Goal: Task Accomplishment & Management: Use online tool/utility

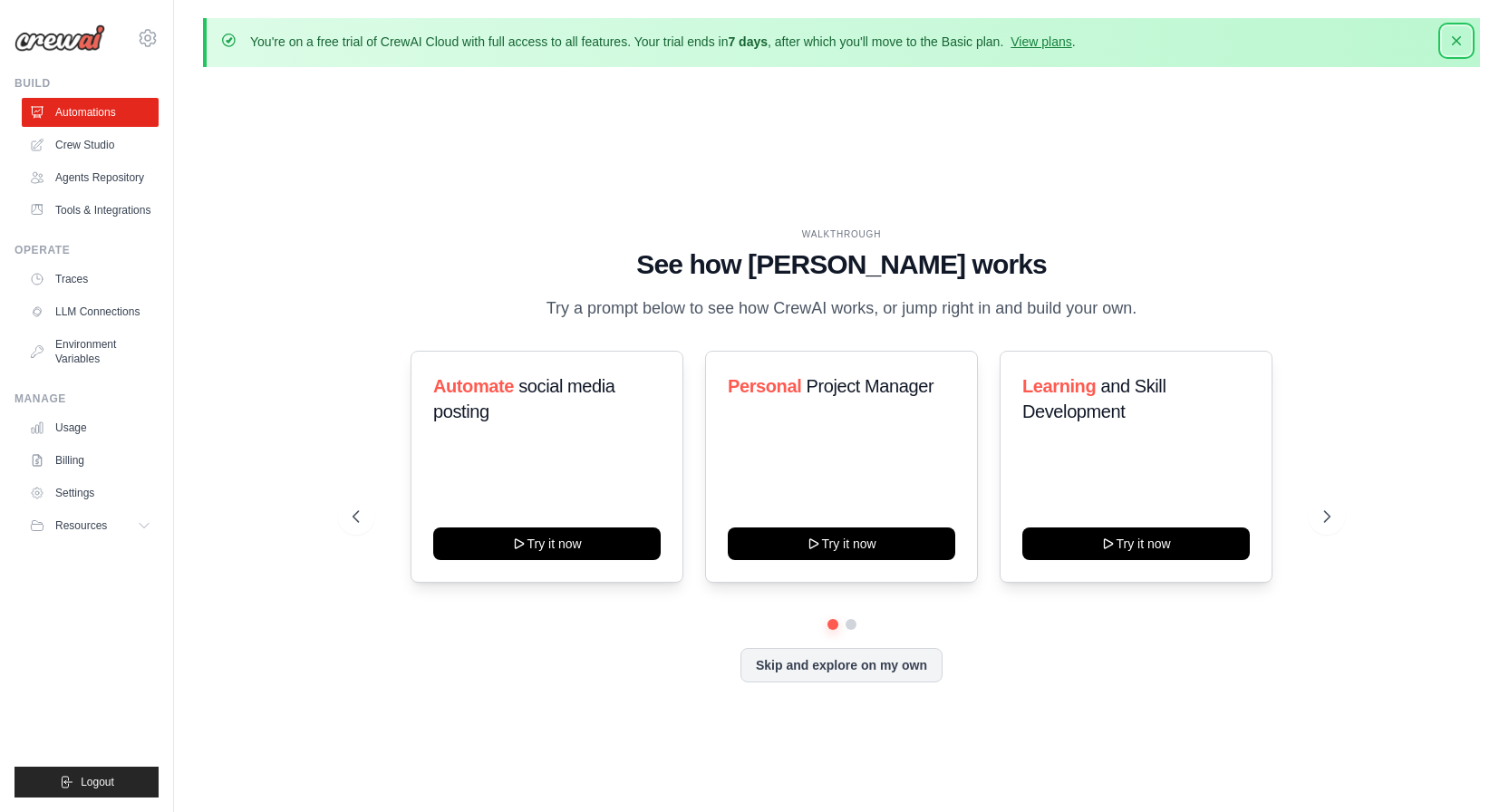
click at [1453, 39] on icon "button" at bounding box center [1456, 40] width 18 height 18
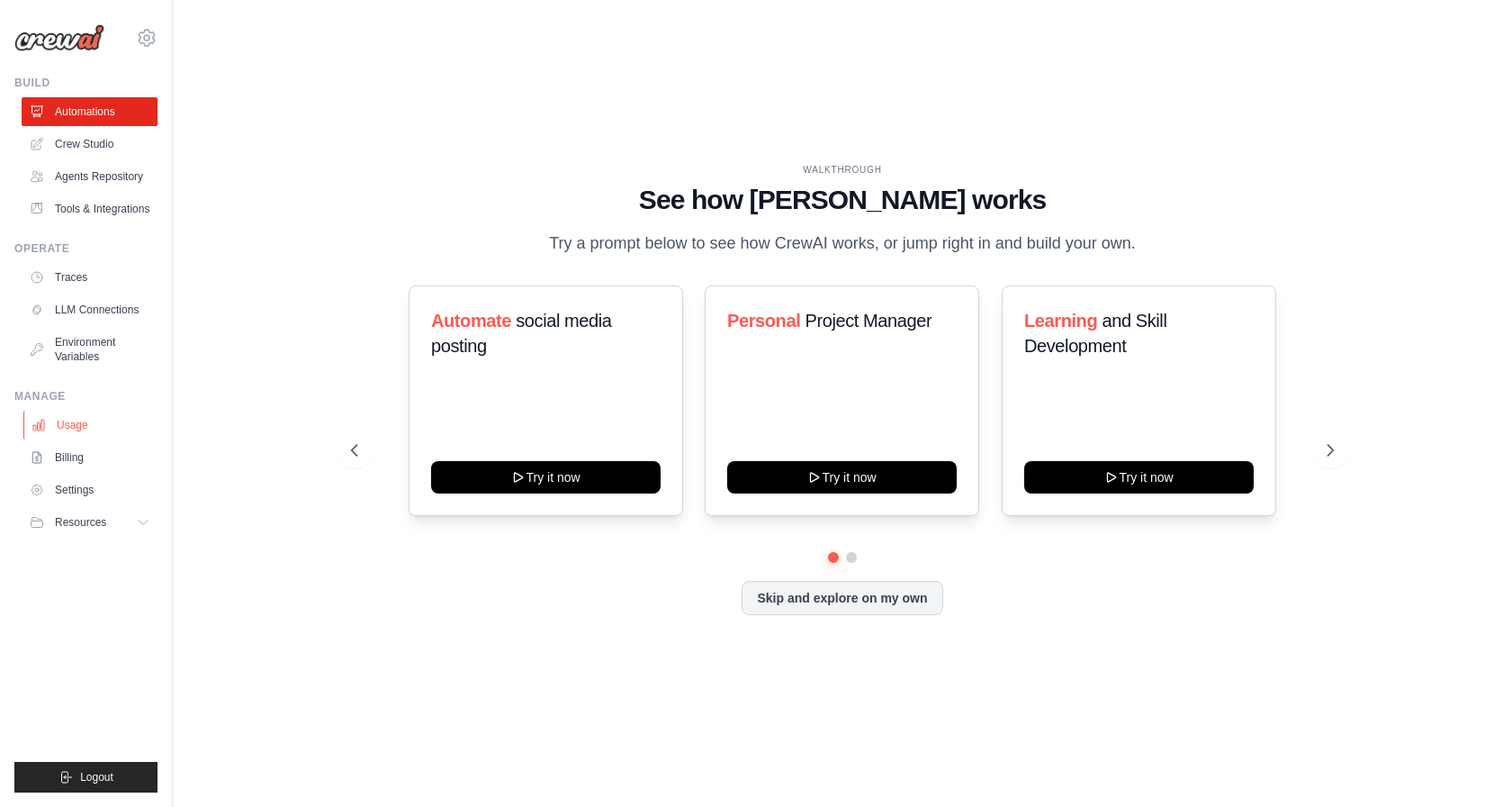
click at [98, 433] on link "Usage" at bounding box center [91, 425] width 136 height 28
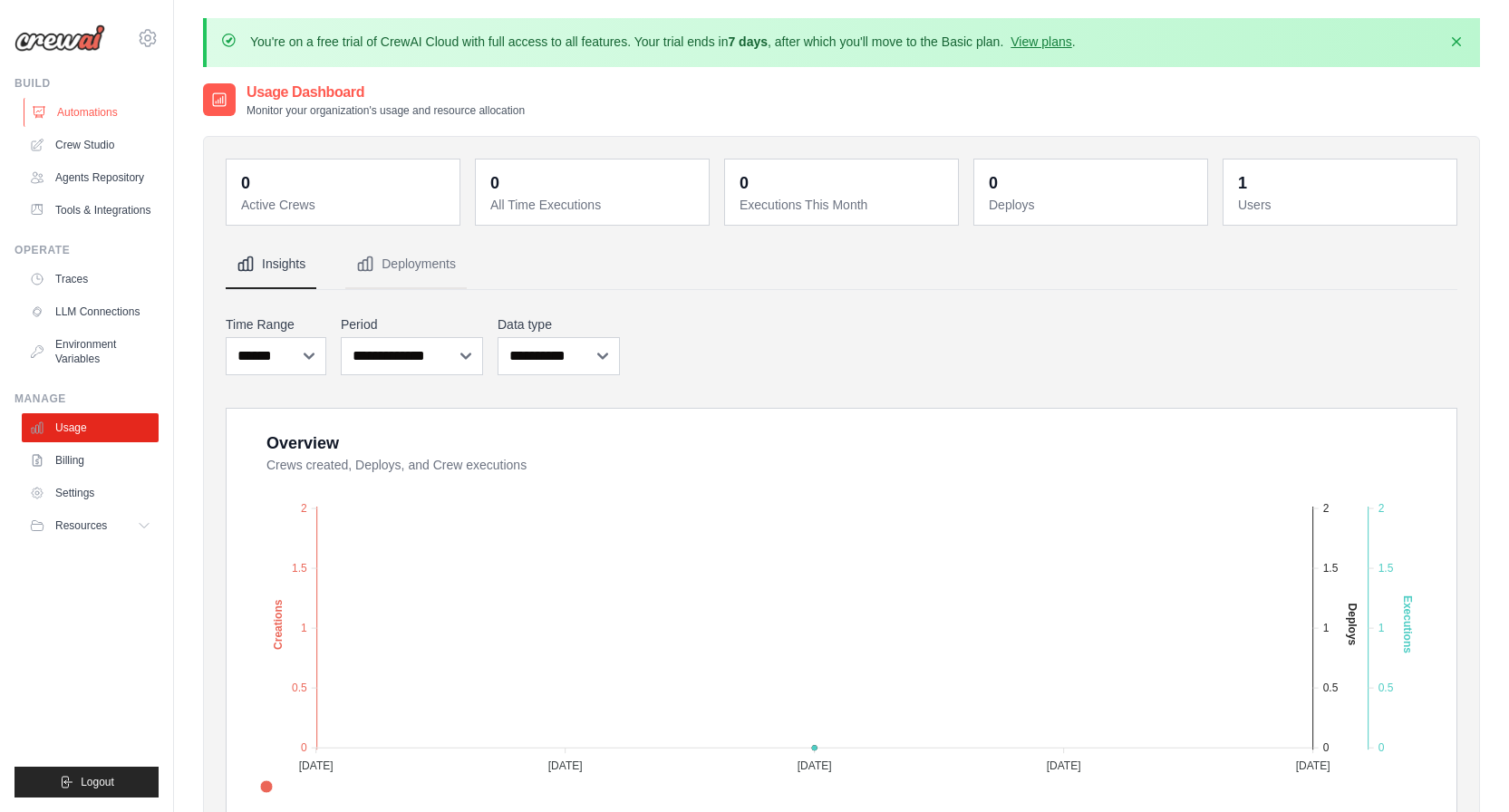
click at [94, 116] on link "Automations" at bounding box center [92, 113] width 136 height 29
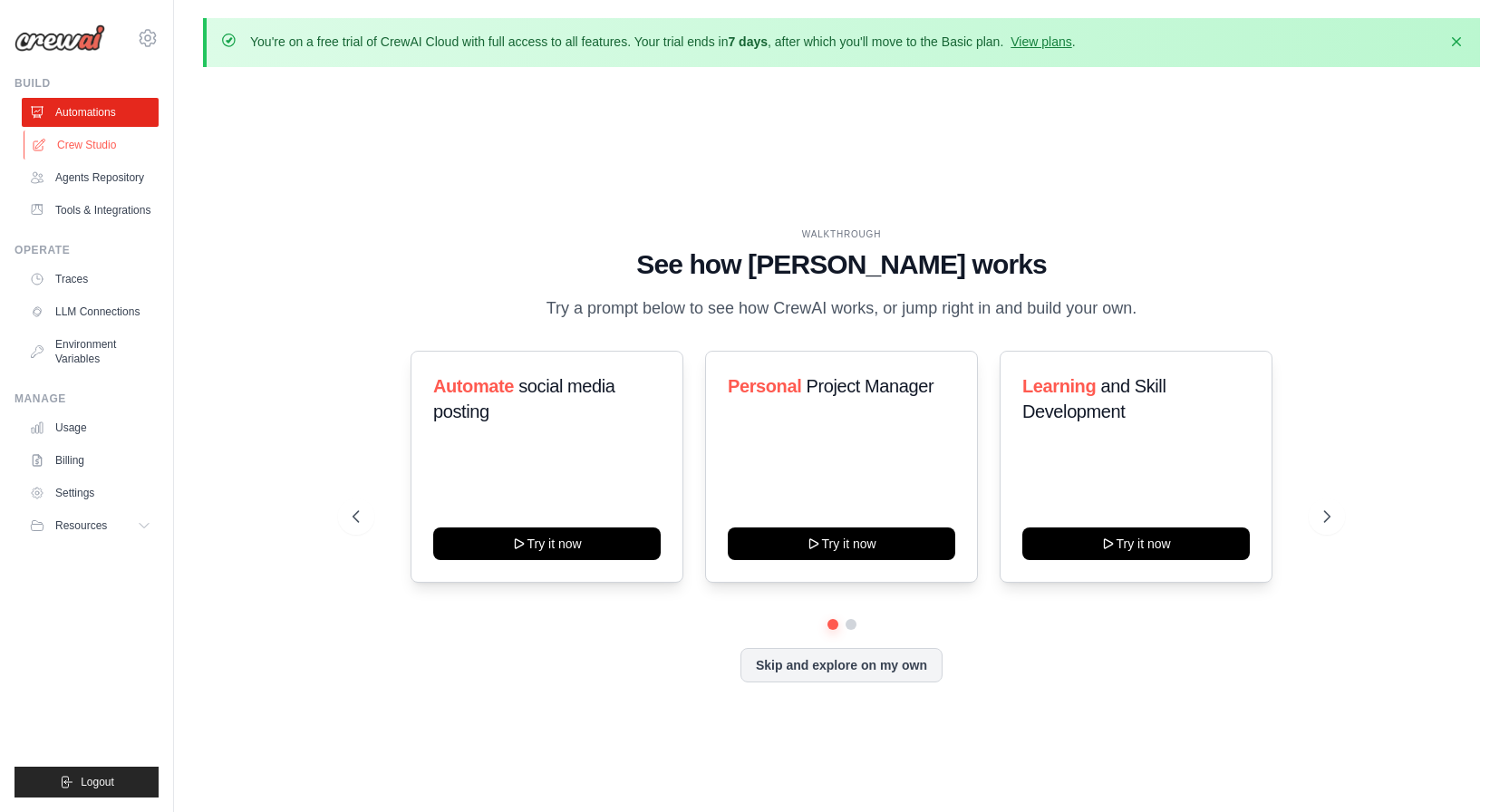
click at [111, 146] on link "Crew Studio" at bounding box center [92, 145] width 136 height 29
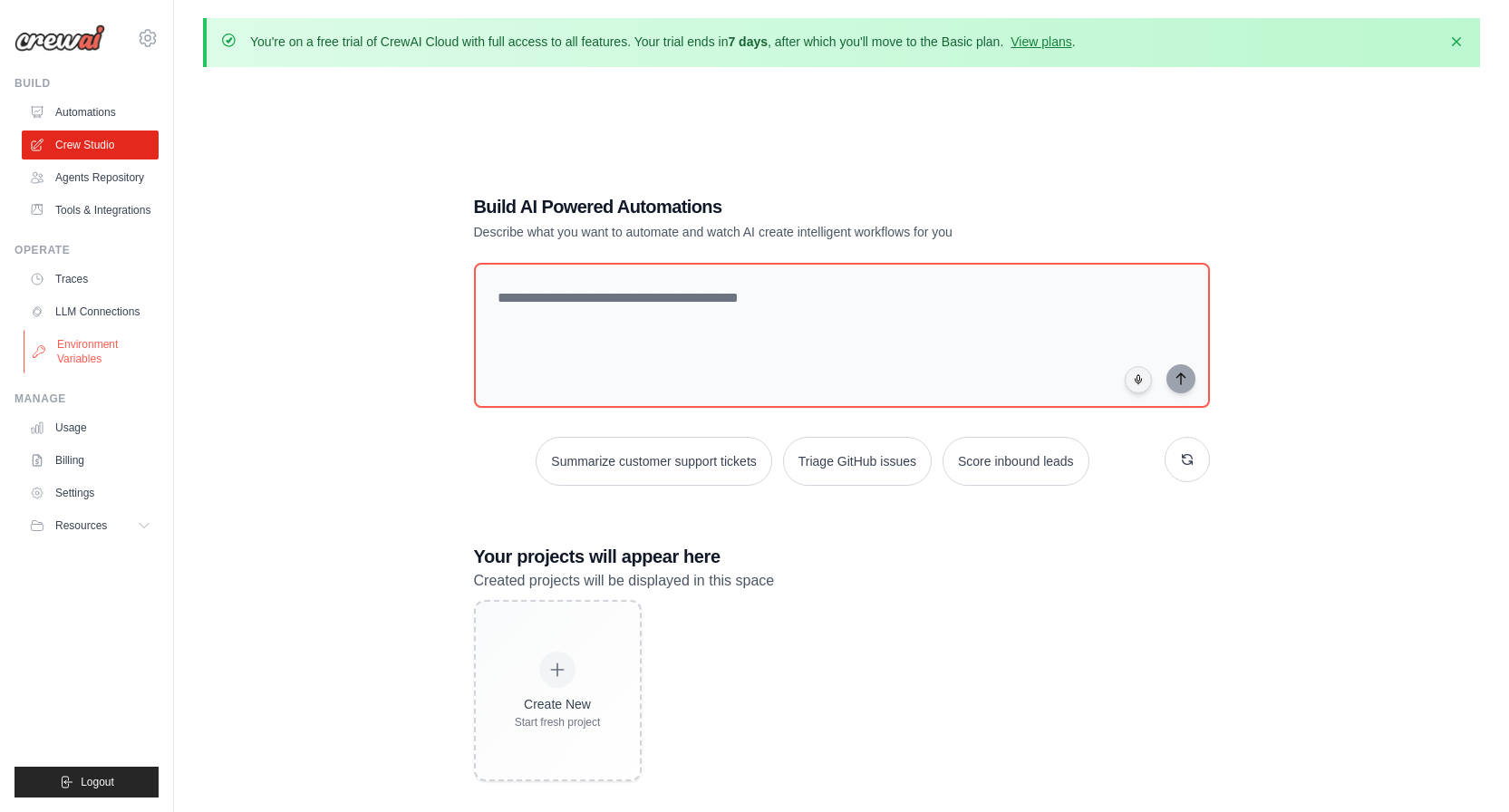
click at [96, 350] on link "Environment Variables" at bounding box center [92, 352] width 136 height 44
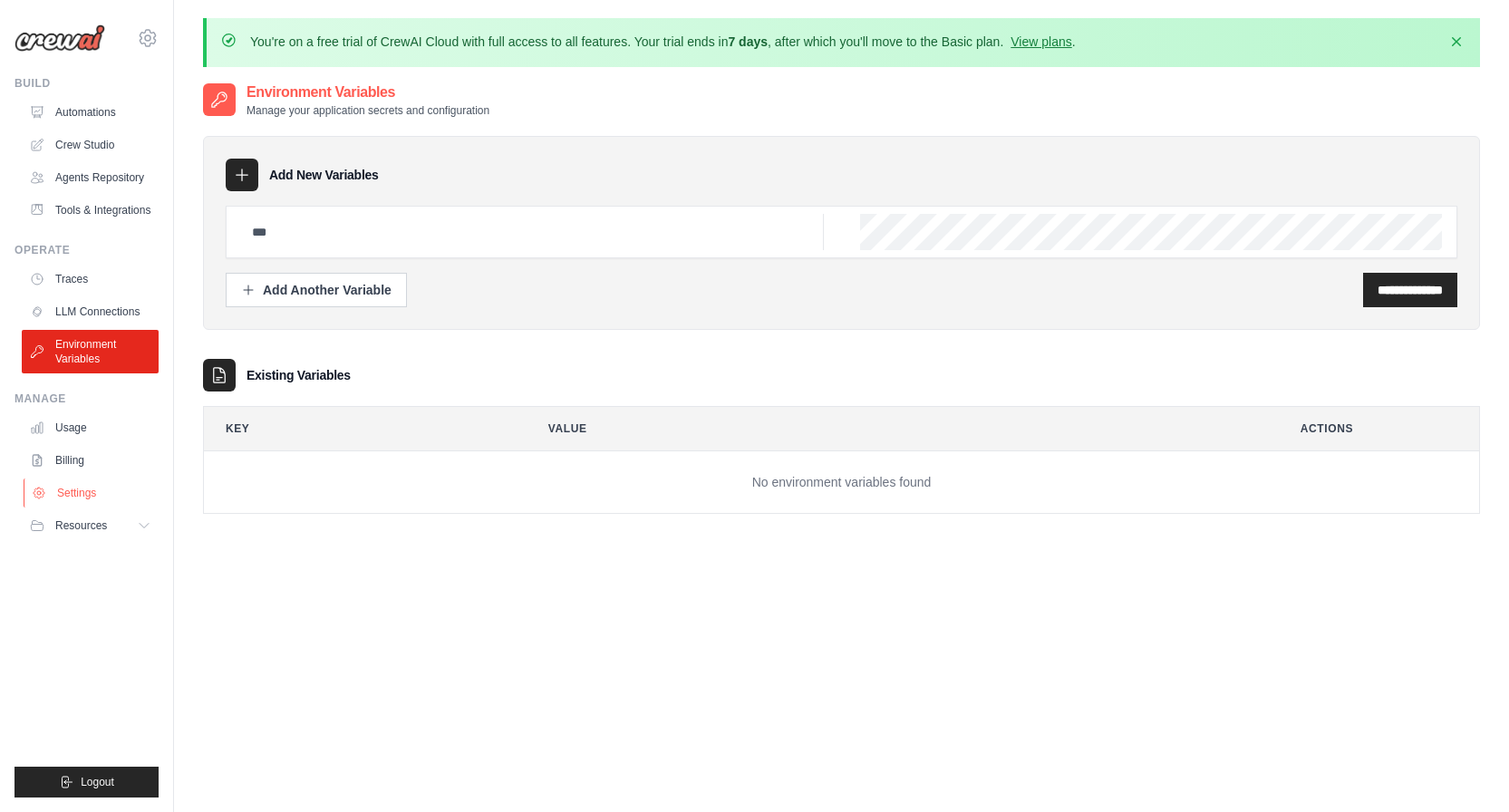
click at [77, 489] on link "Settings" at bounding box center [92, 492] width 136 height 29
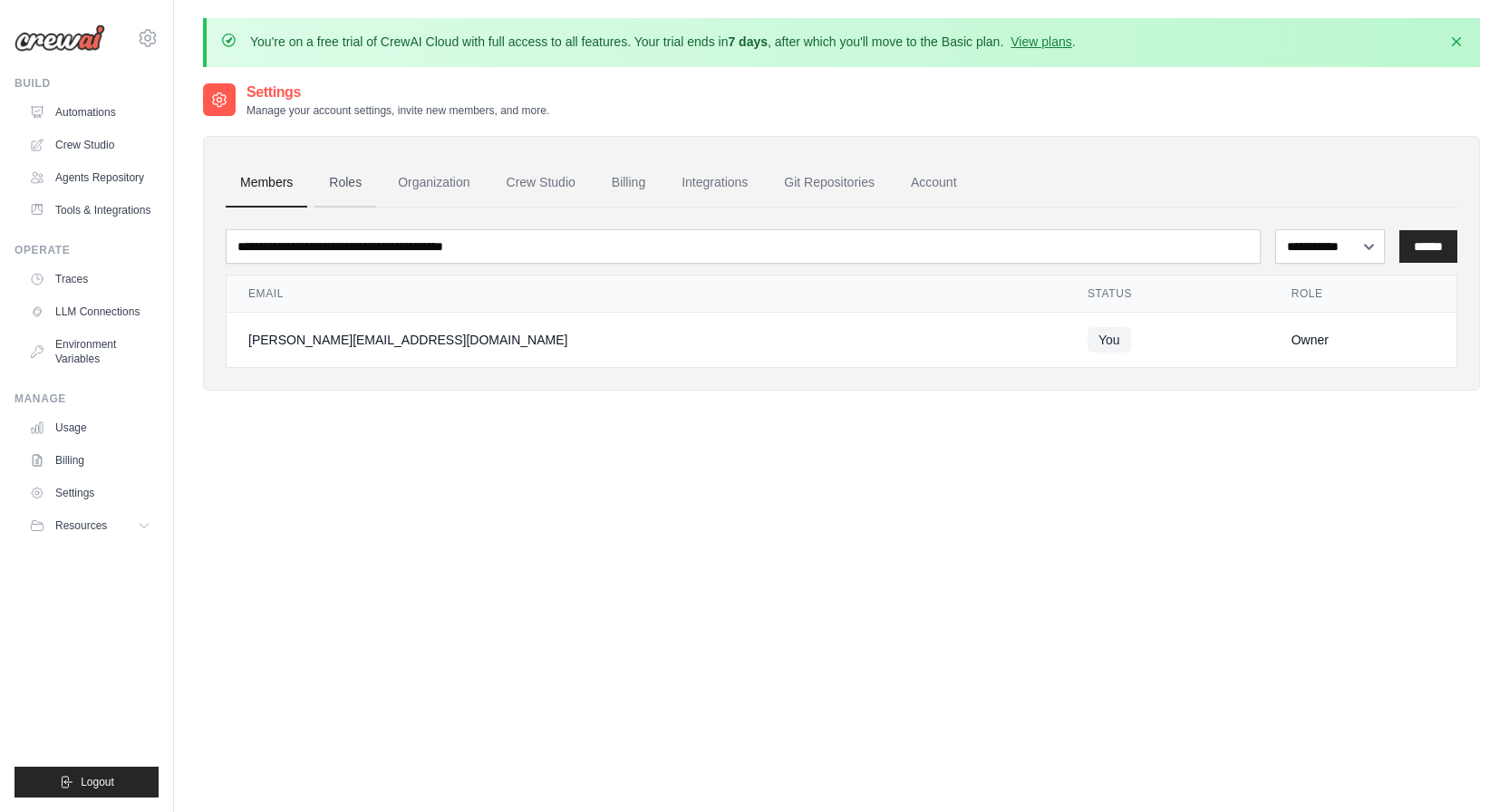
click at [338, 189] on link "Roles" at bounding box center [345, 182] width 62 height 49
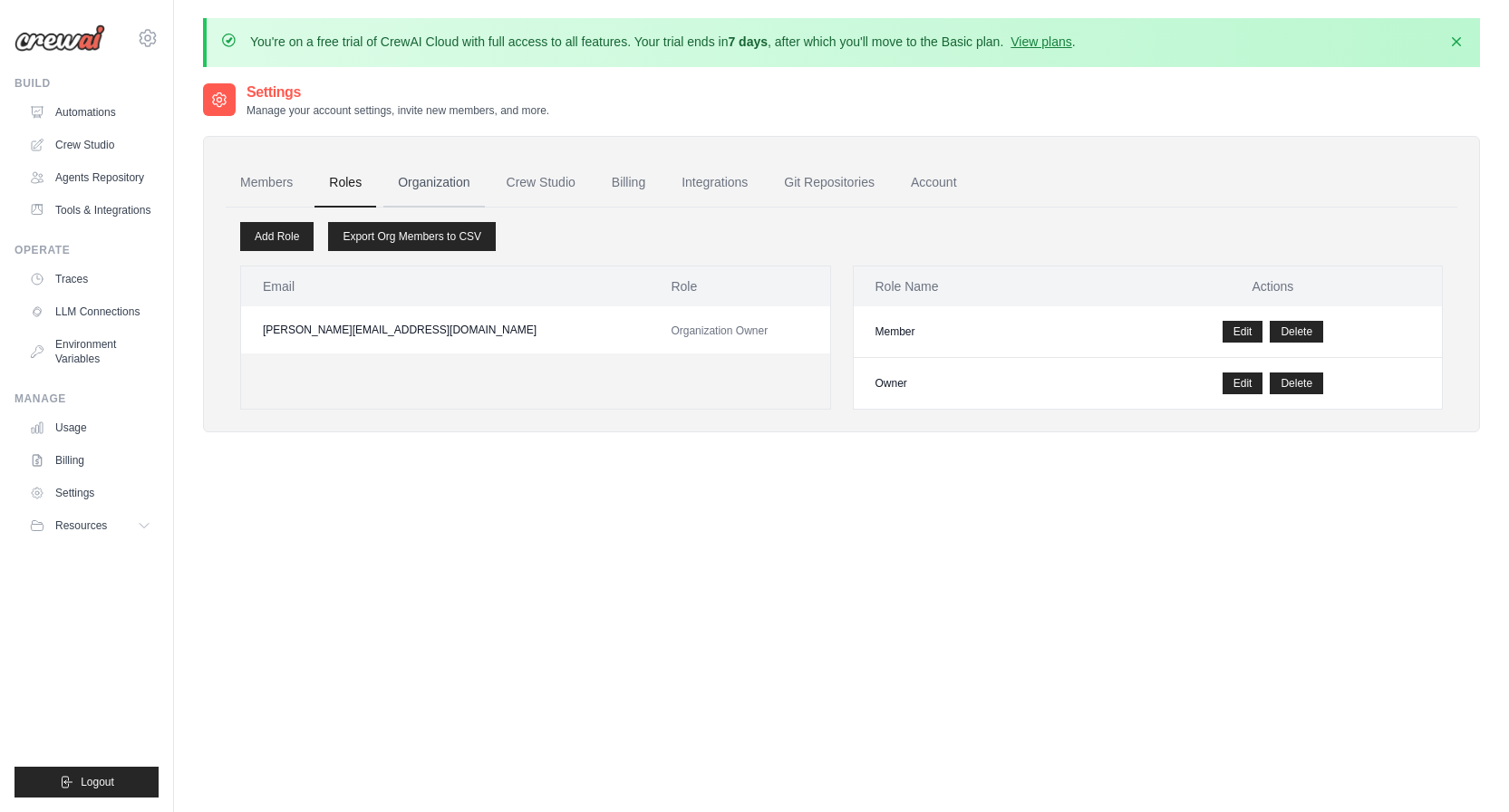
click at [422, 191] on link "Organization" at bounding box center [433, 182] width 100 height 49
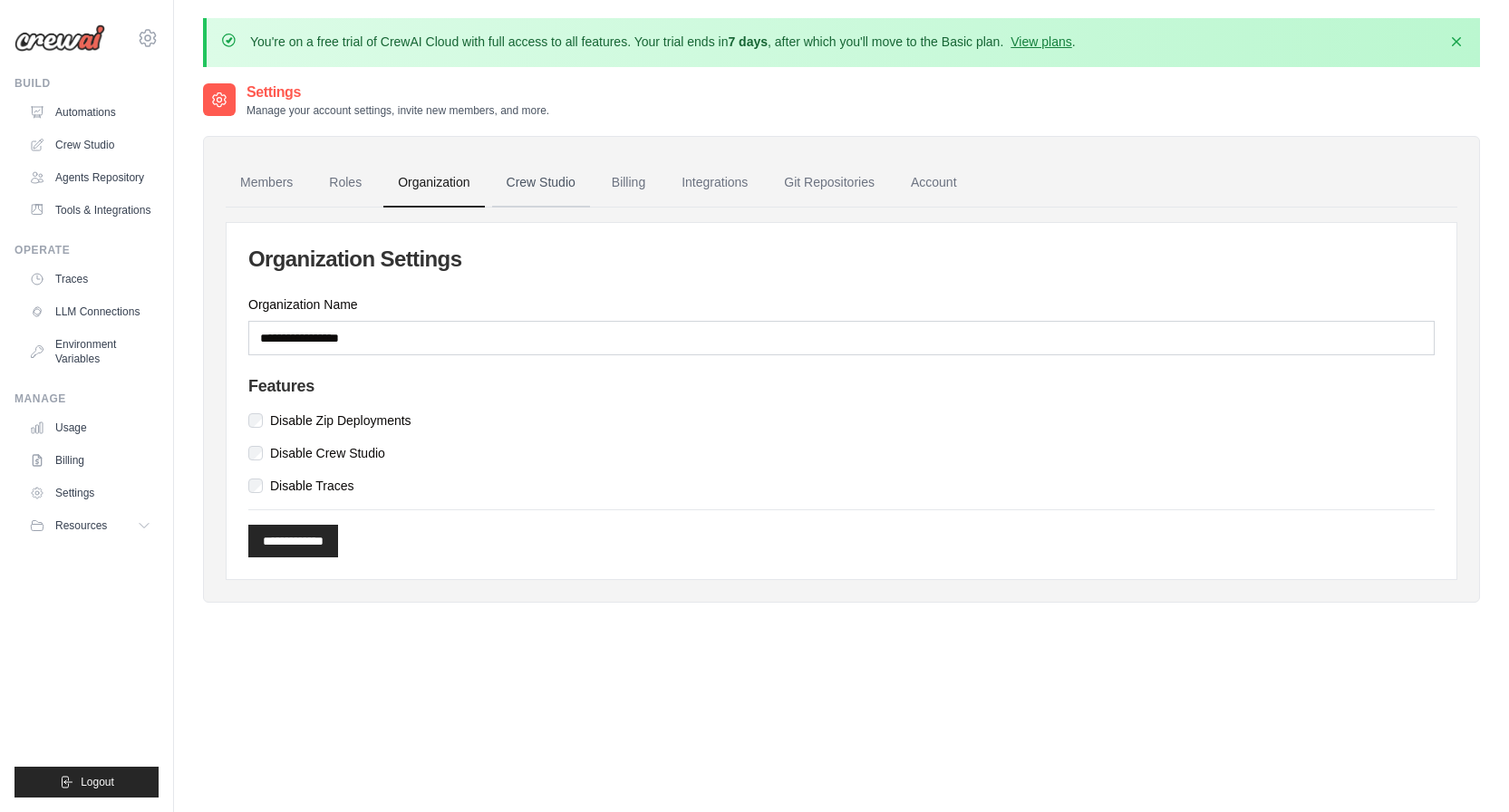
click at [531, 188] on link "Crew Studio" at bounding box center [541, 182] width 98 height 49
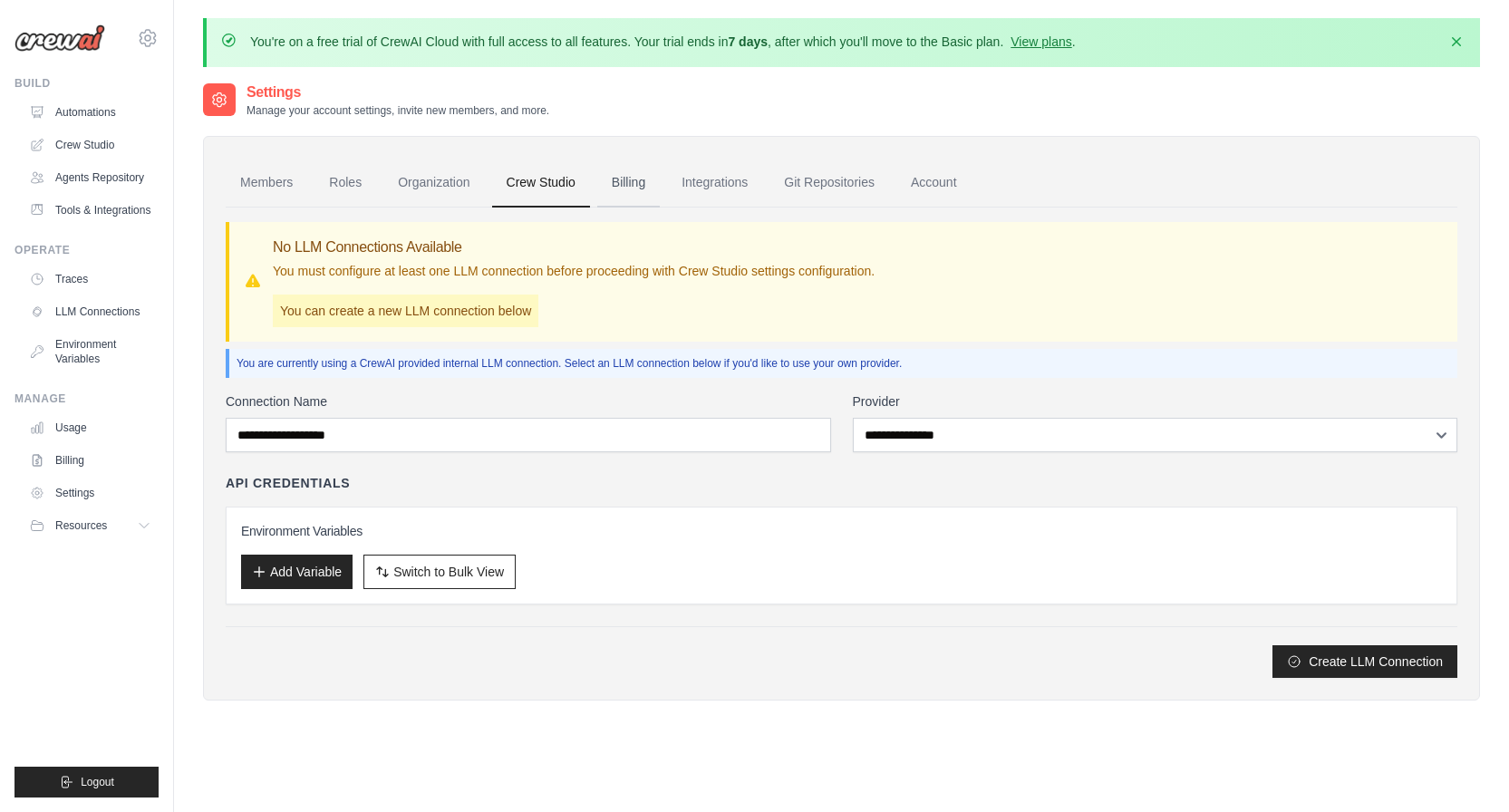
drag, startPoint x: 625, startPoint y: 183, endPoint x: 652, endPoint y: 175, distance: 28.2
click at [625, 182] on link "Billing" at bounding box center [629, 182] width 63 height 49
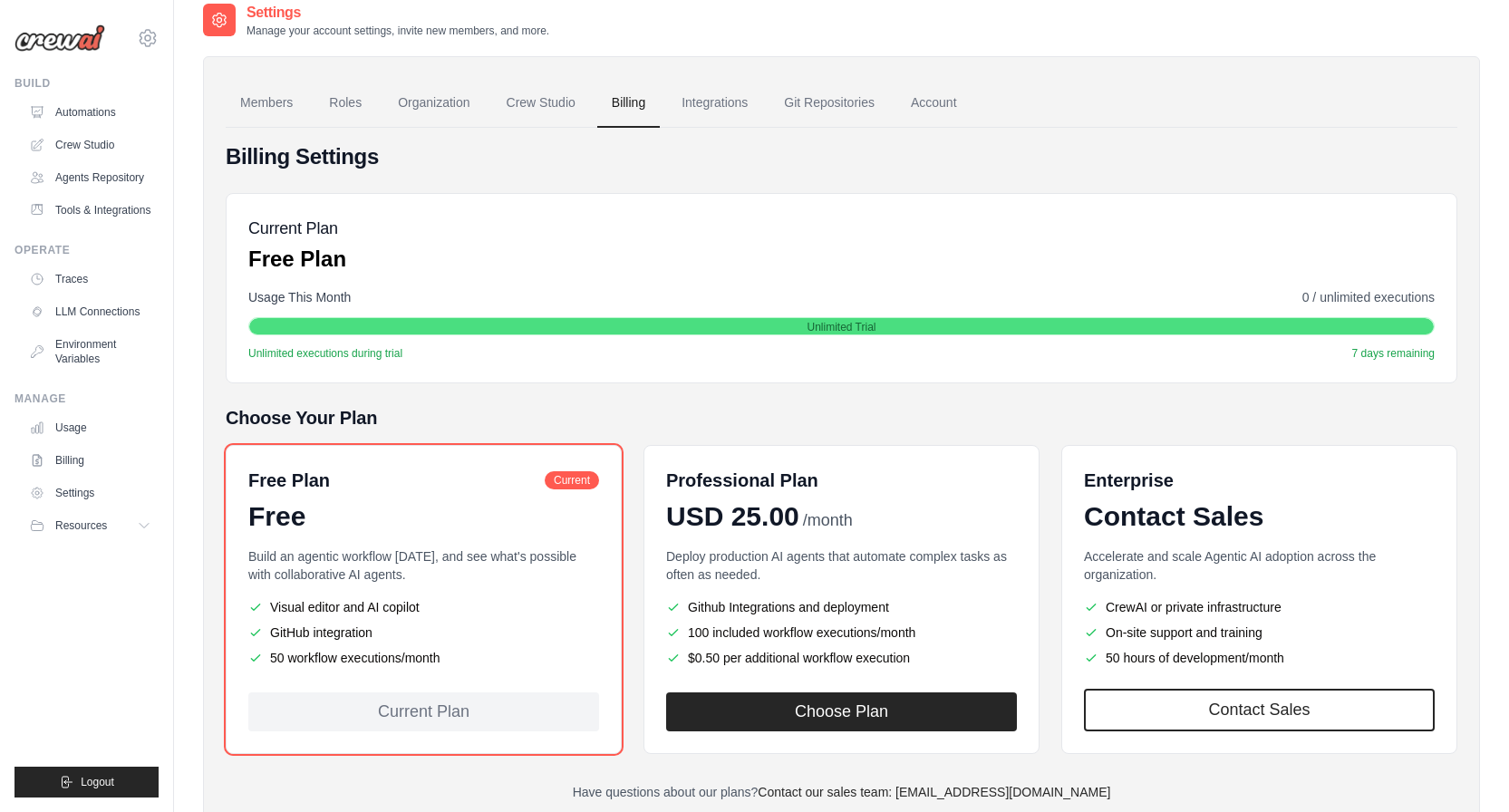
scroll to position [138, 0]
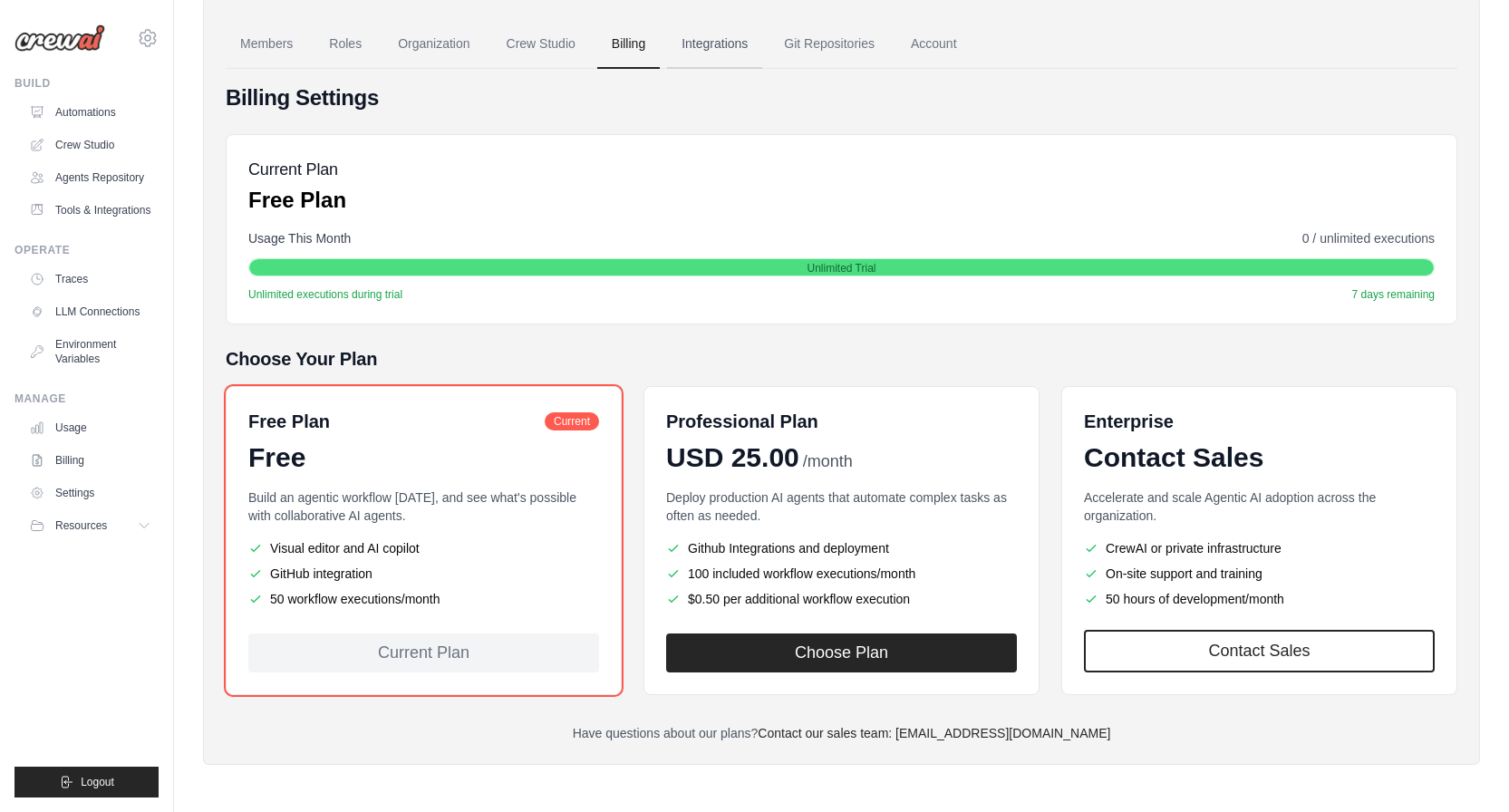
click at [725, 32] on link "Integrations" at bounding box center [715, 44] width 95 height 49
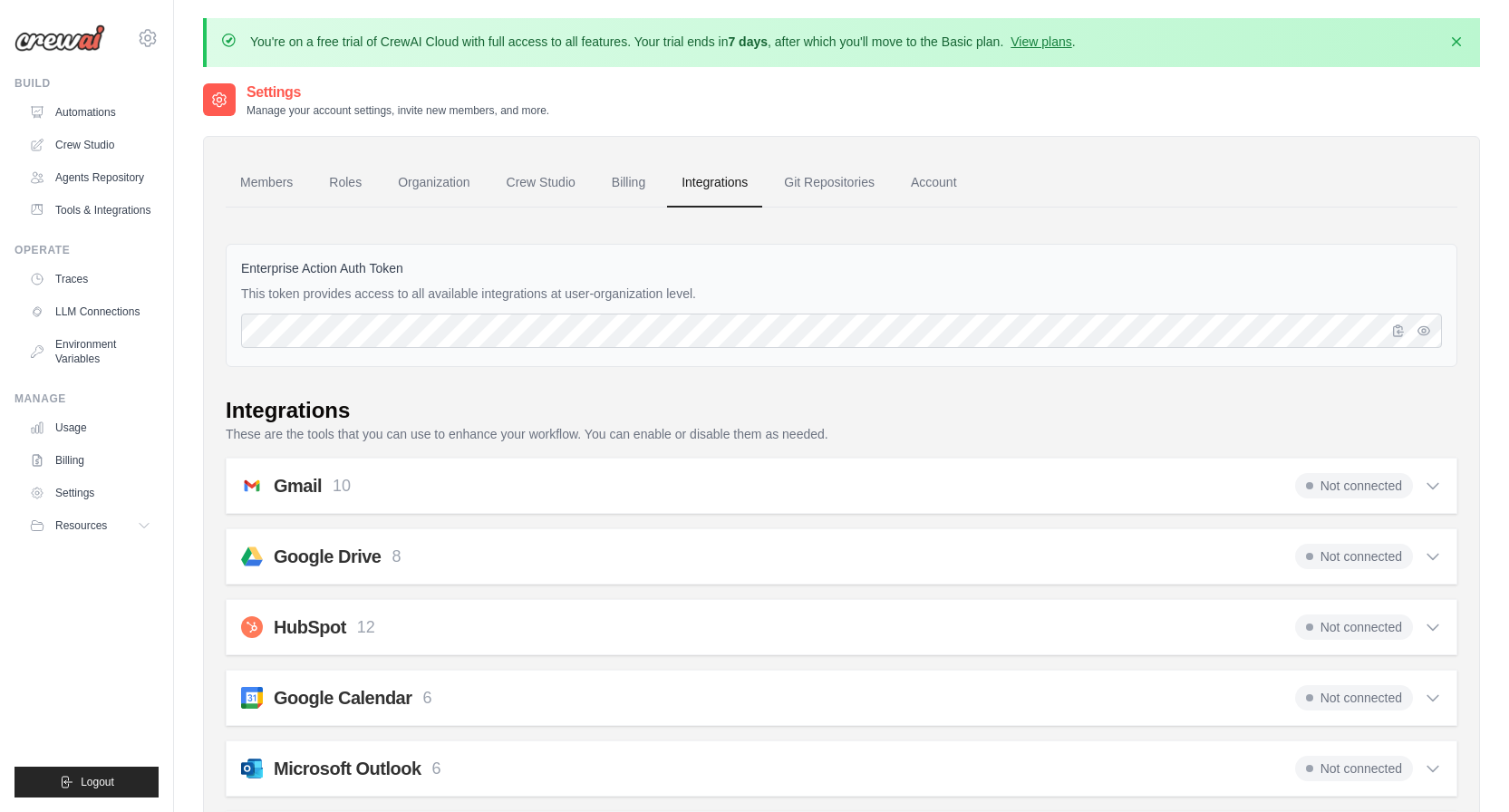
click at [1438, 493] on icon at bounding box center [1432, 485] width 18 height 18
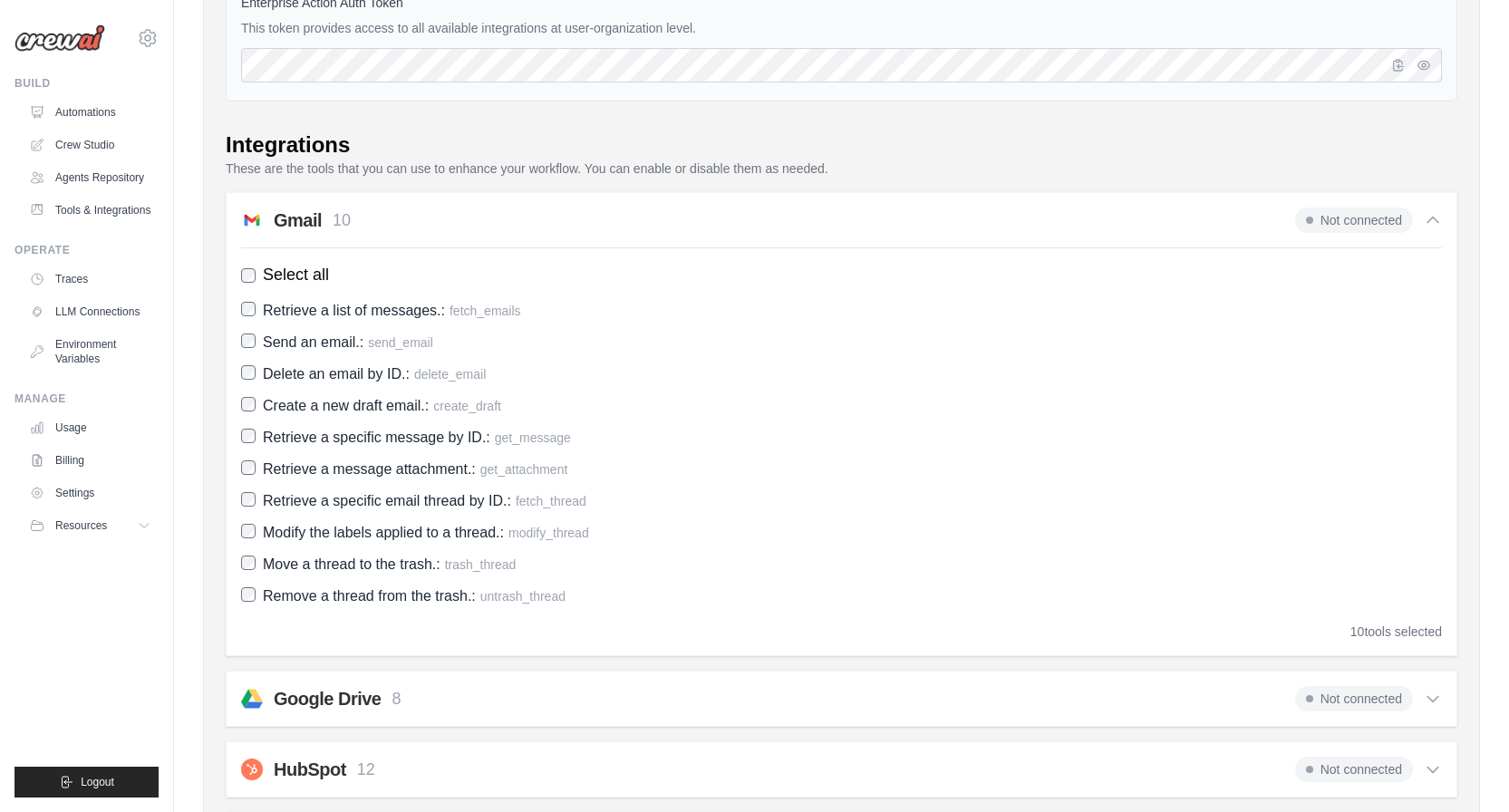
scroll to position [273, 0]
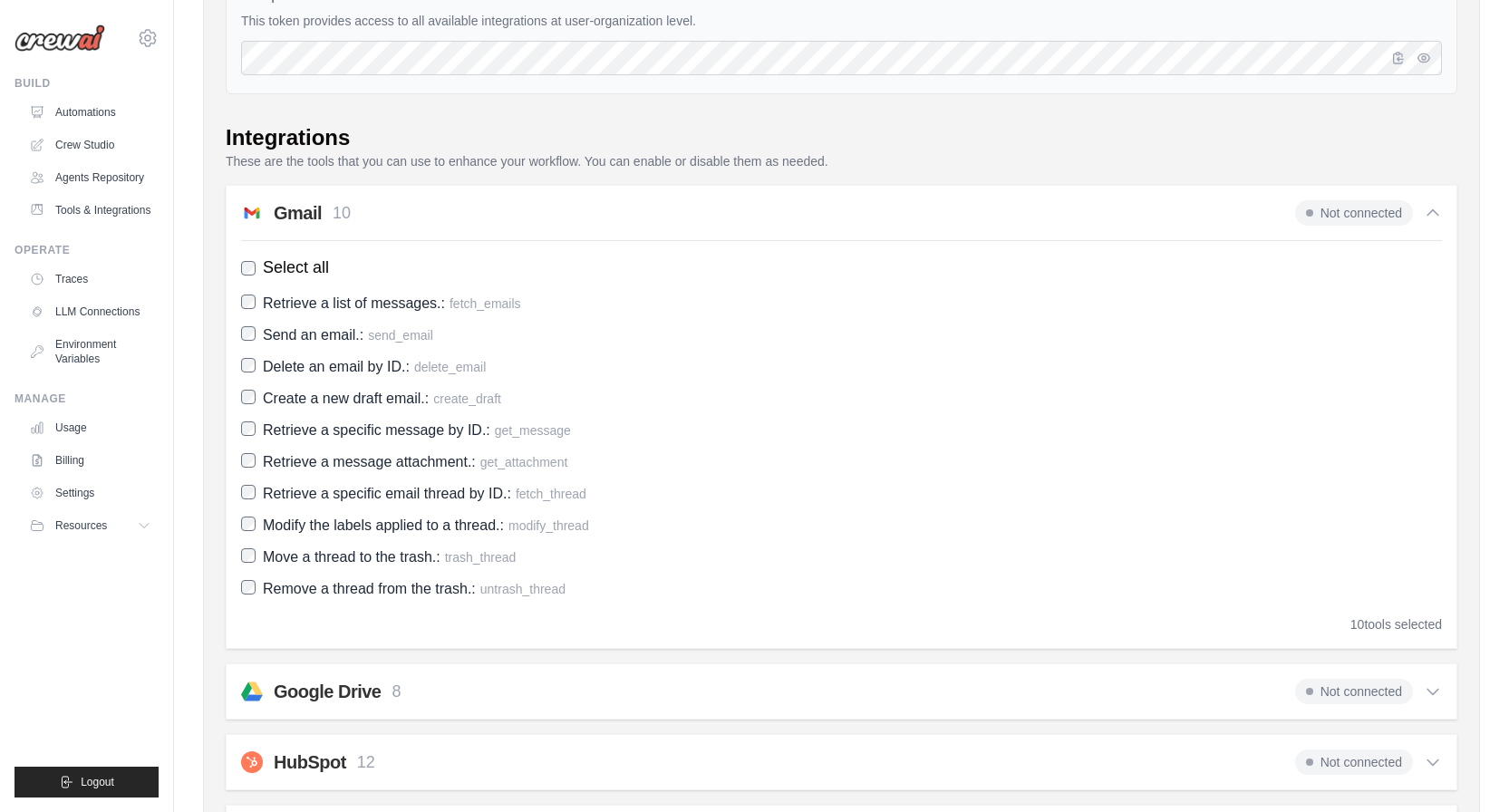
click at [1426, 215] on icon at bounding box center [1432, 213] width 18 height 18
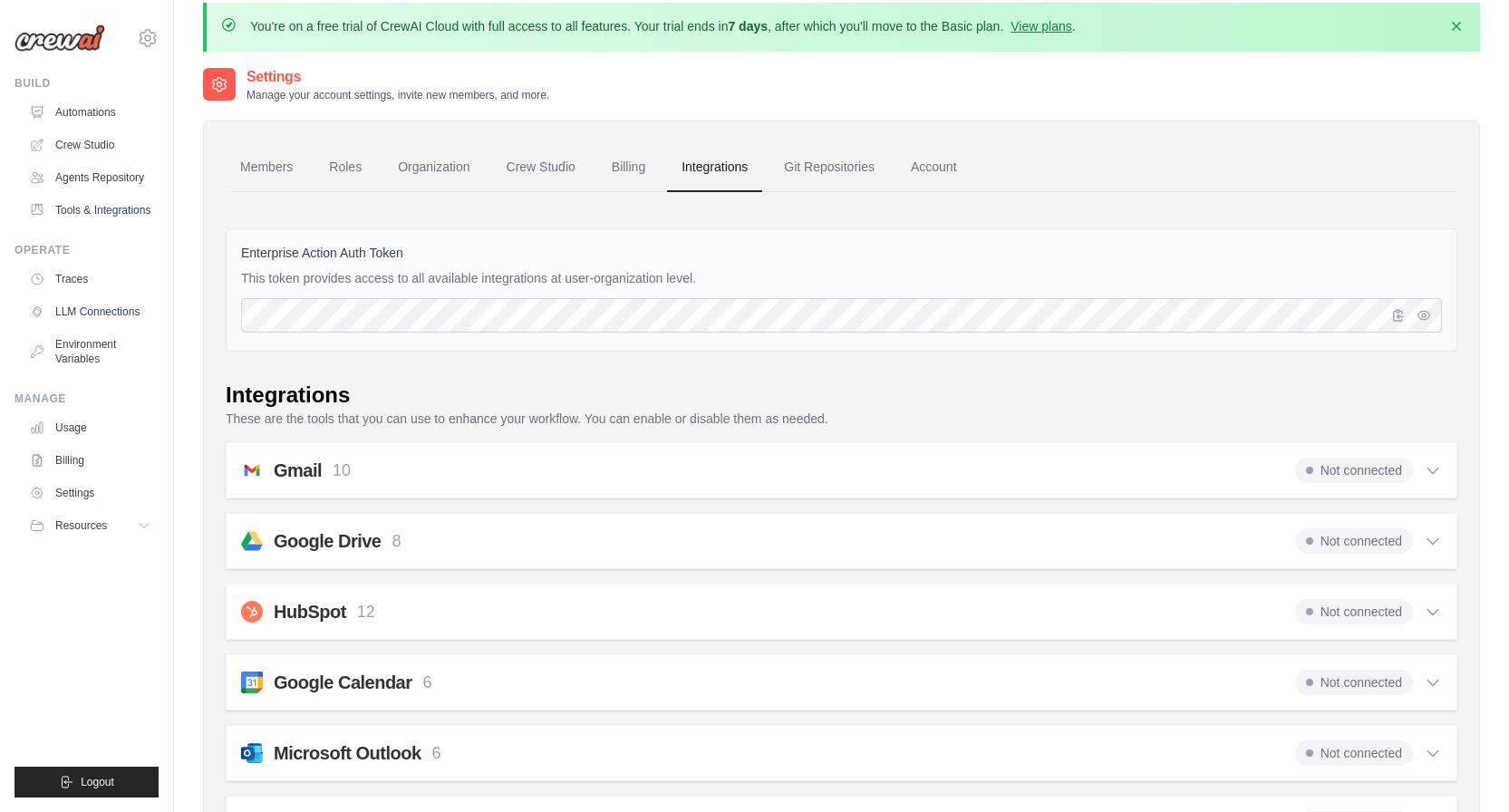
scroll to position [0, 0]
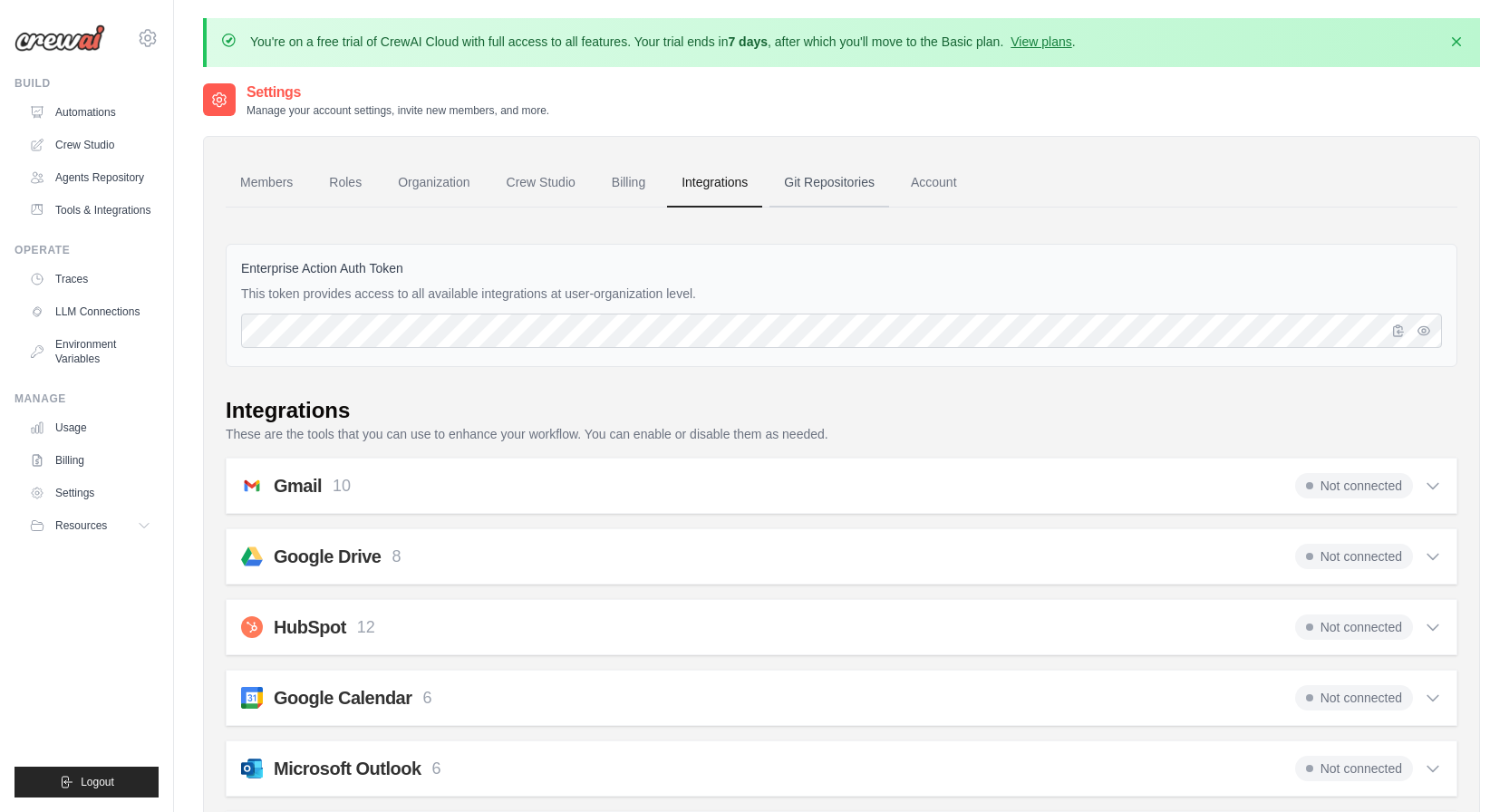
click at [814, 177] on link "Git Repositories" at bounding box center [828, 182] width 119 height 49
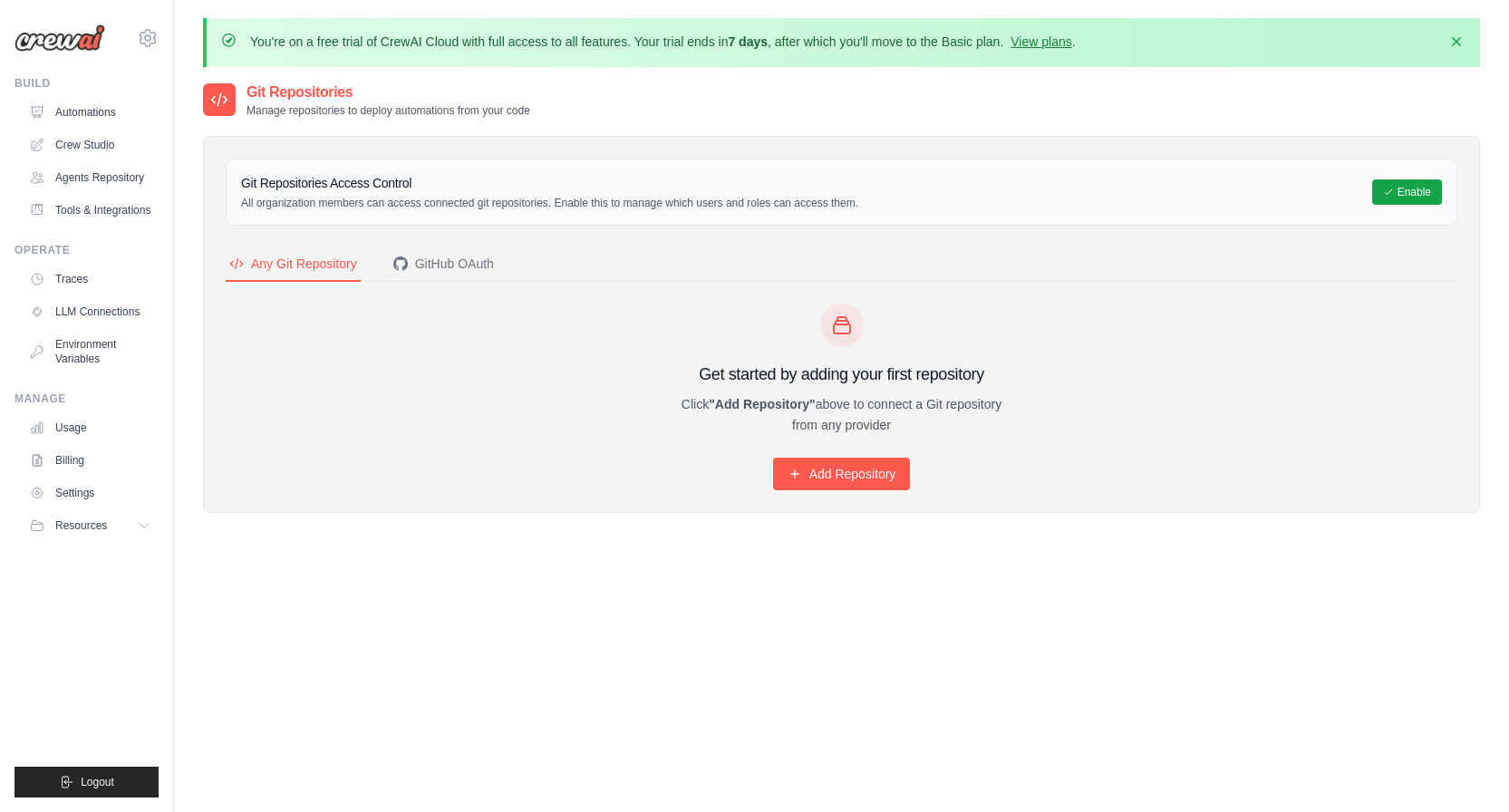
click at [229, 107] on div at bounding box center [220, 99] width 32 height 32
click at [251, 206] on p "All organization members can access connected git repositories. Enable this to …" at bounding box center [550, 202] width 618 height 14
click at [772, 220] on div "Git Repositories Access Control All organization members can access connected g…" at bounding box center [841, 192] width 1231 height 67
click at [733, 304] on div at bounding box center [842, 325] width 348 height 44
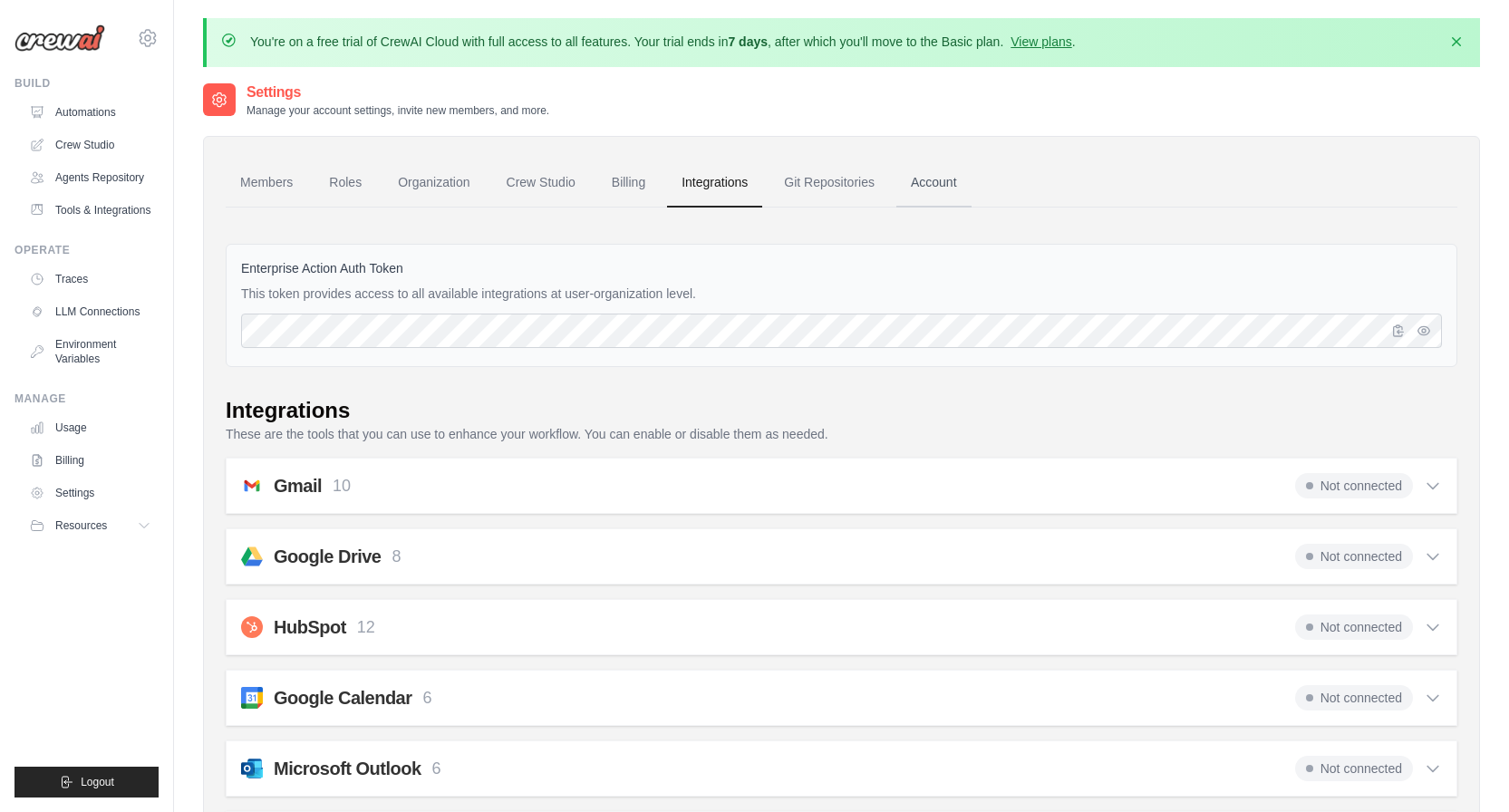
click at [945, 186] on link "Account" at bounding box center [933, 182] width 75 height 49
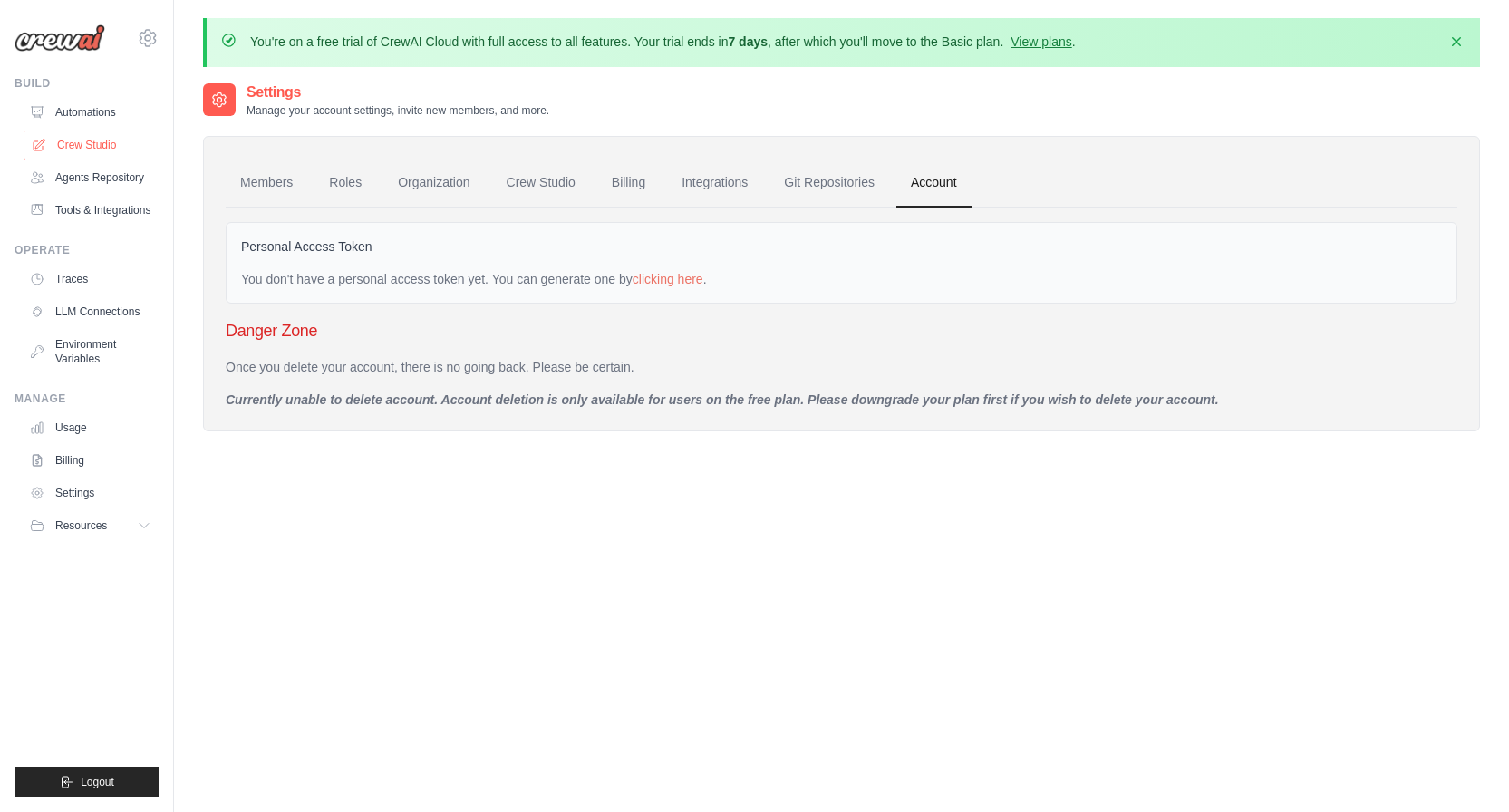
click at [92, 149] on link "Crew Studio" at bounding box center [92, 145] width 136 height 29
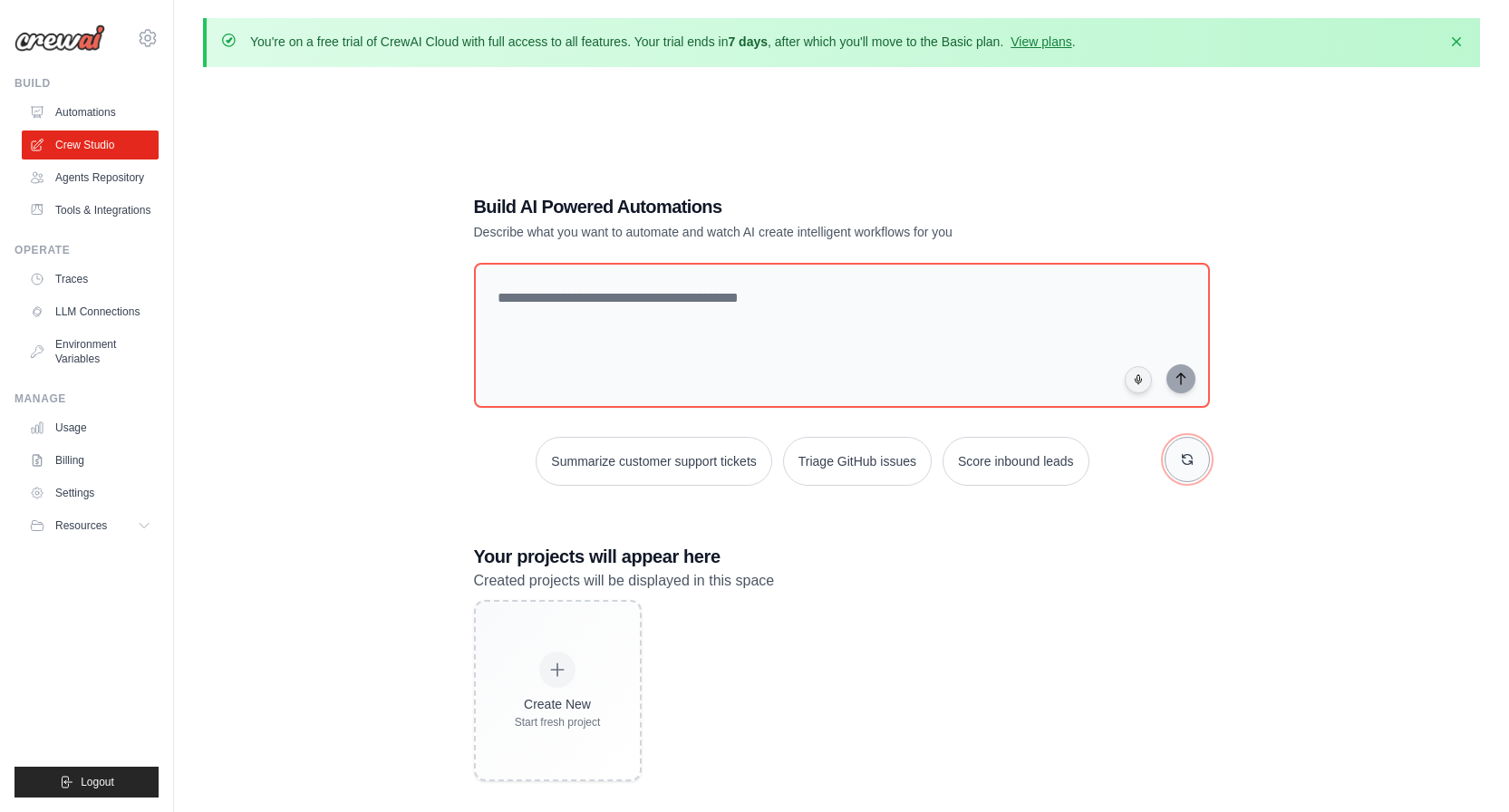
click at [1185, 454] on icon "button" at bounding box center [1186, 459] width 14 height 14
click at [1186, 457] on icon "button" at bounding box center [1186, 459] width 14 height 14
click at [905, 455] on button "Automate social media posting" at bounding box center [846, 461] width 204 height 49
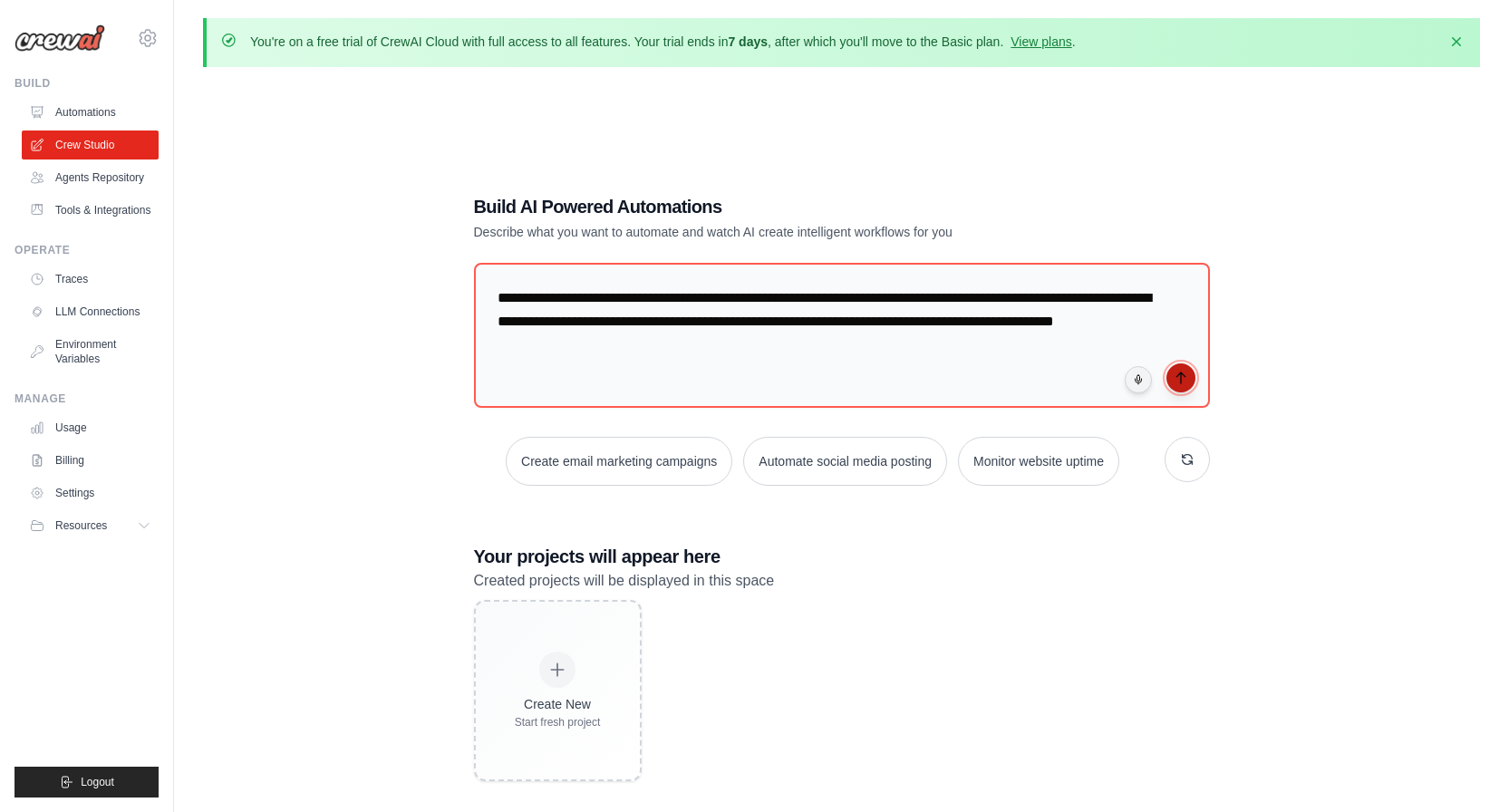
click at [1187, 381] on icon "submit" at bounding box center [1180, 377] width 14 height 14
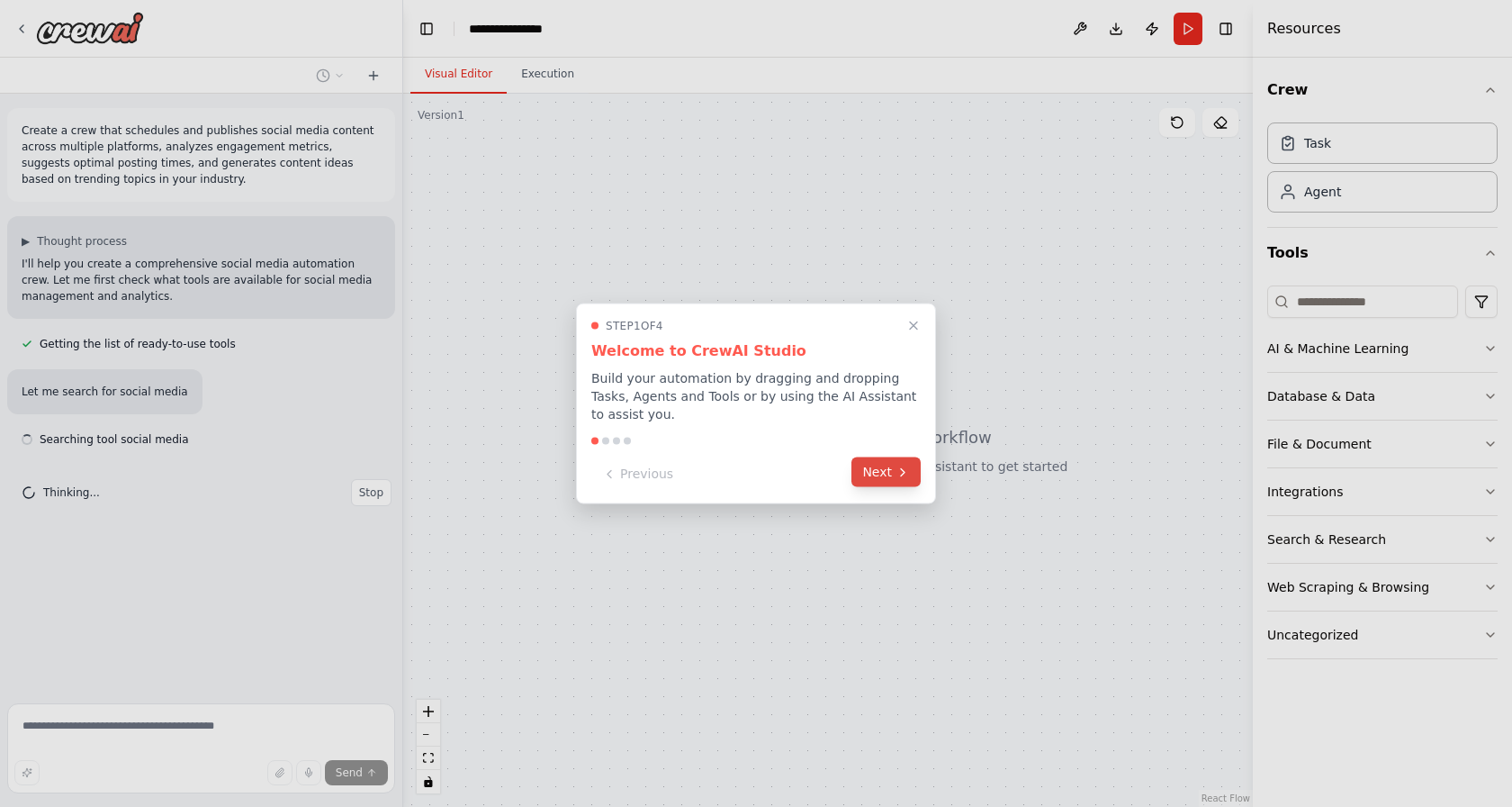
click at [868, 465] on button "Next" at bounding box center [885, 471] width 69 height 29
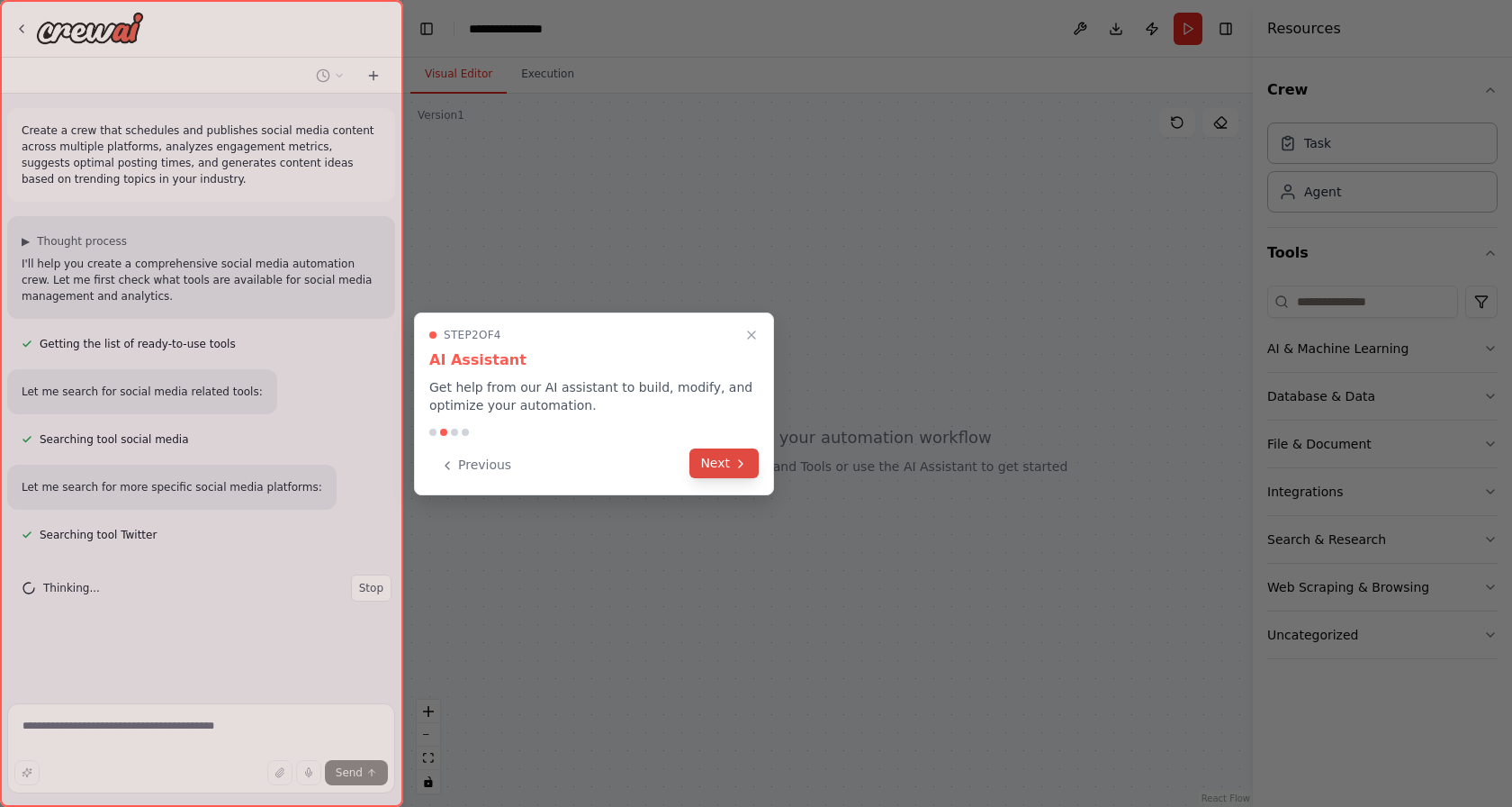
click at [725, 460] on button "Next" at bounding box center [723, 463] width 69 height 29
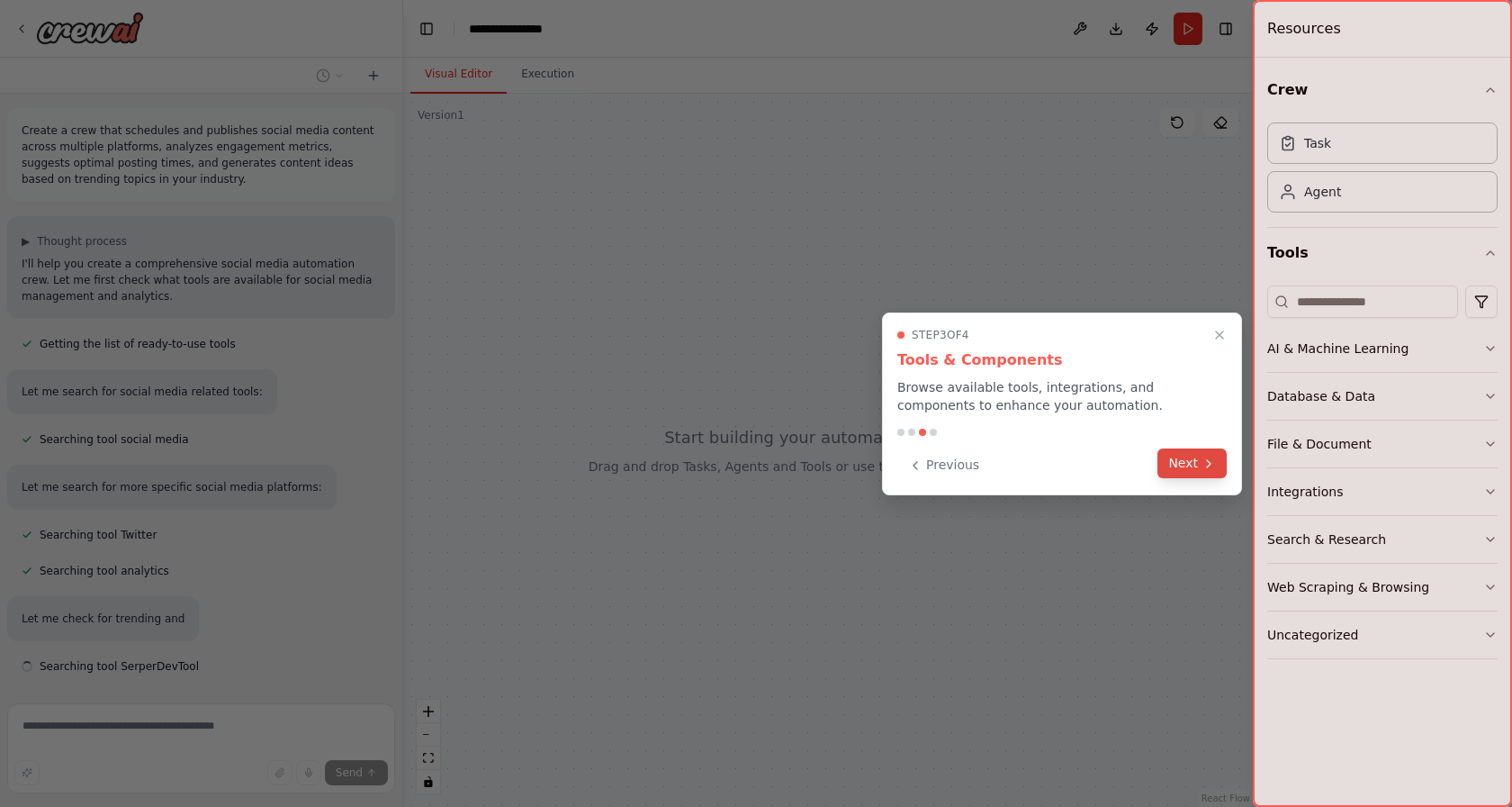
scroll to position [64, 0]
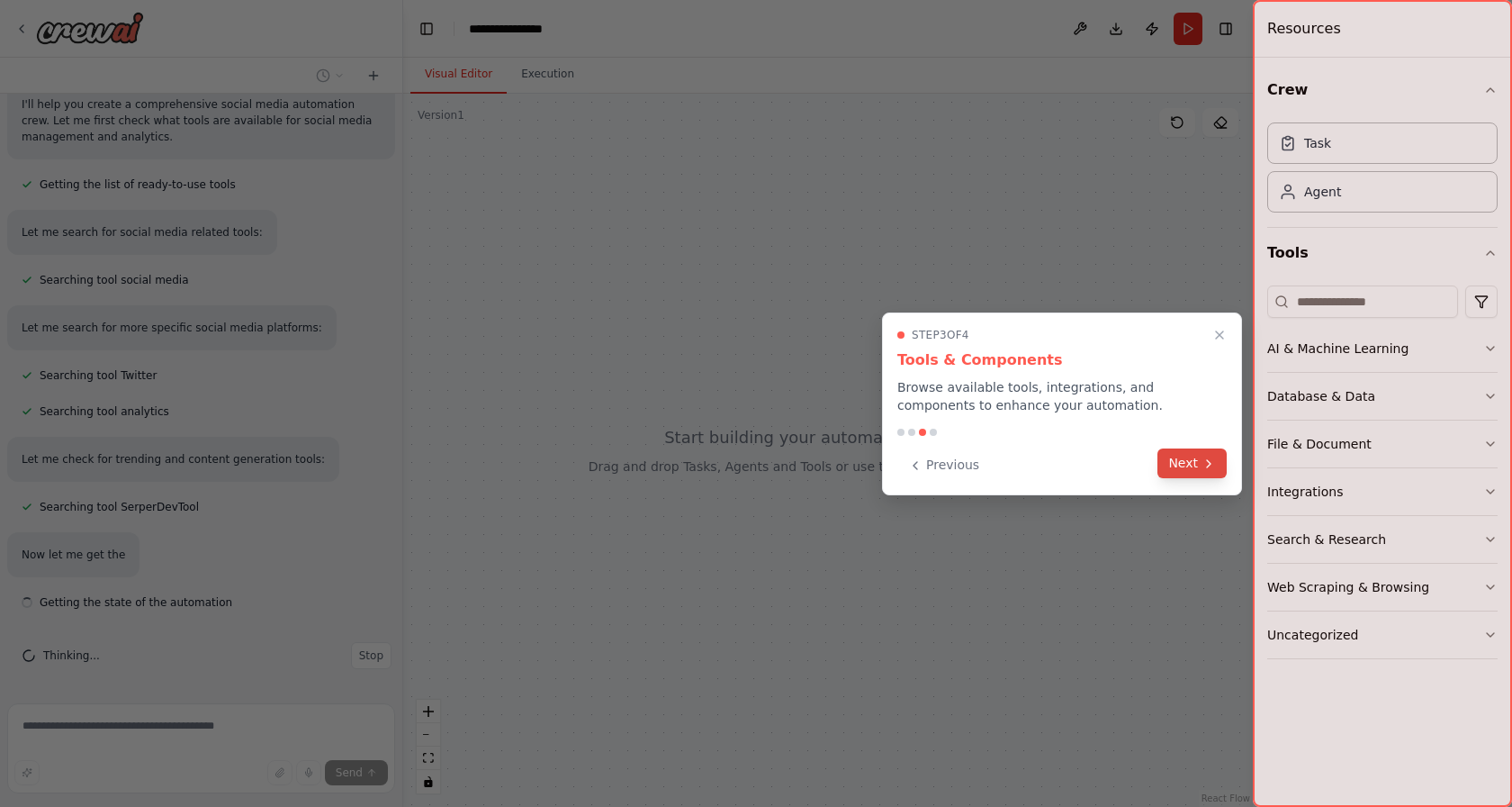
click at [1200, 464] on button "Next" at bounding box center [1192, 463] width 69 height 29
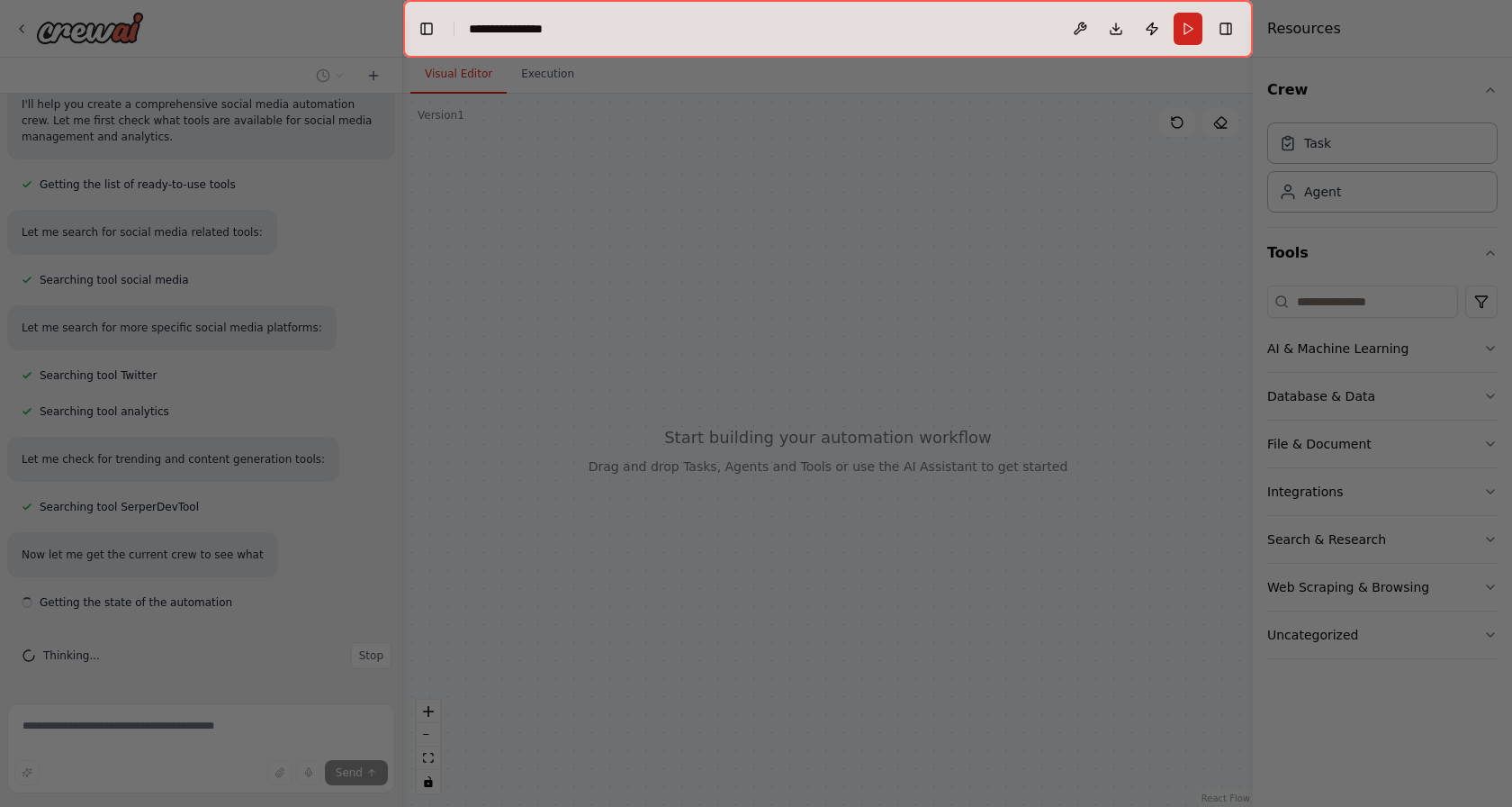
scroll to position [160, 0]
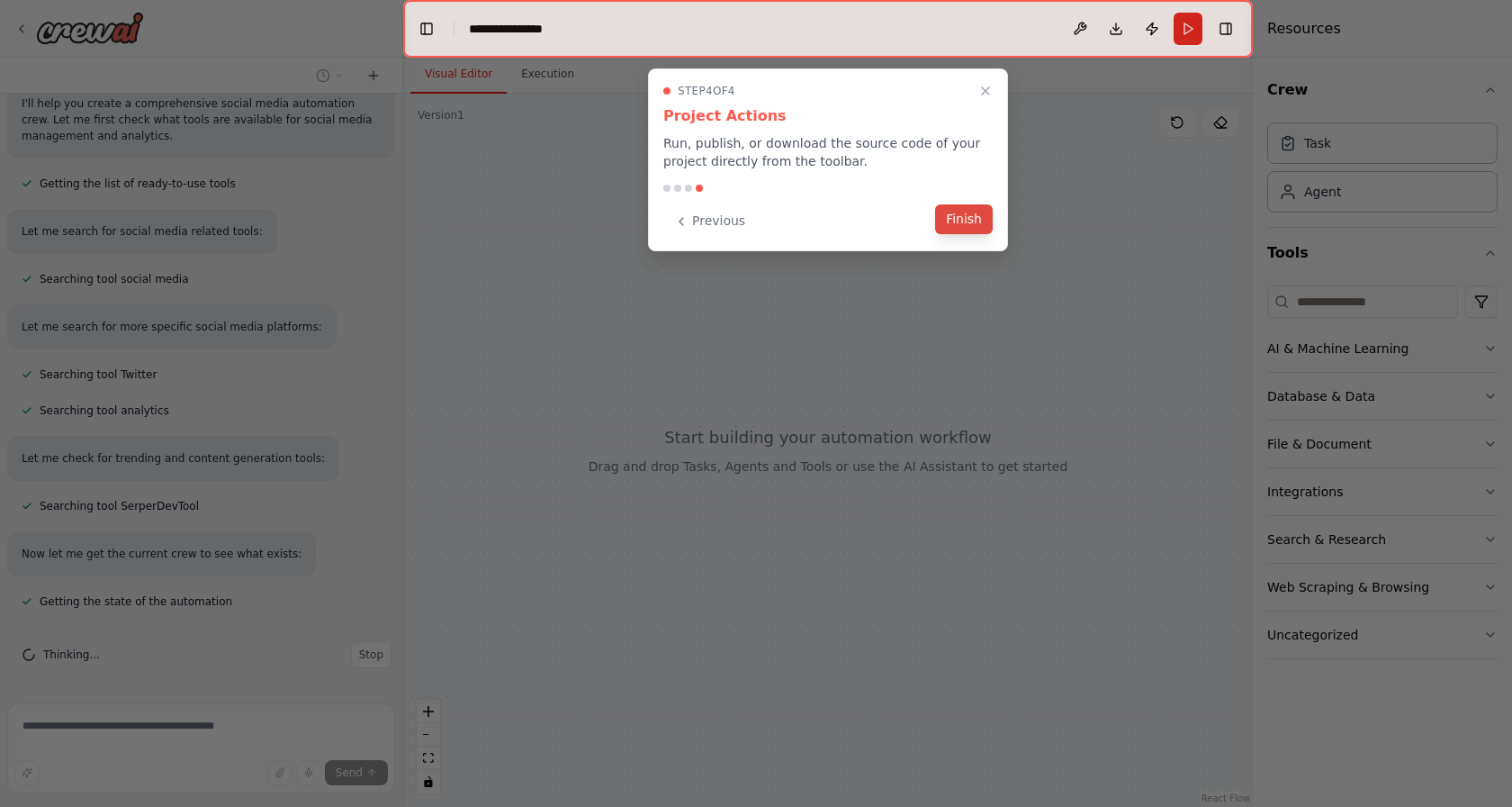
click at [967, 217] on button "Finish" at bounding box center [963, 219] width 58 height 29
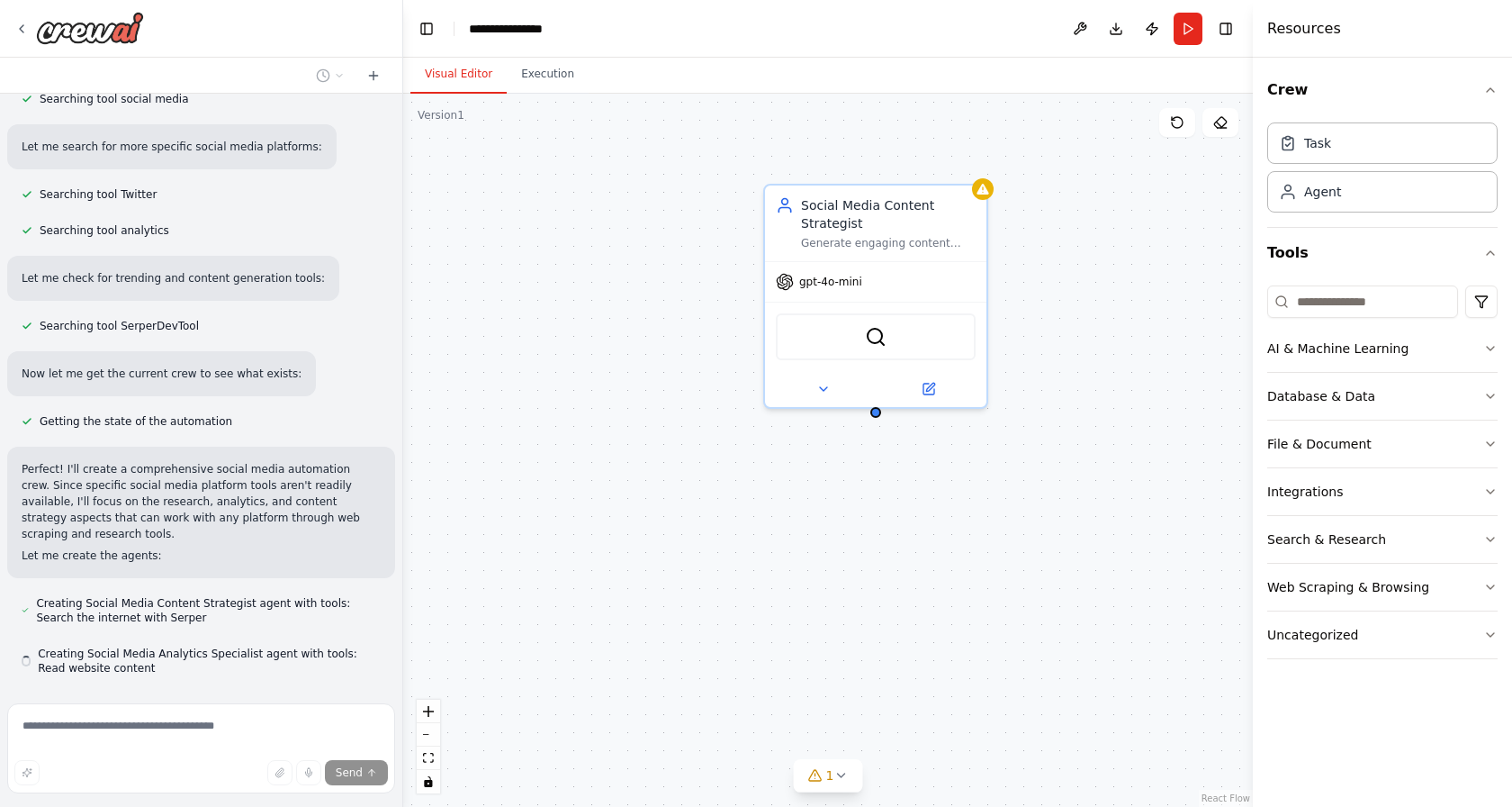
scroll to position [391, 0]
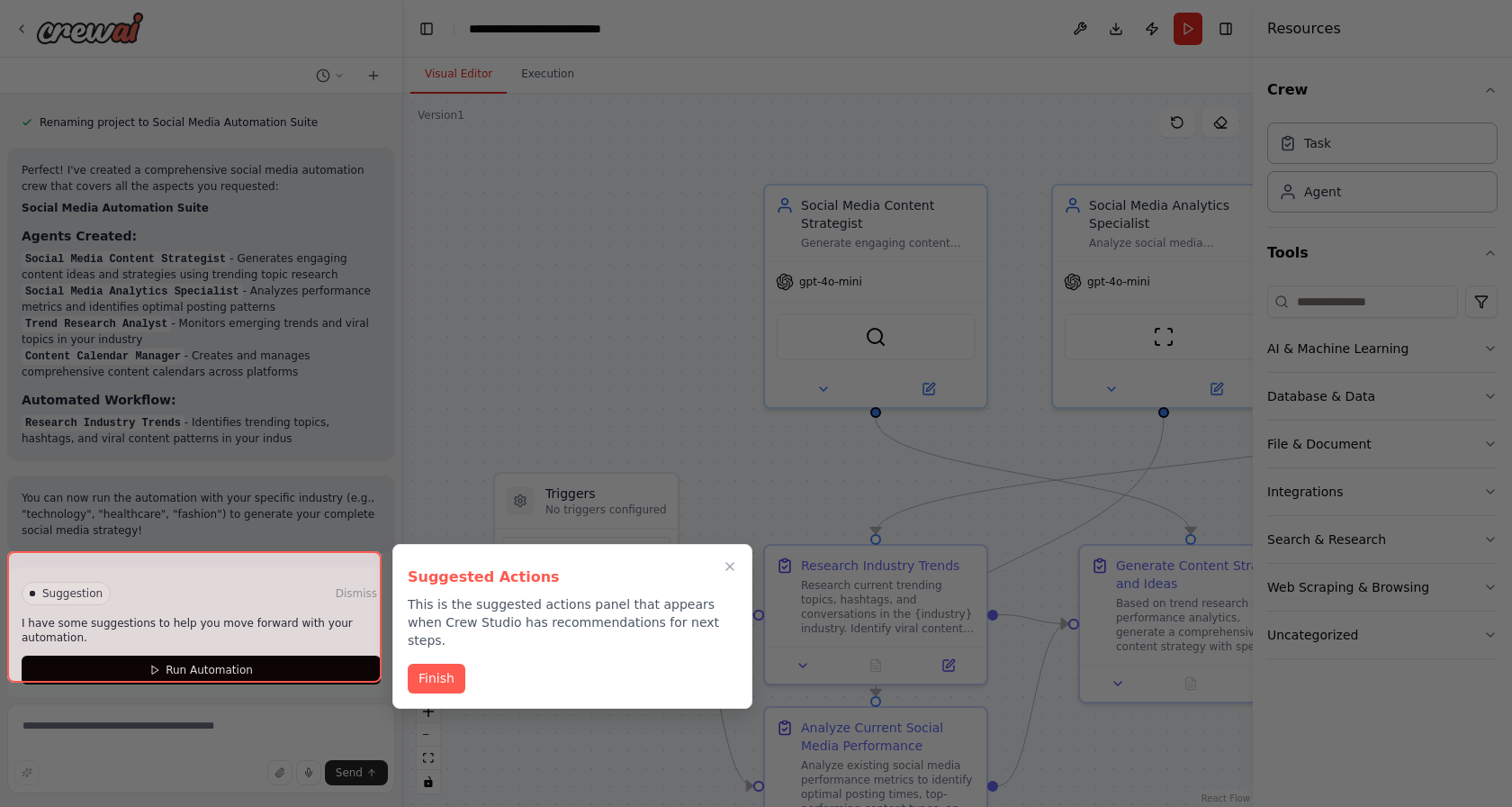
click at [187, 651] on div at bounding box center [194, 616] width 374 height 132
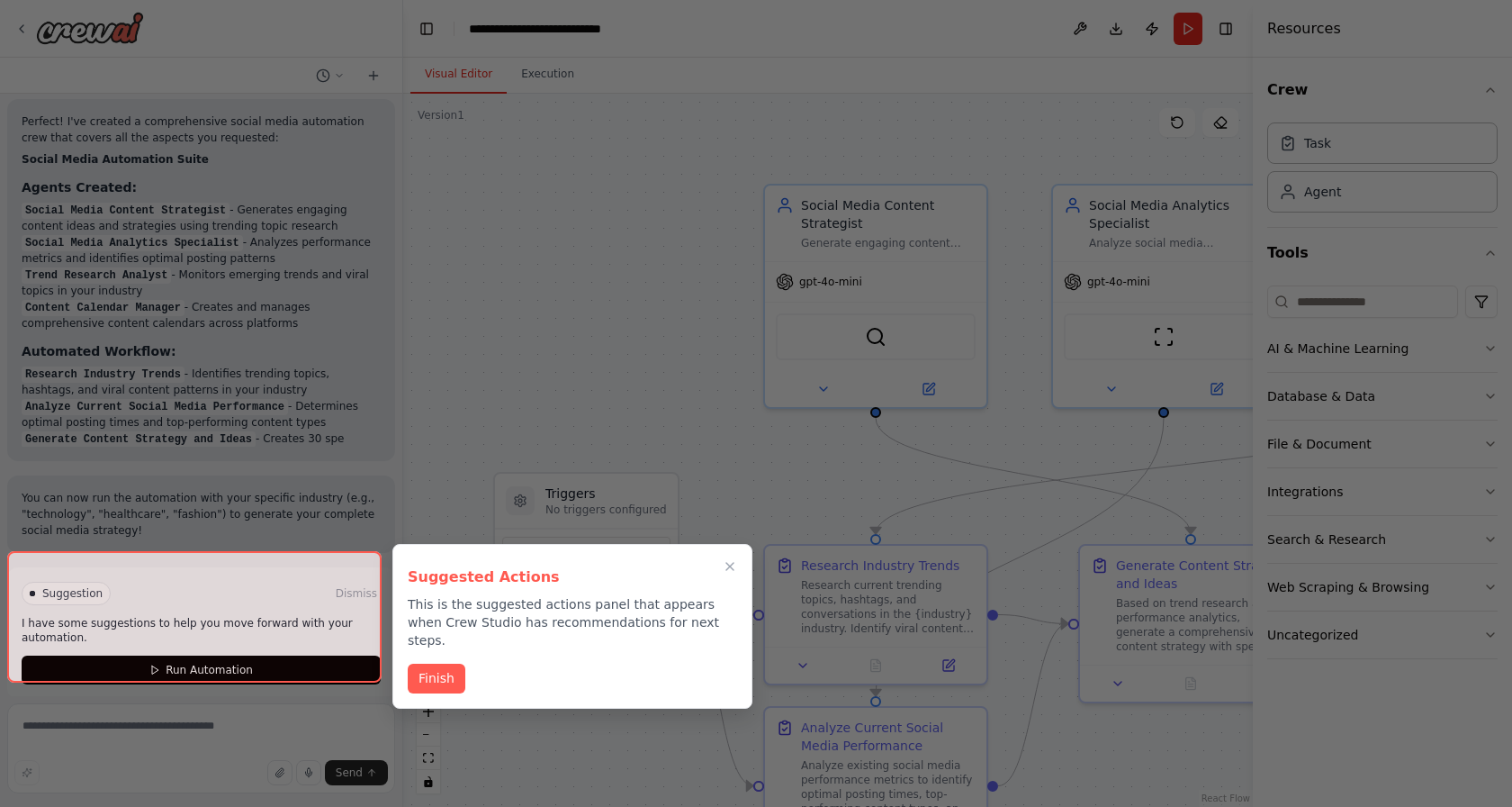
click at [164, 666] on div at bounding box center [194, 616] width 374 height 132
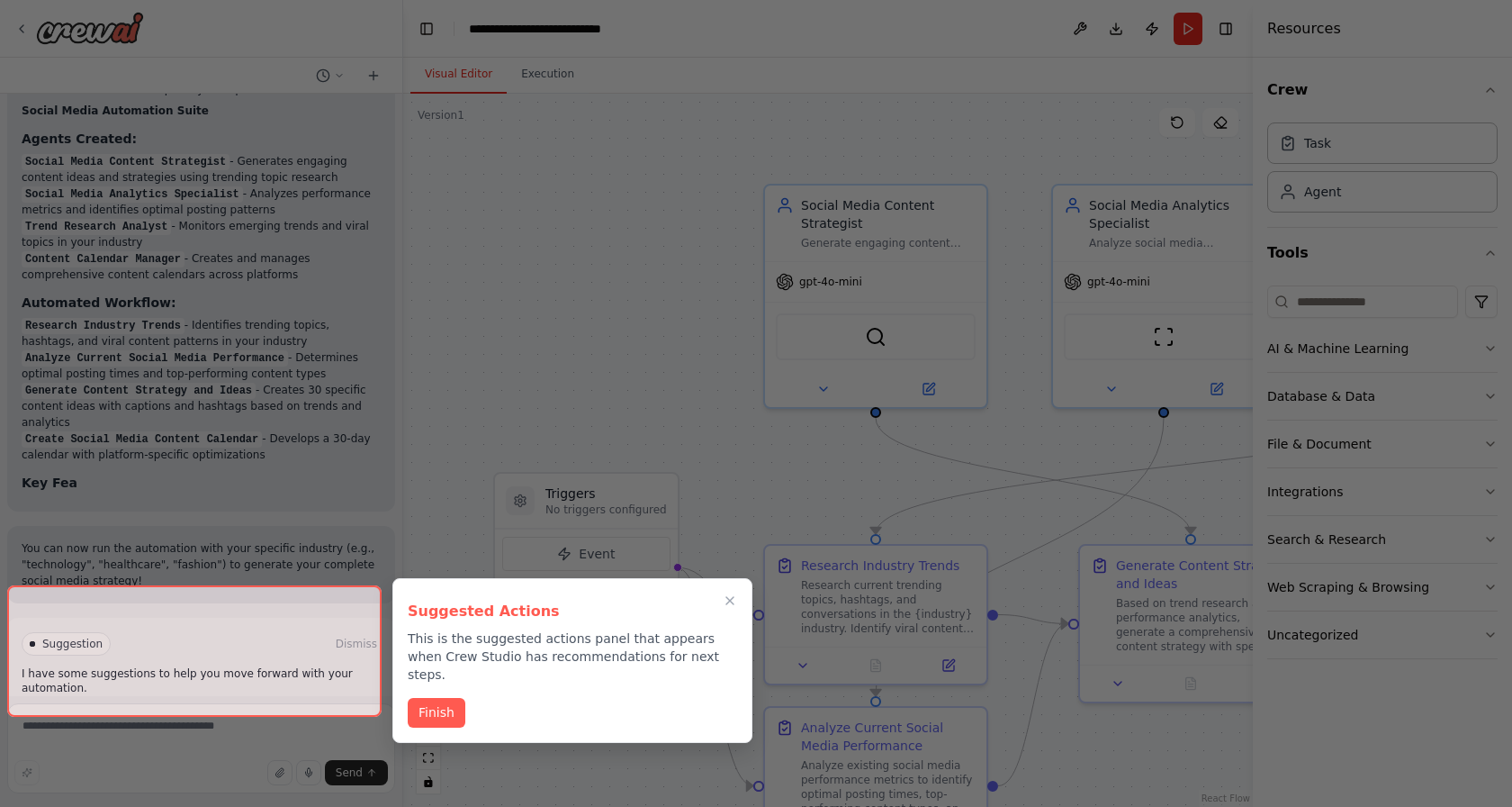
click at [449, 650] on p "This is the suggested actions panel that appears when Crew Studio has recommend…" at bounding box center [572, 656] width 329 height 54
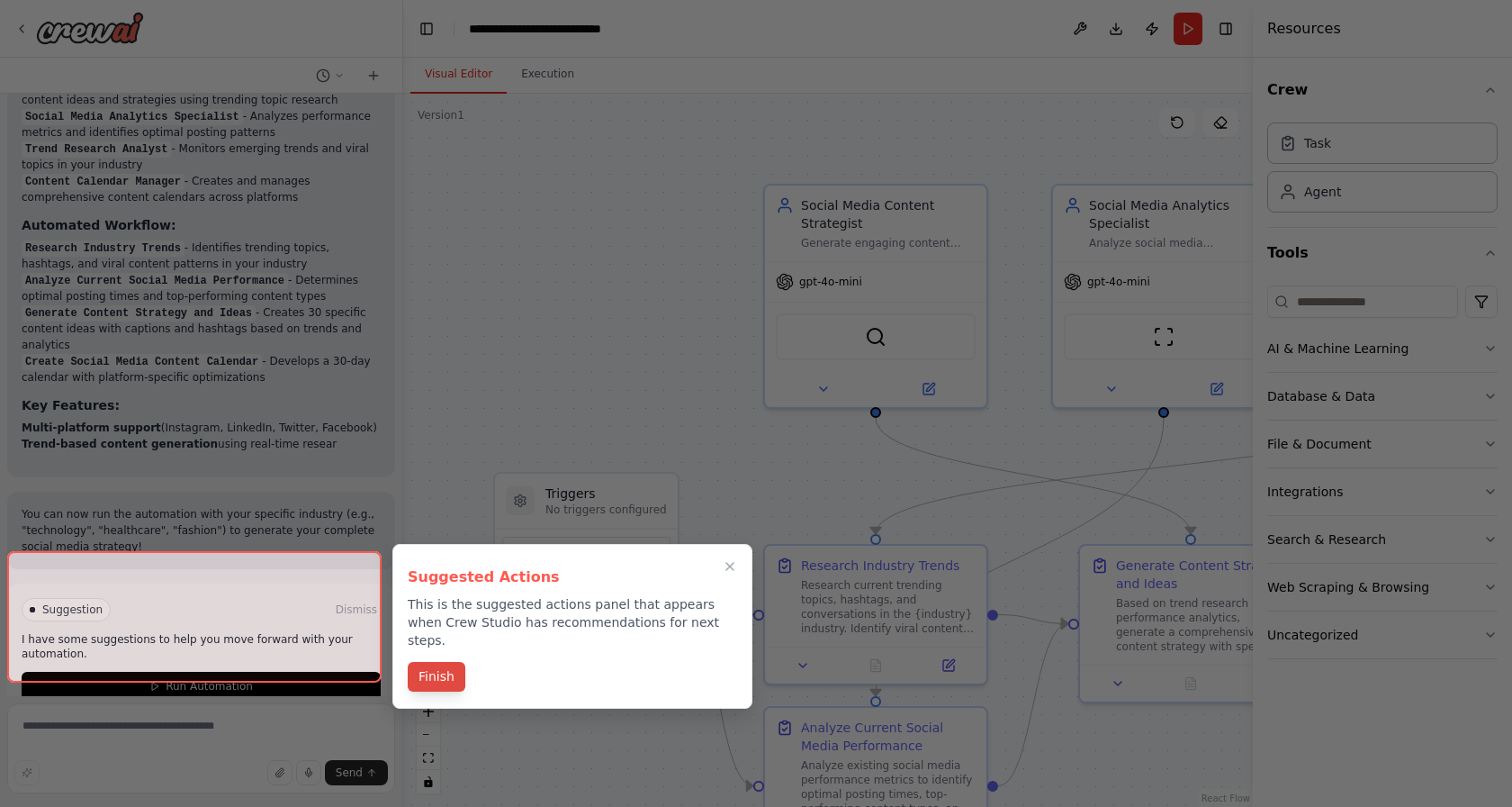
click at [418, 665] on button "Finish" at bounding box center [436, 676] width 58 height 29
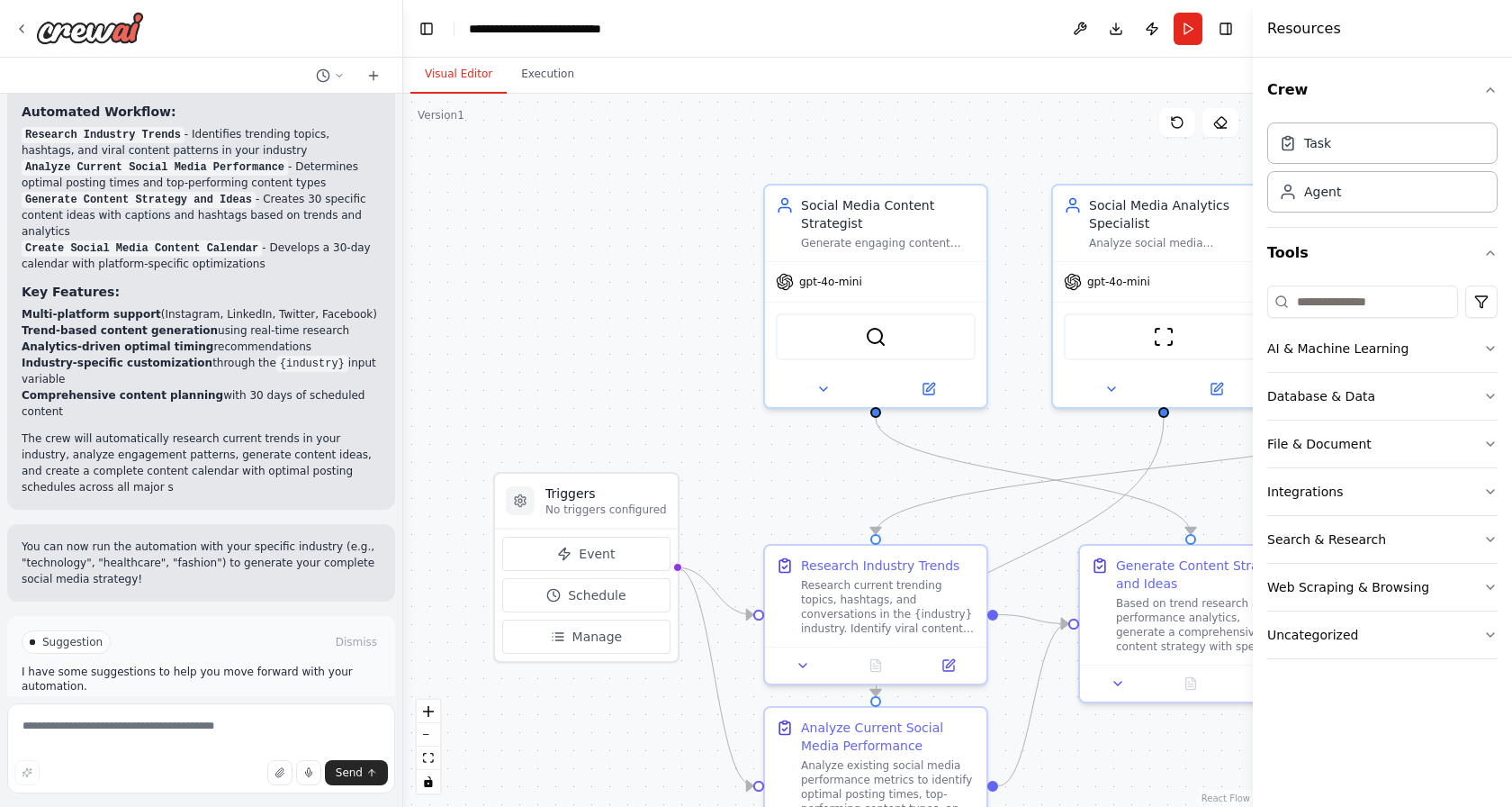
scroll to position [1611, 0]
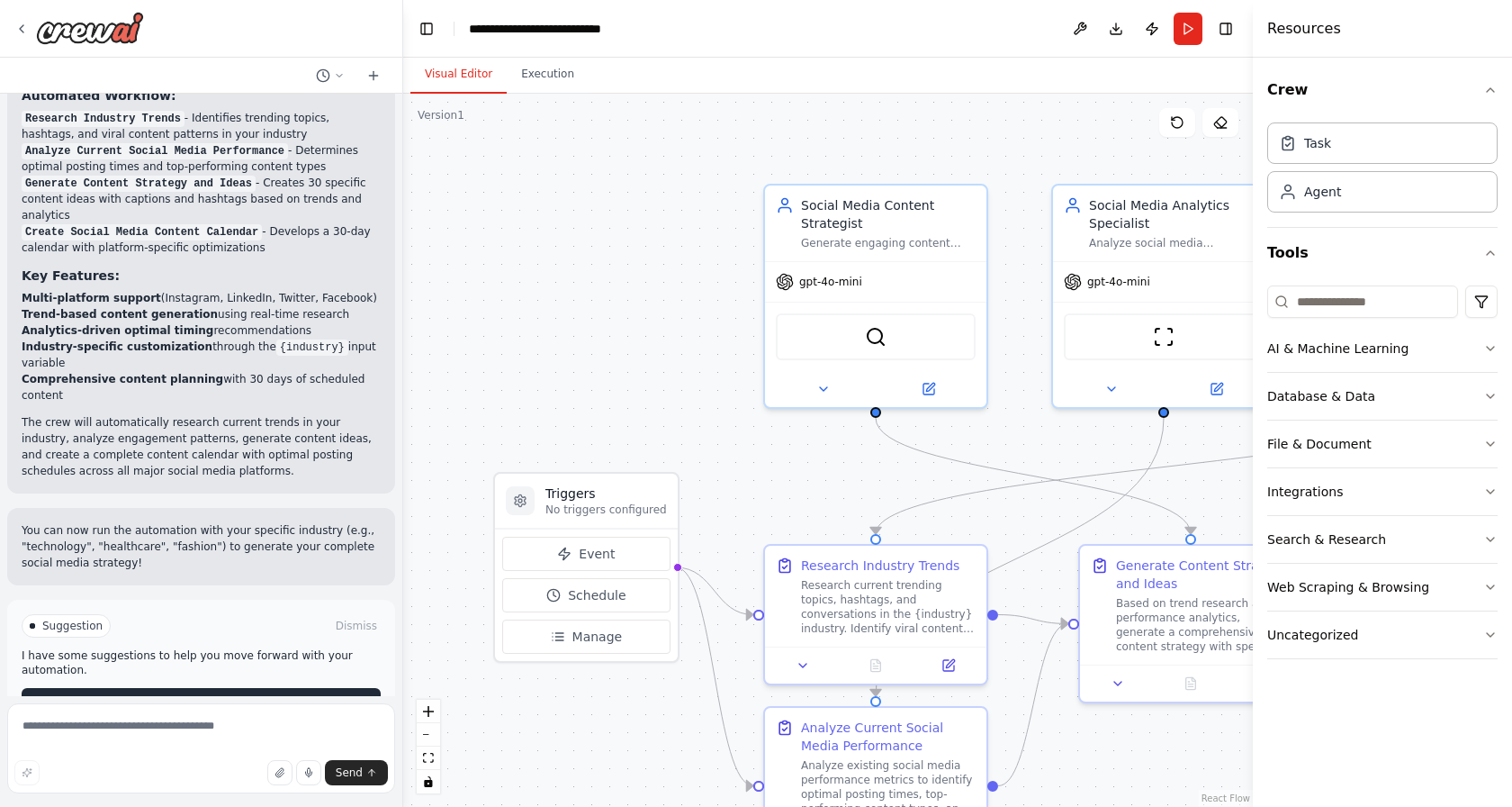
click at [169, 695] on span "Run Automation" at bounding box center [209, 702] width 87 height 14
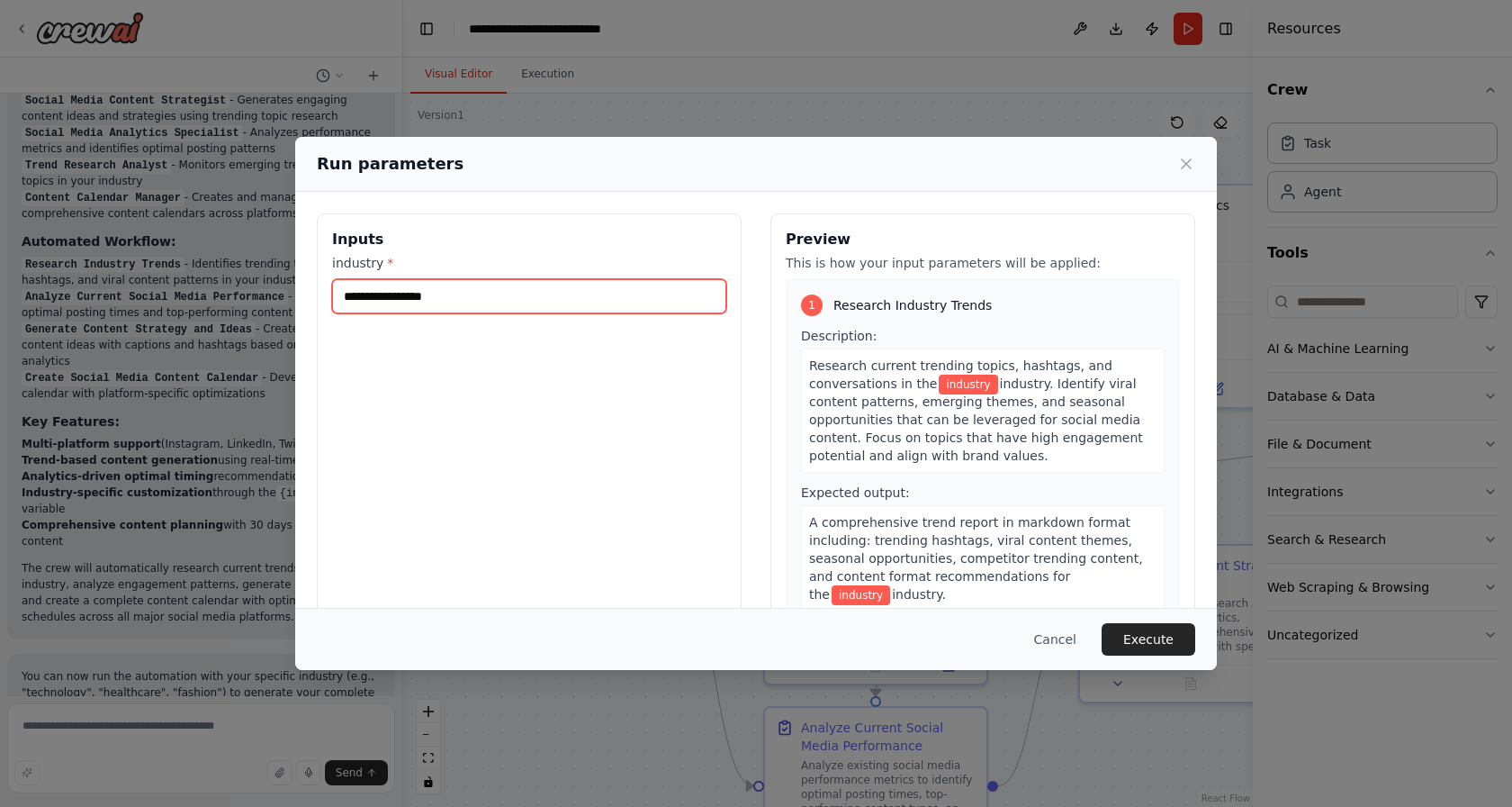
click at [436, 296] on input "industry *" at bounding box center [529, 296] width 394 height 34
type input "**********"
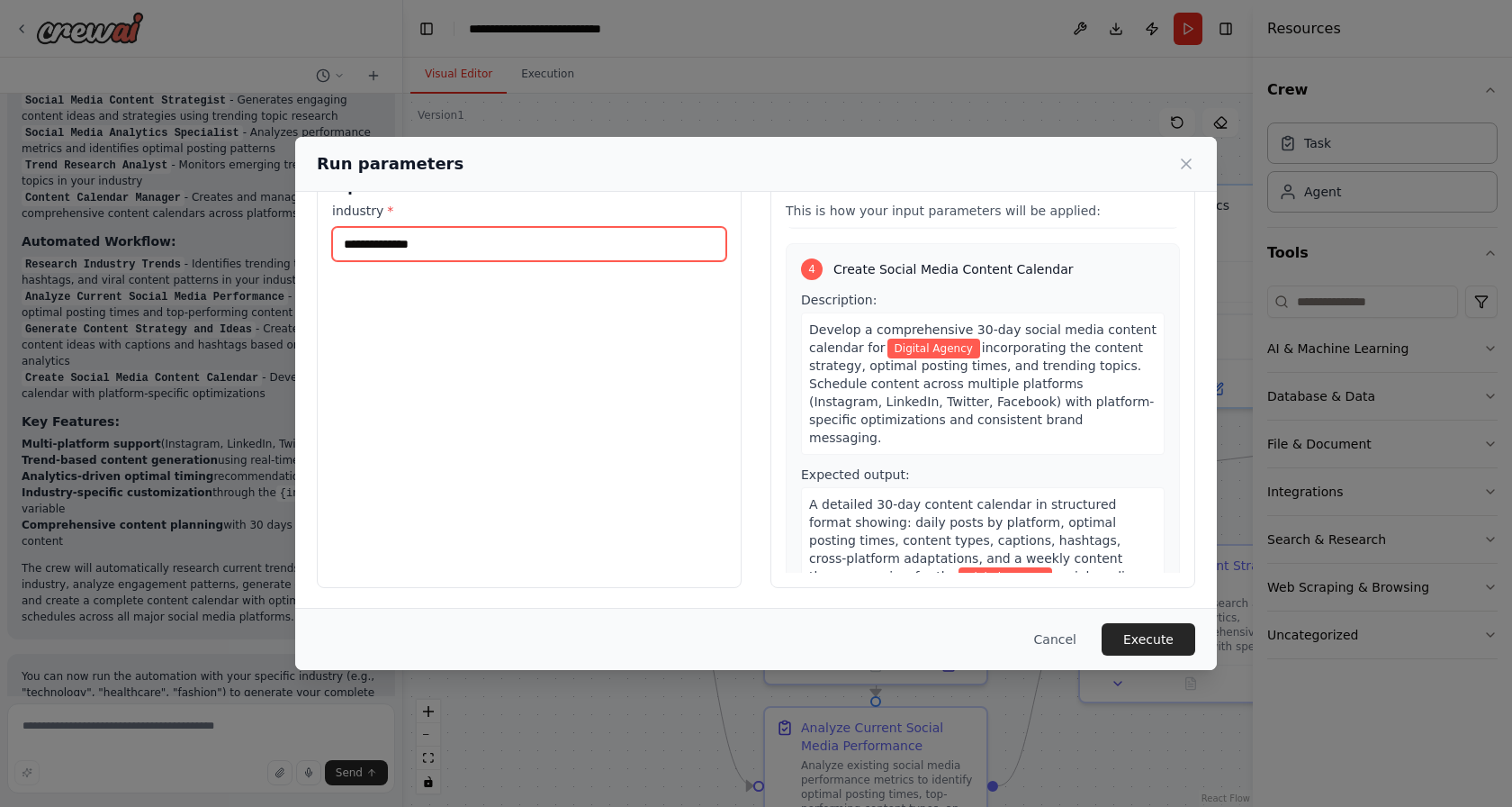
scroll to position [54, 0]
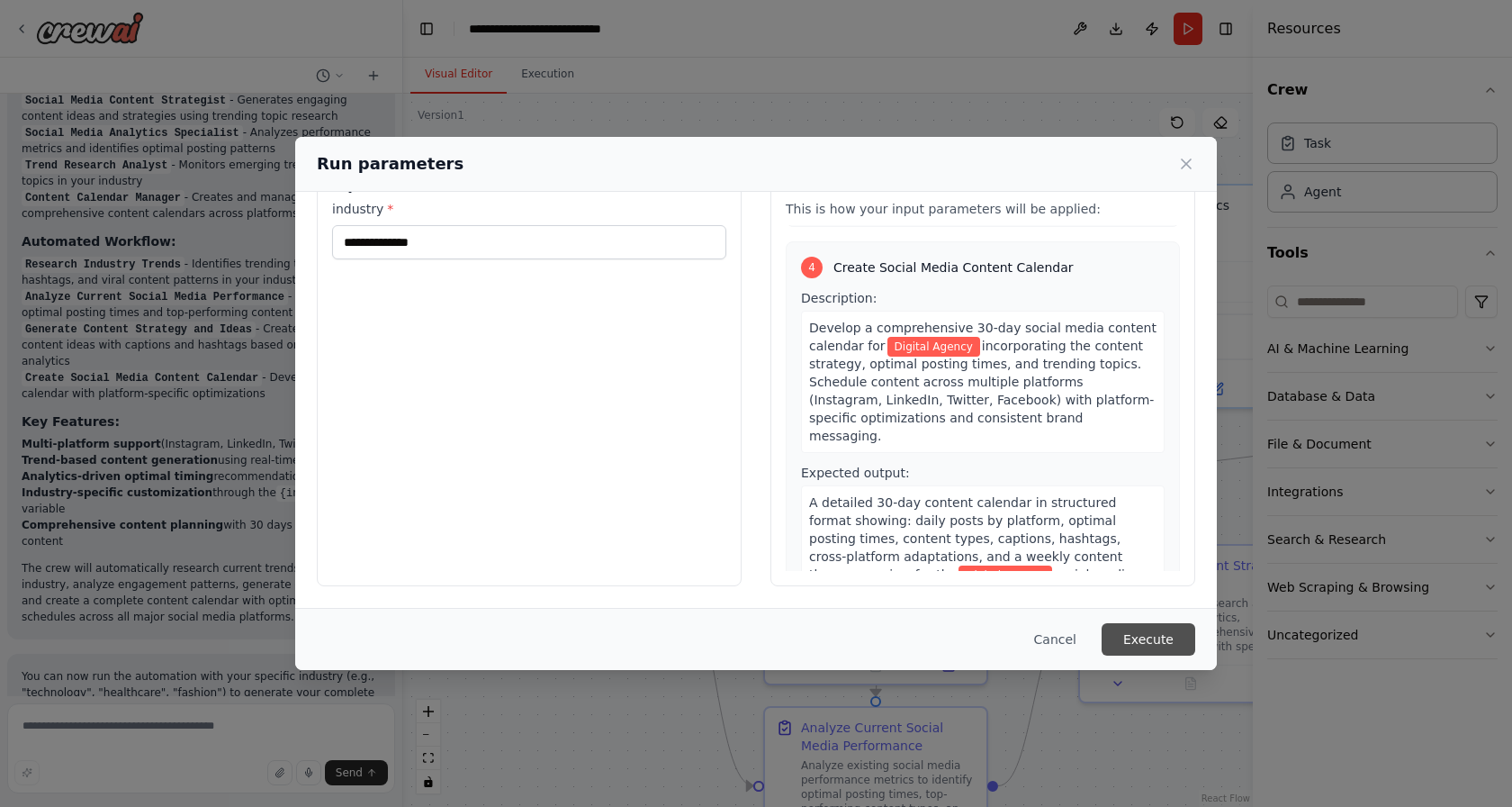
click at [1137, 635] on button "Execute" at bounding box center [1148, 639] width 94 height 32
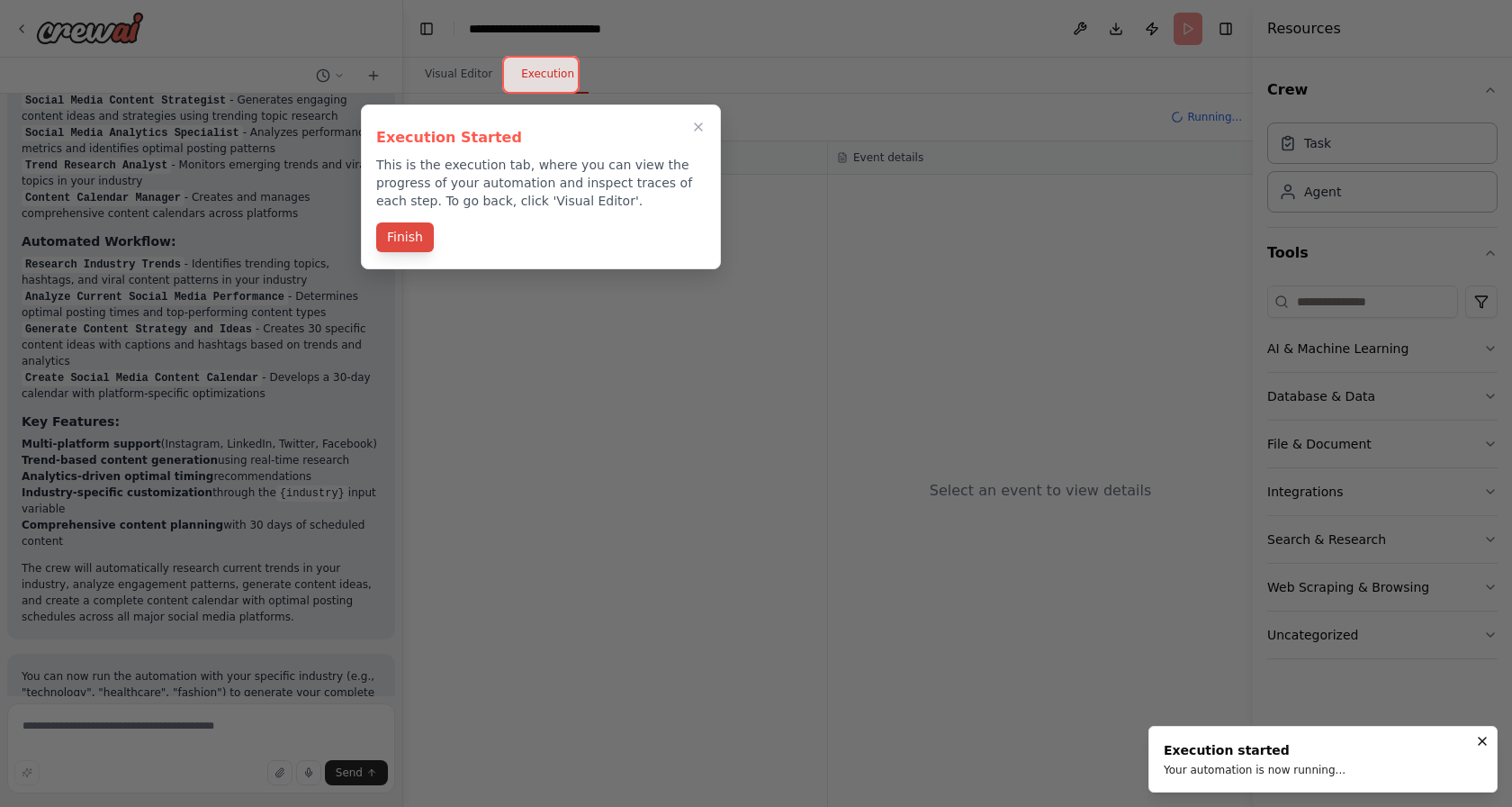
click at [391, 237] on button "Finish" at bounding box center [405, 236] width 58 height 29
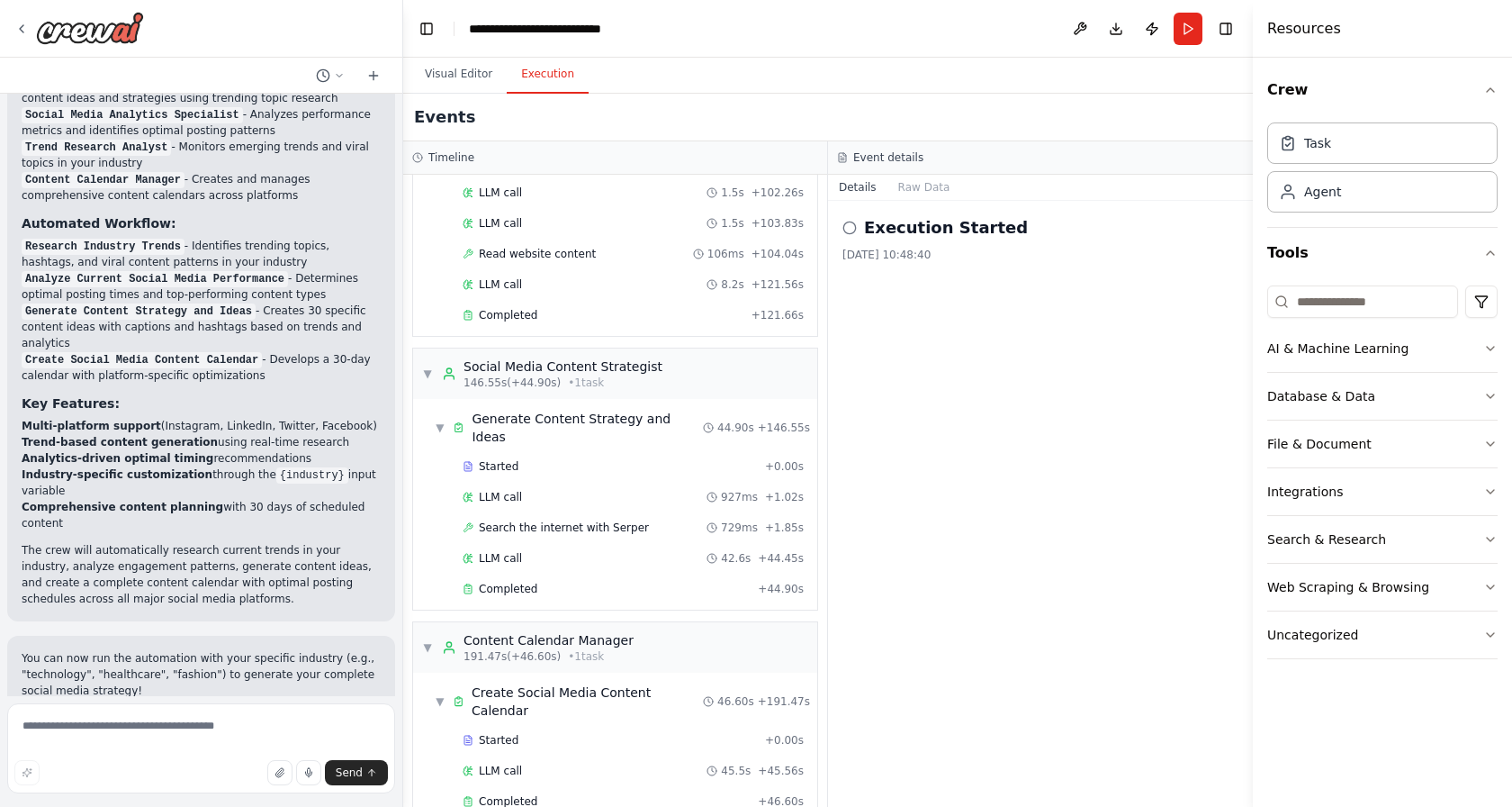
scroll to position [1497, 0]
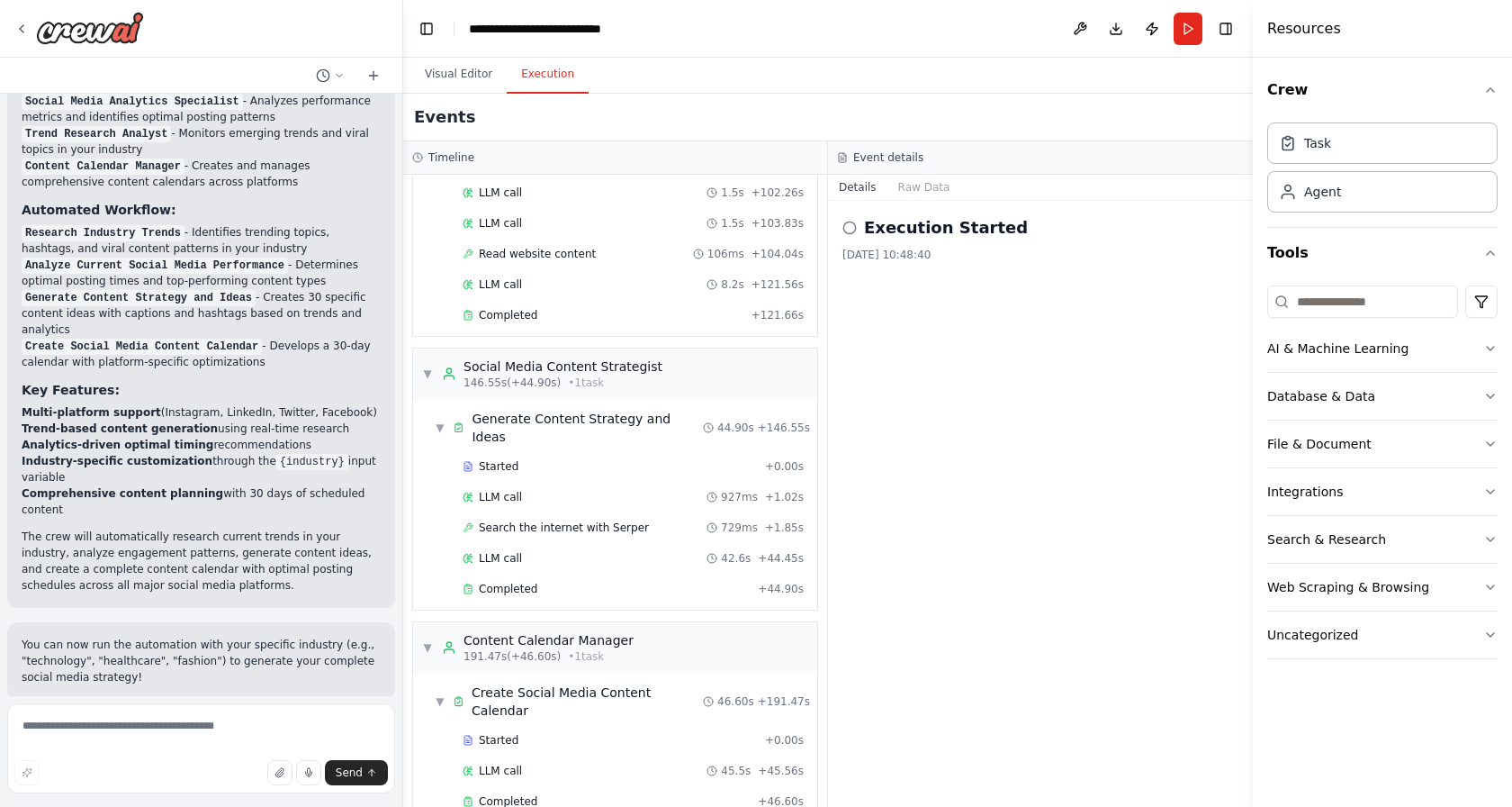
click at [899, 234] on h2 "Execution Started" at bounding box center [945, 228] width 164 height 26
click at [564, 684] on span "Create Social Media Content Calendar" at bounding box center [587, 702] width 231 height 36
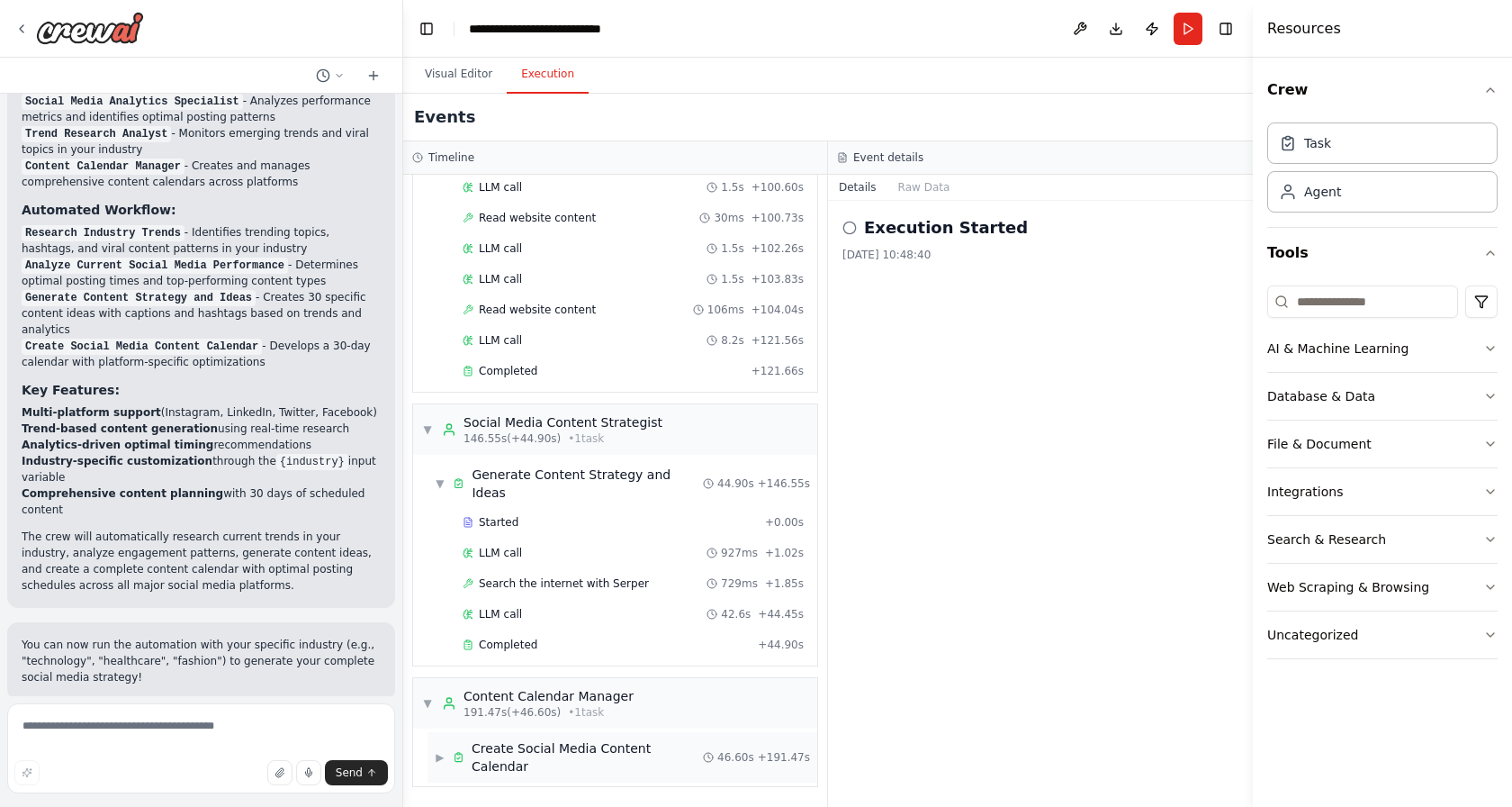
scroll to position [1681, 0]
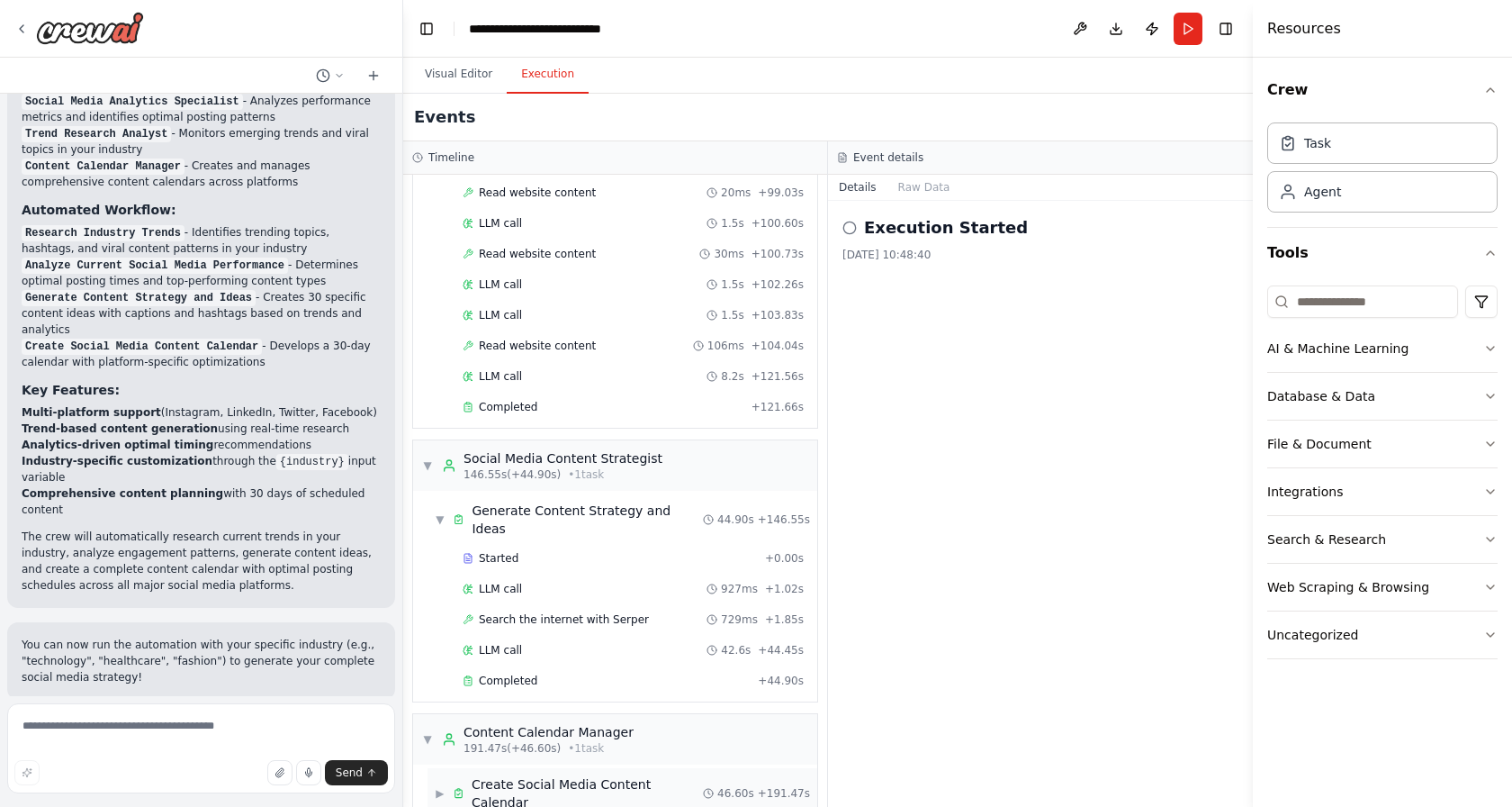
click at [540, 775] on span "Create Social Media Content Calendar" at bounding box center [587, 793] width 231 height 36
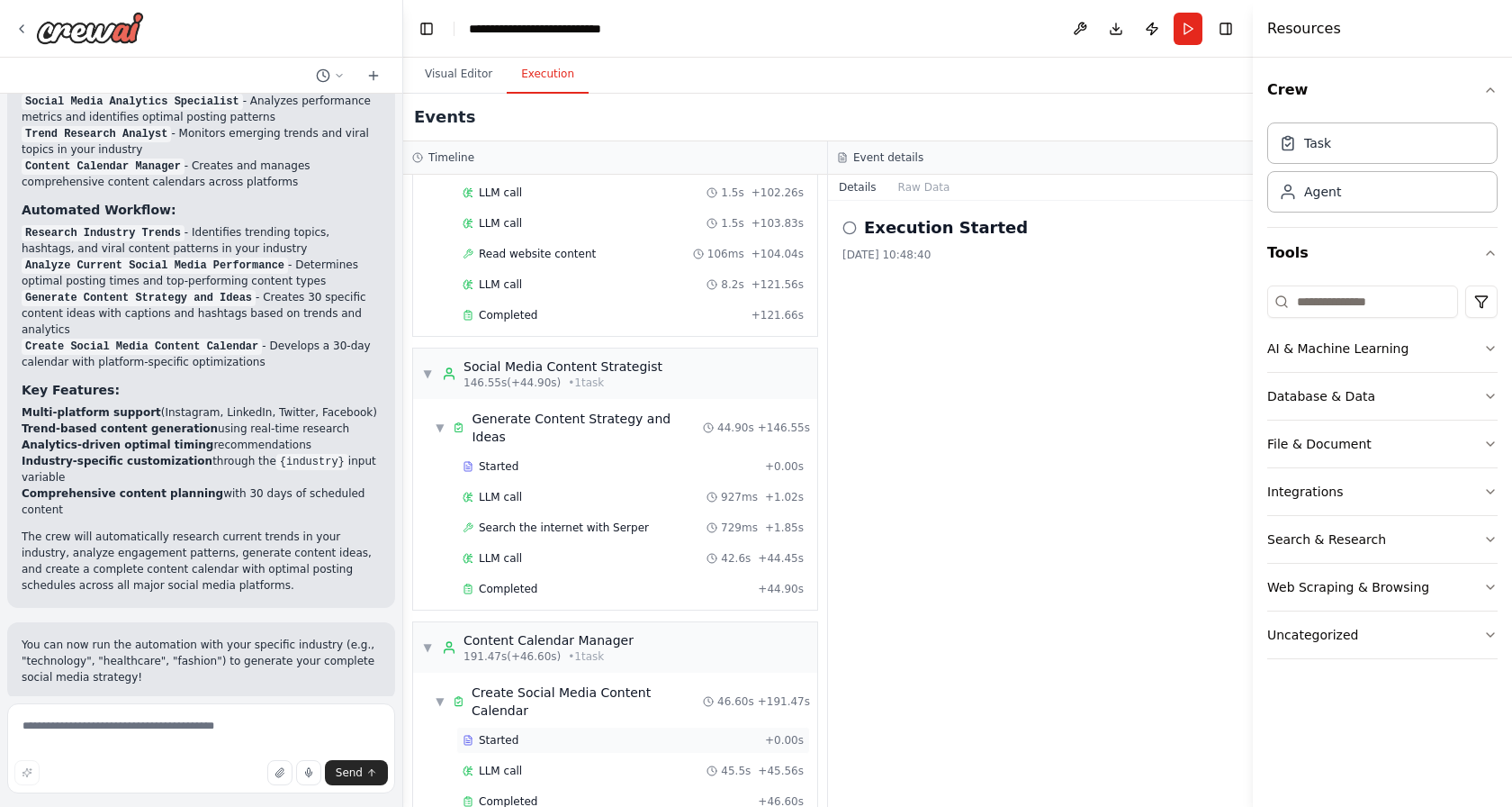
click at [498, 733] on span "Started" at bounding box center [499, 740] width 40 height 14
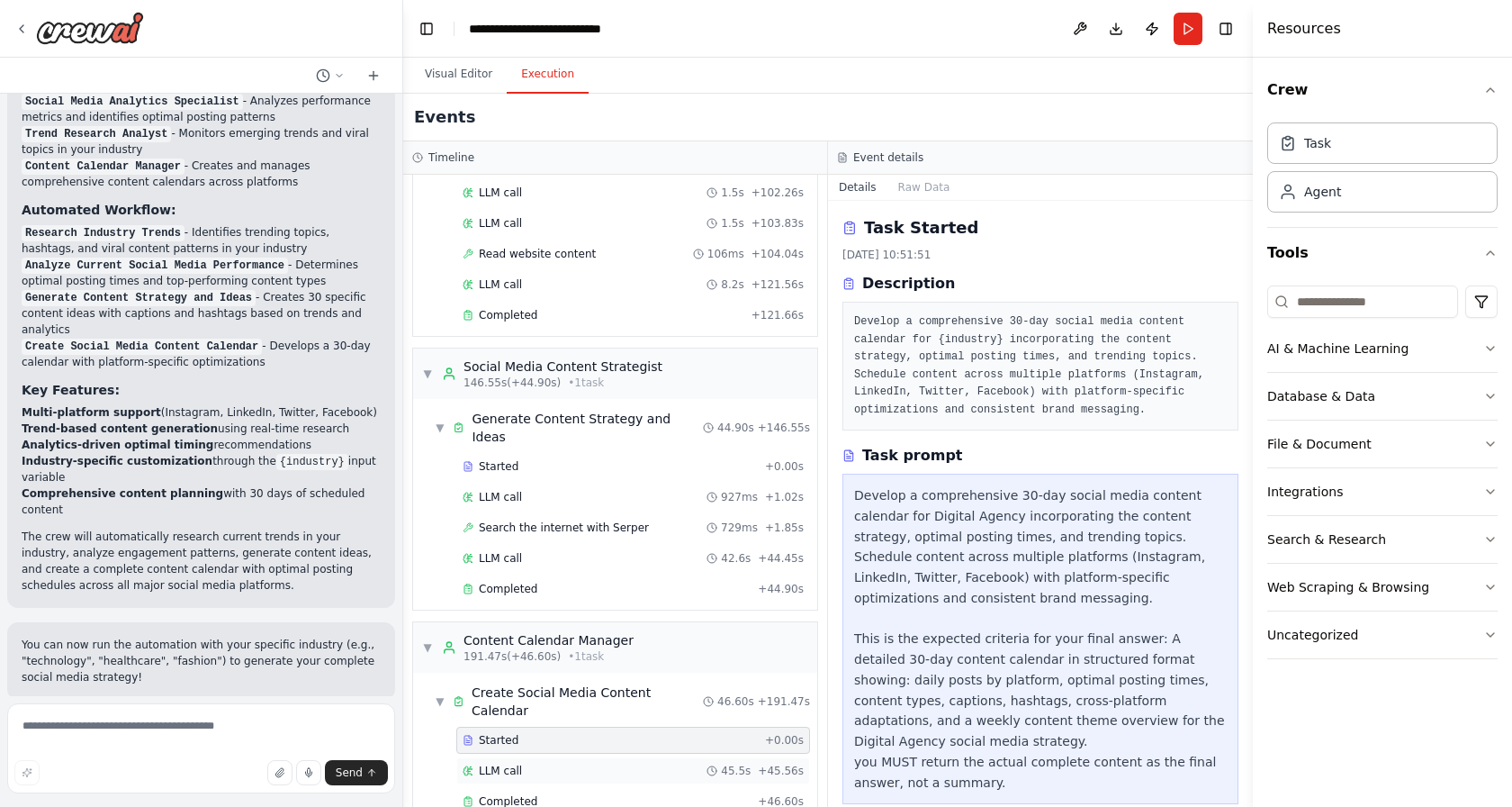
click at [627, 763] on div "LLM call 45.5s + 45.56s" at bounding box center [633, 770] width 341 height 14
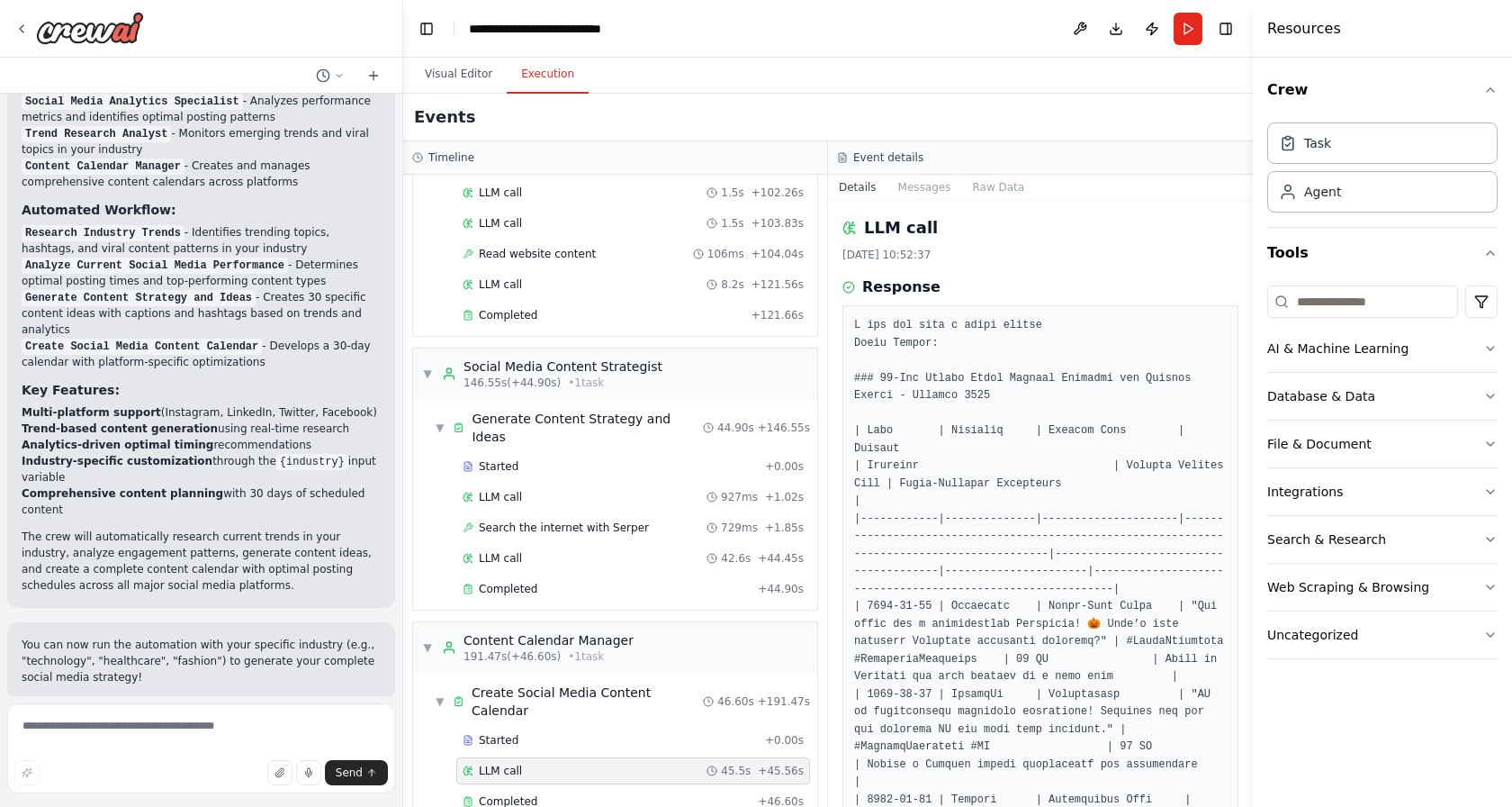
drag, startPoint x: 1249, startPoint y: 245, endPoint x: 1244, endPoint y: 276, distance: 31.4
click at [1244, 276] on div "Create a crew that schedules and publishes social media content across multiple…" at bounding box center [756, 403] width 1512 height 807
drag, startPoint x: 1246, startPoint y: 265, endPoint x: 1257, endPoint y: 350, distance: 85.7
click at [1257, 350] on div "Resources Crew Task Agent Tools AI & Machine Learning Database & Data File & Do…" at bounding box center [1382, 403] width 259 height 807
click at [1249, 348] on button "Toggle Sidebar" at bounding box center [1252, 403] width 14 height 807
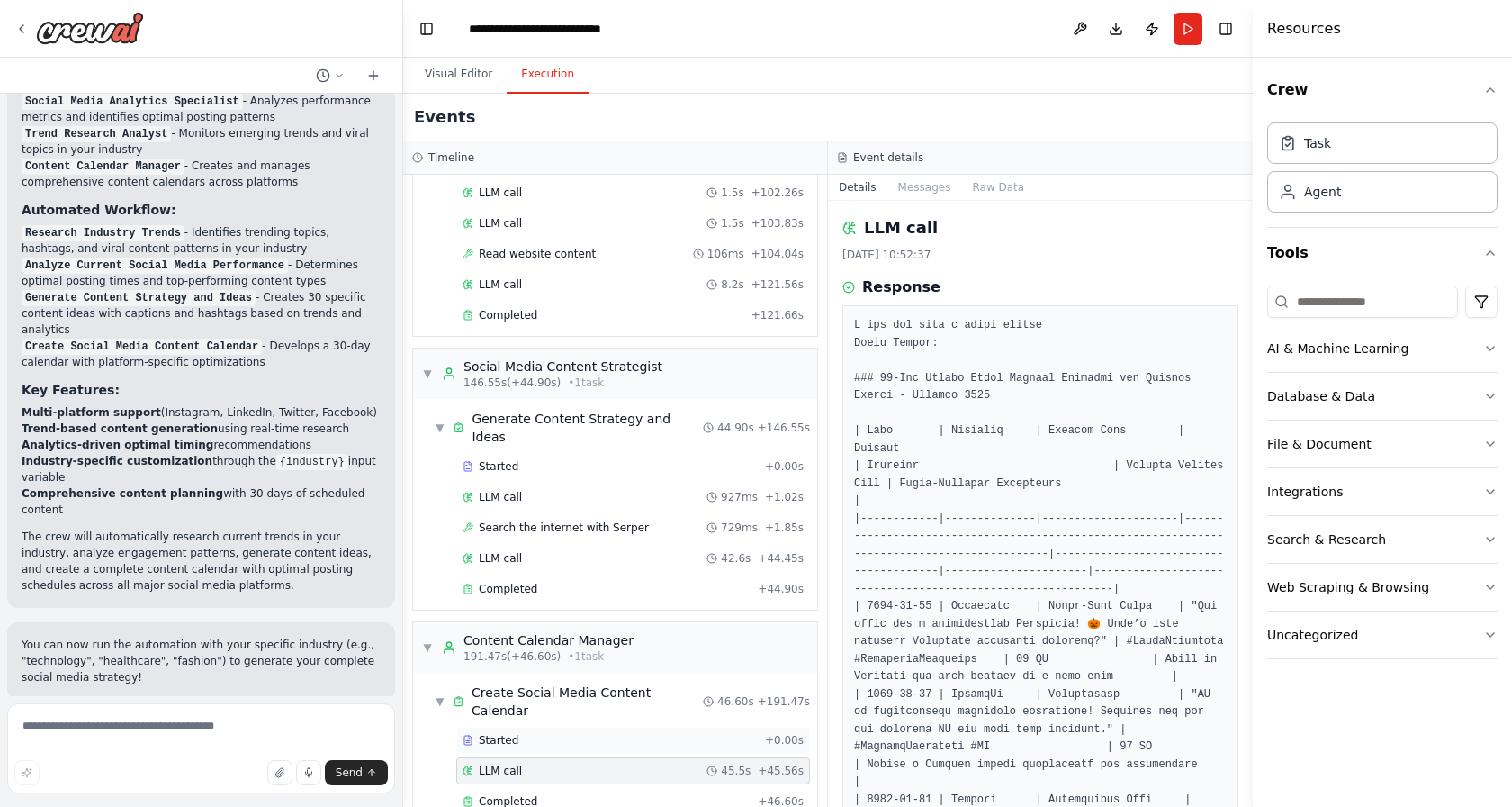
click at [485, 726] on div "Started + 0.00s" at bounding box center [632, 740] width 354 height 27
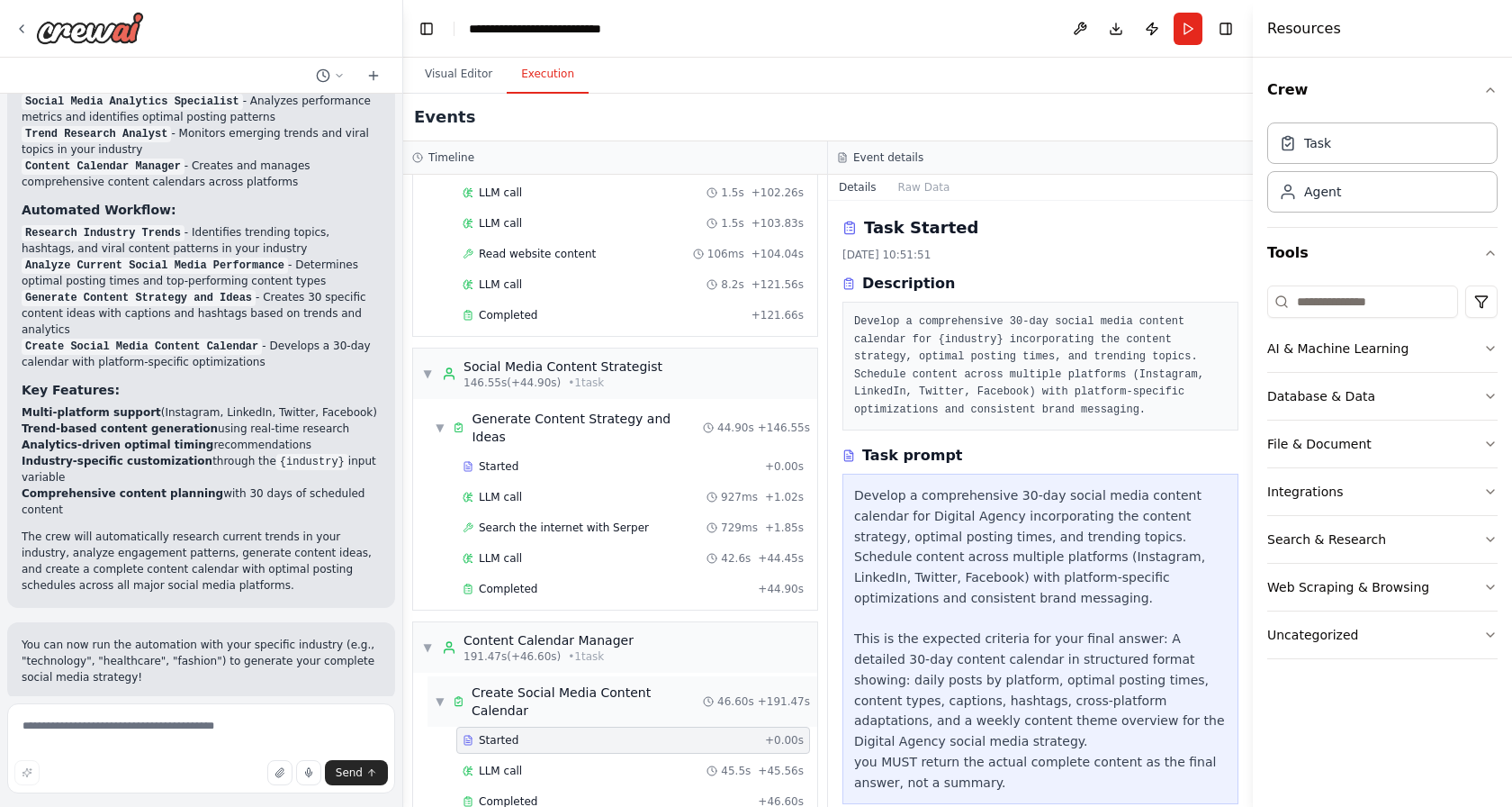
click at [474, 684] on span "Create Social Media Content Calendar" at bounding box center [587, 702] width 231 height 36
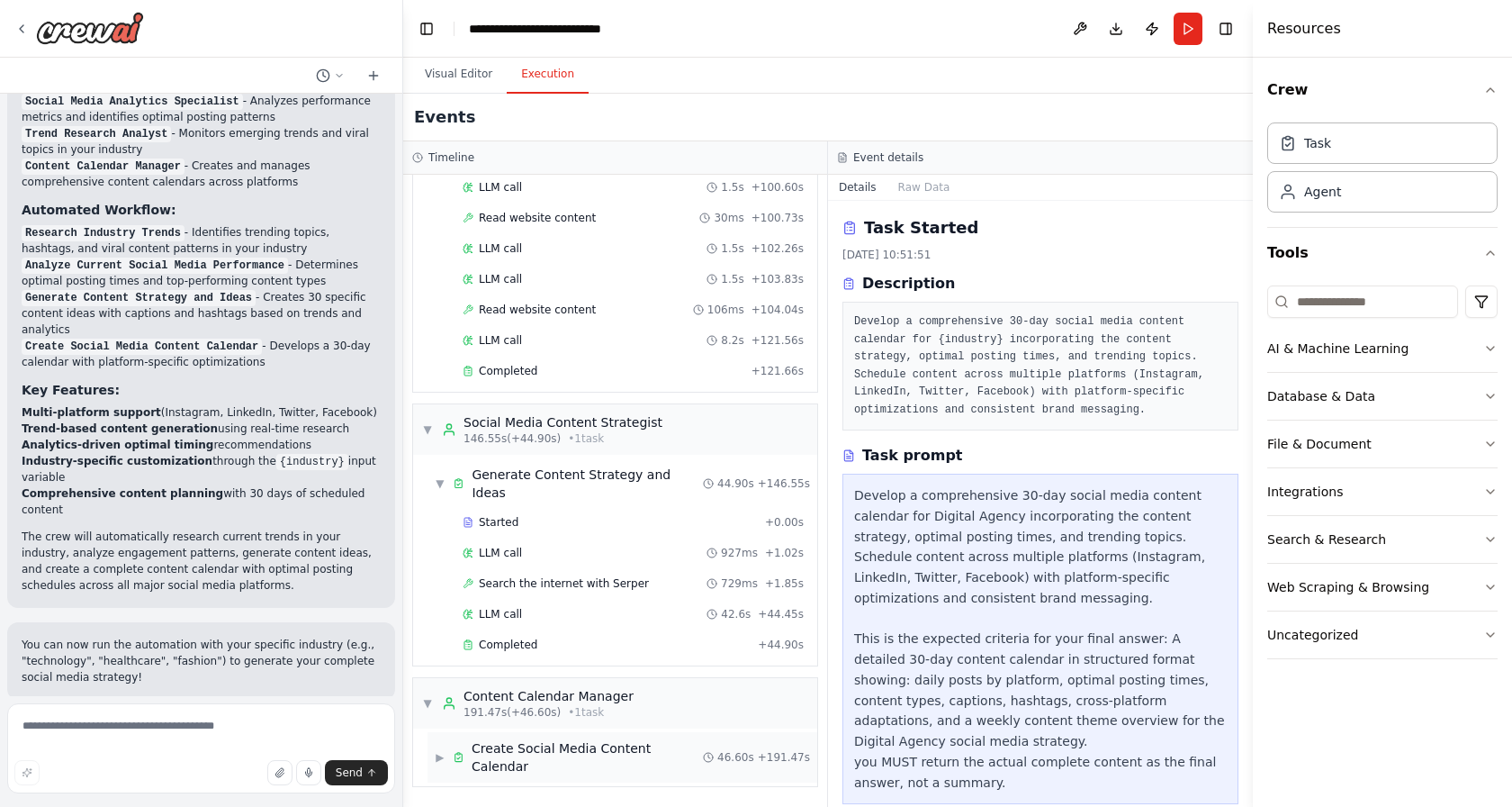
scroll to position [1681, 0]
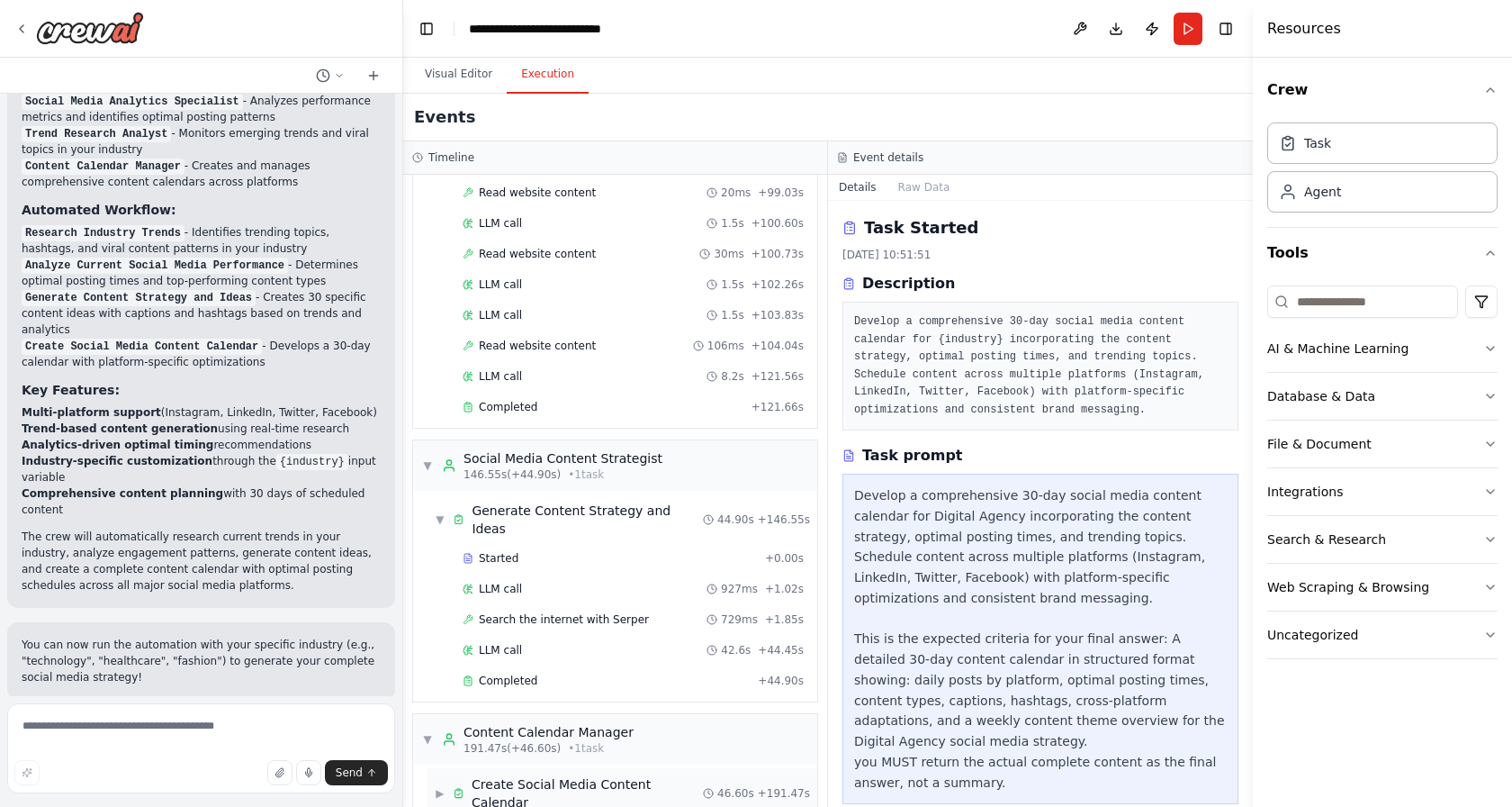
click at [475, 775] on span "Create Social Media Content Calendar" at bounding box center [587, 793] width 231 height 36
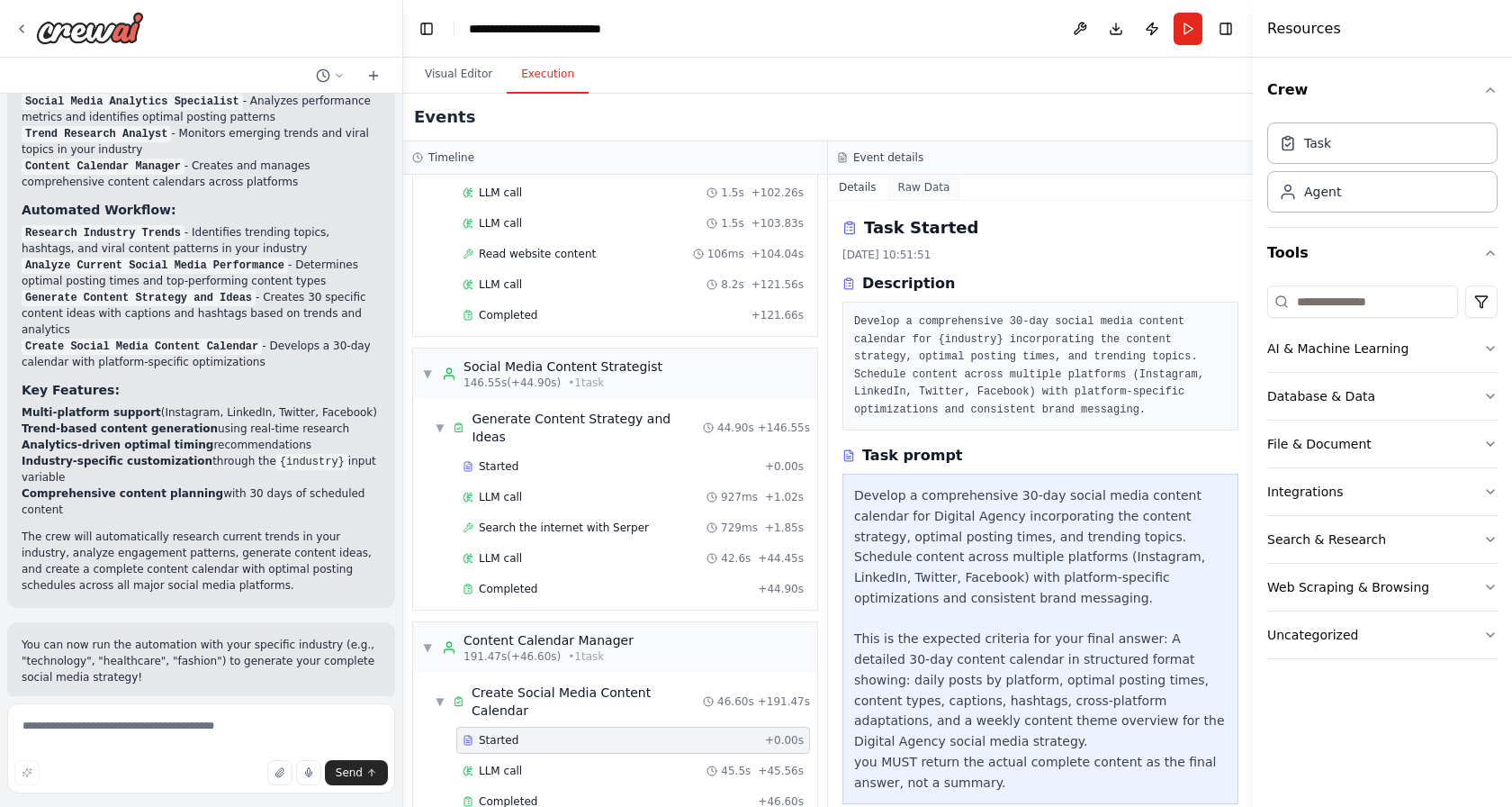
click at [927, 193] on button "Raw Data" at bounding box center [924, 187] width 74 height 26
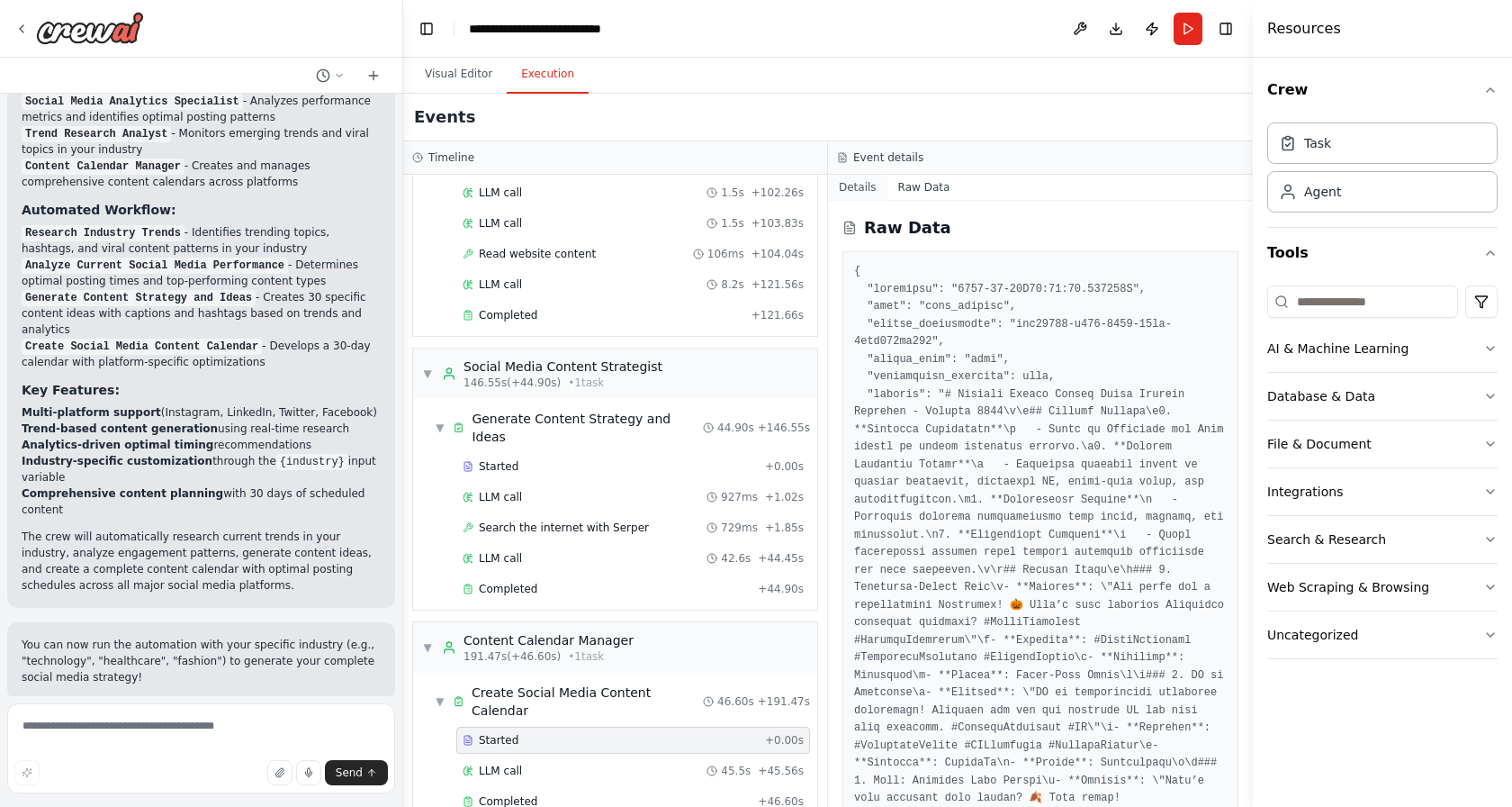
click at [847, 191] on button "Details" at bounding box center [857, 187] width 60 height 26
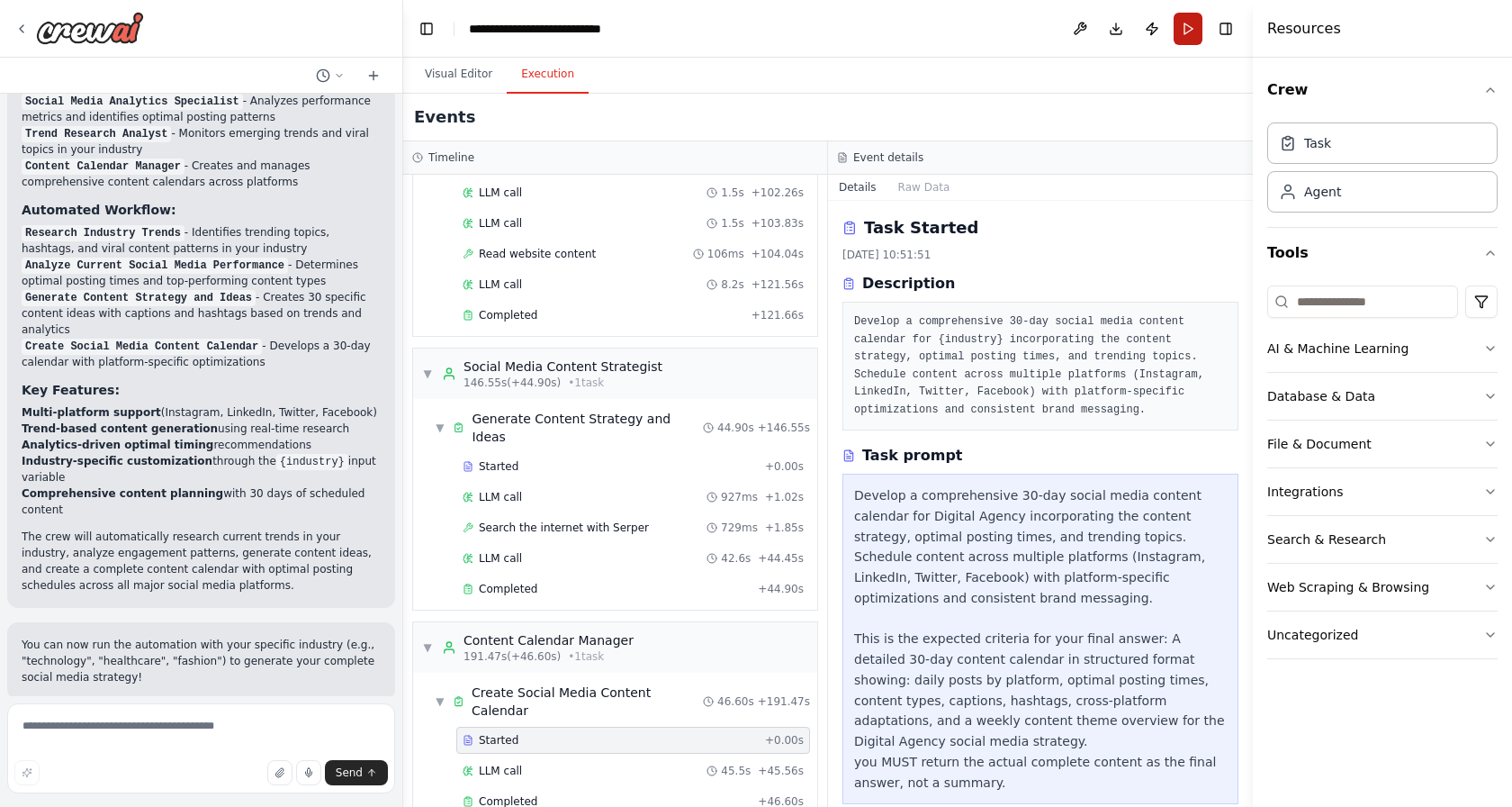
click at [1193, 17] on button "Run" at bounding box center [1188, 28] width 28 height 32
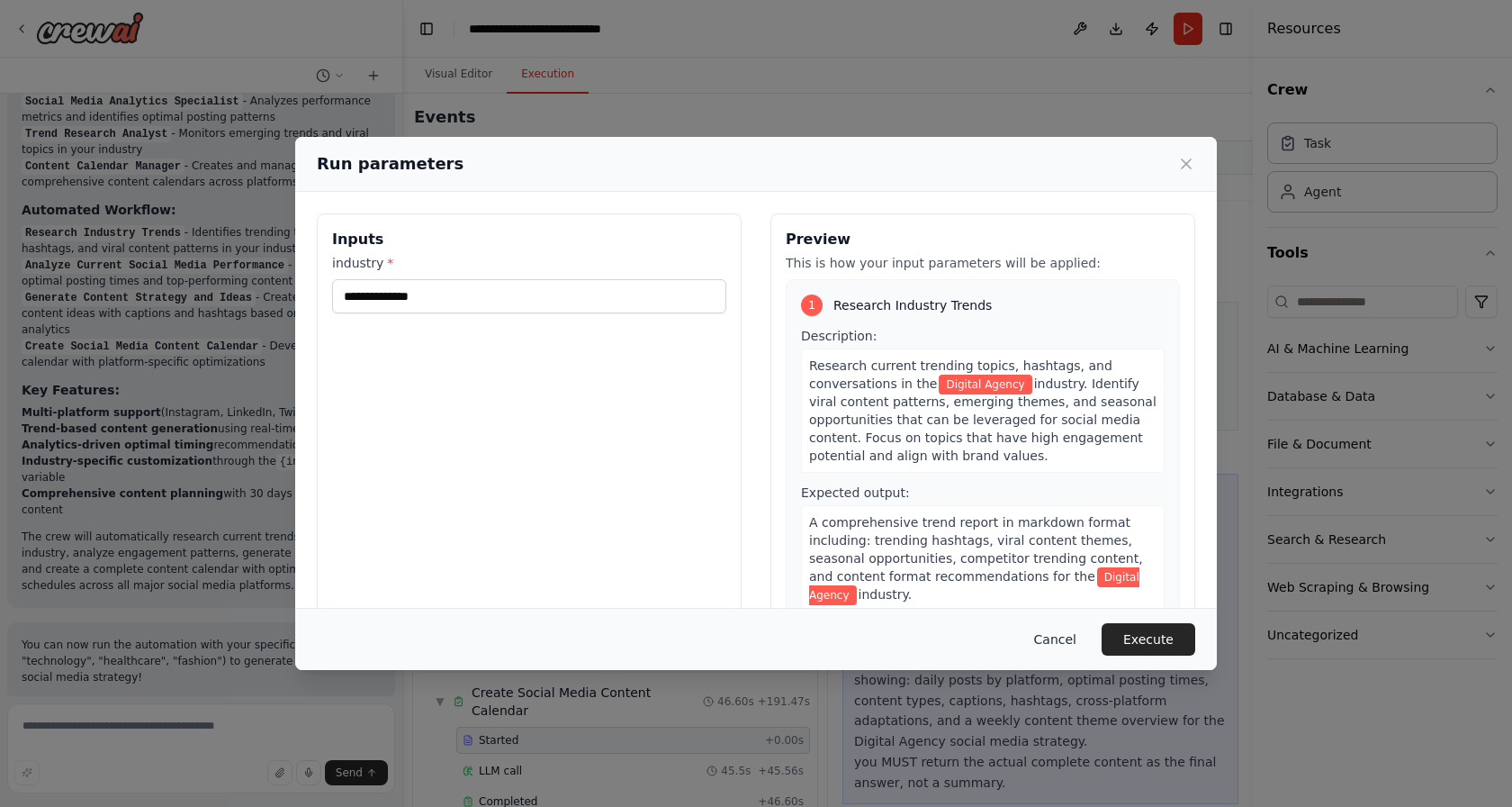
click at [1053, 633] on button "Cancel" at bounding box center [1055, 639] width 71 height 32
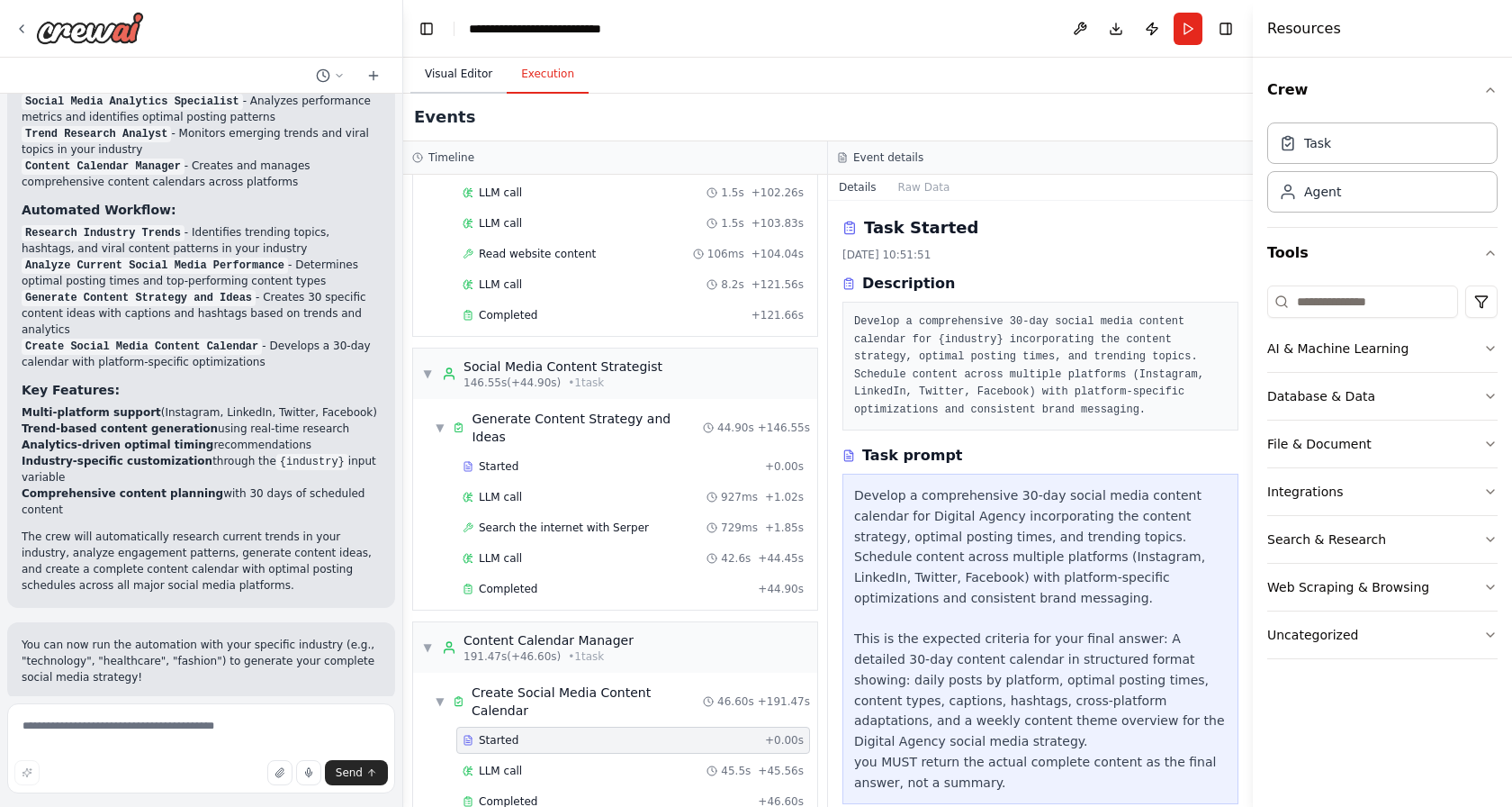
click at [457, 78] on button "Visual Editor" at bounding box center [459, 75] width 97 height 38
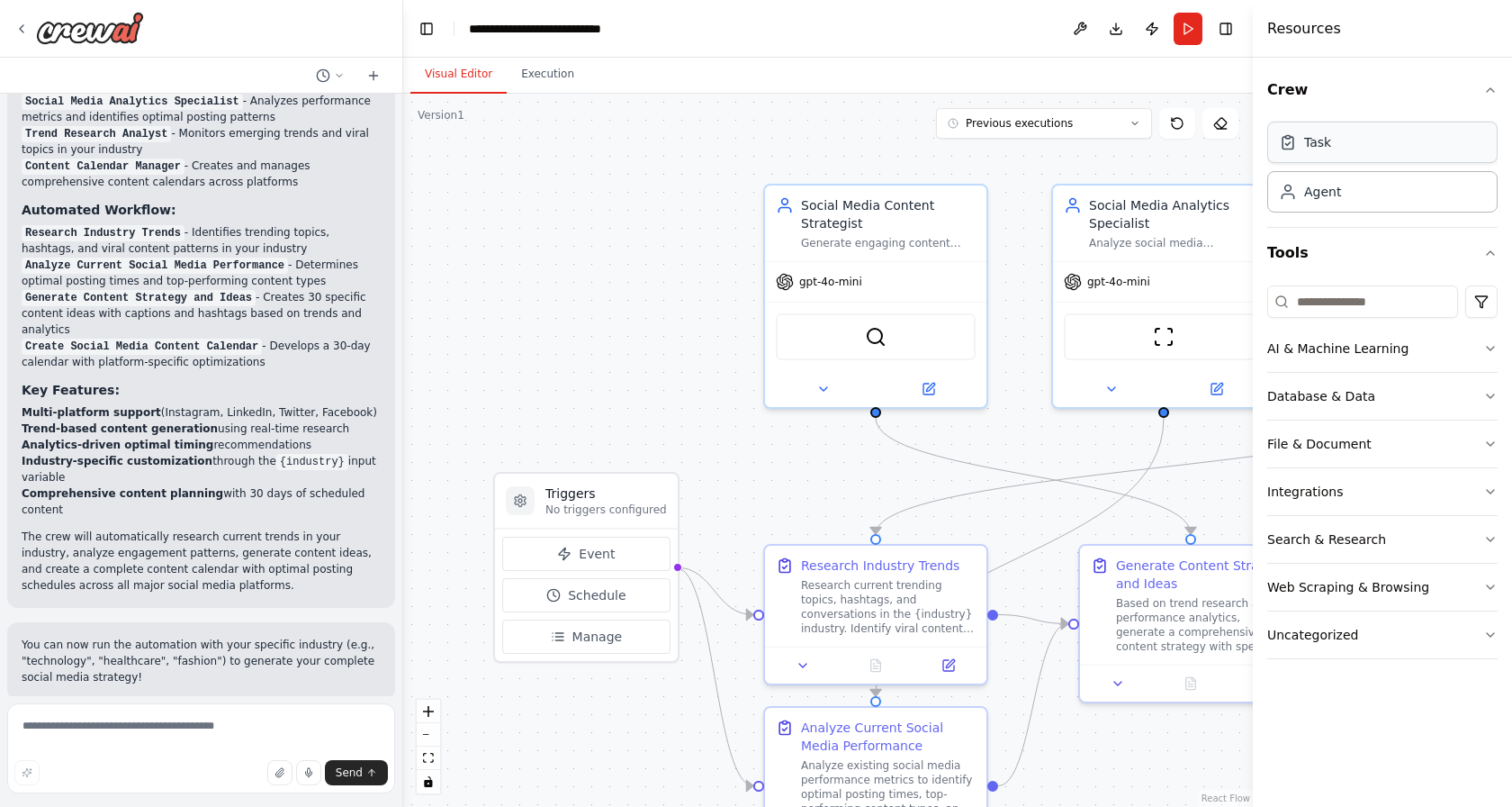
click at [1404, 134] on div "Task" at bounding box center [1382, 142] width 230 height 42
click at [549, 250] on div ".deletable-edge-delete-btn { width: 20px; height: 20px; border: 0px solid #ffff…" at bounding box center [828, 450] width 849 height 713
click at [853, 601] on div "Research current trending topics, hashtags, and conversations in the {industry}…" at bounding box center [888, 603] width 174 height 58
click at [953, 664] on icon at bounding box center [948, 661] width 10 height 10
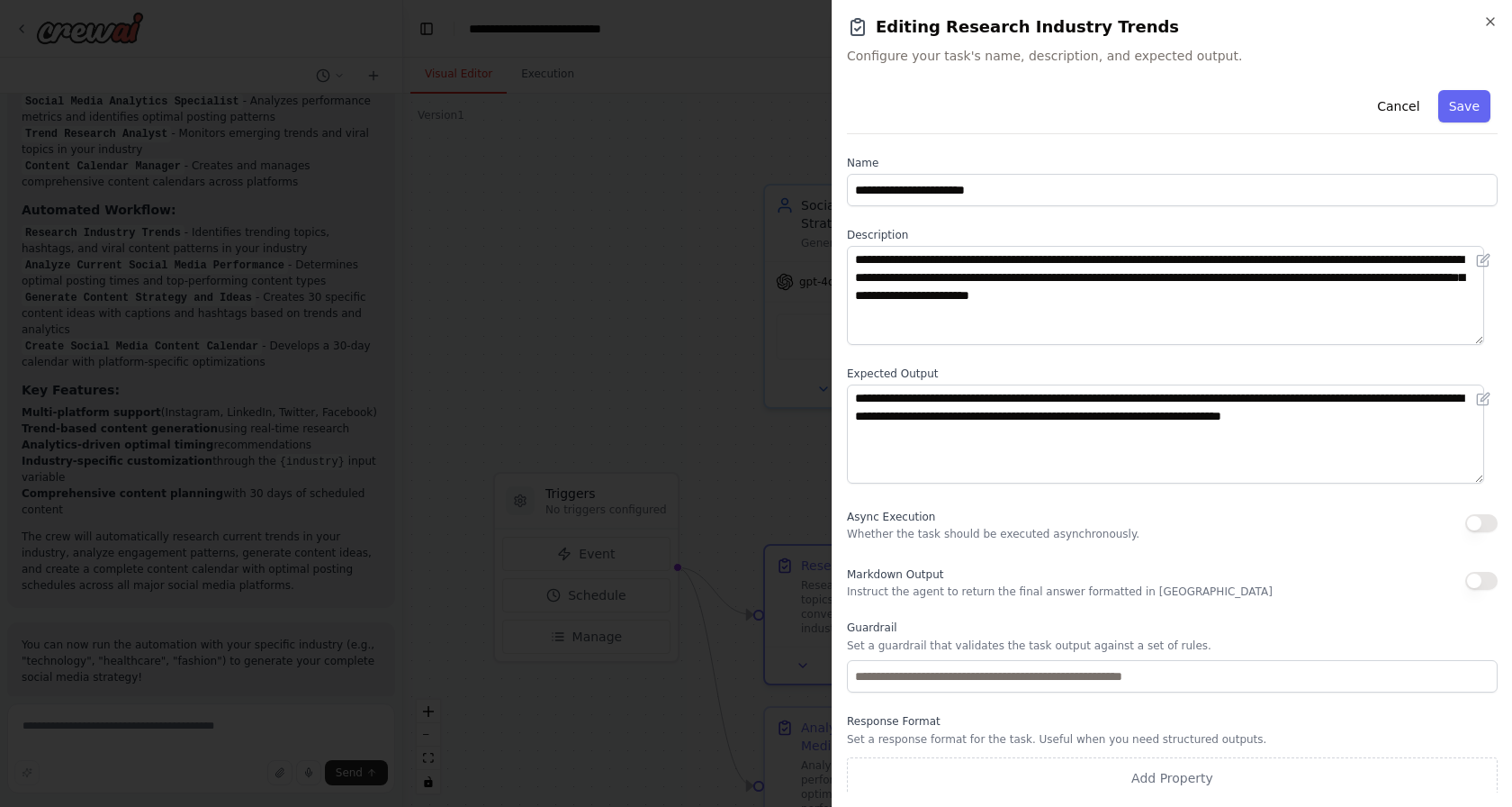
scroll to position [7, 0]
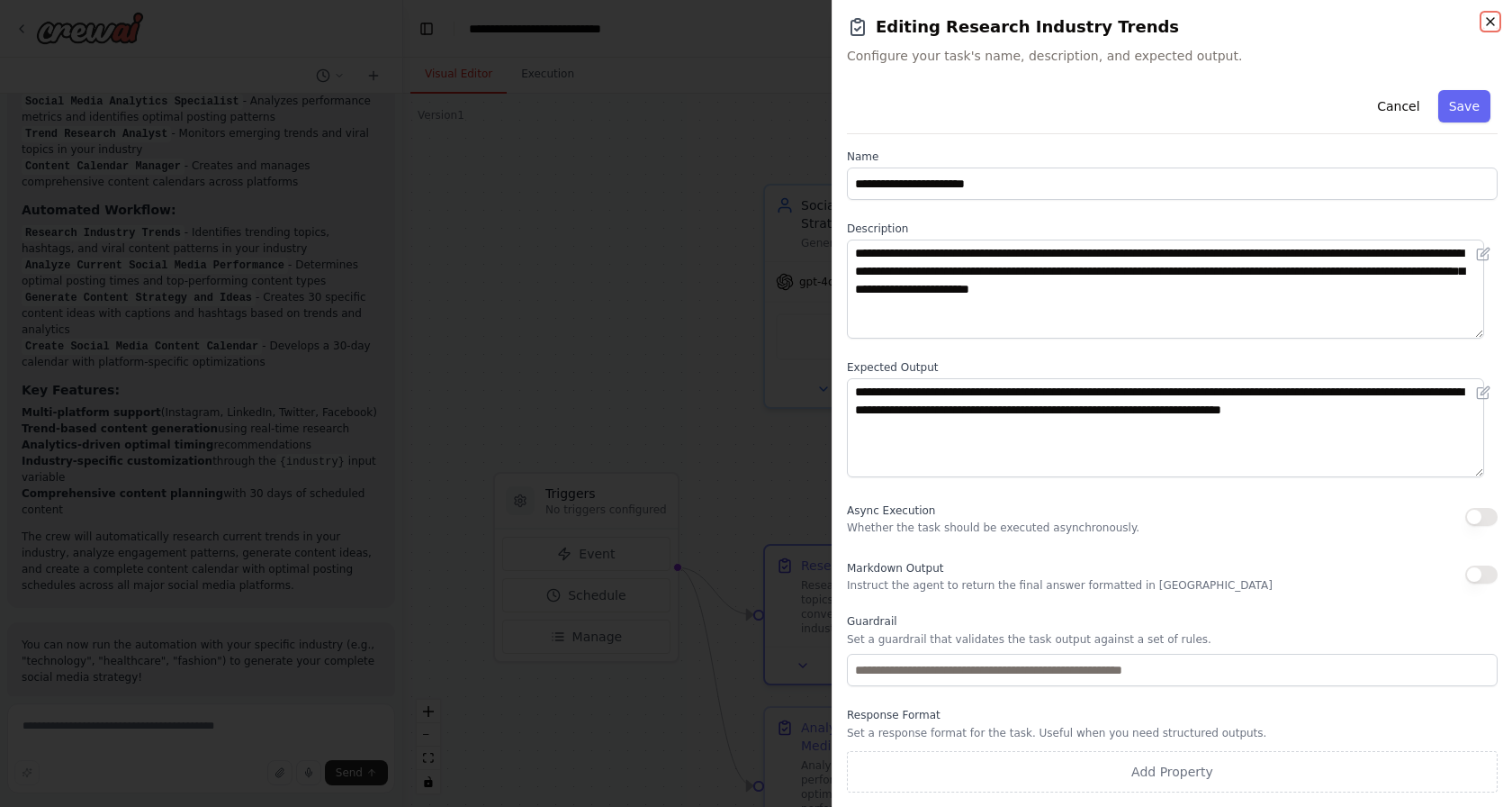
click at [1487, 20] on icon "button" at bounding box center [1490, 21] width 14 height 14
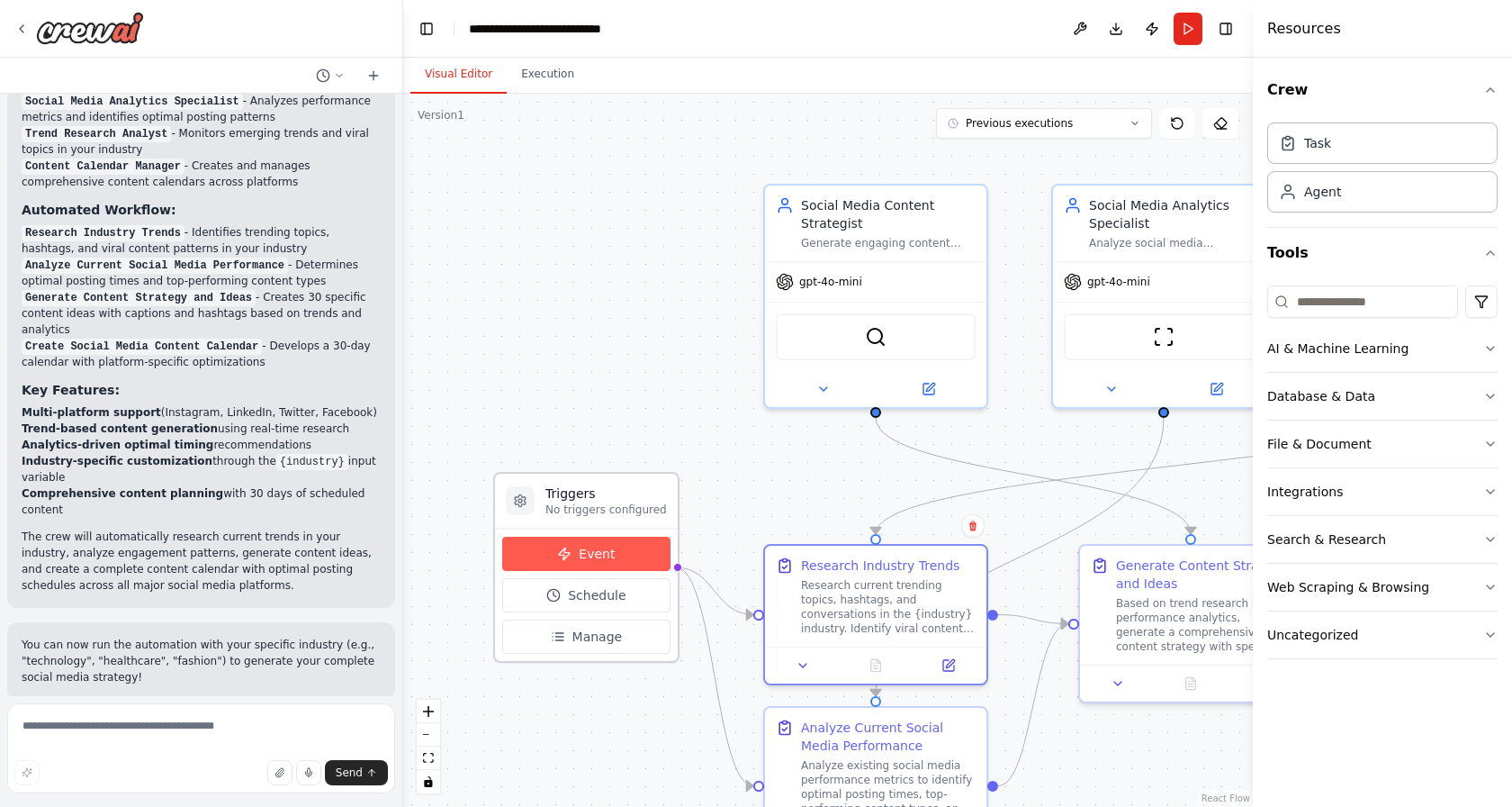
click at [592, 550] on span "Event" at bounding box center [596, 553] width 36 height 18
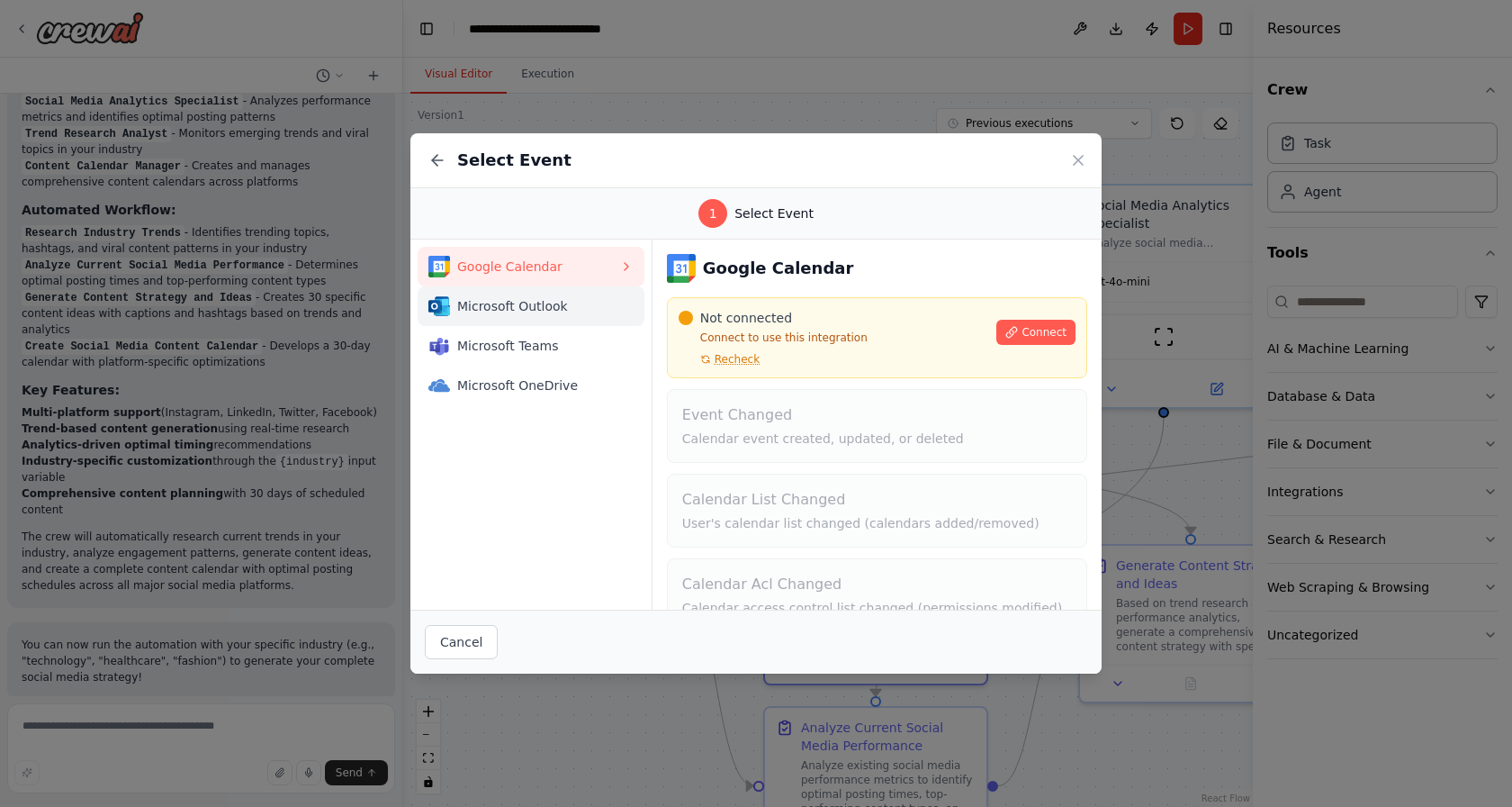
click at [506, 309] on span "Microsoft Outlook" at bounding box center [537, 305] width 162 height 18
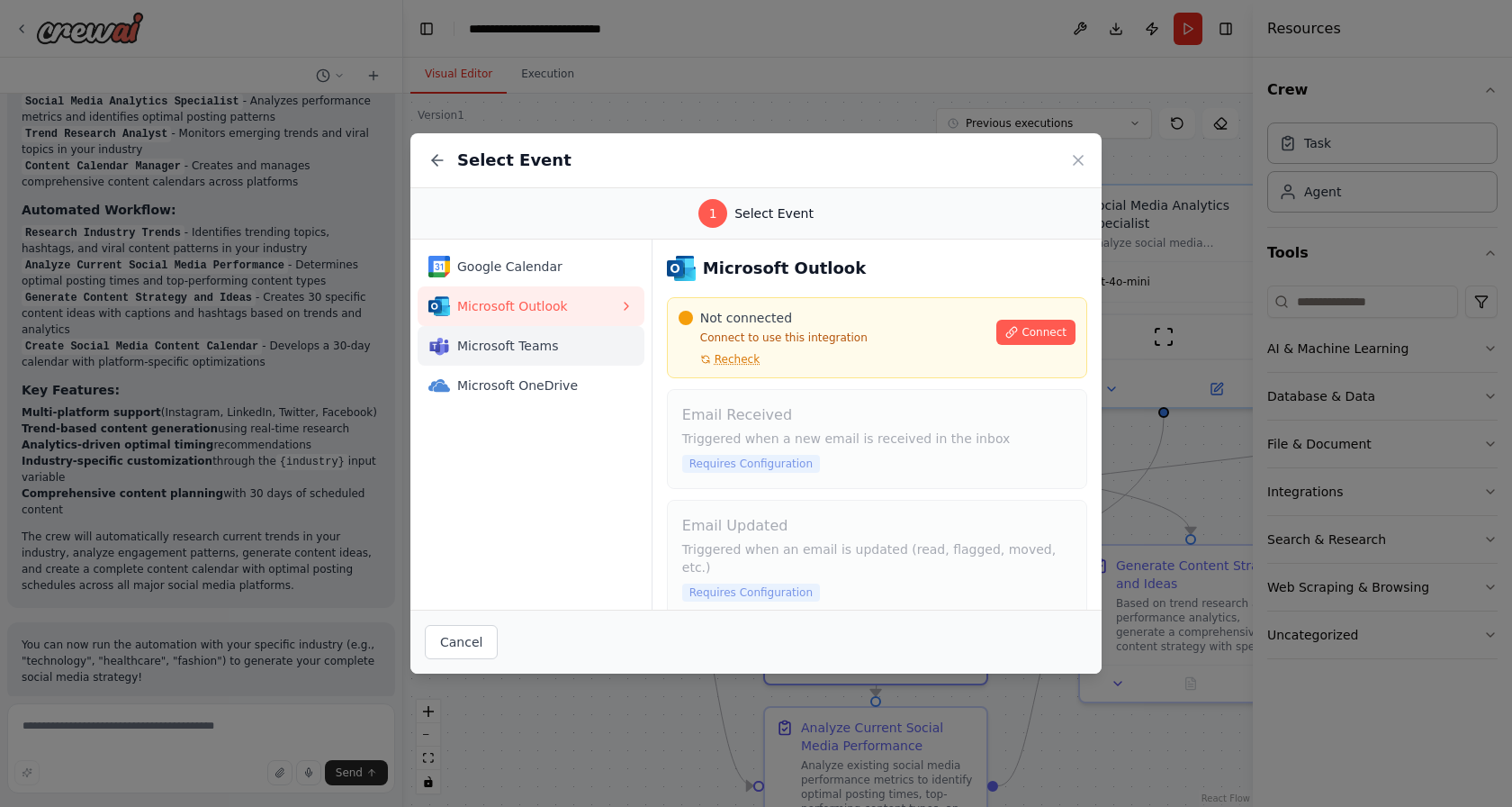
click at [549, 342] on span "Microsoft Teams" at bounding box center [537, 345] width 162 height 18
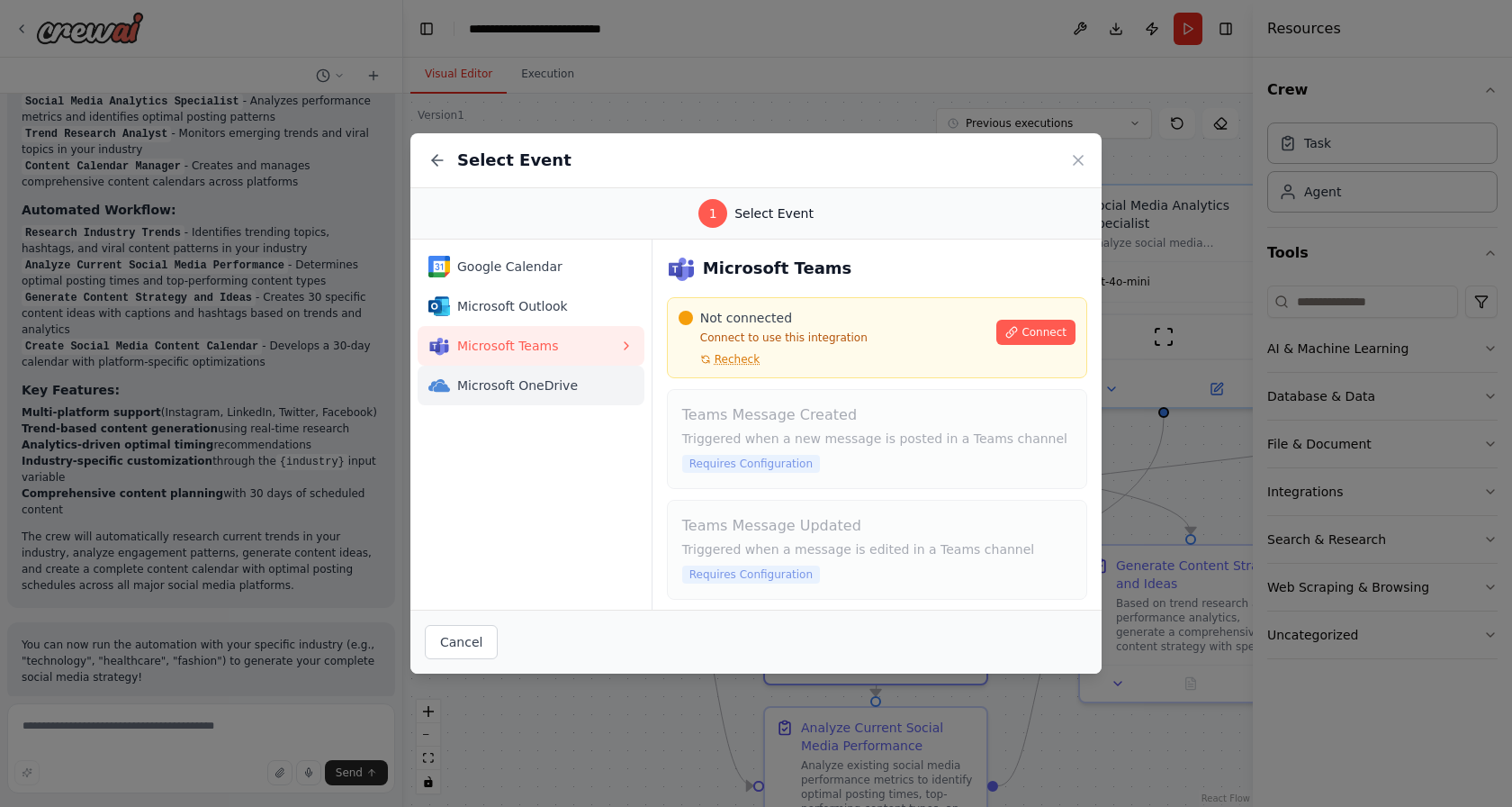
click at [568, 383] on span "Microsoft OneDrive" at bounding box center [537, 385] width 162 height 18
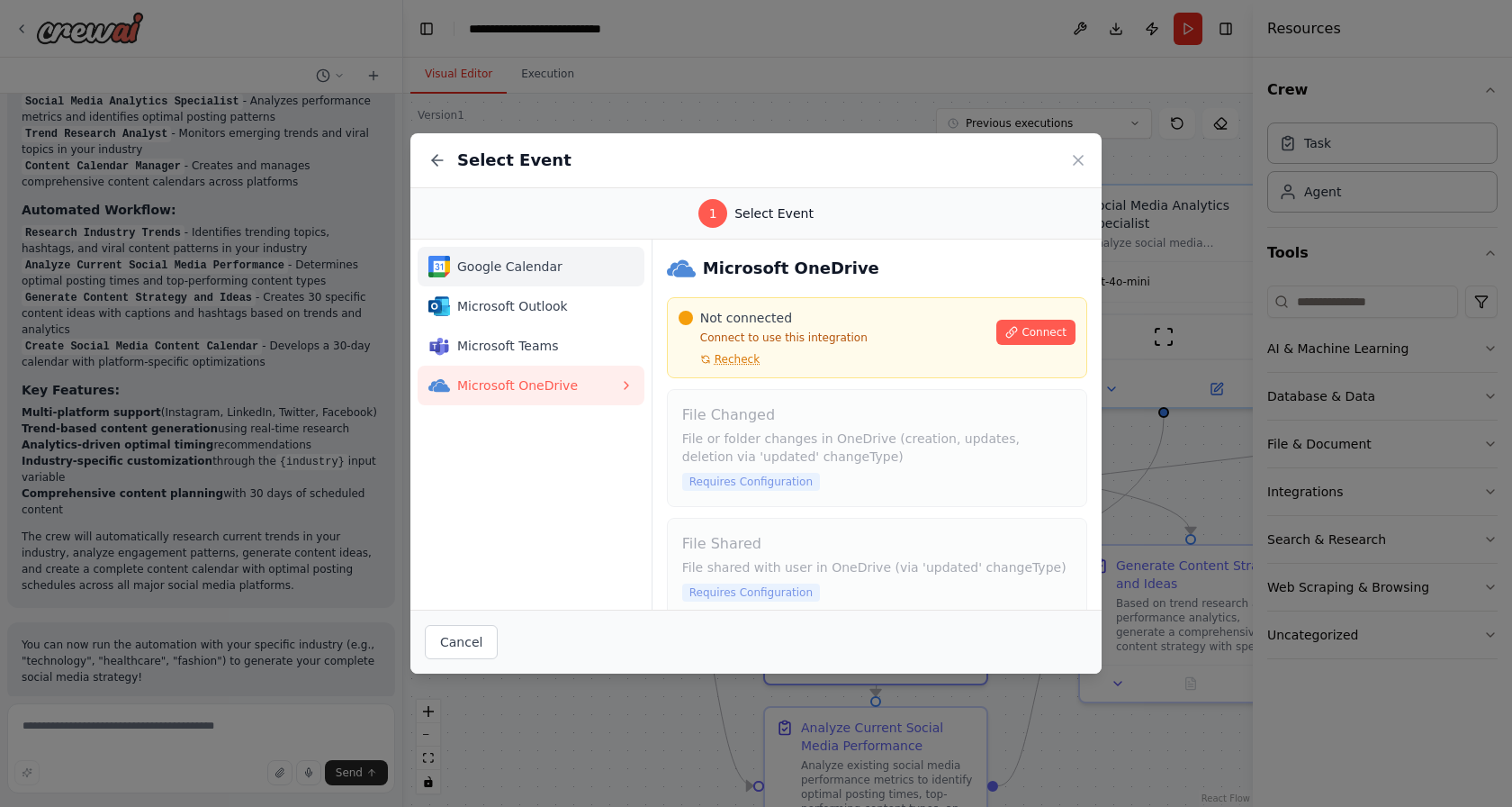
click at [514, 265] on span "Google Calendar" at bounding box center [537, 266] width 162 height 18
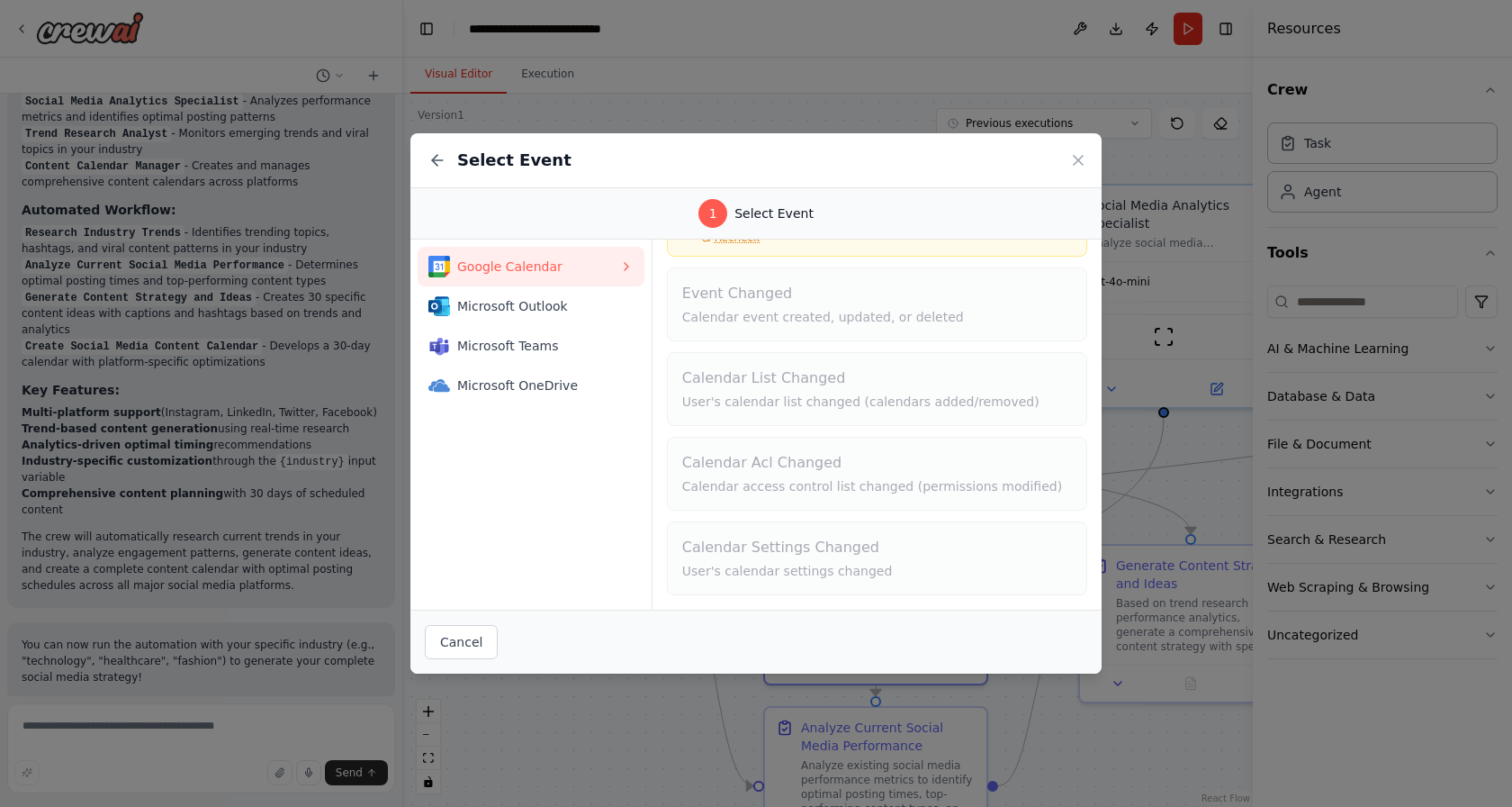
scroll to position [0, 0]
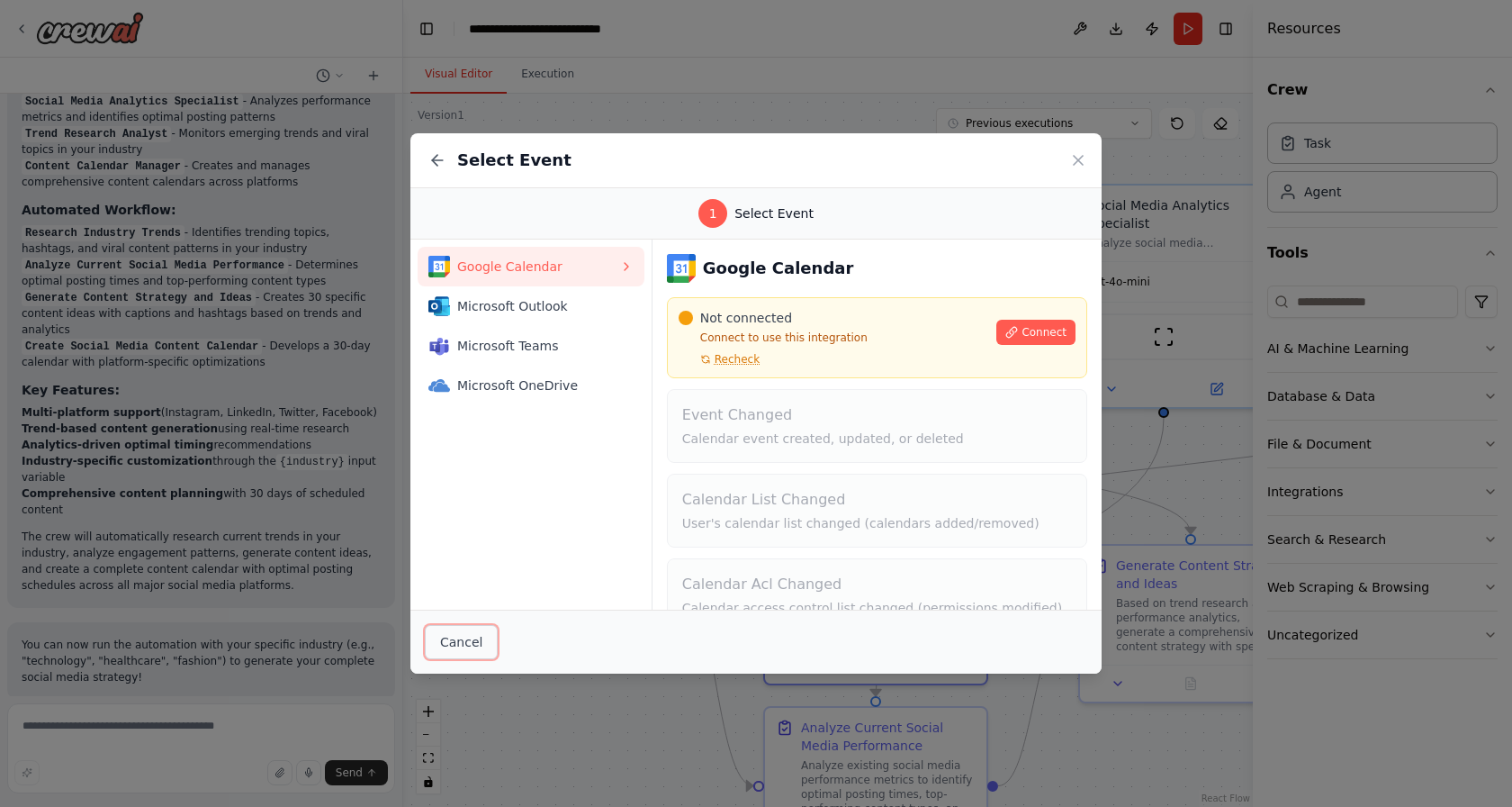
click at [444, 631] on button "Cancel" at bounding box center [461, 642] width 73 height 34
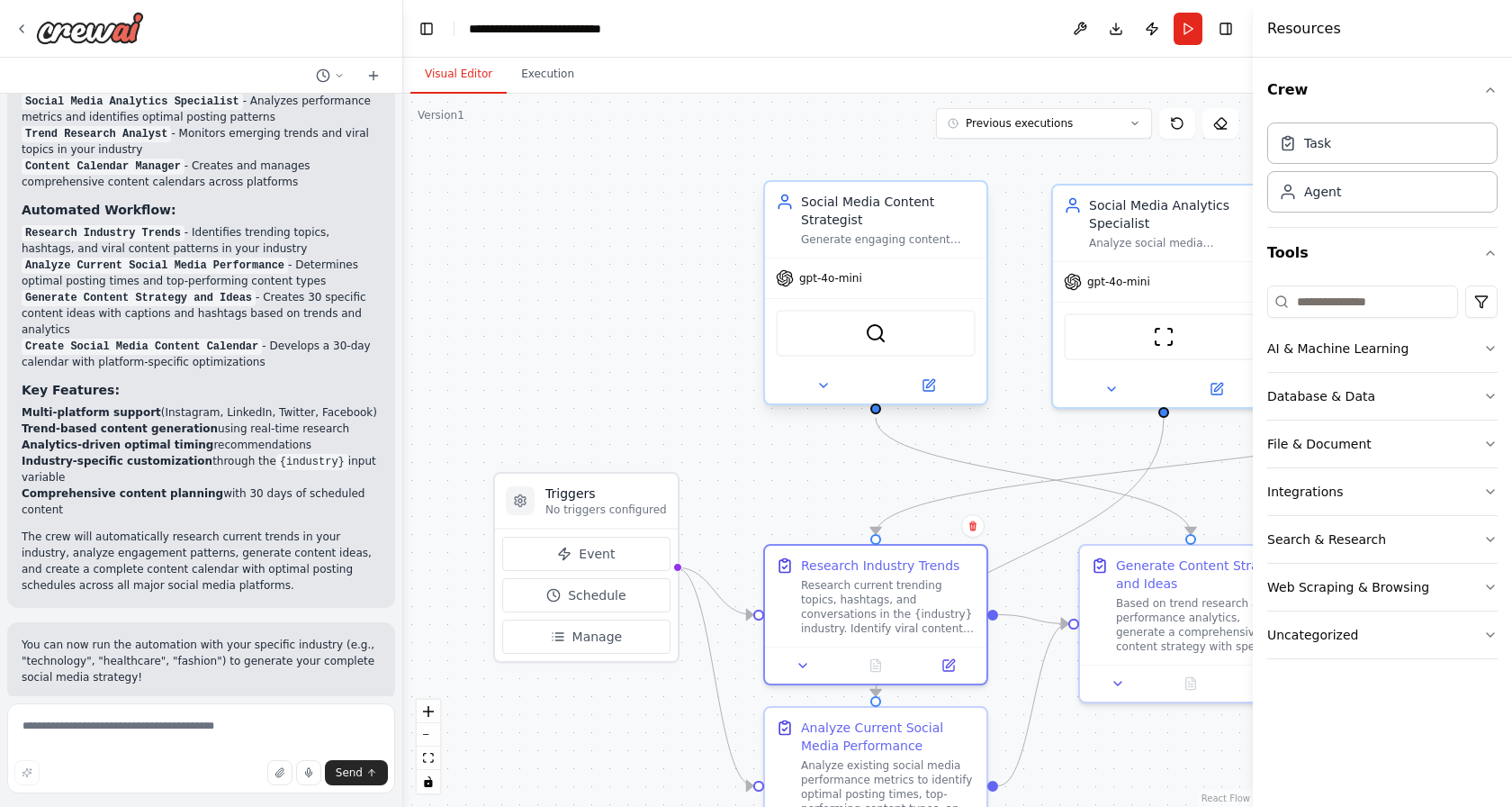
click at [836, 275] on span "gpt-4o-mini" at bounding box center [830, 278] width 63 height 14
click at [825, 381] on icon at bounding box center [823, 385] width 14 height 14
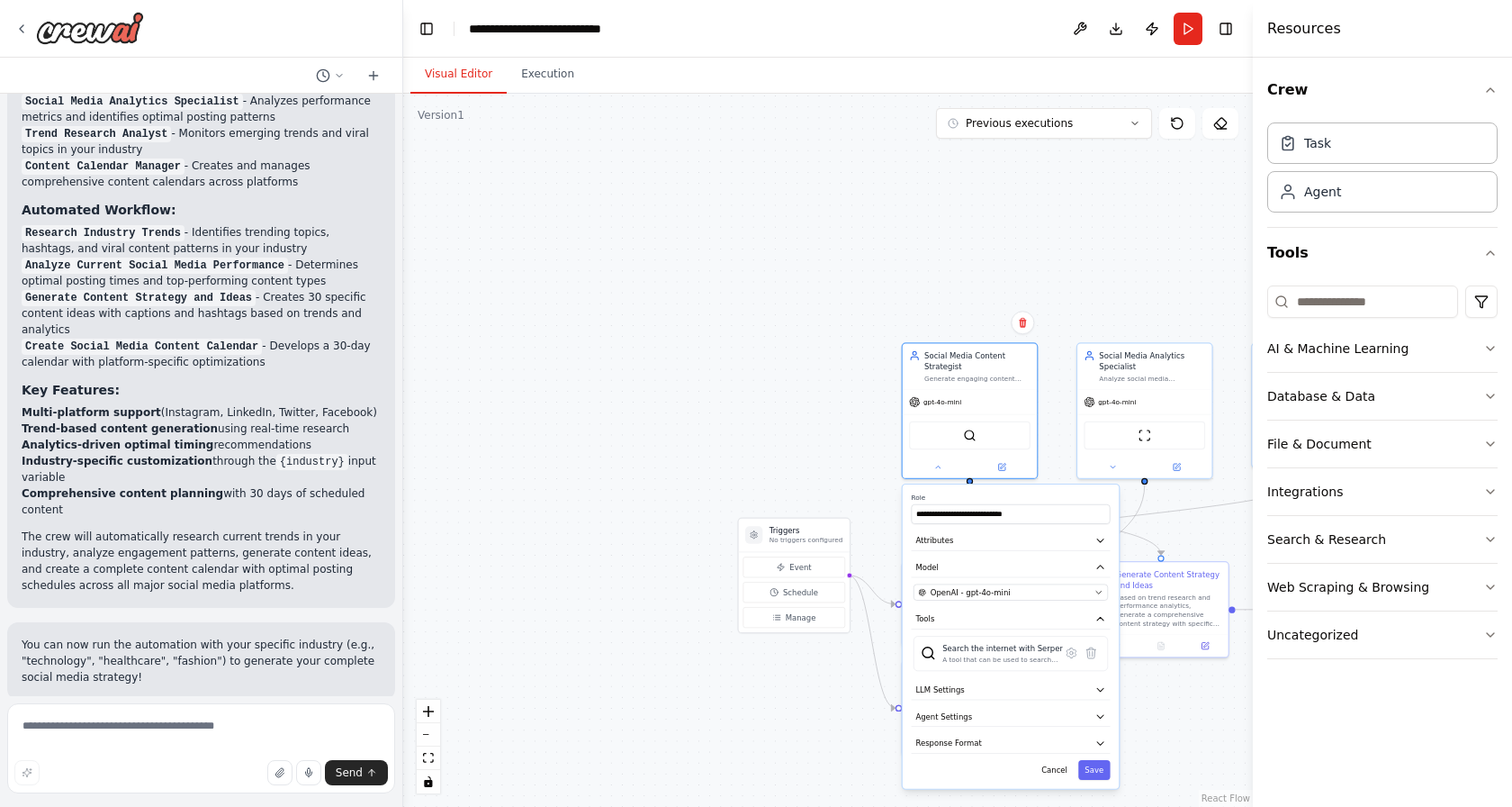
drag, startPoint x: 760, startPoint y: 455, endPoint x: 623, endPoint y: 283, distance: 219.9
click at [623, 283] on div ".deletable-edge-delete-btn { width: 20px; height: 20px; border: 0px solid #ffff…" at bounding box center [828, 450] width 849 height 713
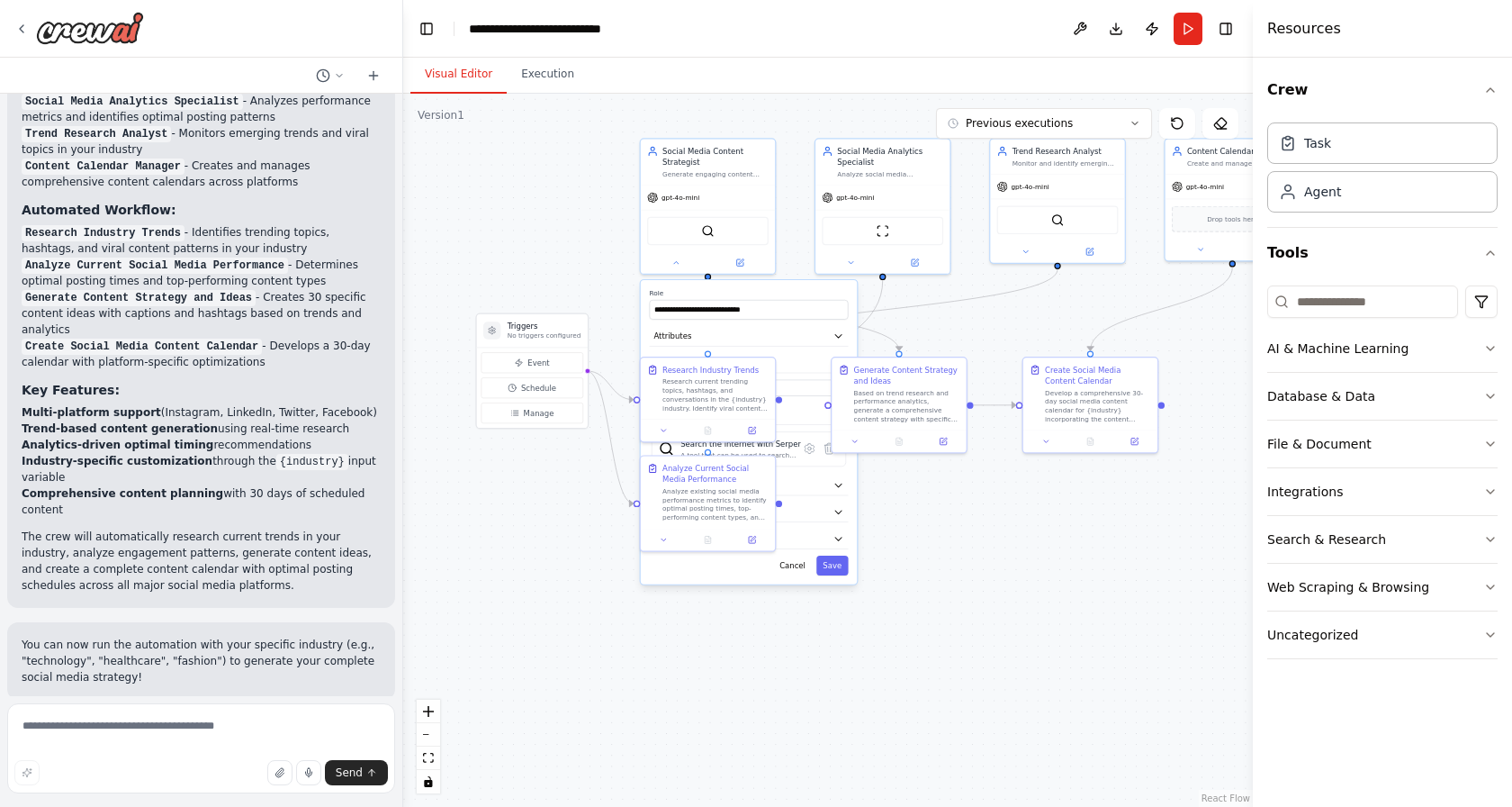
drag, startPoint x: 777, startPoint y: 411, endPoint x: 516, endPoint y: 206, distance: 331.9
click at [516, 206] on div ".deletable-edge-delete-btn { width: 20px; height: 20px; border: 0px solid #ffff…" at bounding box center [828, 450] width 849 height 713
click at [724, 198] on div "gpt-4o-mini" at bounding box center [707, 196] width 134 height 25
click at [742, 483] on button "LLM Settings" at bounding box center [749, 485] width 199 height 20
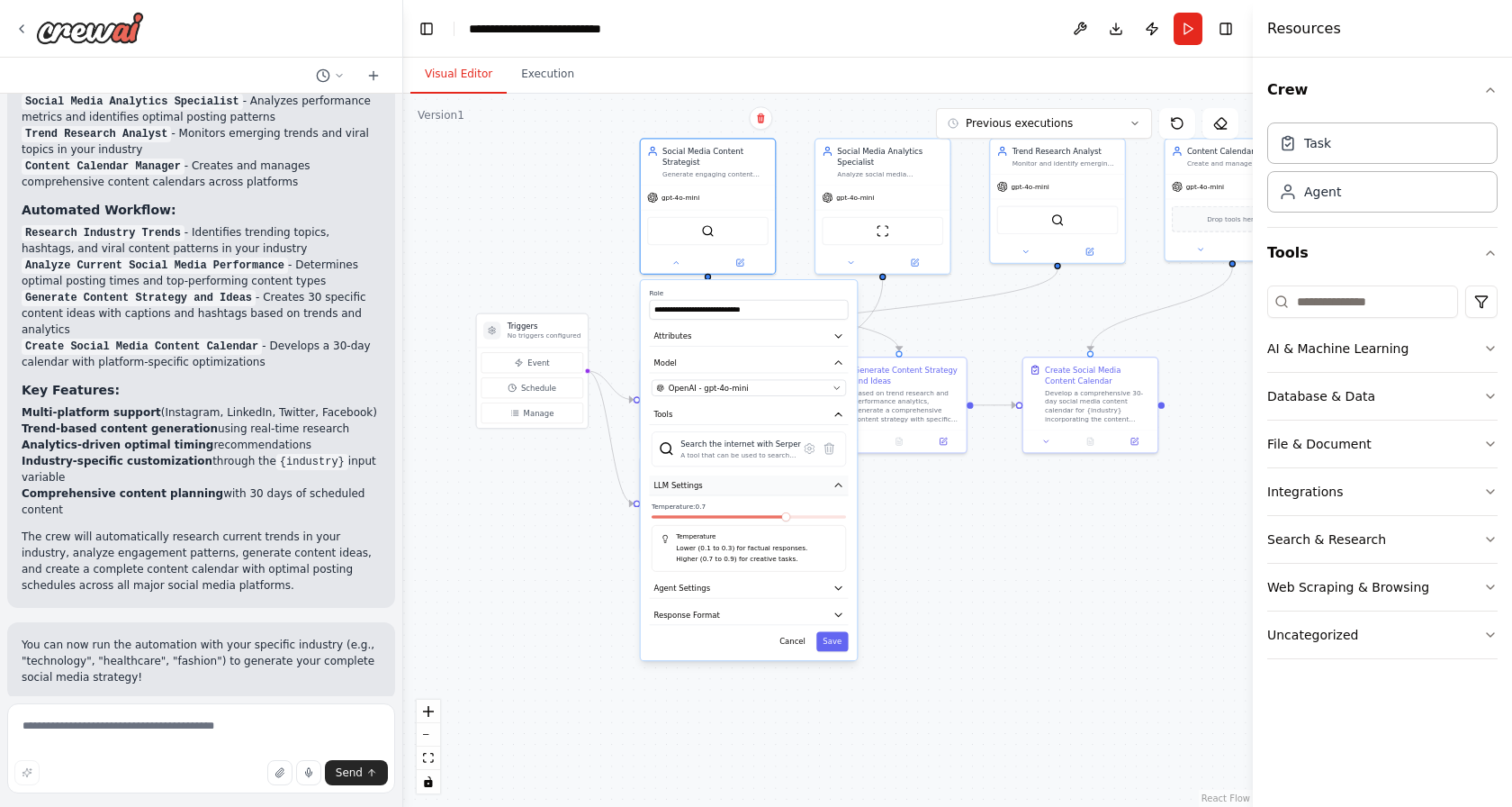
click at [742, 483] on button "LLM Settings" at bounding box center [749, 485] width 199 height 20
click at [730, 518] on button "Agent Settings" at bounding box center [749, 512] width 199 height 20
click at [677, 510] on span "Agent Settings" at bounding box center [682, 511] width 57 height 10
click at [722, 512] on button "Agent Settings" at bounding box center [749, 512] width 199 height 20
click at [688, 540] on span "Response Format" at bounding box center [685, 538] width 65 height 10
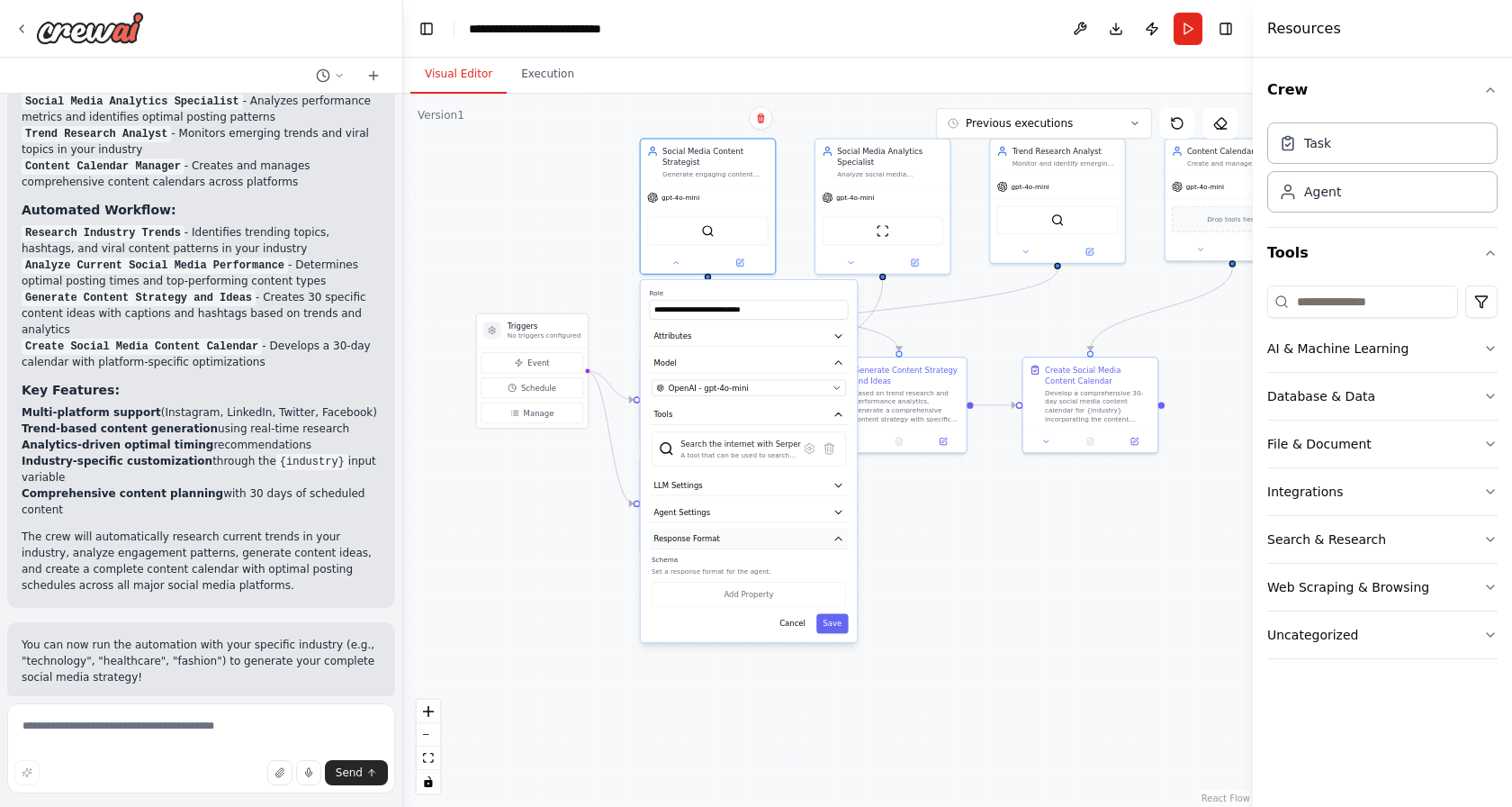
click at [688, 540] on span "Response Format" at bounding box center [685, 538] width 65 height 10
click at [797, 573] on button "Cancel" at bounding box center [792, 565] width 39 height 20
click at [804, 563] on button "Cancel" at bounding box center [792, 565] width 39 height 20
click at [839, 560] on button "Save" at bounding box center [831, 565] width 31 height 20
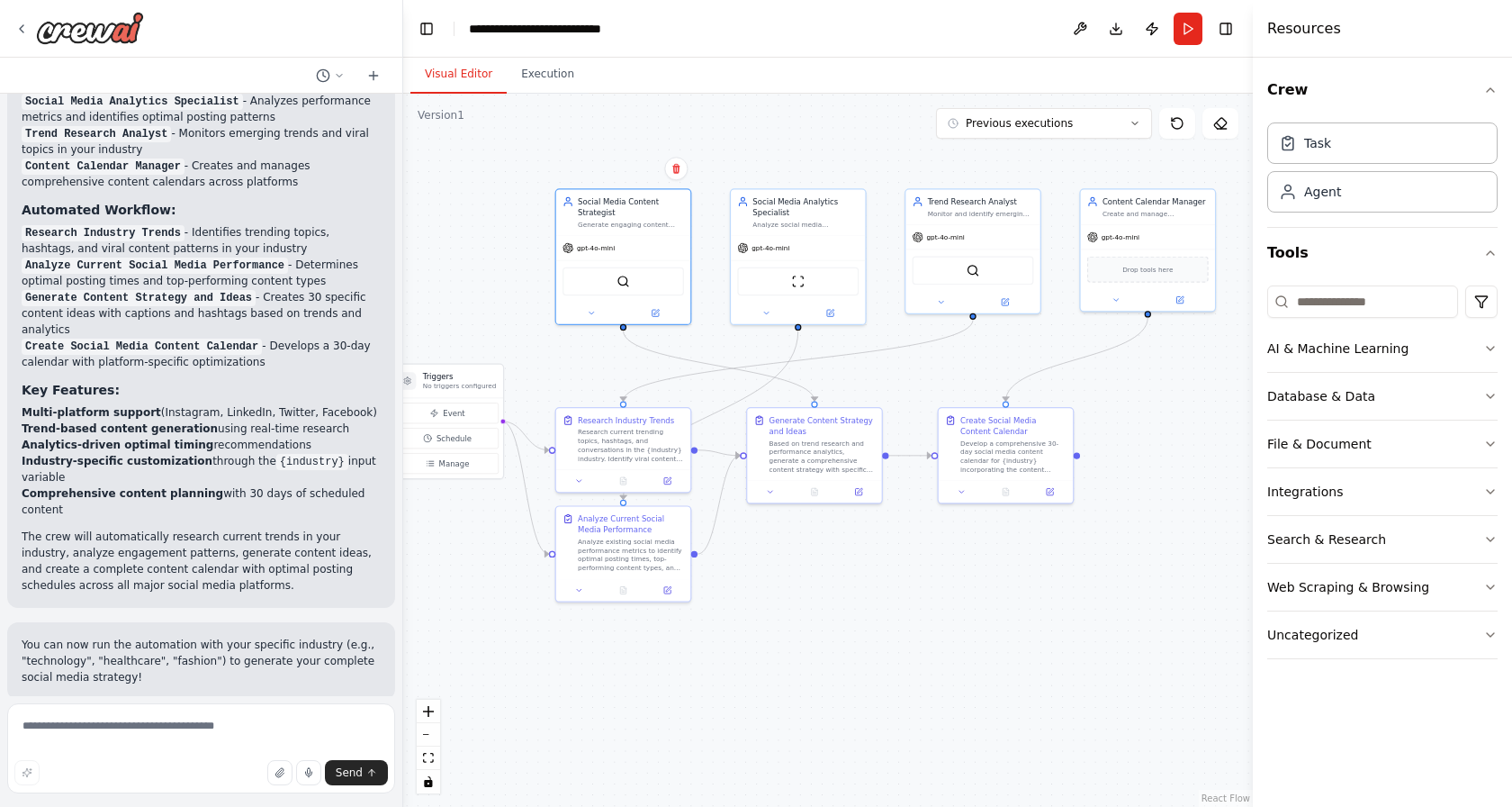
drag, startPoint x: 1152, startPoint y: 574, endPoint x: 1067, endPoint y: 624, distance: 98.6
click at [1067, 624] on div ".deletable-edge-delete-btn { width: 20px; height: 20px; border: 0px solid #ffff…" at bounding box center [828, 450] width 849 height 713
click at [1130, 124] on icon at bounding box center [1134, 122] width 10 height 10
click at [1220, 28] on button "Toggle Right Sidebar" at bounding box center [1226, 28] width 26 height 26
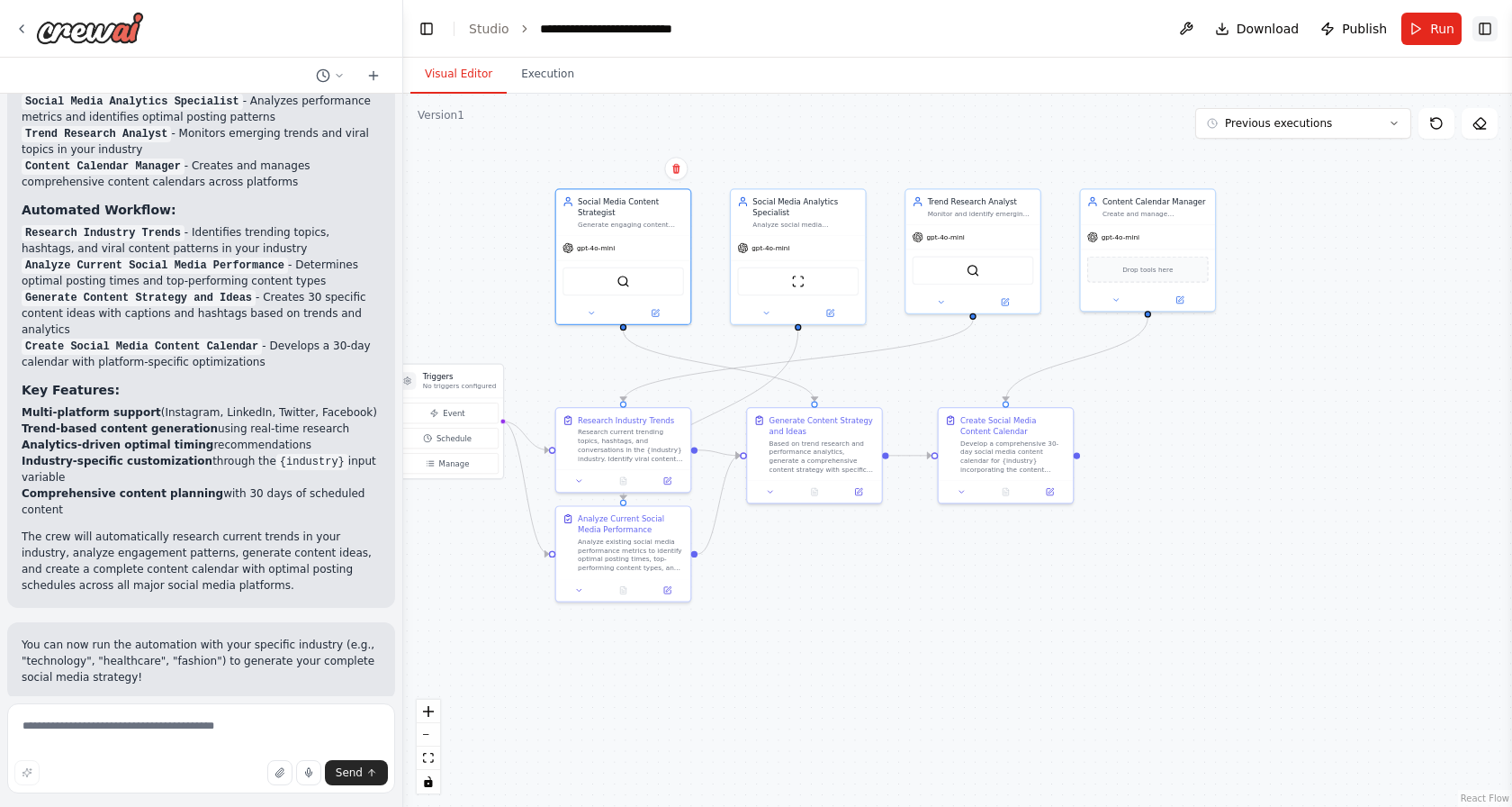
click at [1484, 32] on button "Toggle Right Sidebar" at bounding box center [1485, 28] width 26 height 26
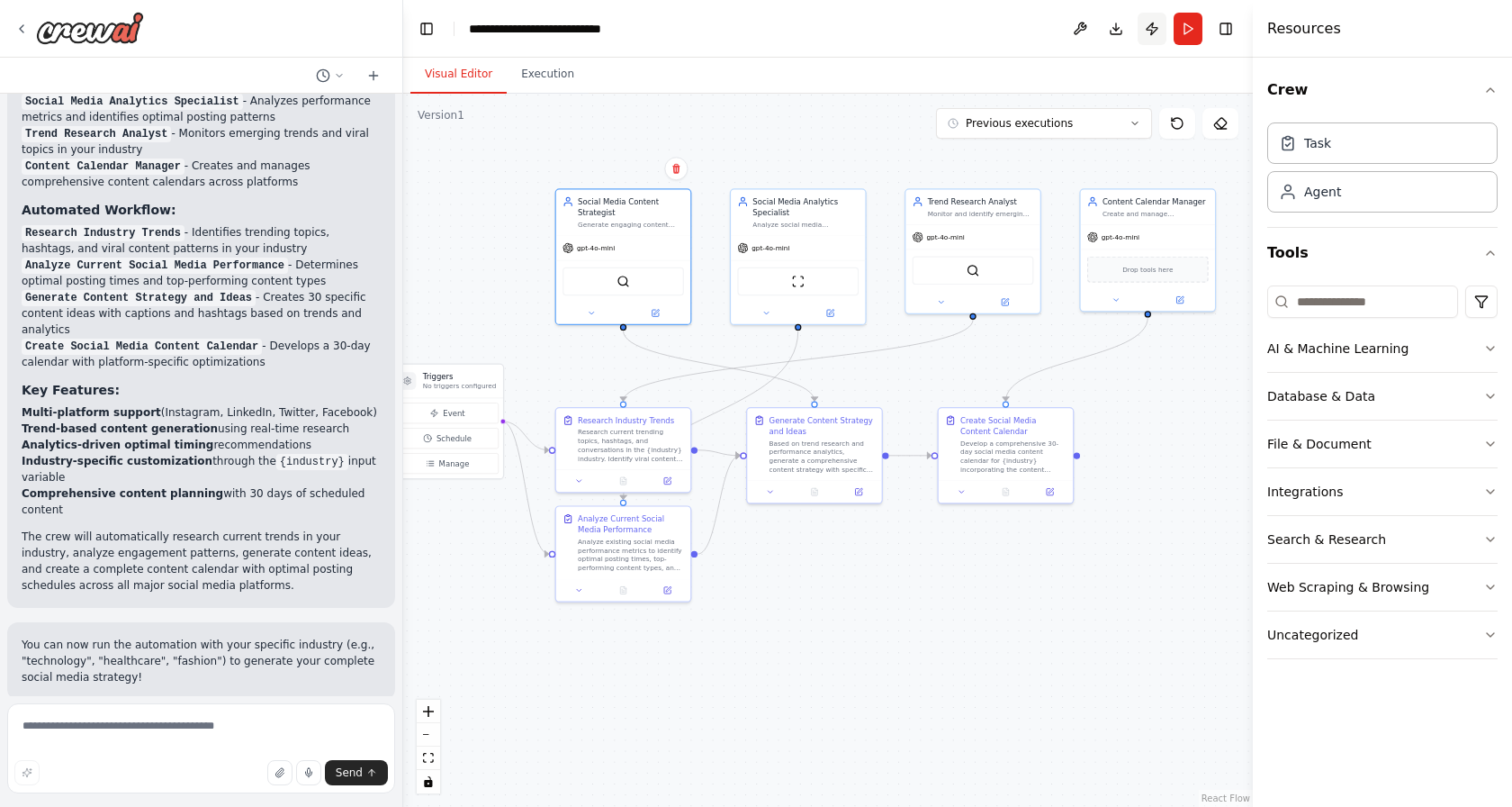
click at [1155, 34] on button "Publish" at bounding box center [1152, 28] width 28 height 32
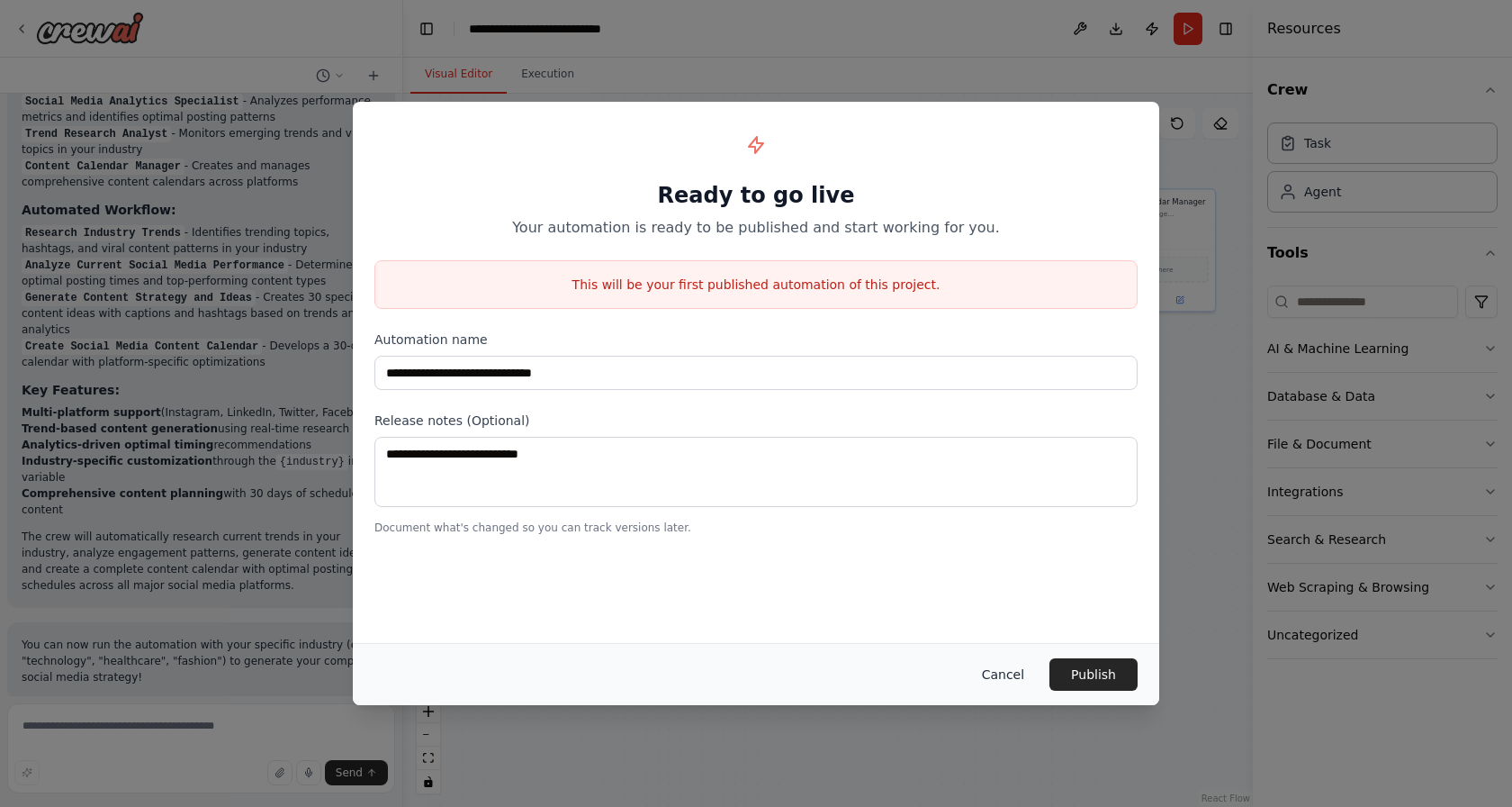
click at [1012, 673] on button "Cancel" at bounding box center [1003, 674] width 71 height 32
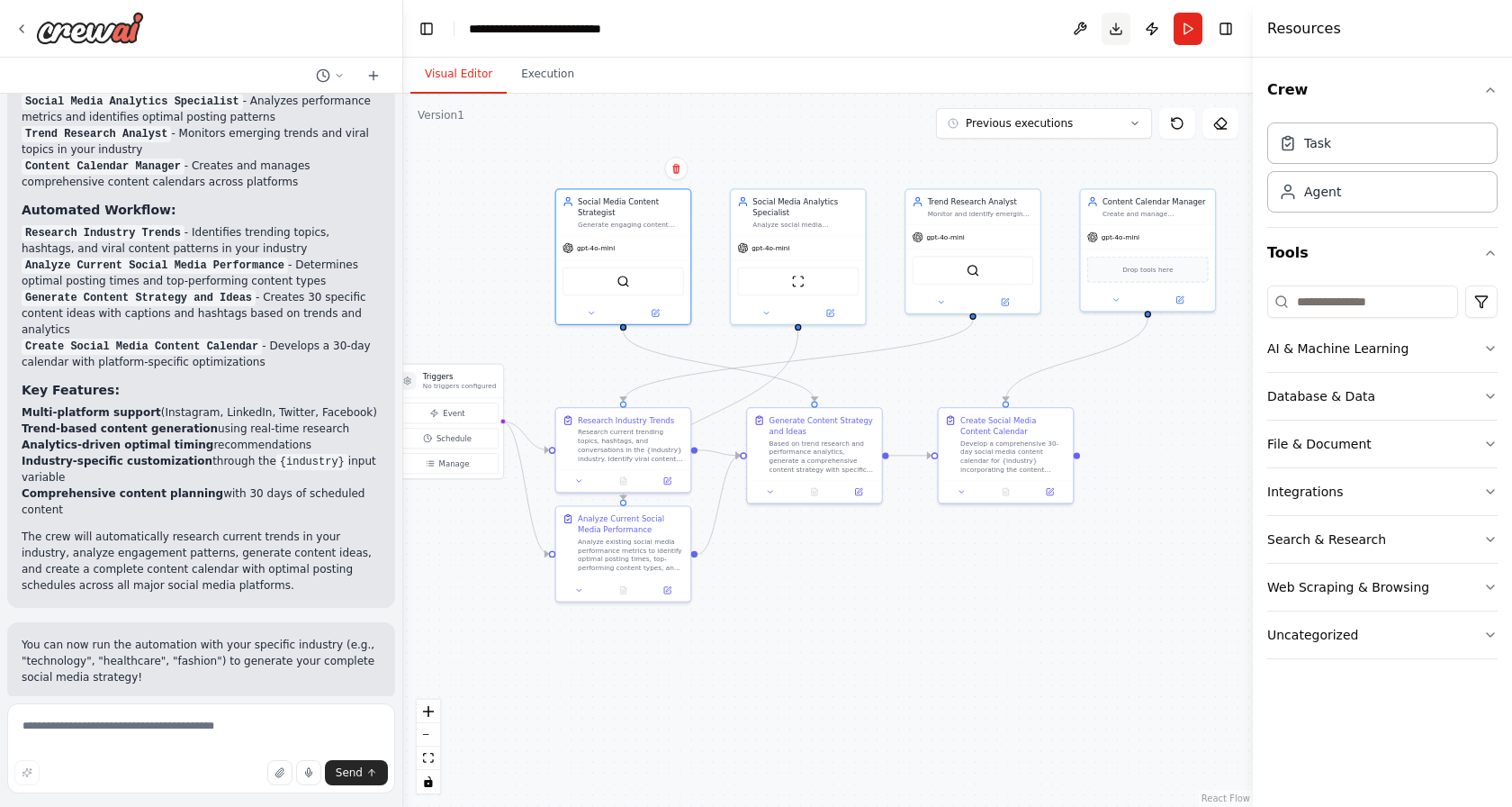
click at [1105, 28] on button "Download" at bounding box center [1116, 28] width 28 height 32
click at [975, 28] on header "**********" at bounding box center [828, 28] width 849 height 58
click at [1076, 22] on button at bounding box center [1080, 28] width 28 height 32
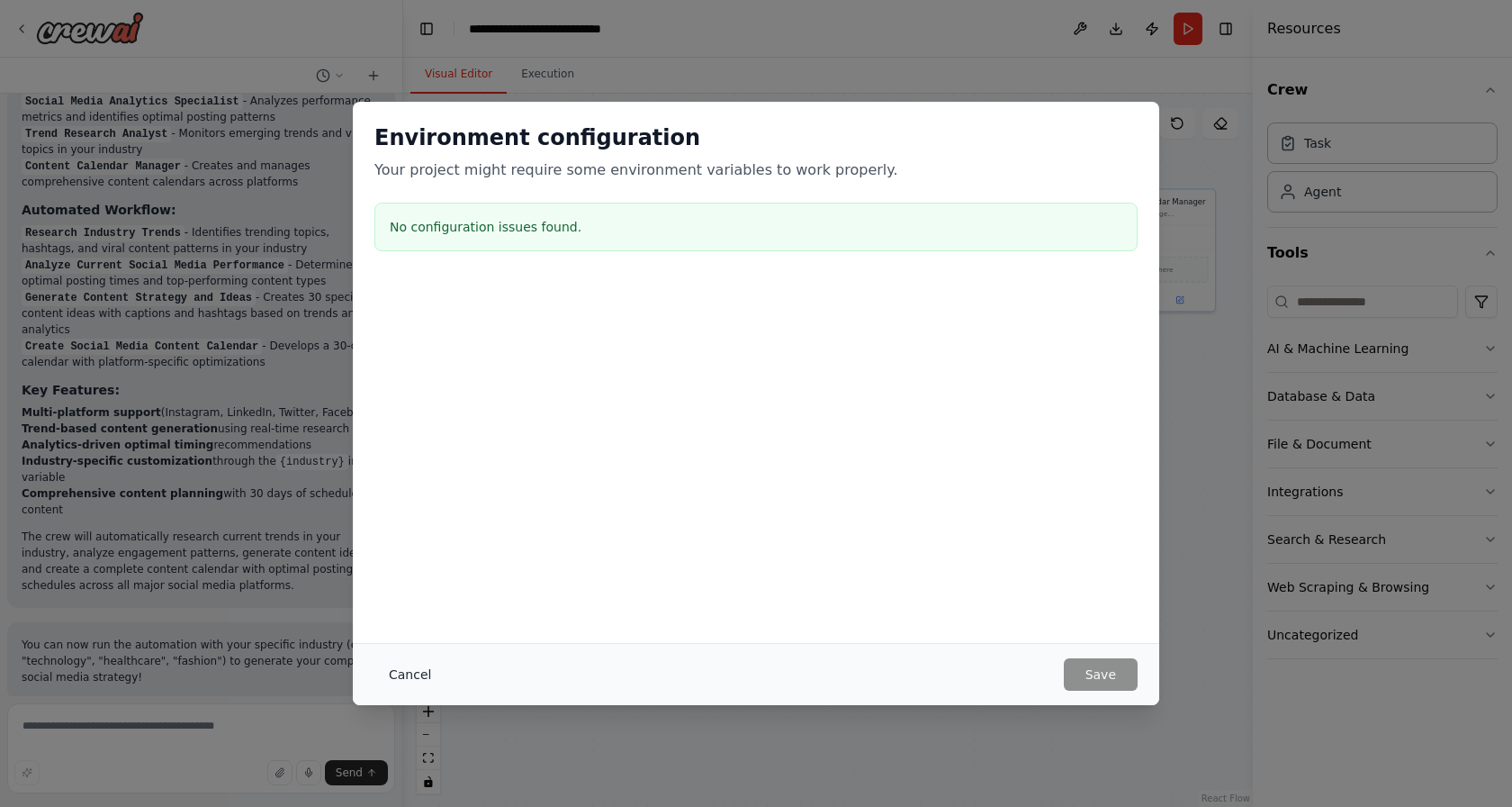
click at [410, 665] on button "Cancel" at bounding box center [410, 674] width 71 height 32
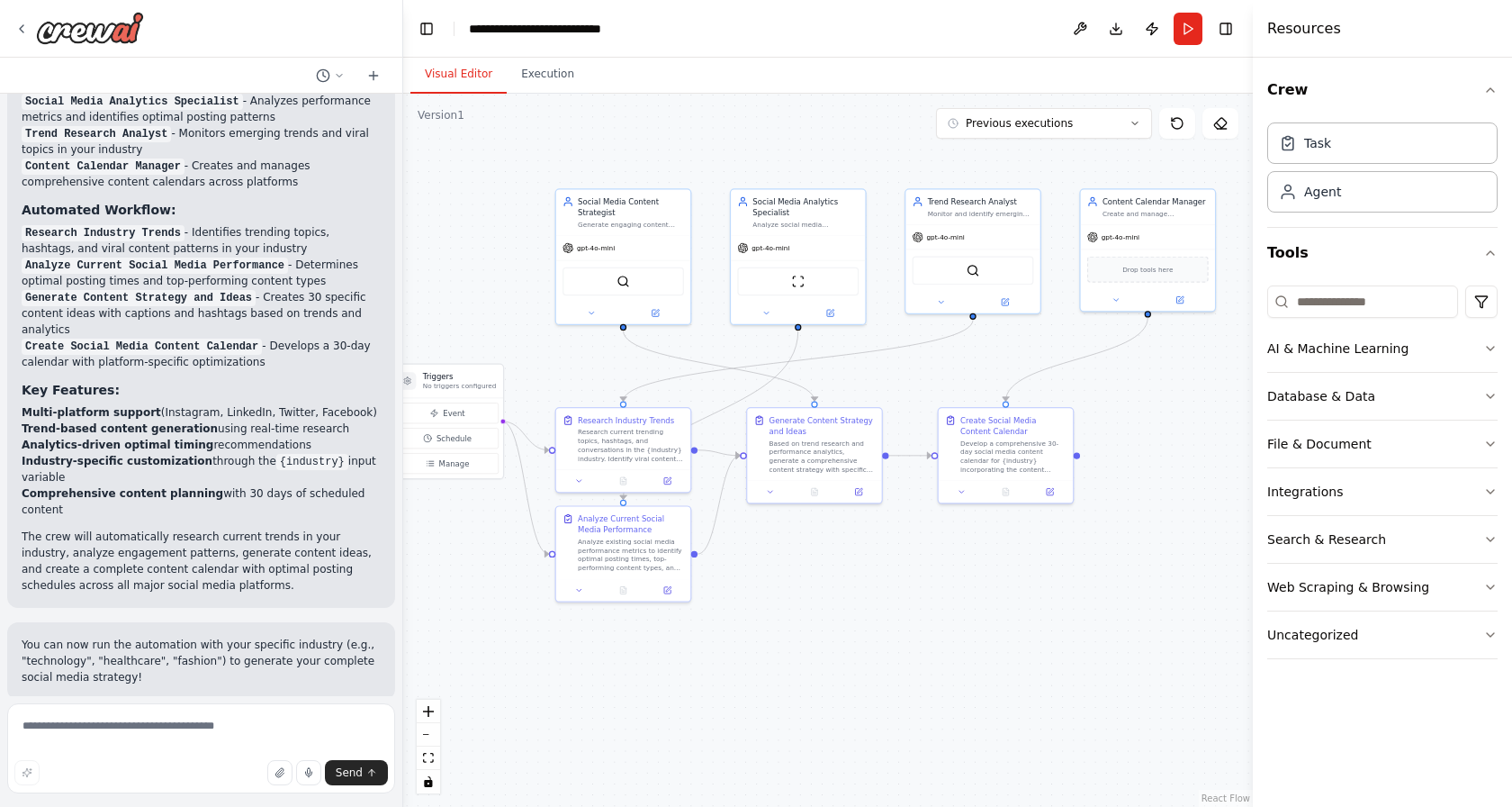
click at [934, 603] on div ".deletable-edge-delete-btn { width: 20px; height: 20px; border: 0px solid #ffff…" at bounding box center [828, 450] width 849 height 713
click at [814, 227] on div "Social Media Analytics Specialist Analyze social media performance metrics, ide…" at bounding box center [797, 210] width 134 height 46
click at [771, 308] on icon at bounding box center [765, 310] width 9 height 9
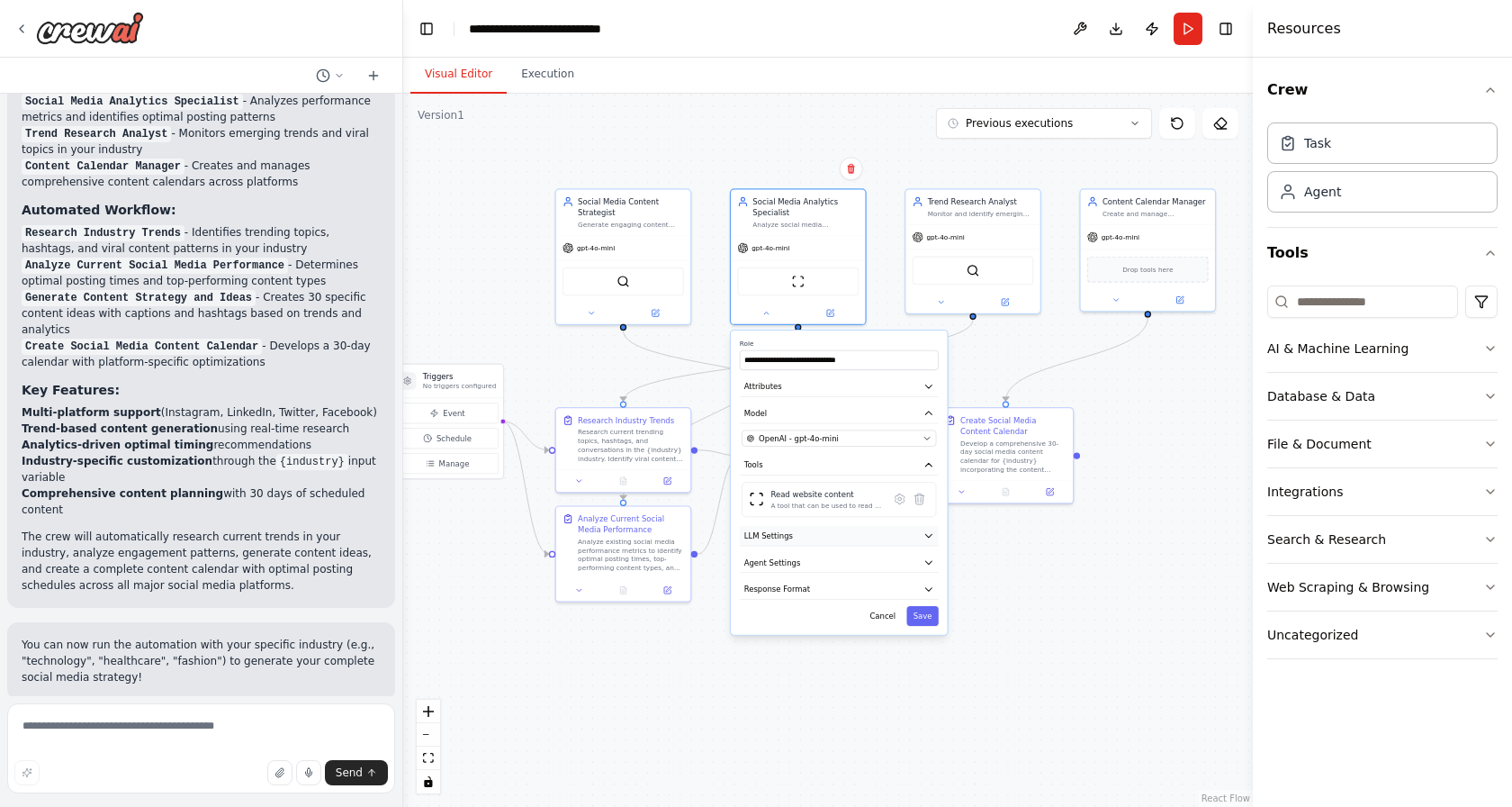
click at [812, 535] on button "LLM Settings" at bounding box center [839, 535] width 199 height 20
click at [808, 567] on button "Agent Settings" at bounding box center [839, 562] width 199 height 20
click at [792, 579] on button "Response Format" at bounding box center [839, 588] width 199 height 20
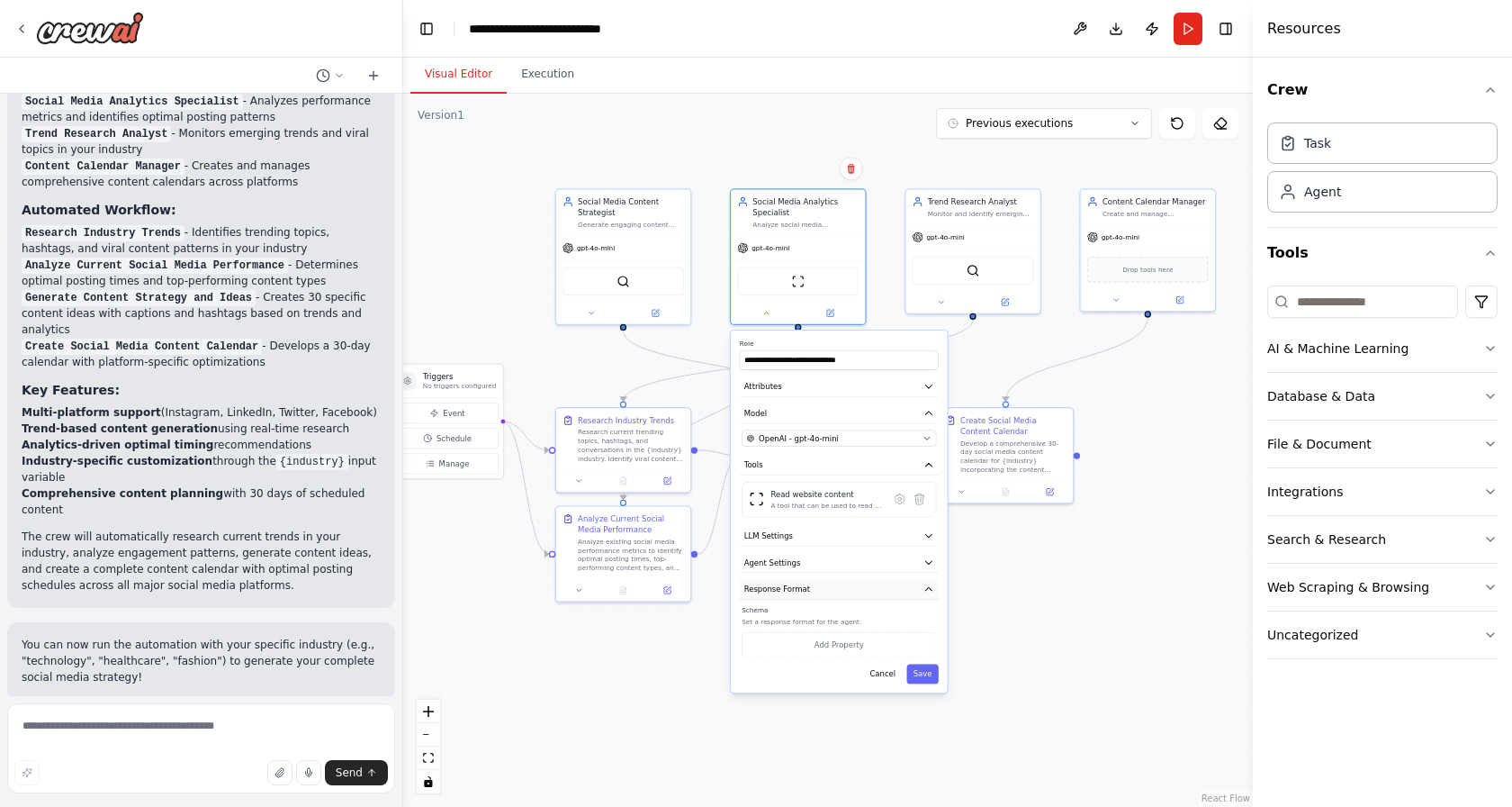
click at [792, 579] on button "Response Format" at bounding box center [839, 588] width 199 height 20
click at [776, 492] on div "Read website content" at bounding box center [827, 494] width 113 height 10
click at [898, 500] on icon at bounding box center [900, 499] width 13 height 13
click at [898, 500] on icon at bounding box center [899, 499] width 9 height 9
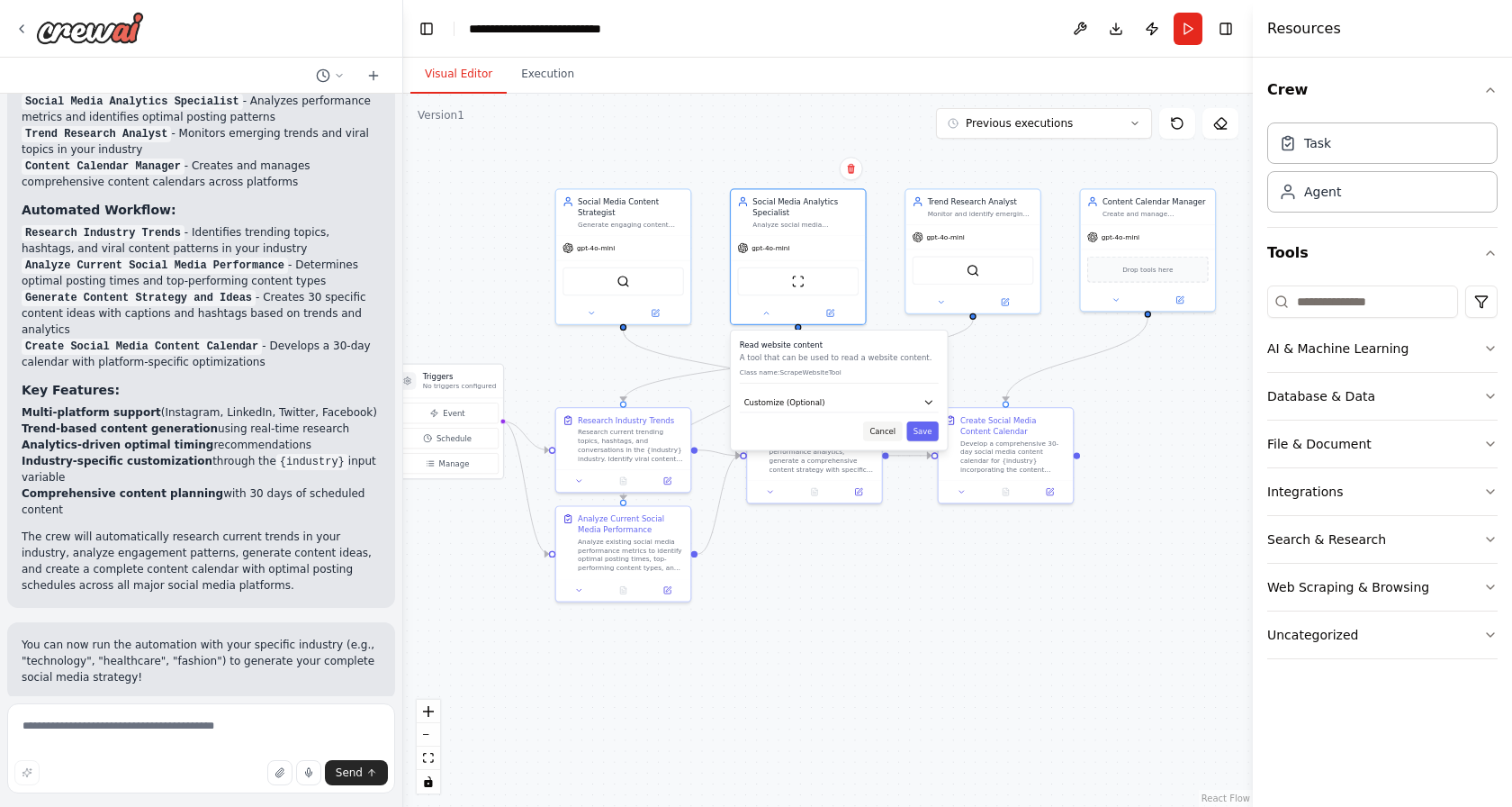
click at [884, 432] on button "Cancel" at bounding box center [882, 431] width 39 height 20
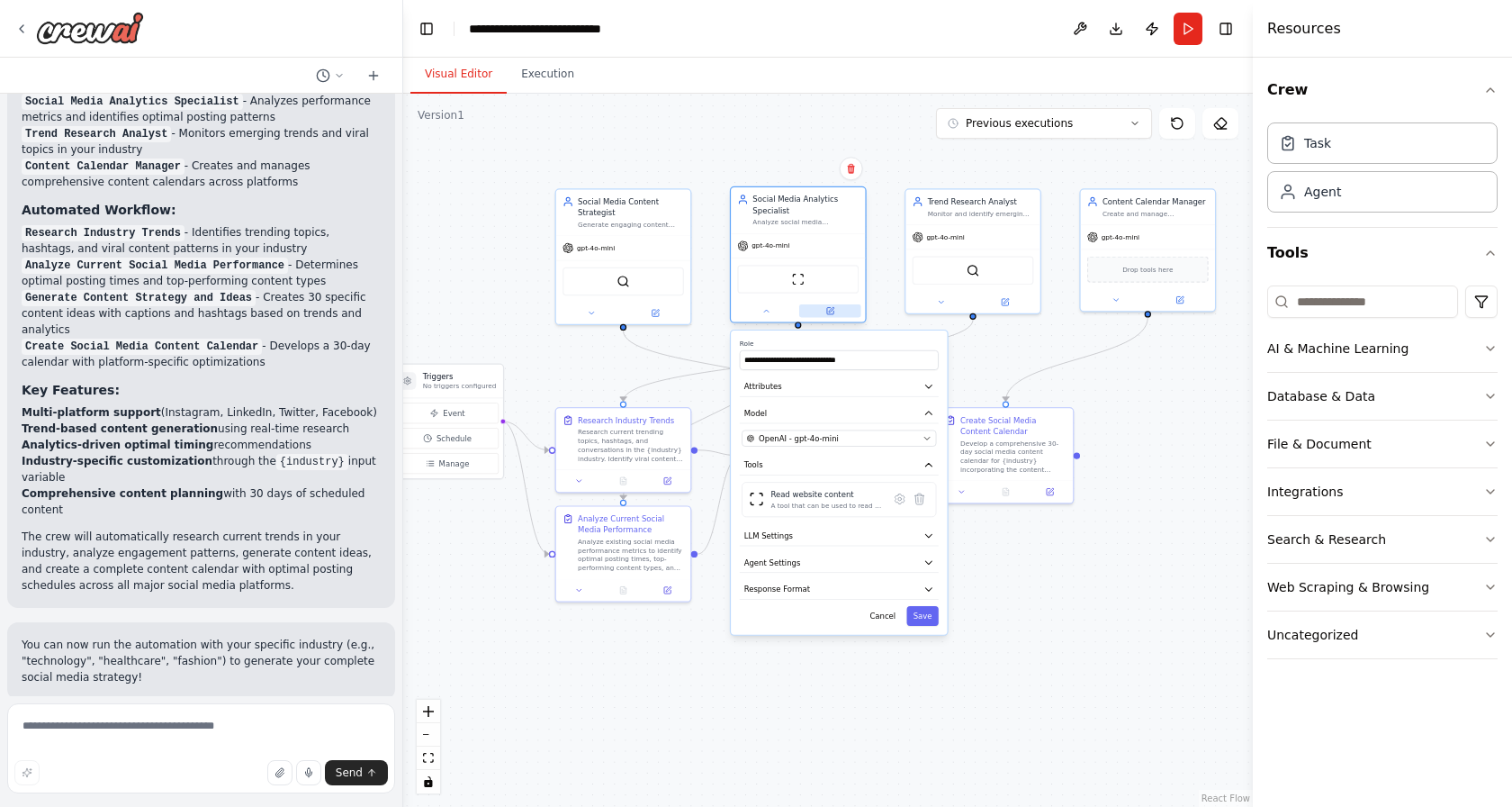
click at [825, 311] on button at bounding box center [830, 311] width 63 height 13
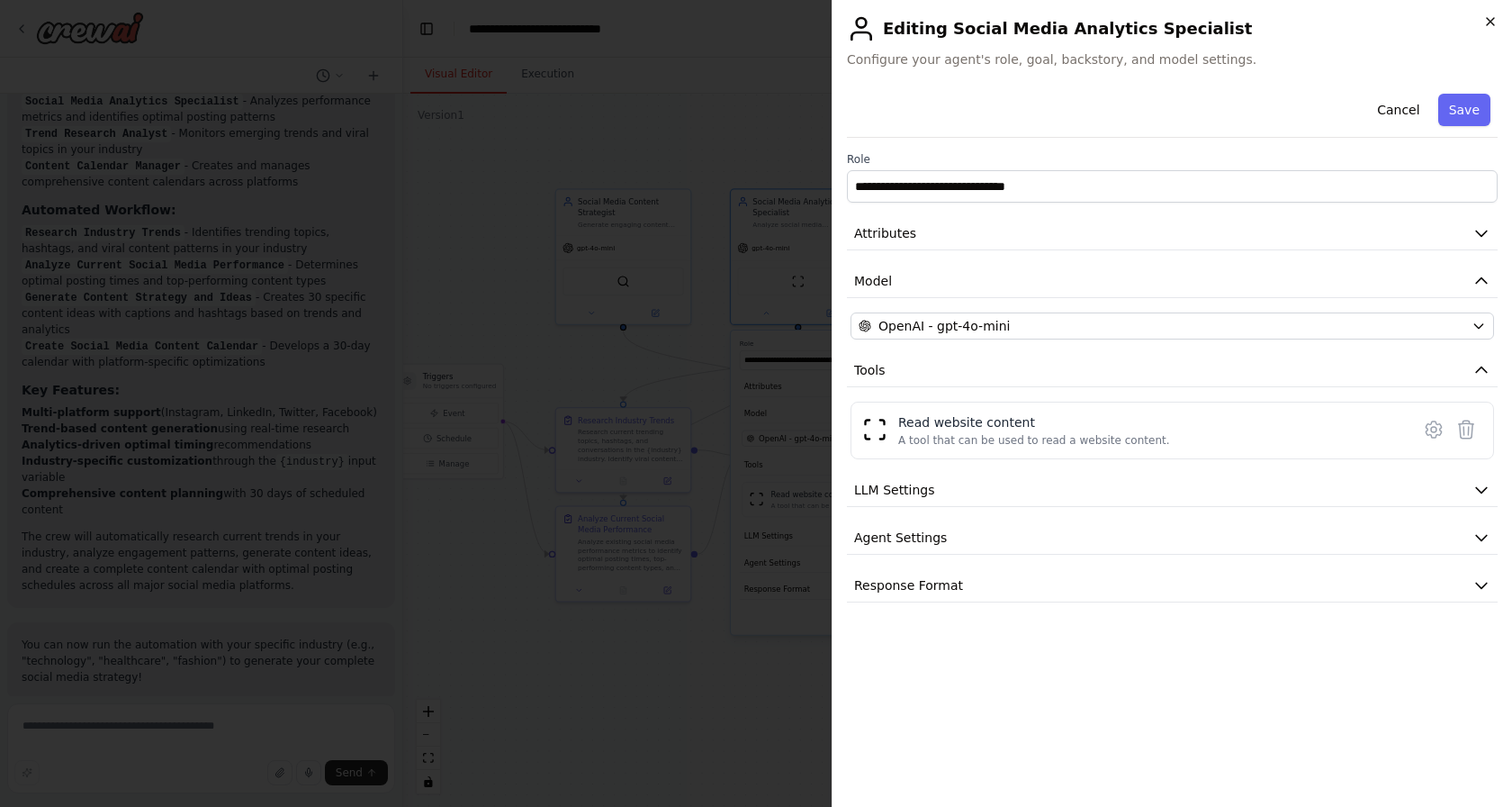
click at [1494, 16] on icon "button" at bounding box center [1490, 21] width 14 height 14
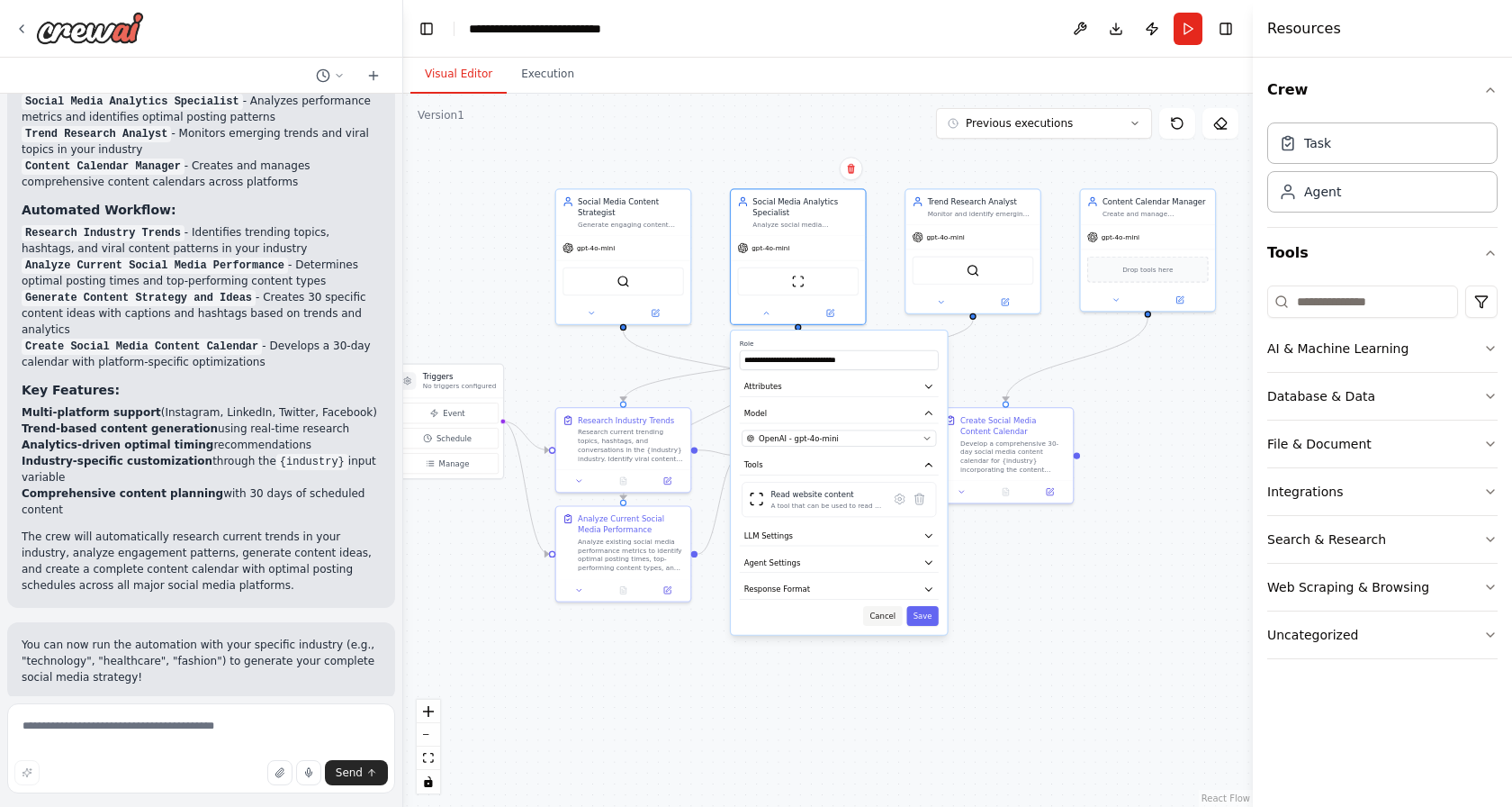
click at [889, 614] on button "Cancel" at bounding box center [882, 615] width 39 height 20
click at [1135, 629] on div ".deletable-edge-delete-btn { width: 20px; height: 20px; border: 0px solid #ffff…" at bounding box center [828, 450] width 849 height 713
click at [765, 309] on icon at bounding box center [762, 312] width 9 height 9
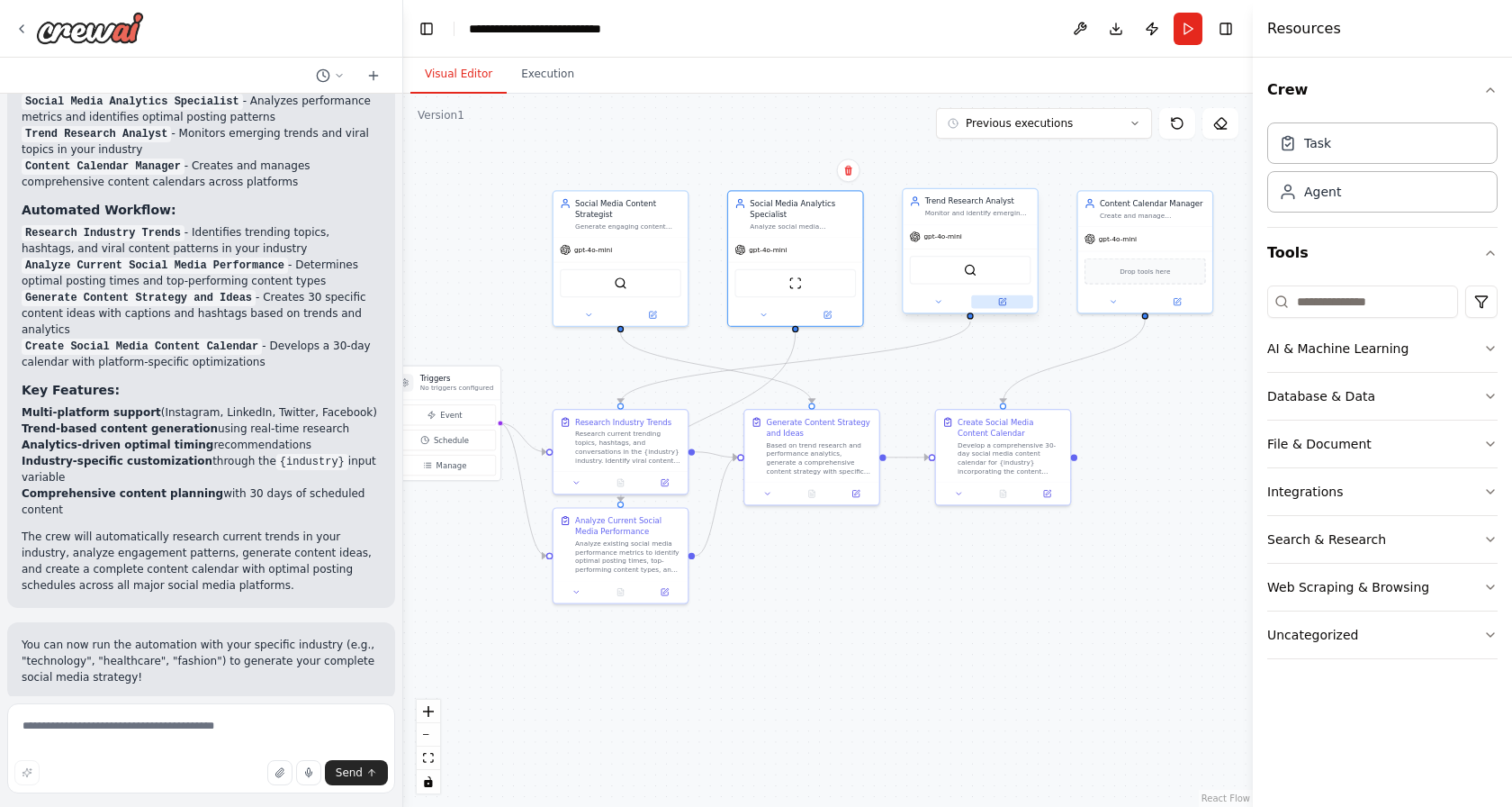
click at [999, 296] on button at bounding box center [1002, 302] width 63 height 13
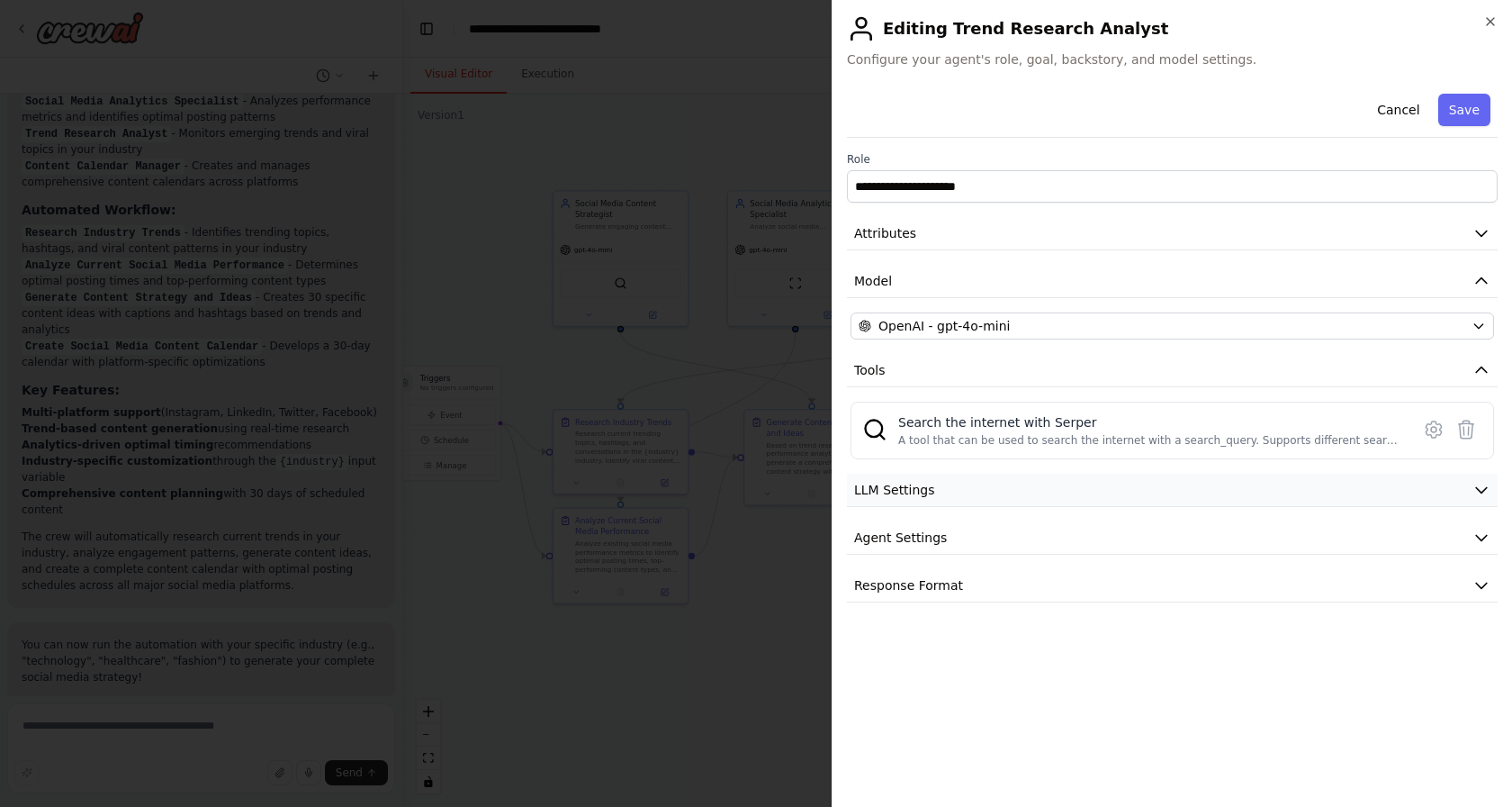
click at [971, 482] on button "LLM Settings" at bounding box center [1172, 489] width 650 height 33
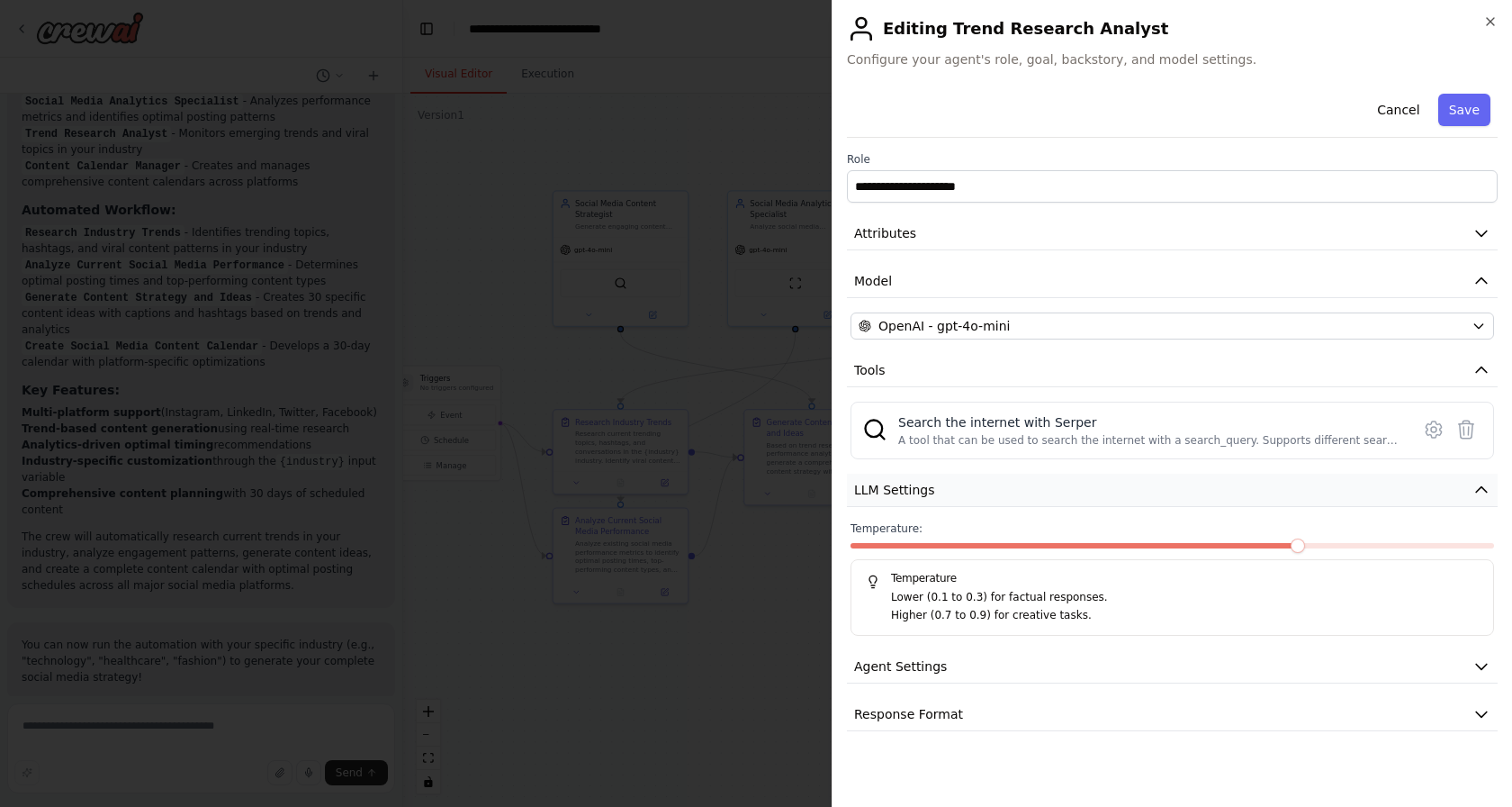
click at [933, 499] on button "LLM Settings" at bounding box center [1172, 489] width 650 height 33
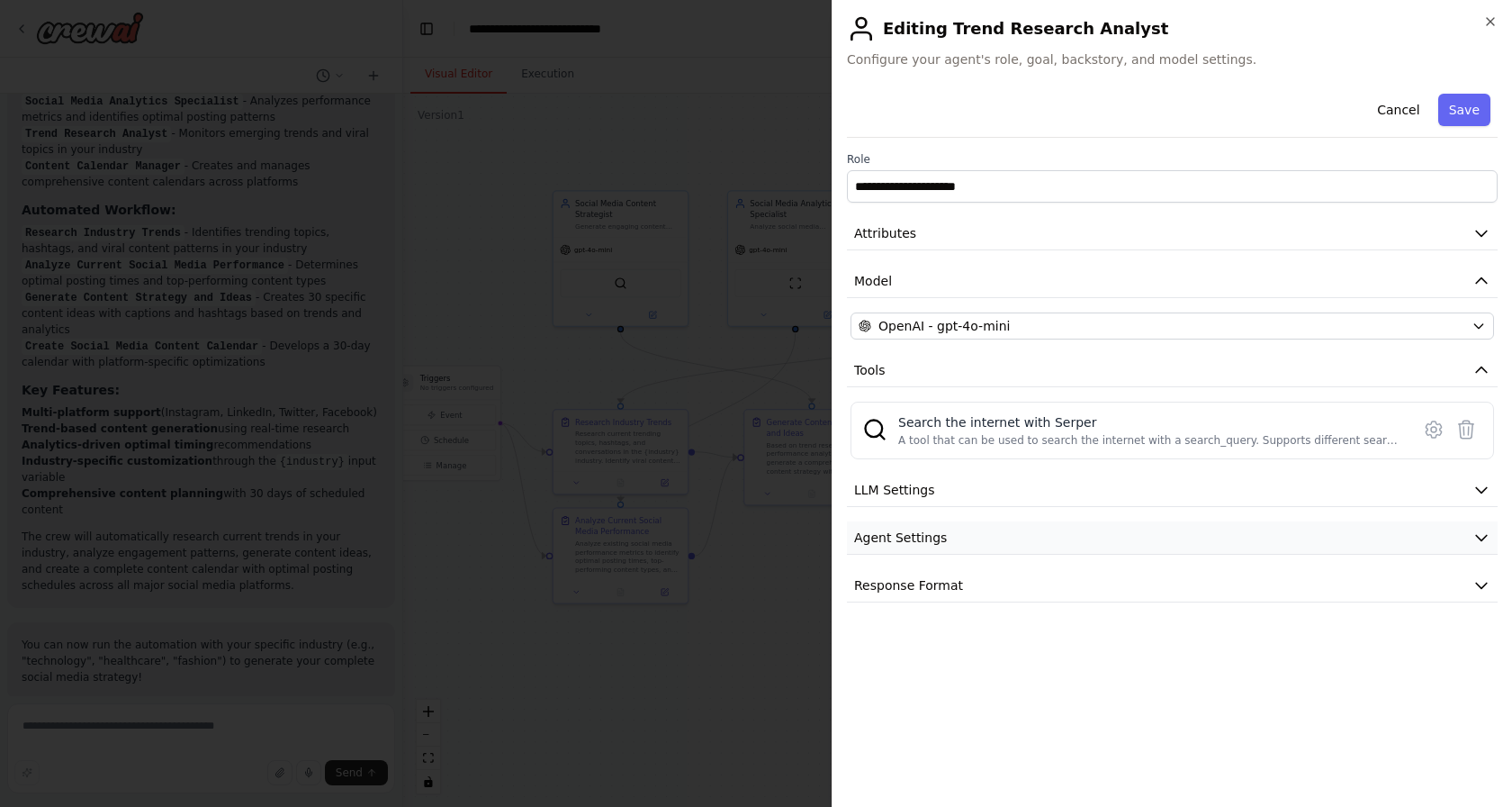
click at [921, 539] on span "Agent Settings" at bounding box center [901, 537] width 93 height 18
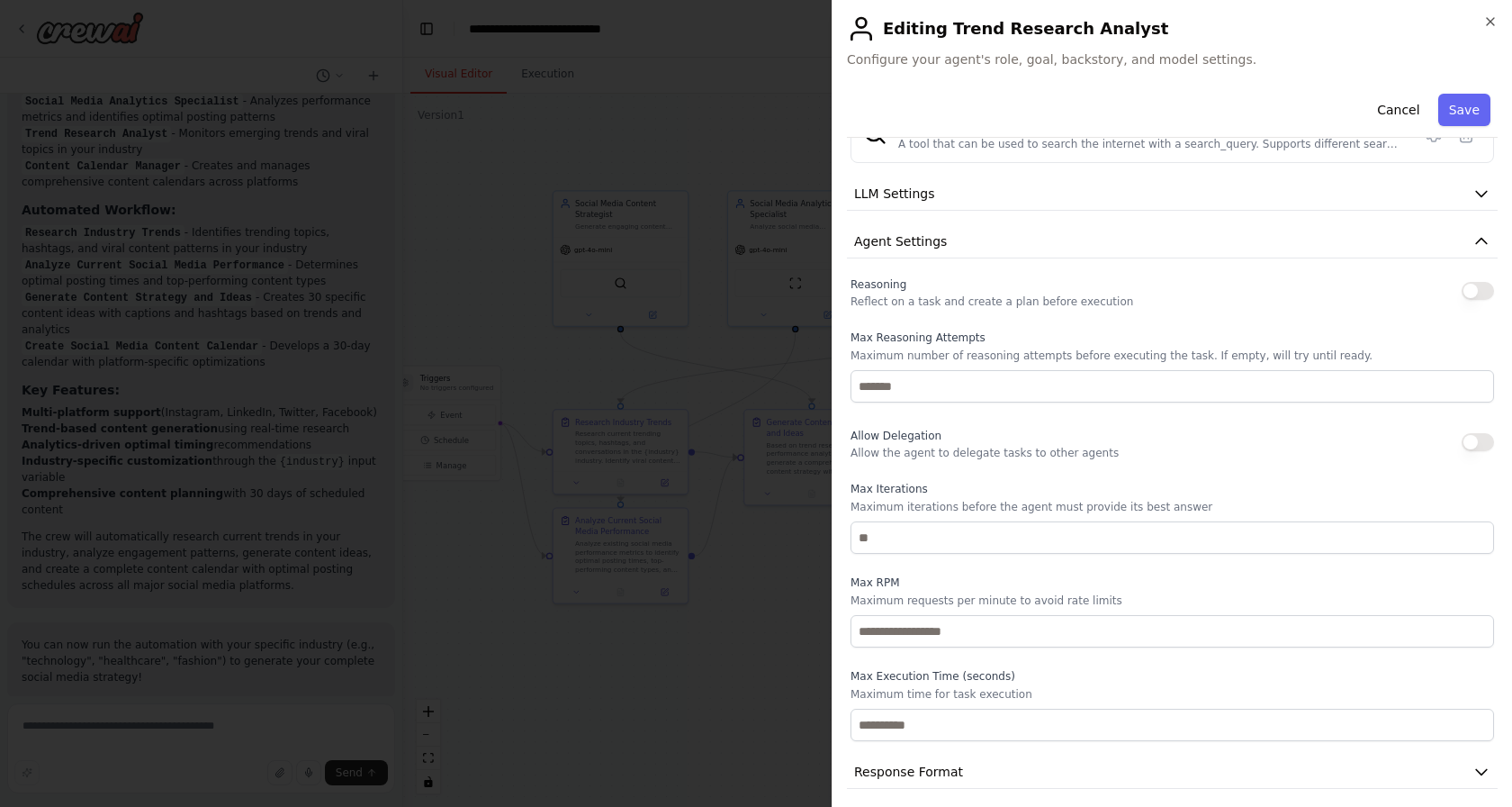
scroll to position [307, 0]
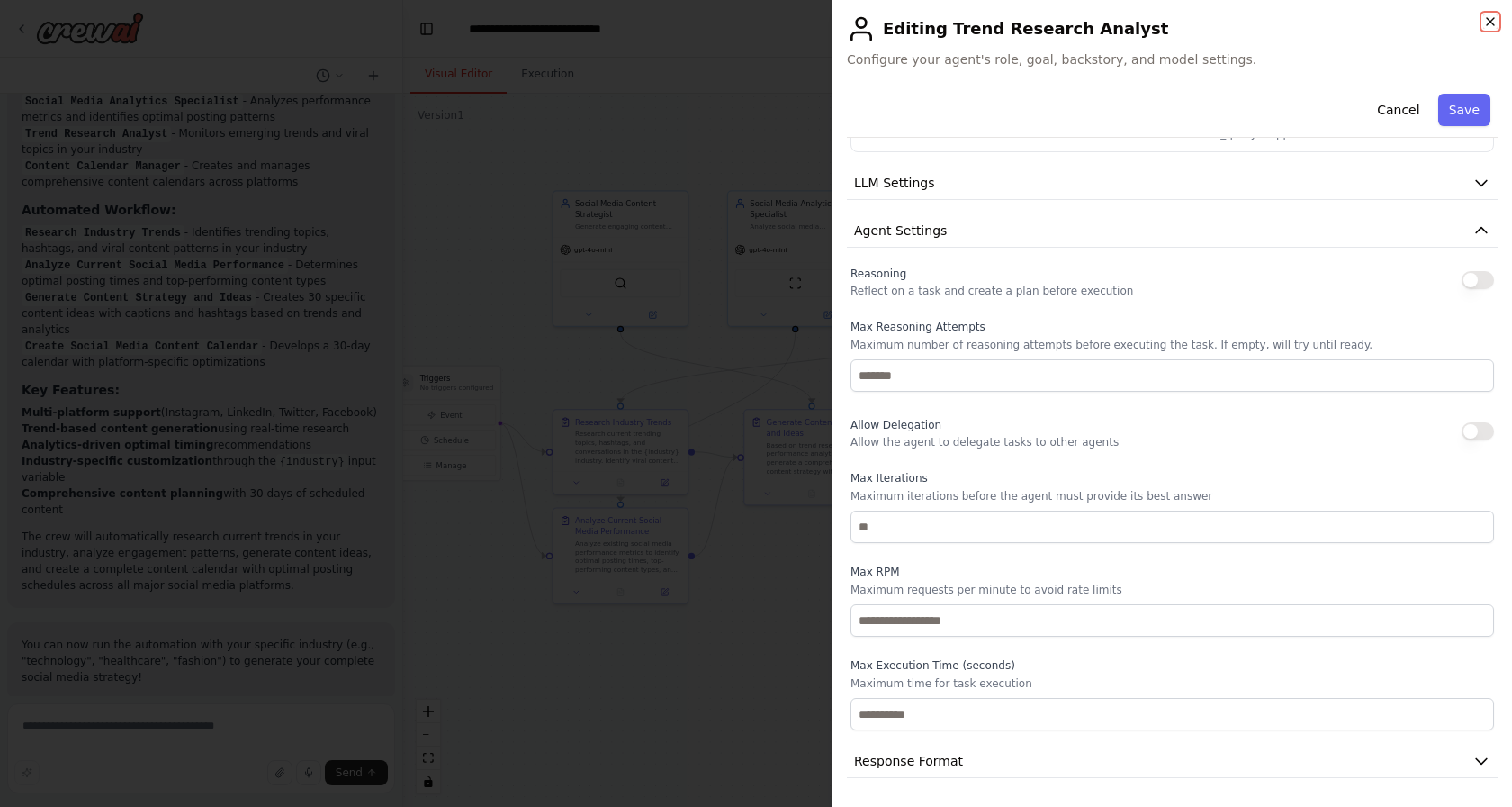
click at [1497, 21] on icon "button" at bounding box center [1490, 21] width 14 height 14
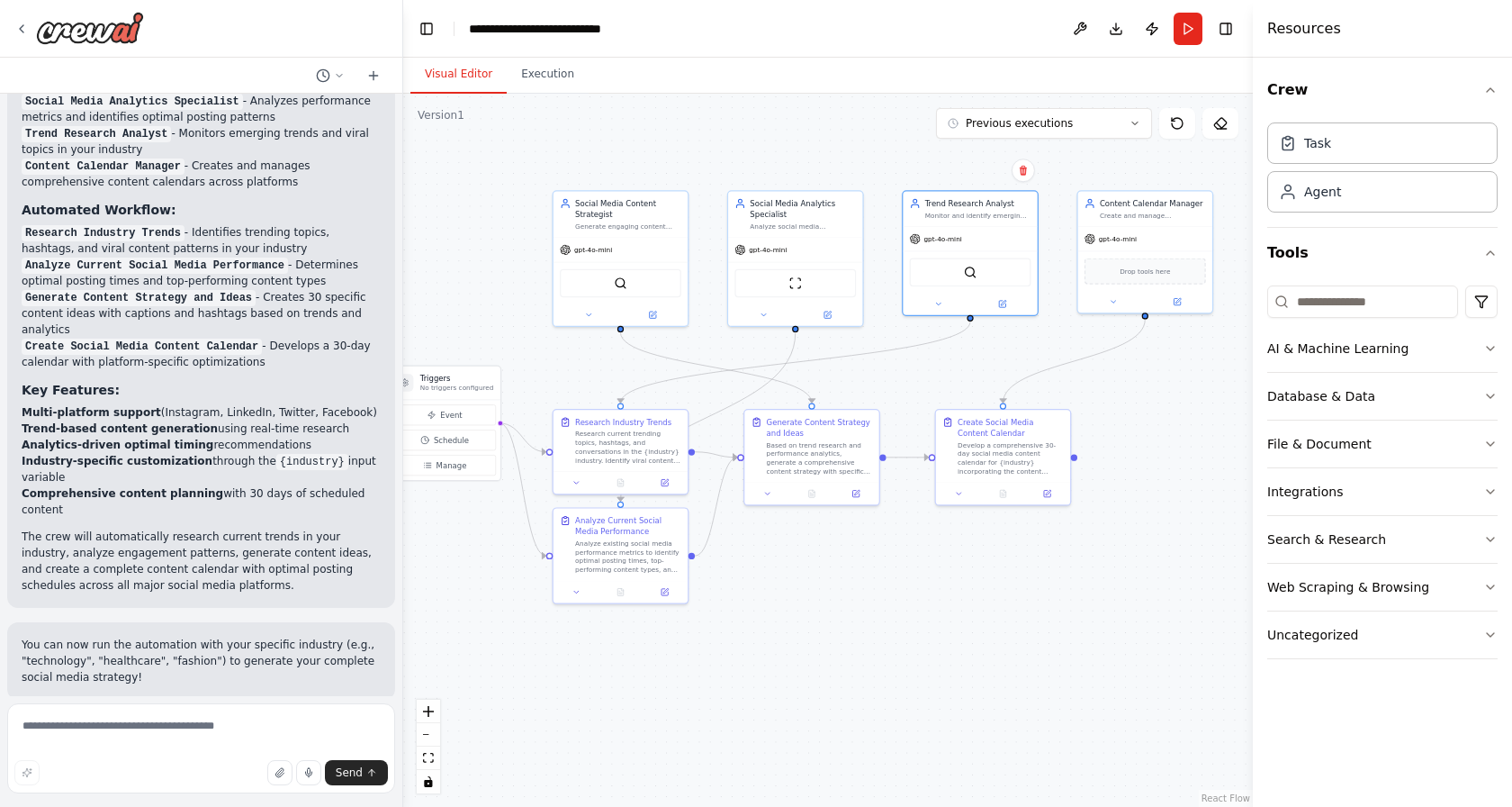
click at [953, 682] on div ".deletable-edge-delete-btn { width: 20px; height: 20px; border: 0px solid #ffff…" at bounding box center [828, 450] width 849 height 713
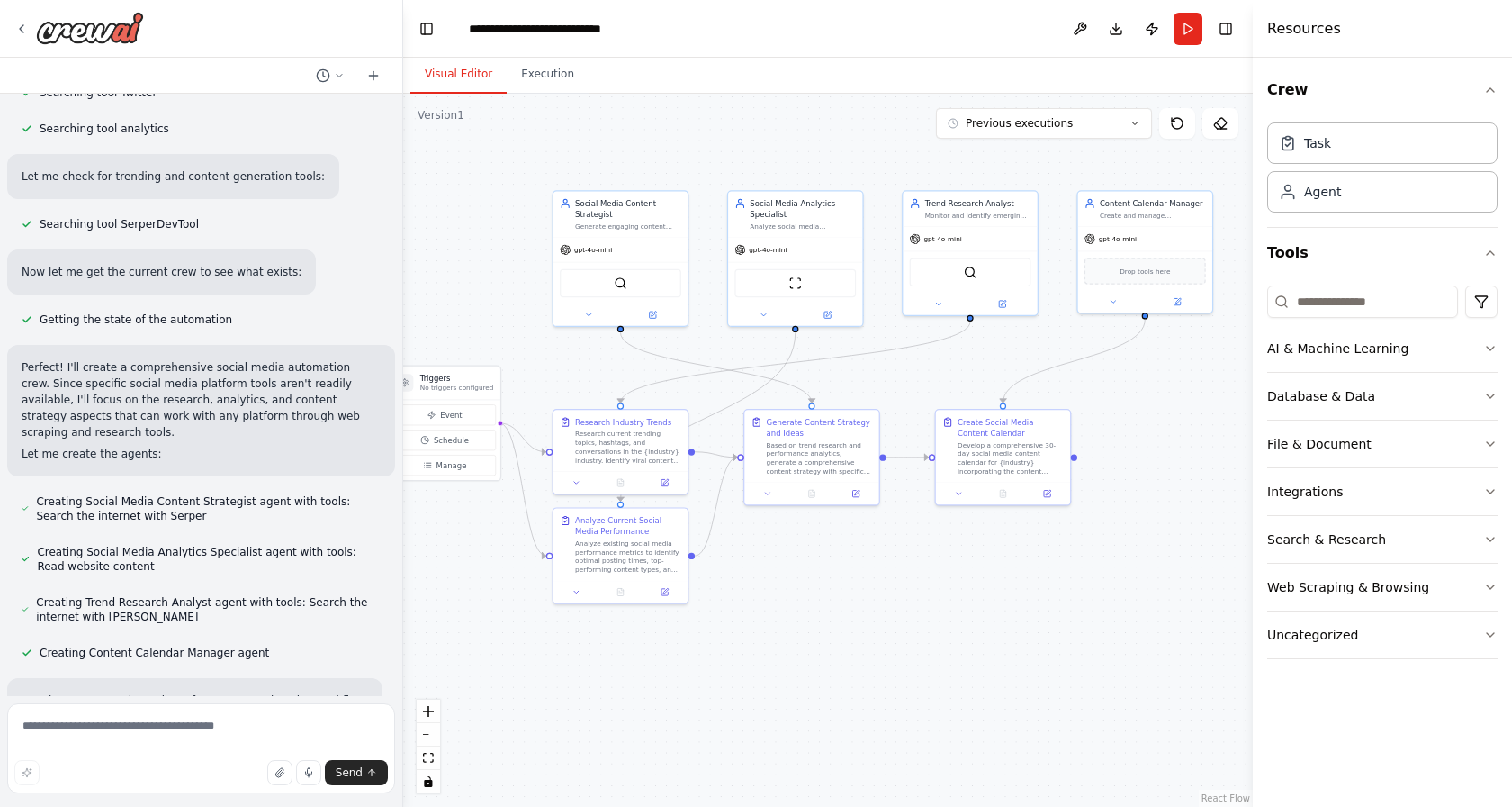
scroll to position [0, 0]
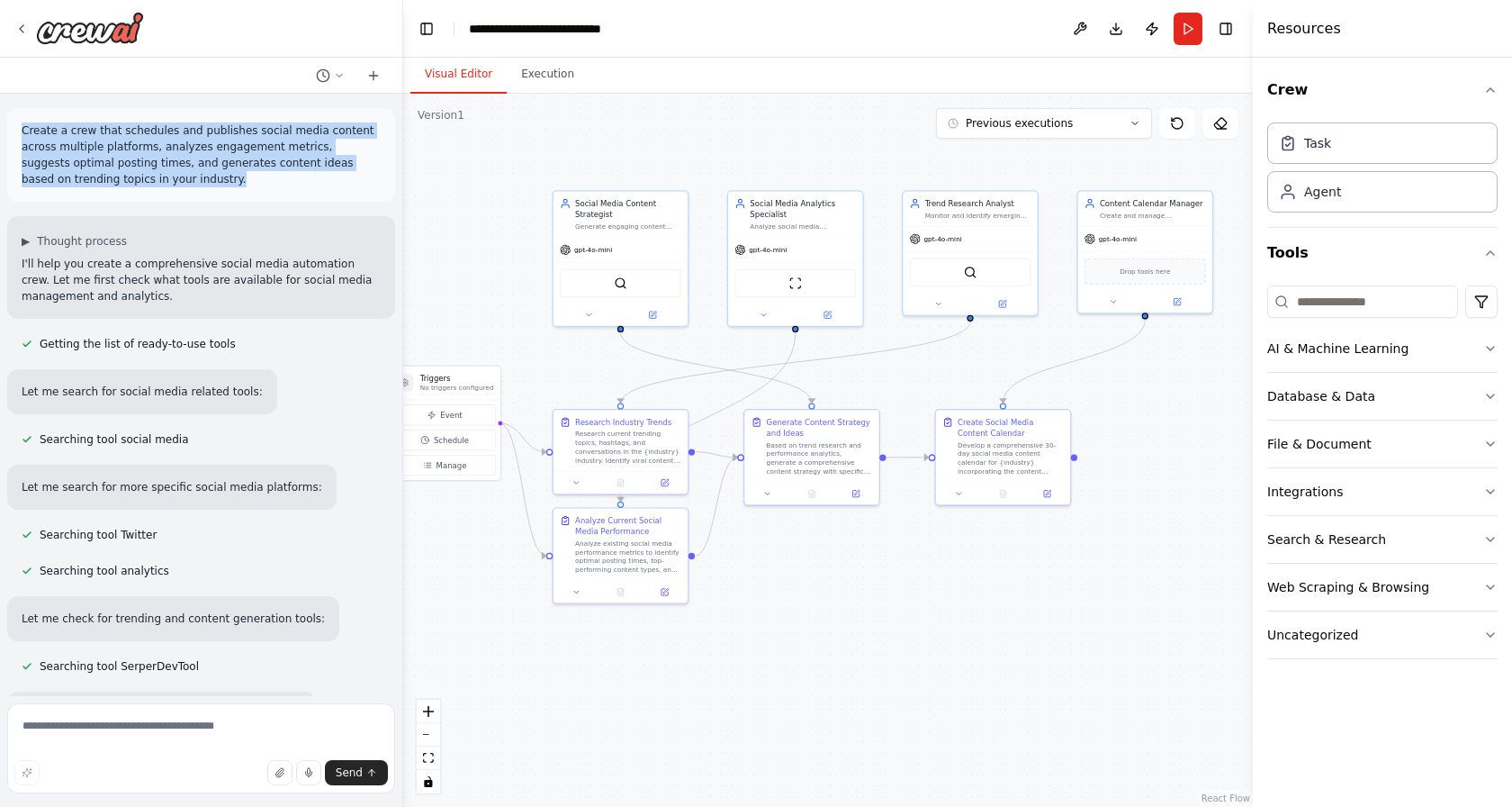
drag, startPoint x: 24, startPoint y: 132, endPoint x: 113, endPoint y: 178, distance: 100.2
click at [113, 178] on p "Create a crew that schedules and publishes social media content across multiple…" at bounding box center [201, 155] width 359 height 64
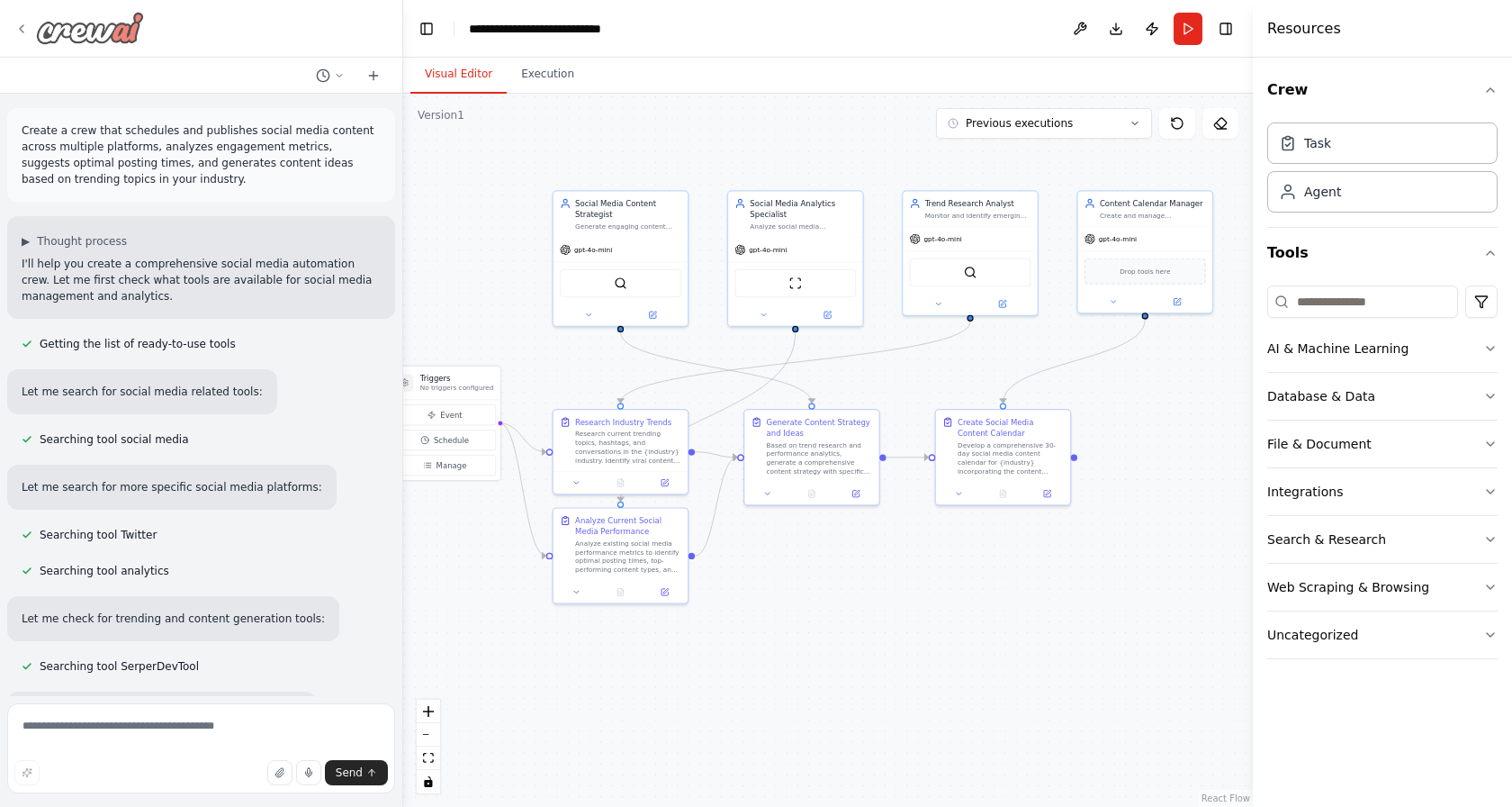
click at [27, 27] on icon at bounding box center [21, 28] width 14 height 14
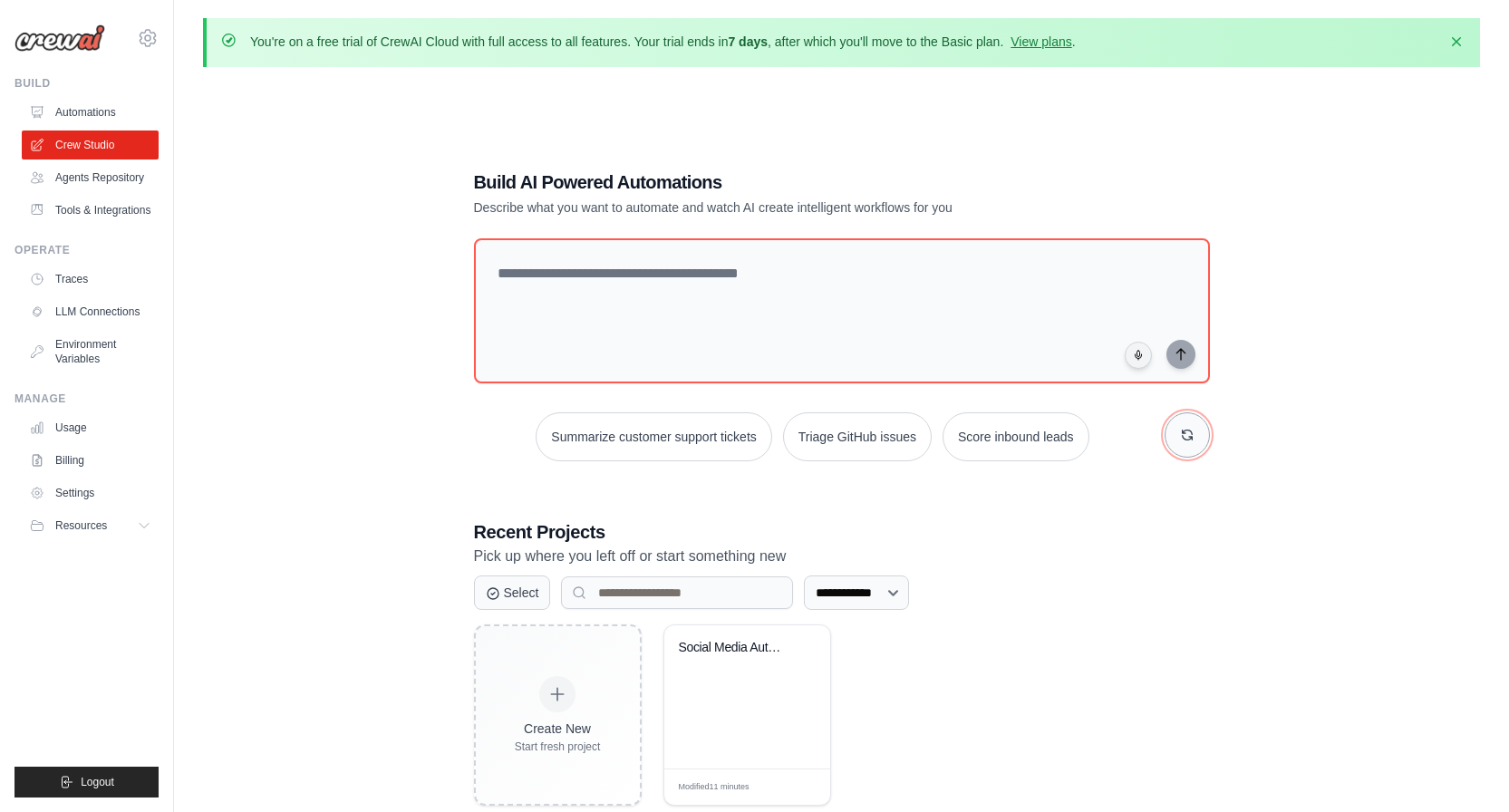
click at [1194, 442] on button "button" at bounding box center [1186, 434] width 45 height 45
click at [1182, 443] on button "button" at bounding box center [1186, 434] width 45 height 45
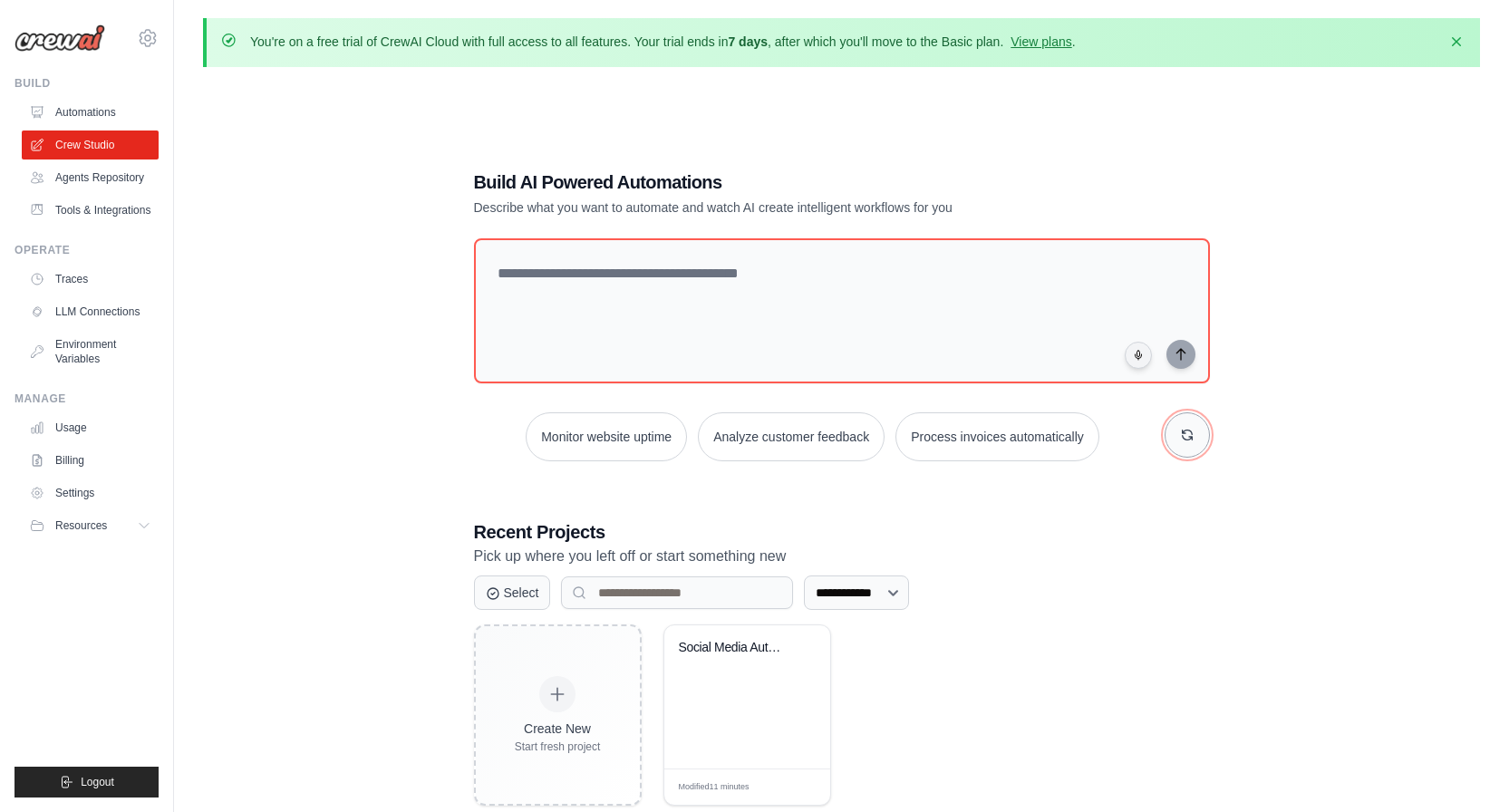
click at [1182, 443] on button "button" at bounding box center [1186, 434] width 45 height 45
click at [144, 174] on link "Agents Repository" at bounding box center [92, 177] width 136 height 29
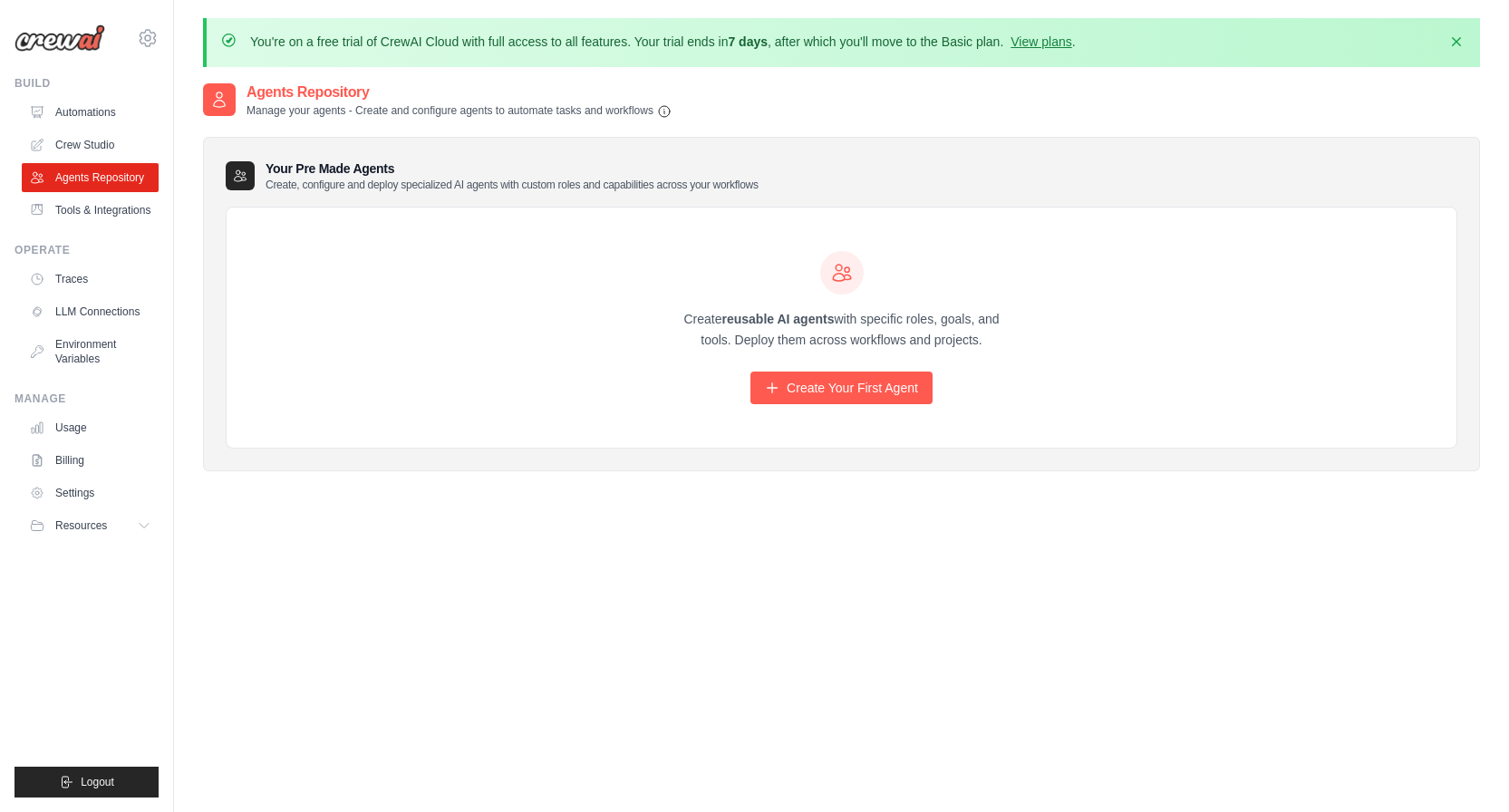
click at [486, 252] on div "Create reusable AI agents with specific roles, goals, and tools. Deploy them ac…" at bounding box center [841, 327] width 1229 height 241
click at [94, 274] on link "Traces" at bounding box center [92, 279] width 136 height 29
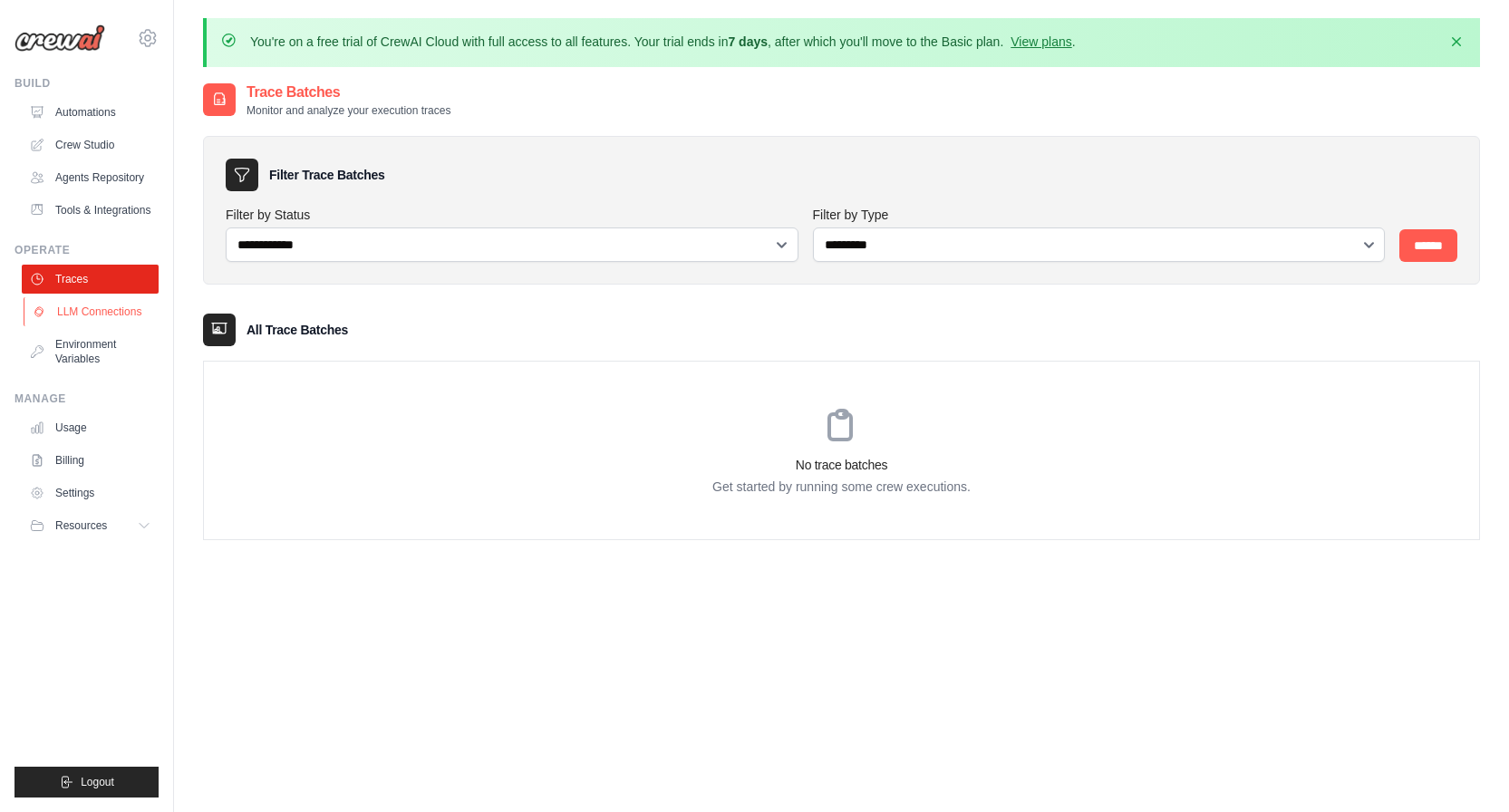
click at [107, 315] on link "LLM Connections" at bounding box center [92, 311] width 136 height 29
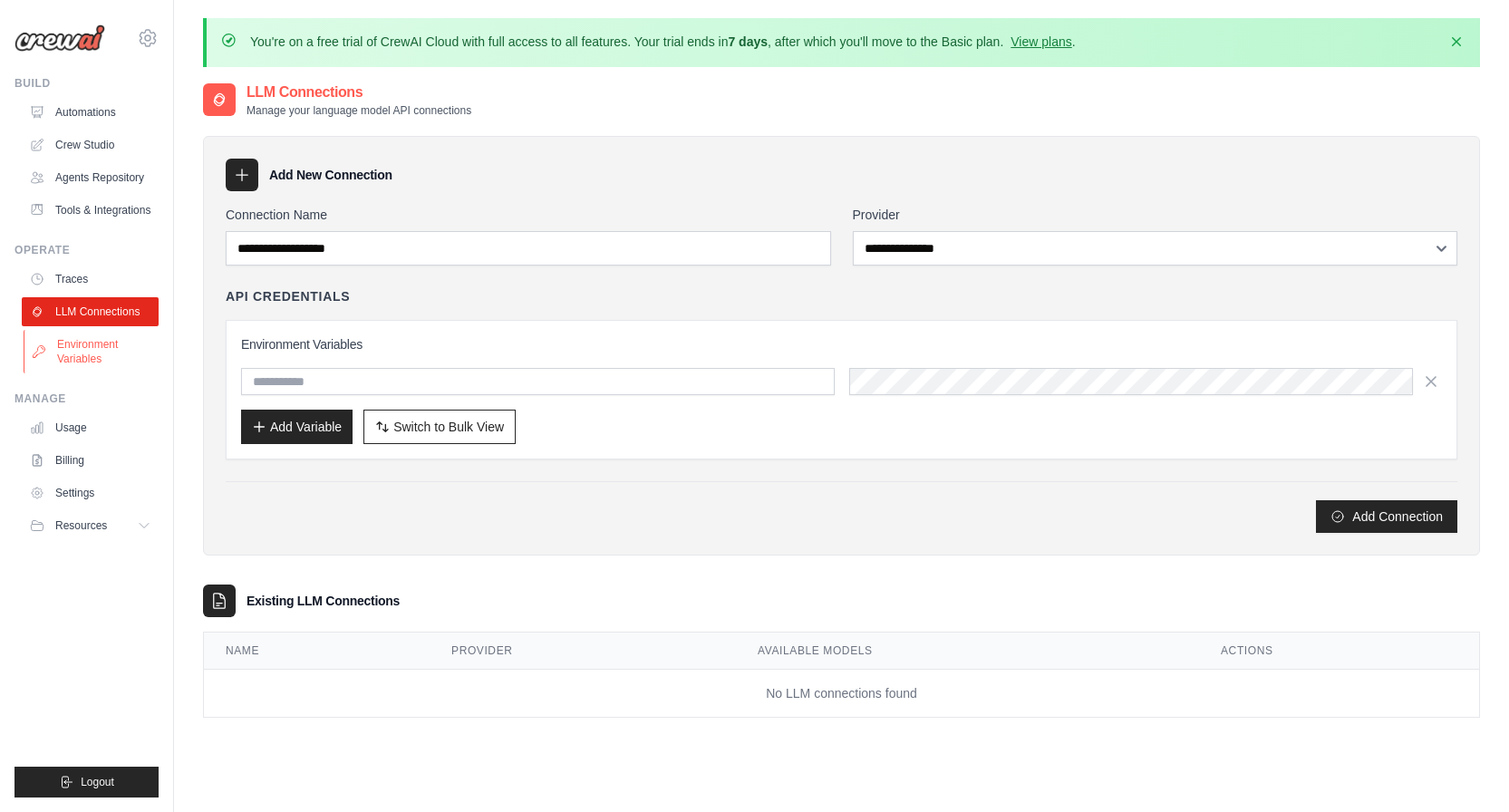
click at [94, 348] on link "Environment Variables" at bounding box center [92, 352] width 136 height 44
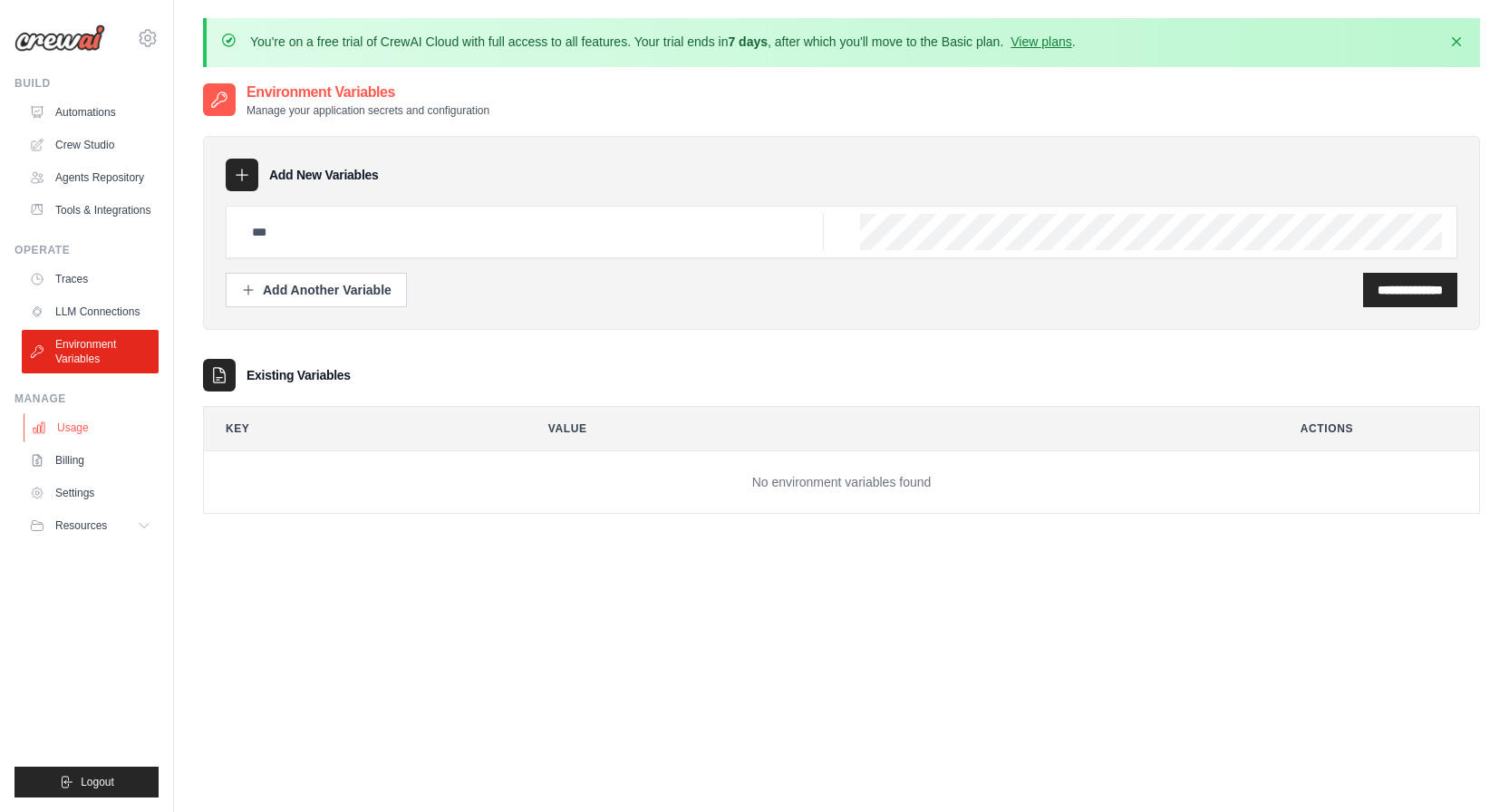
click at [93, 427] on link "Usage" at bounding box center [92, 427] width 136 height 29
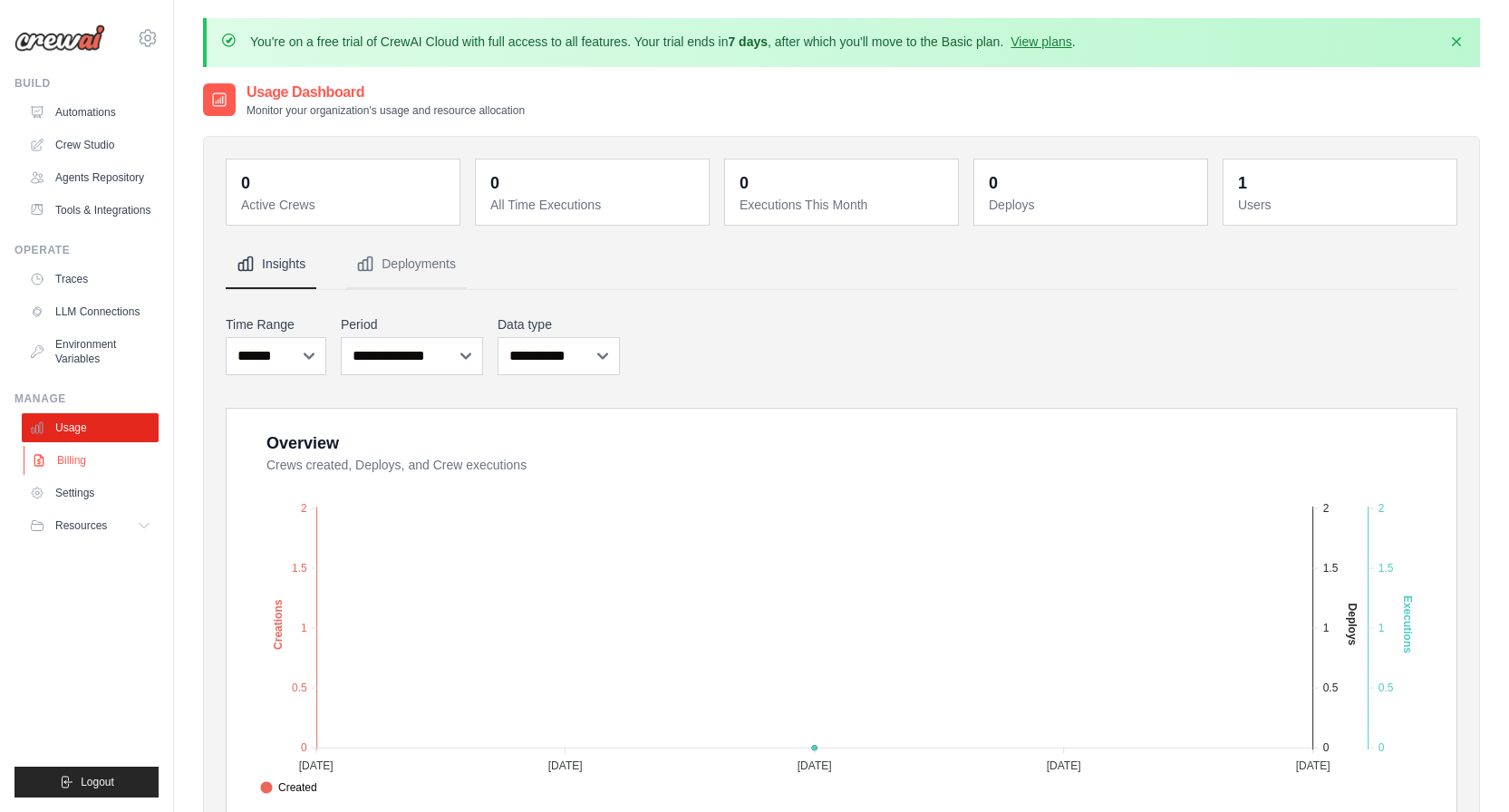
click at [94, 460] on link "Billing" at bounding box center [92, 460] width 136 height 29
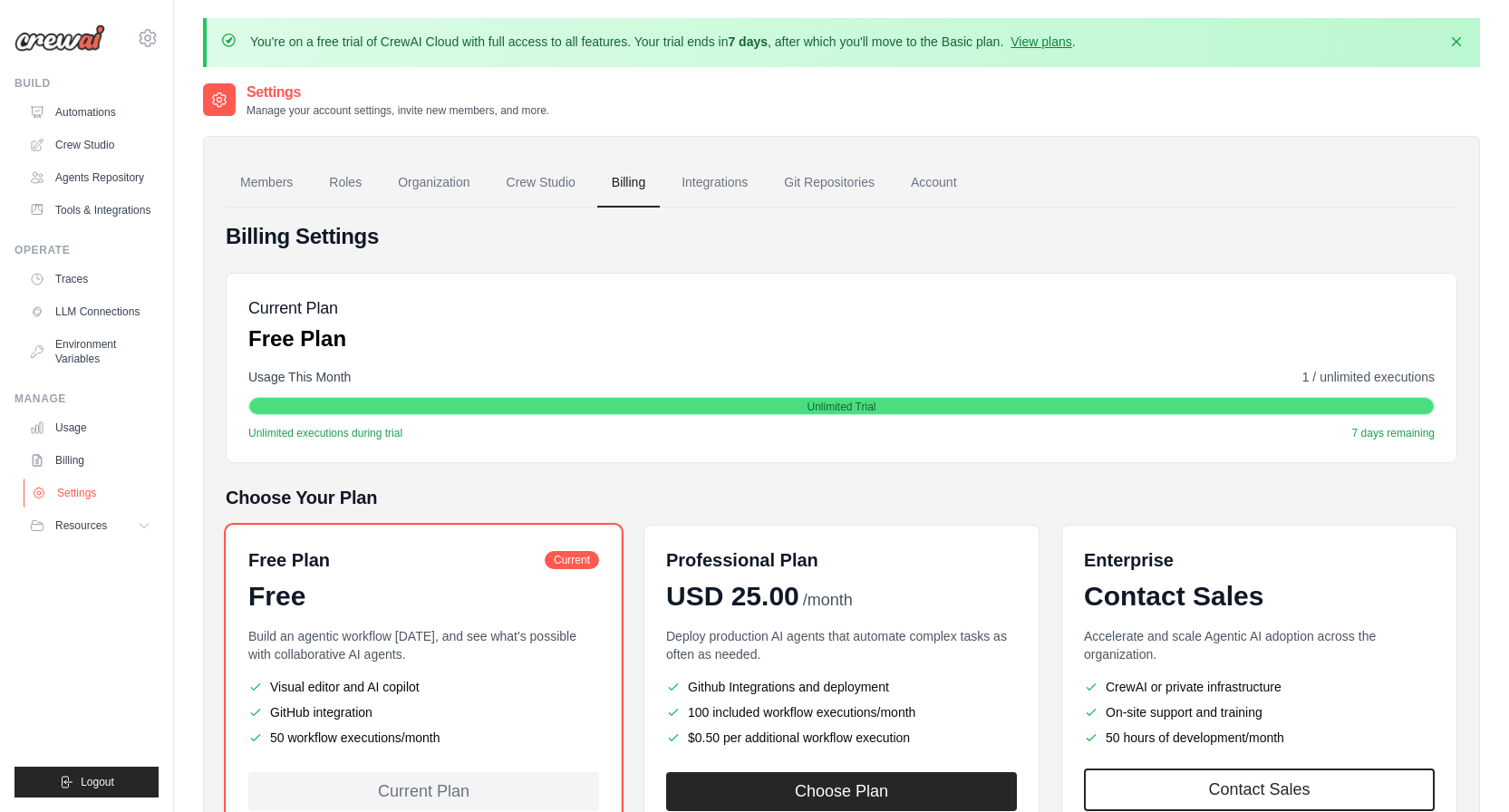
click at [91, 493] on link "Settings" at bounding box center [92, 492] width 136 height 29
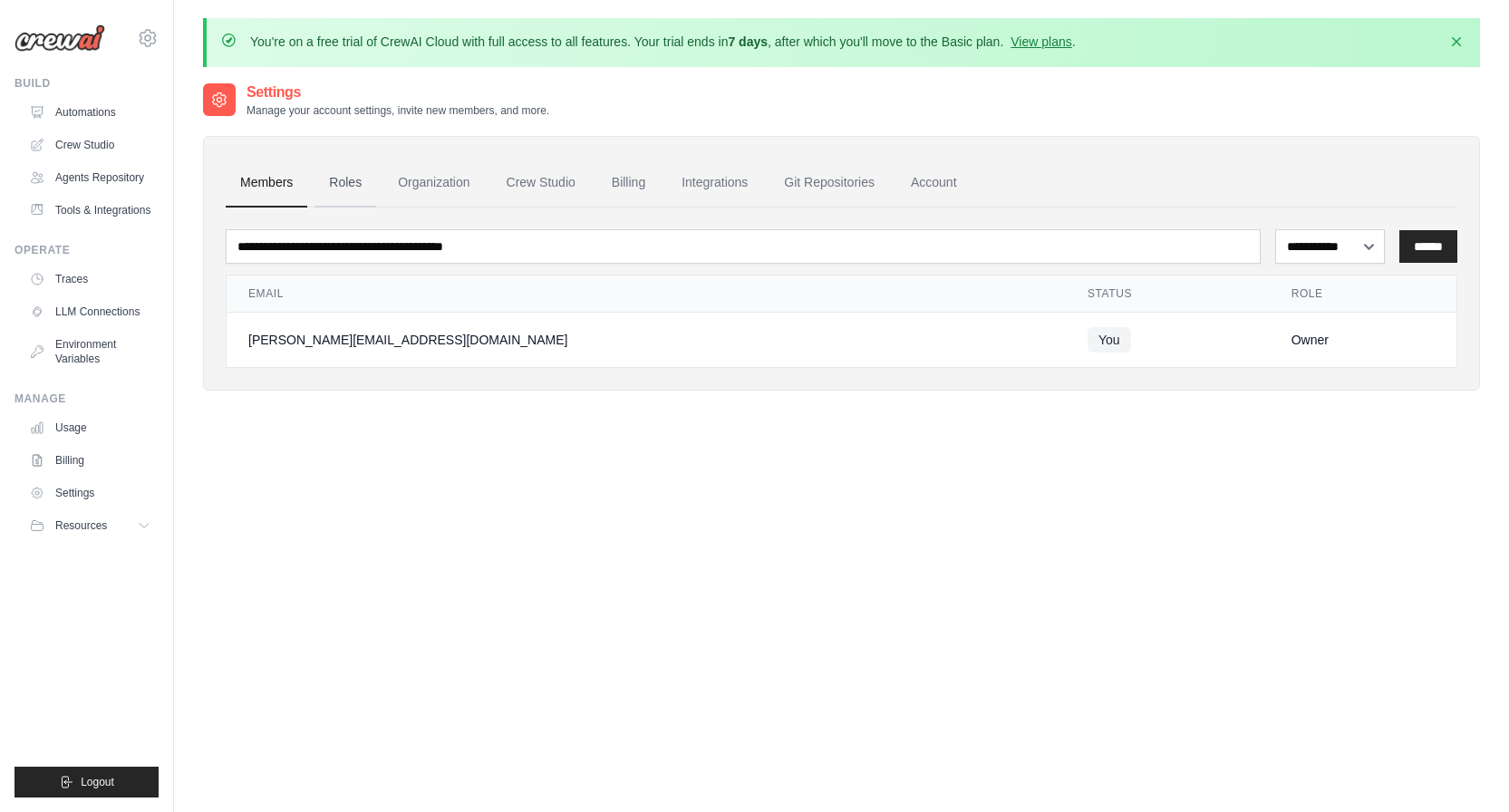
click at [344, 163] on link "Roles" at bounding box center [345, 182] width 62 height 49
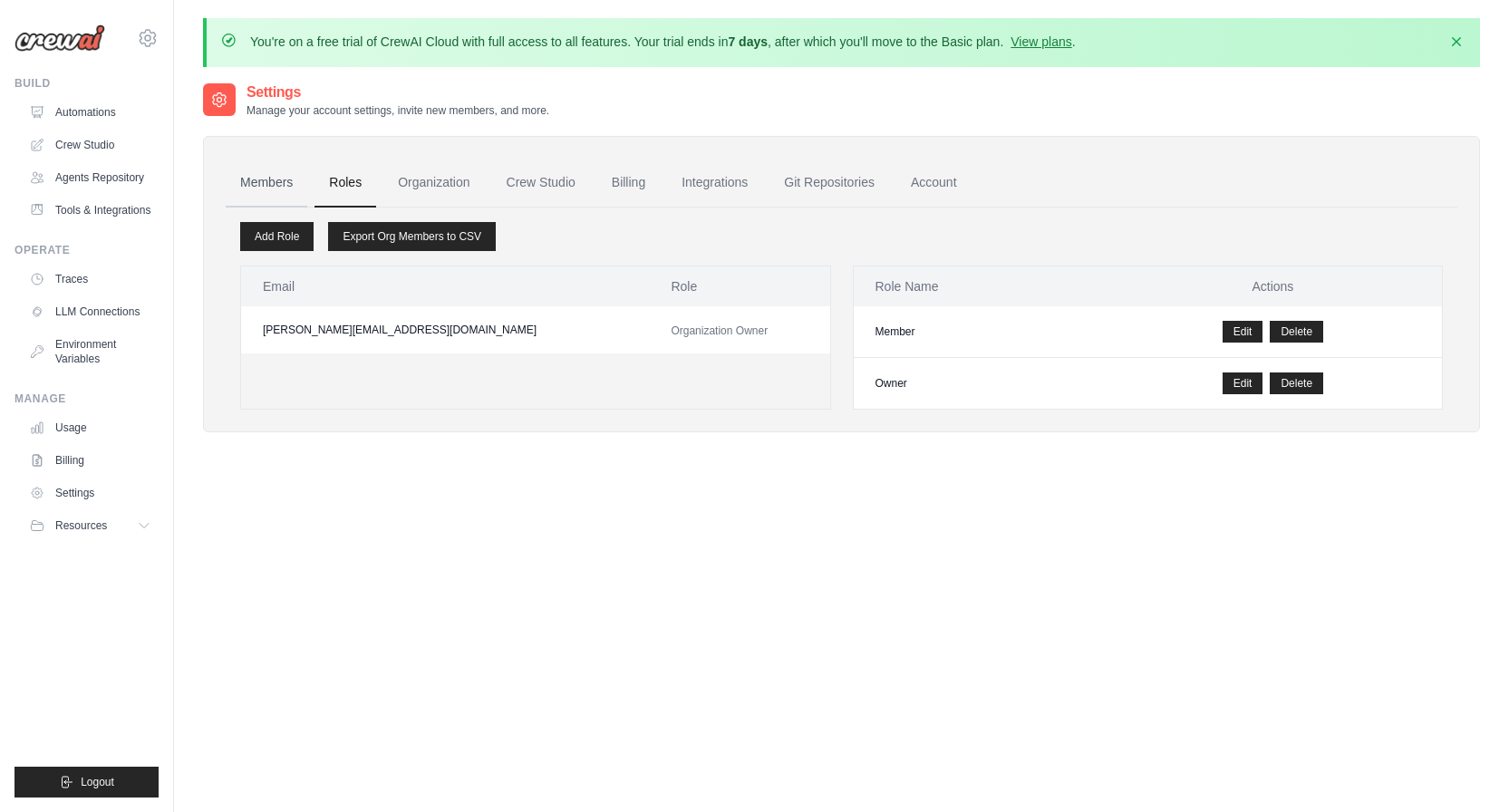
click at [277, 188] on link "Members" at bounding box center [265, 182] width 81 height 49
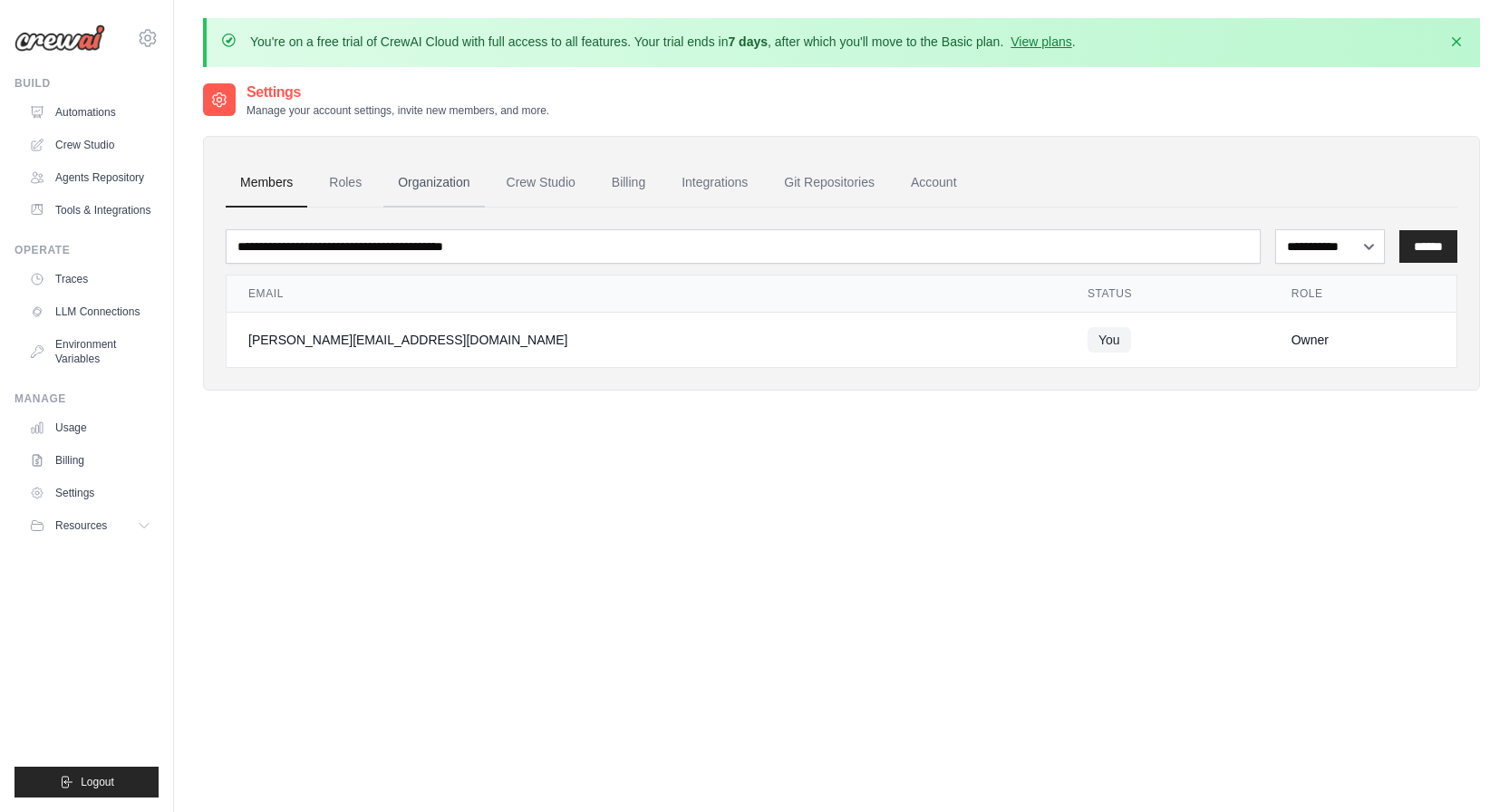
click at [402, 185] on link "Organization" at bounding box center [433, 182] width 100 height 49
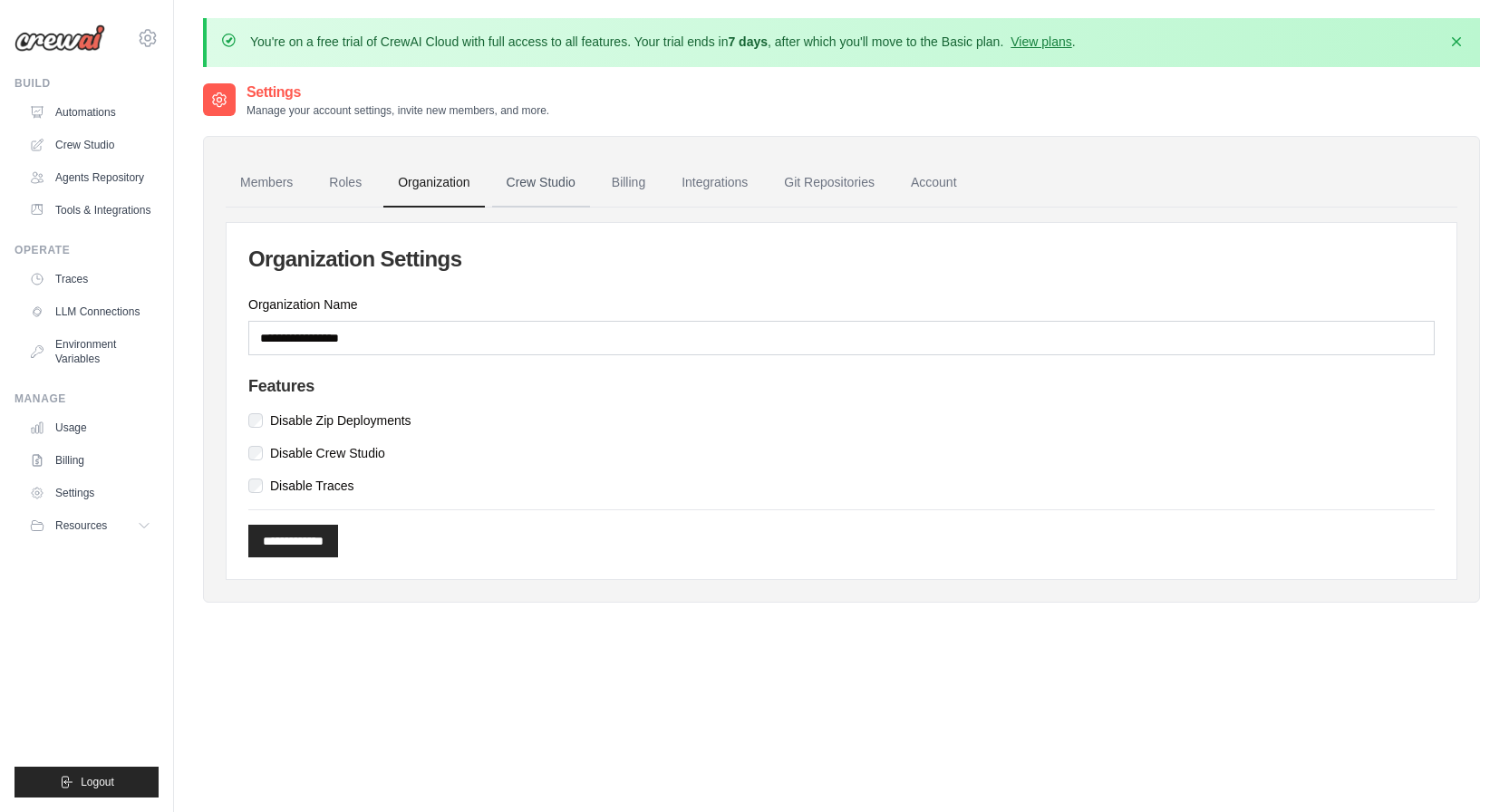
click at [522, 178] on link "Crew Studio" at bounding box center [541, 182] width 98 height 49
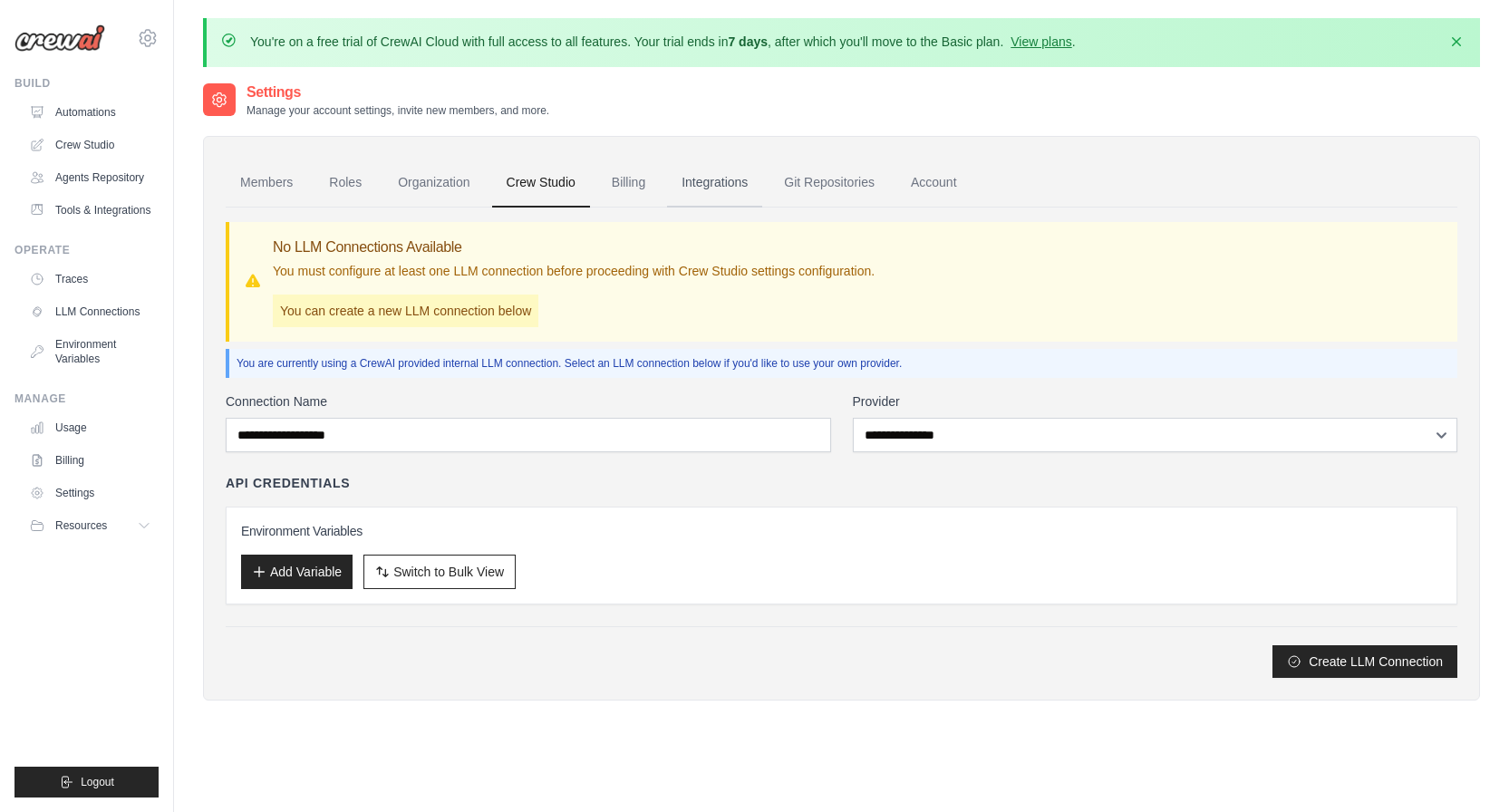
click at [717, 182] on link "Integrations" at bounding box center [715, 182] width 95 height 49
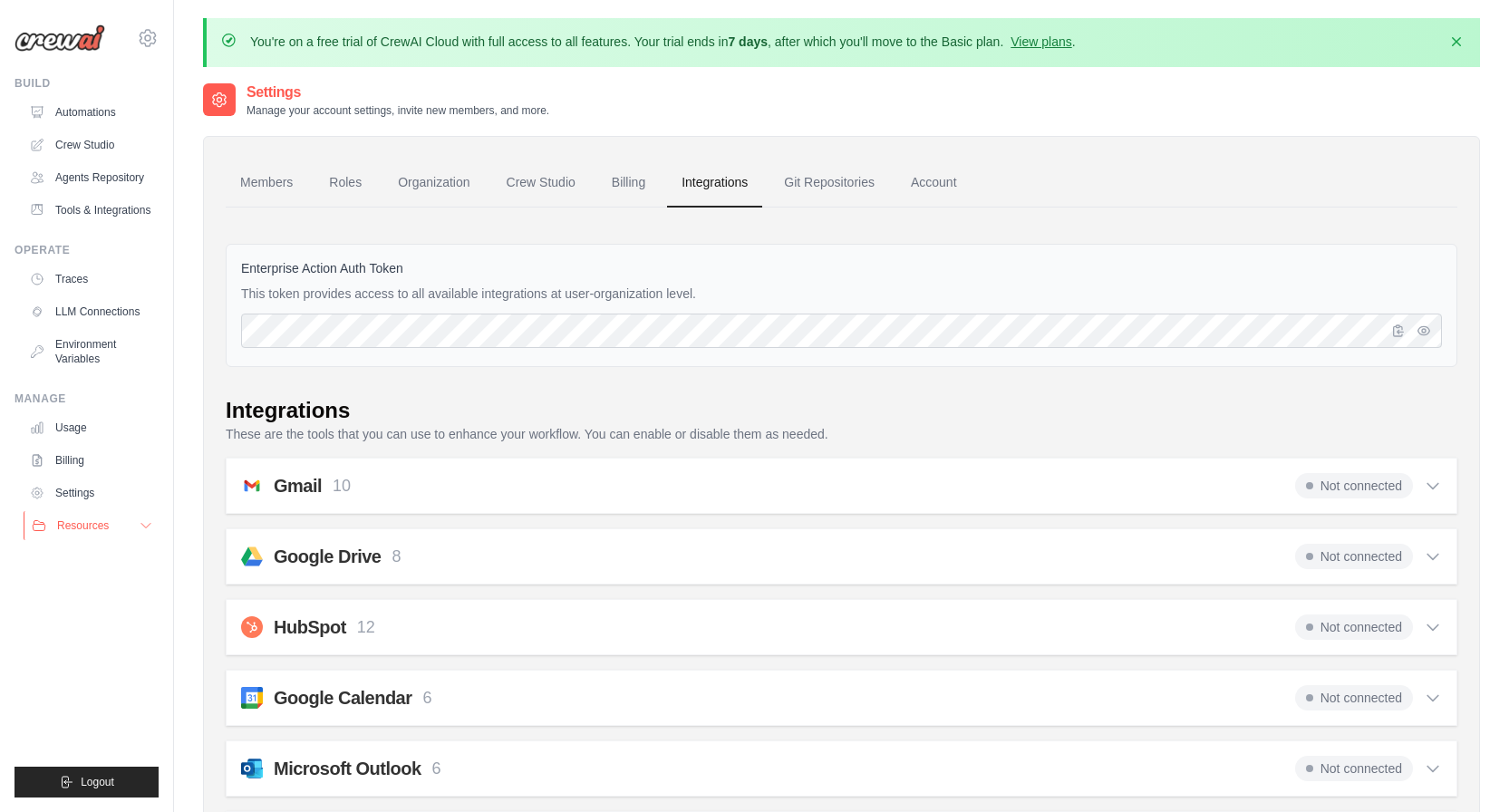
click at [79, 520] on span "Resources" at bounding box center [83, 525] width 52 height 14
click at [63, 645] on link "Video Tutorials" at bounding box center [97, 643] width 126 height 26
click at [1059, 44] on link "View plans" at bounding box center [1041, 41] width 61 height 14
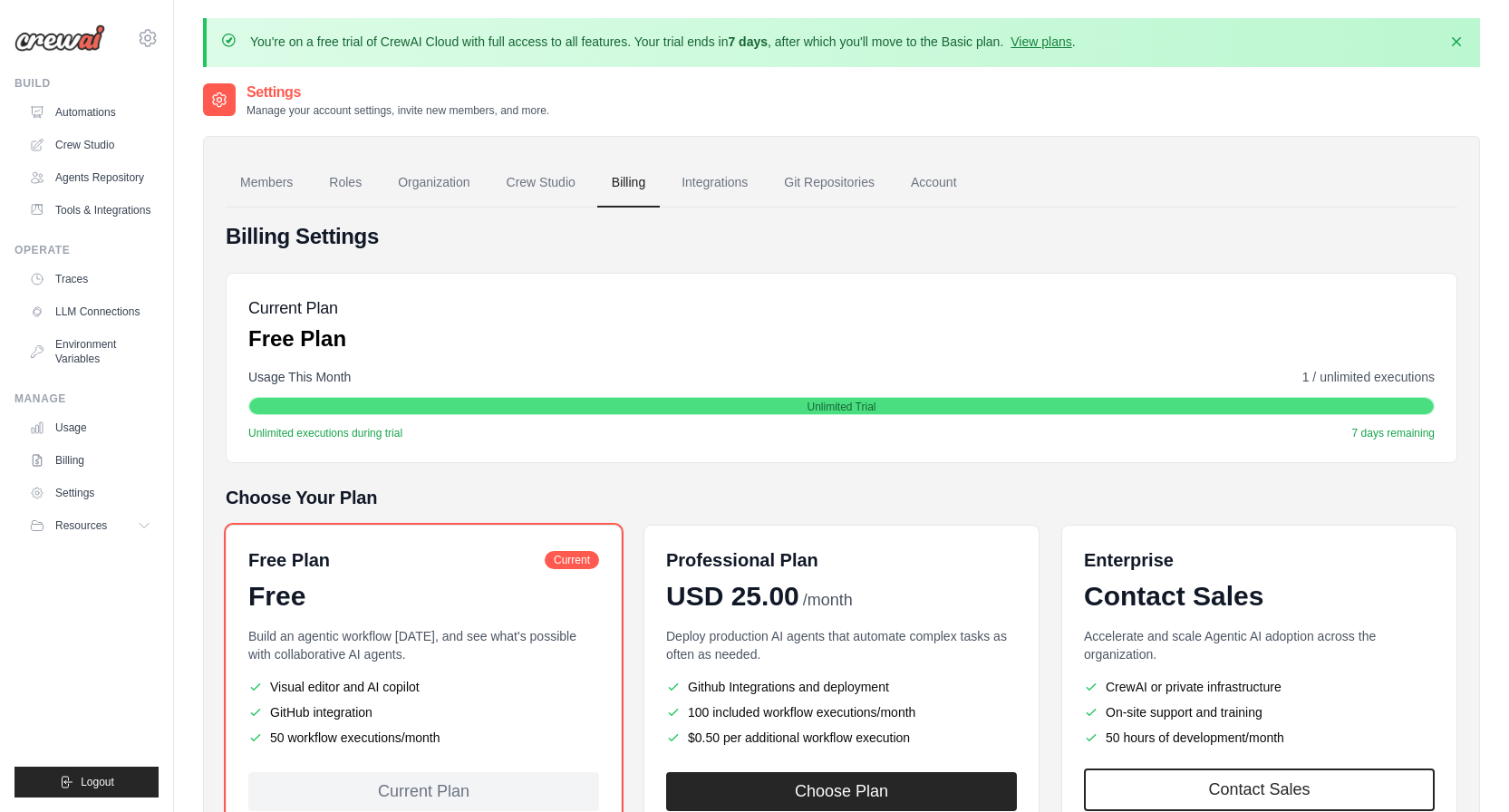
click at [77, 40] on img at bounding box center [59, 38] width 91 height 27
click at [141, 39] on icon at bounding box center [147, 37] width 22 height 22
click at [191, 117] on span "Settings" at bounding box center [224, 112] width 143 height 18
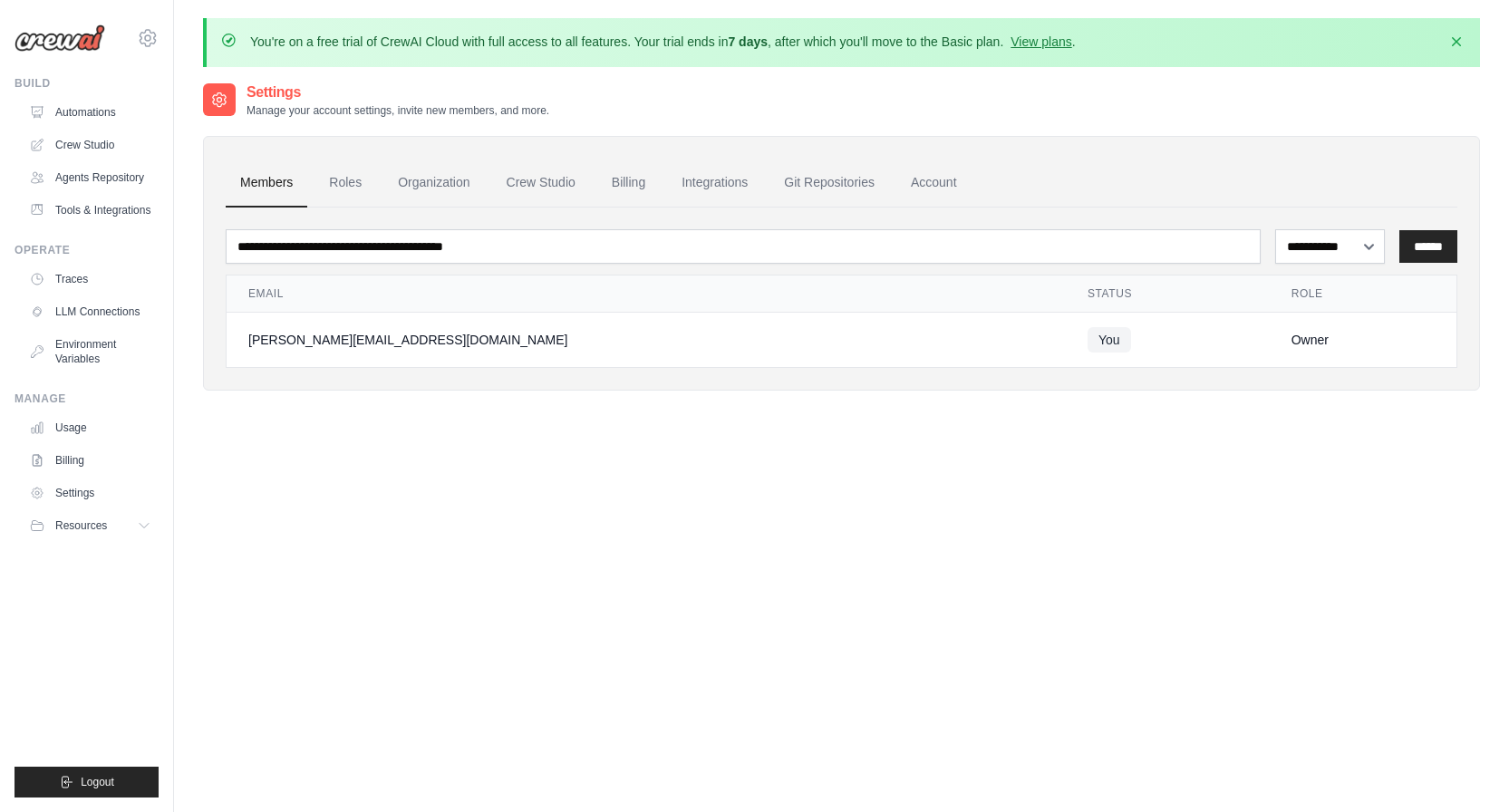
click at [725, 452] on div "**********" at bounding box center [842, 487] width 1277 height 812
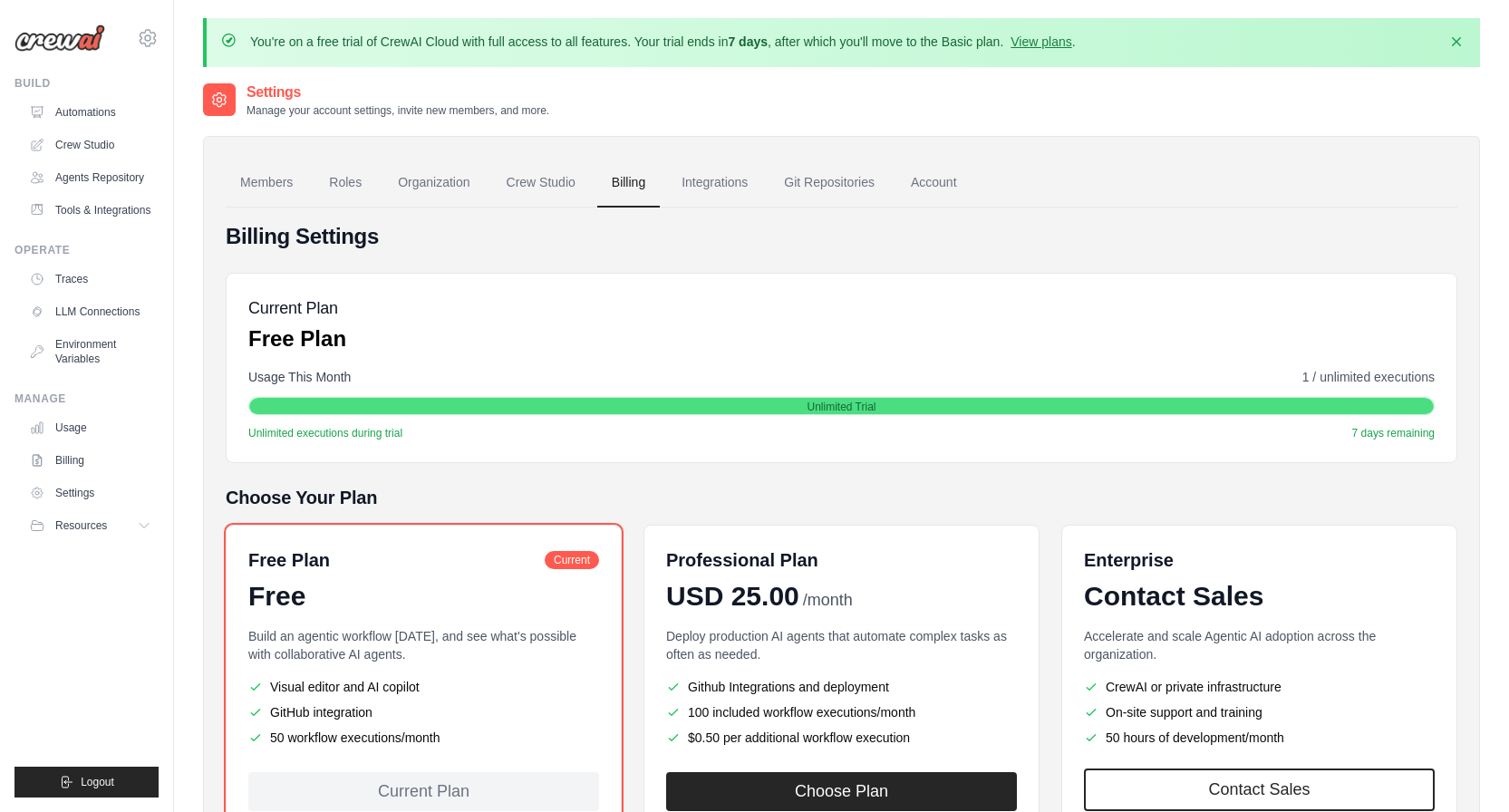
click at [1122, 174] on ul "Members Roles Organization Crew Studio Billing Integrations Git Repositories Ac…" at bounding box center [841, 182] width 1231 height 49
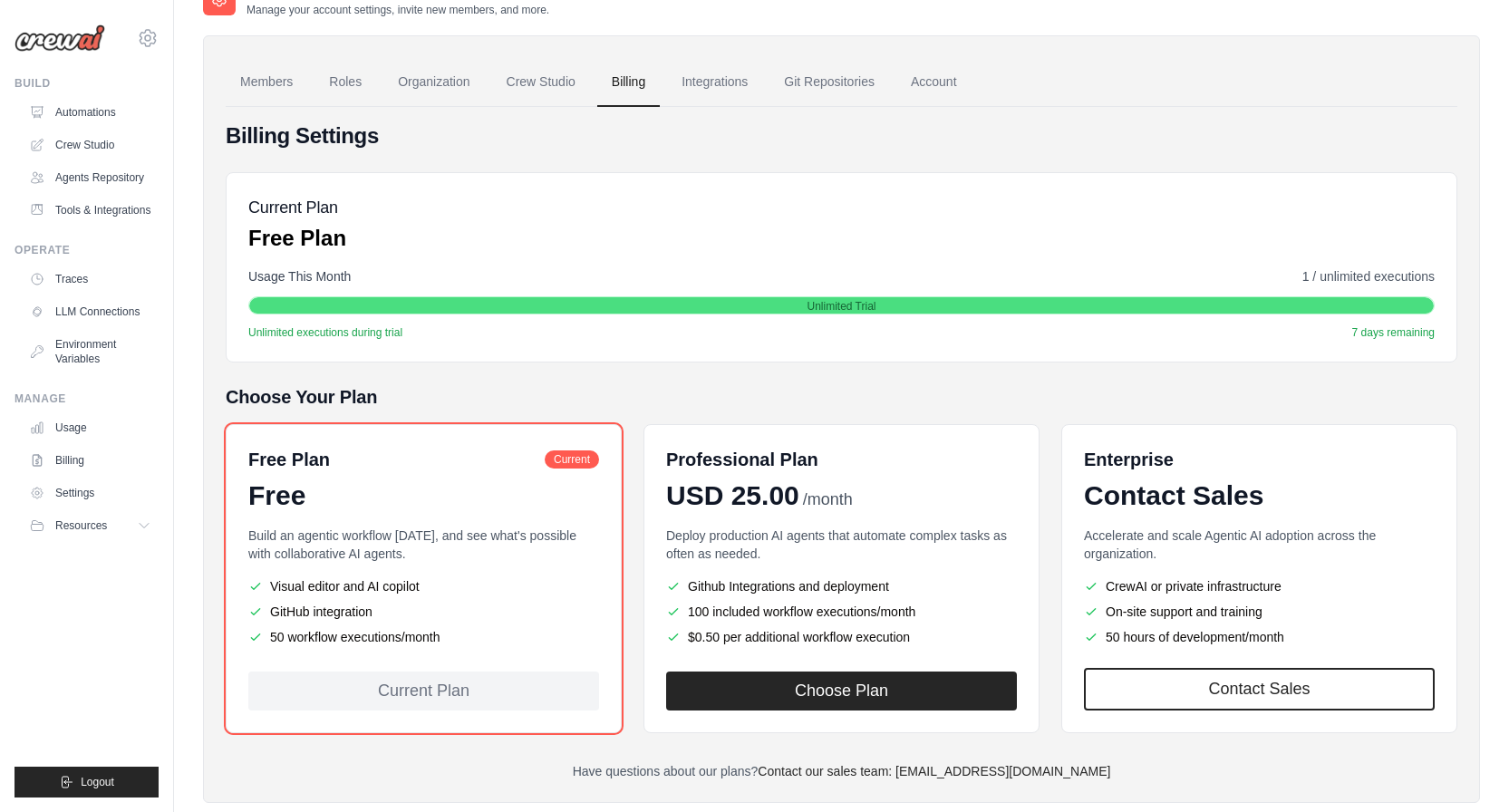
scroll to position [138, 0]
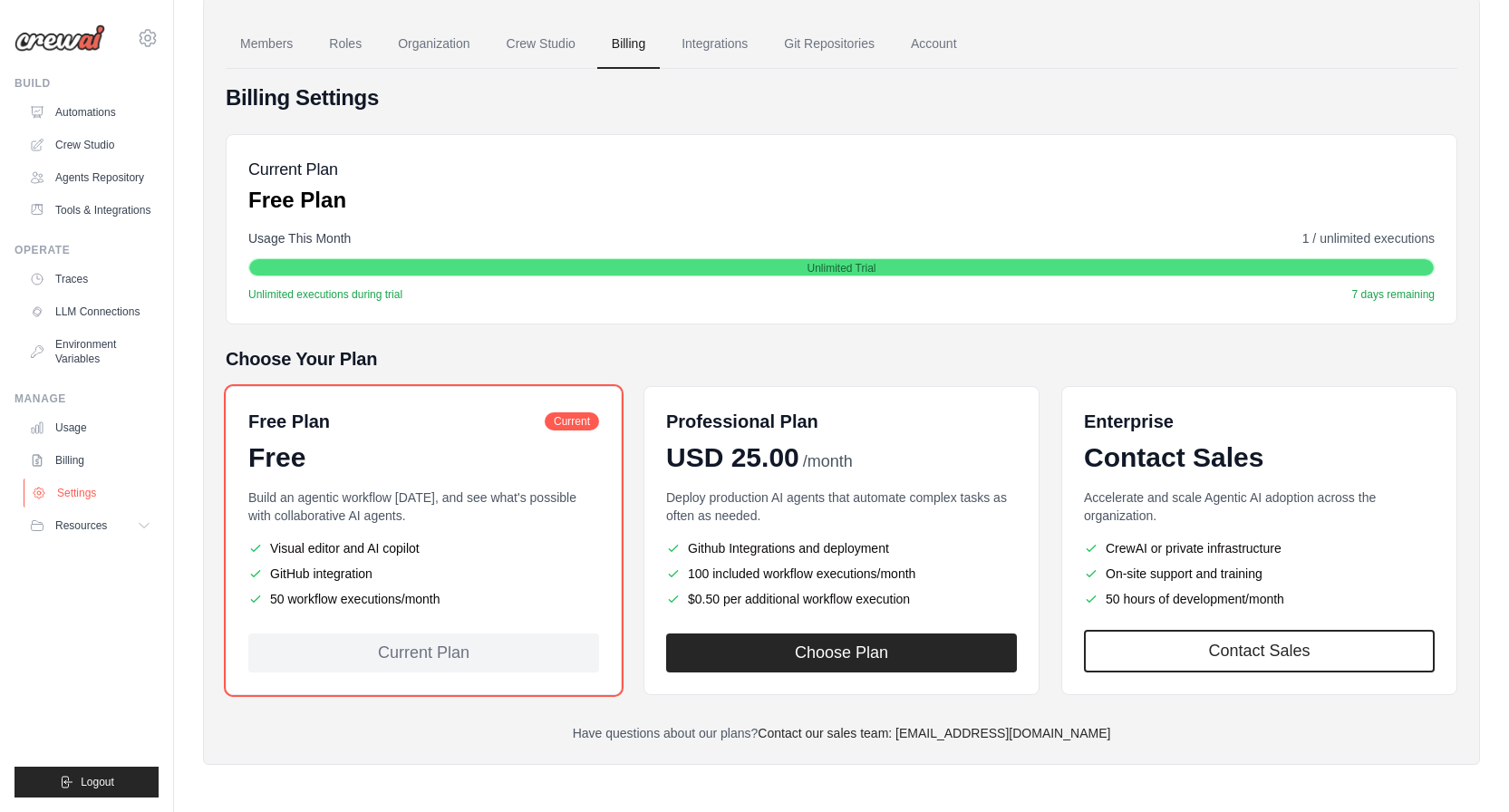
click at [73, 489] on link "Settings" at bounding box center [92, 492] width 136 height 29
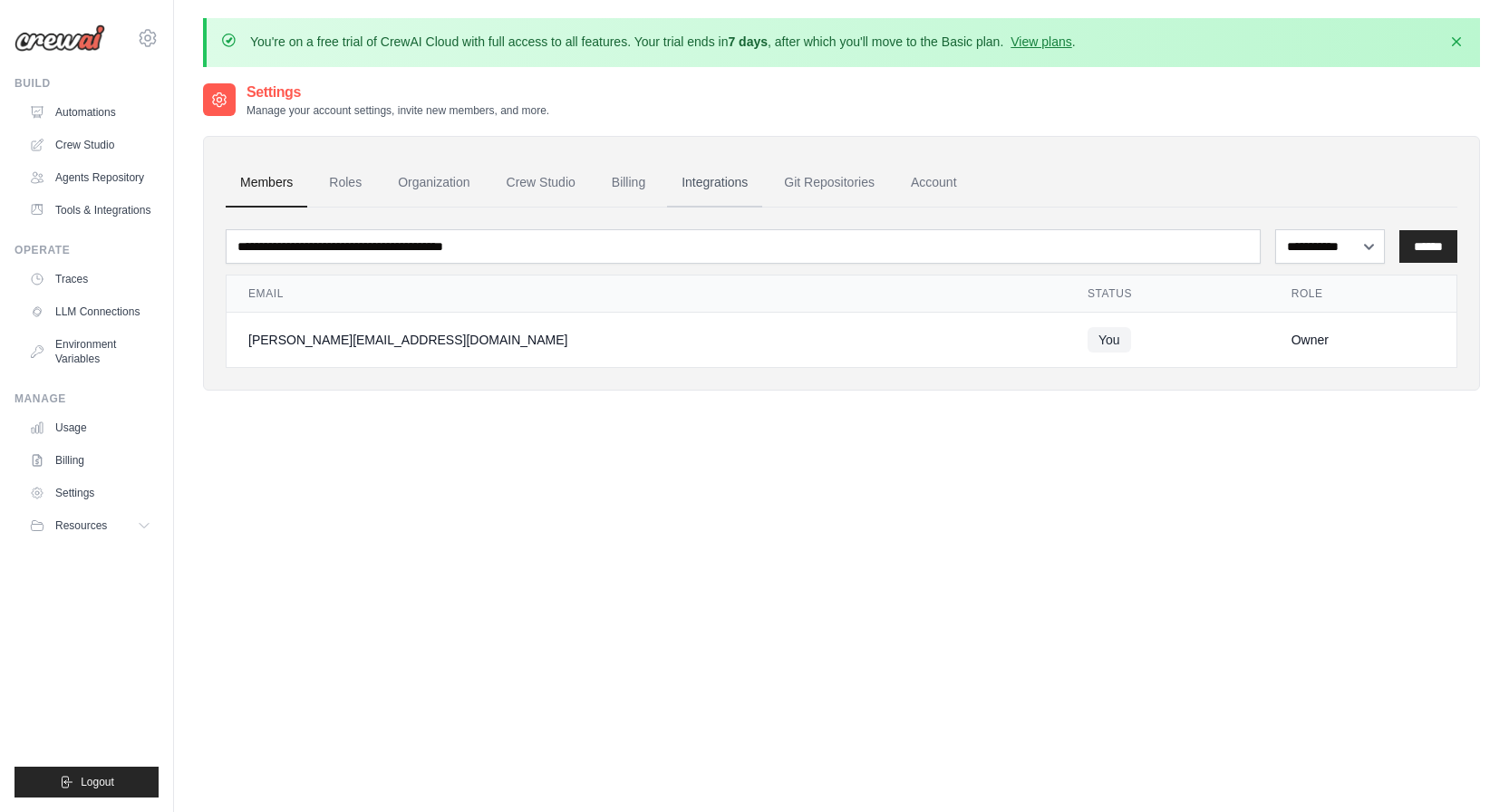
click at [712, 186] on link "Integrations" at bounding box center [715, 182] width 95 height 49
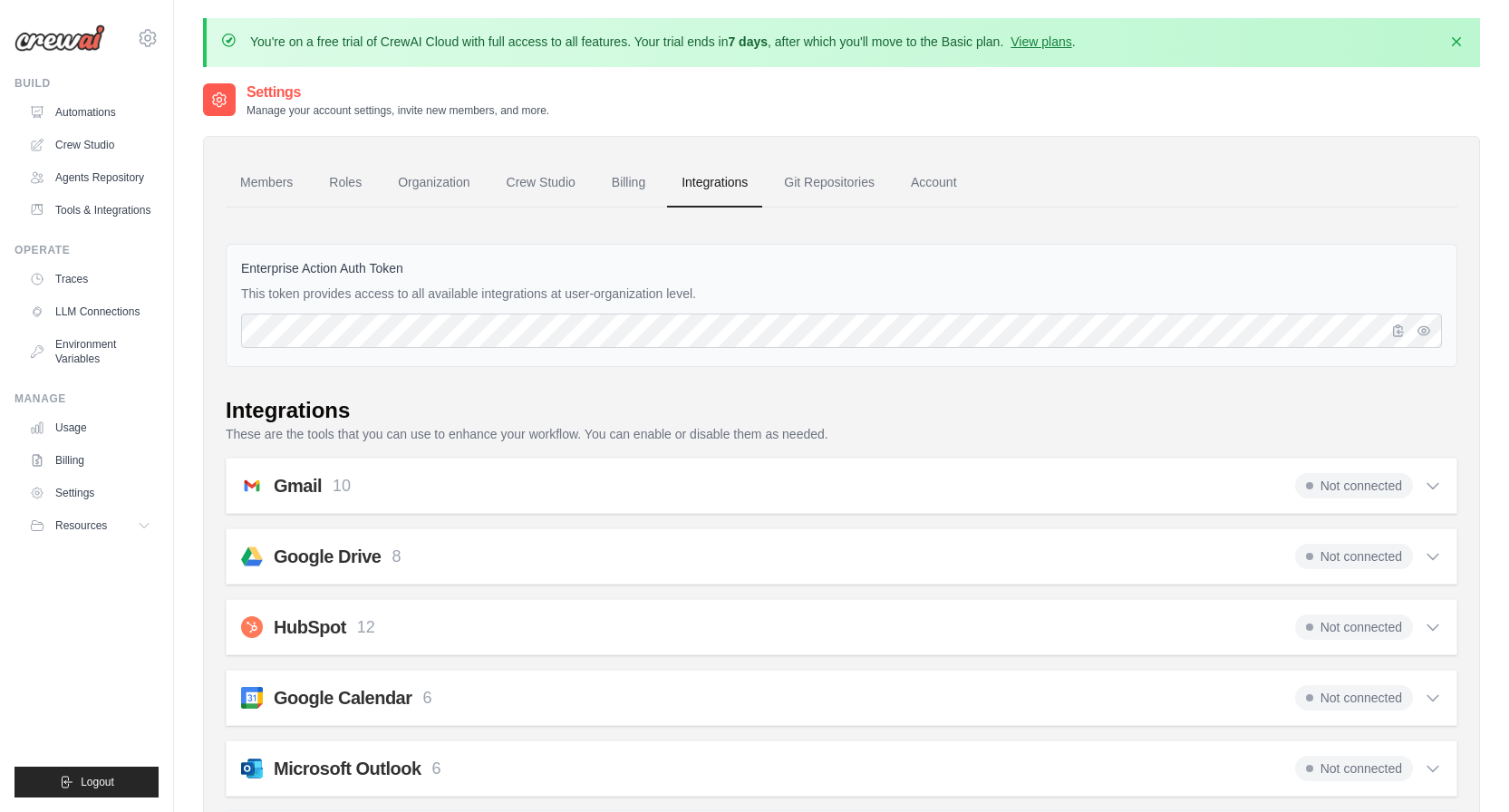
click at [948, 181] on link "Account" at bounding box center [933, 182] width 75 height 49
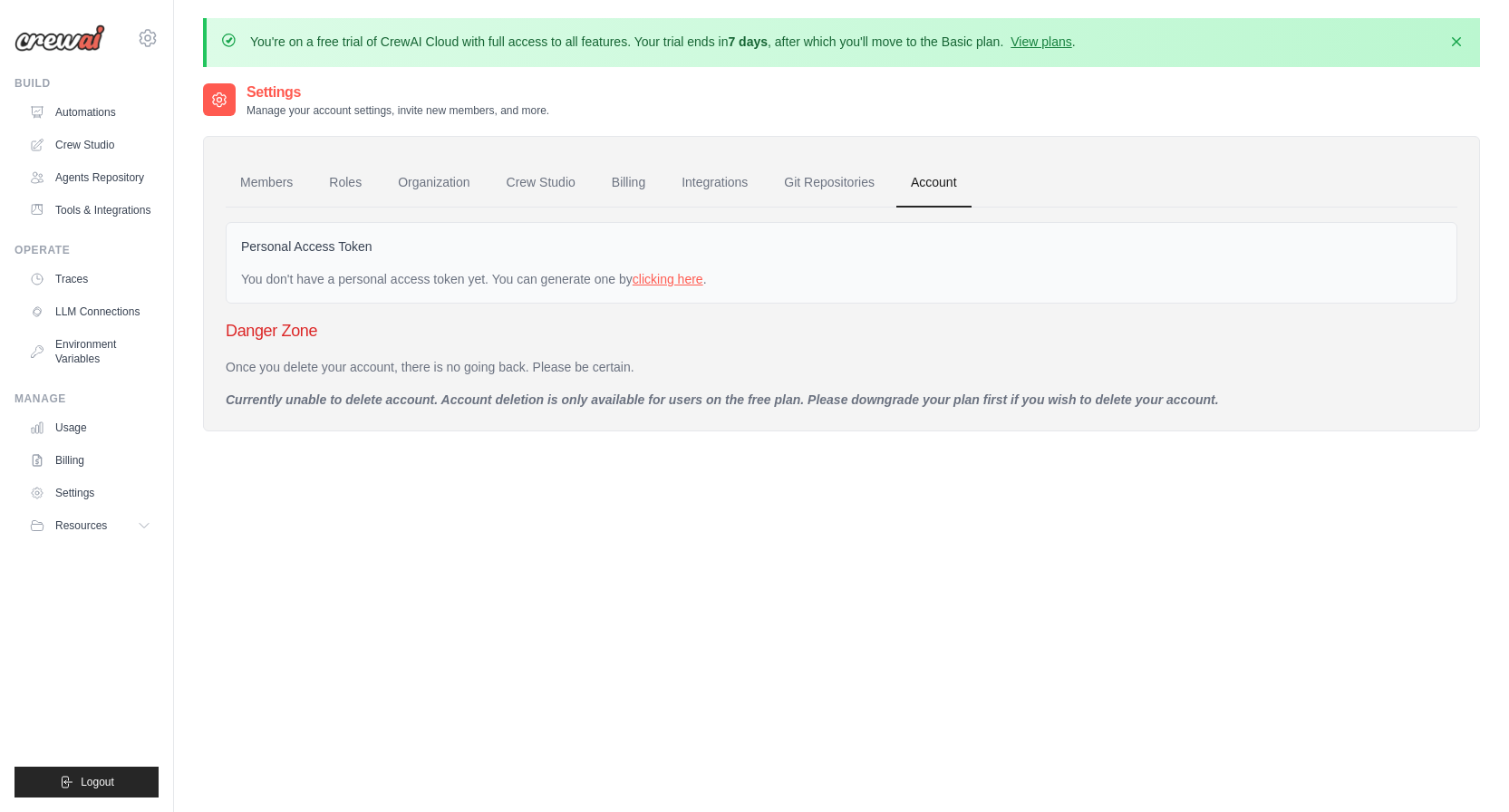
click at [666, 280] on link "clicking here" at bounding box center [668, 279] width 71 height 14
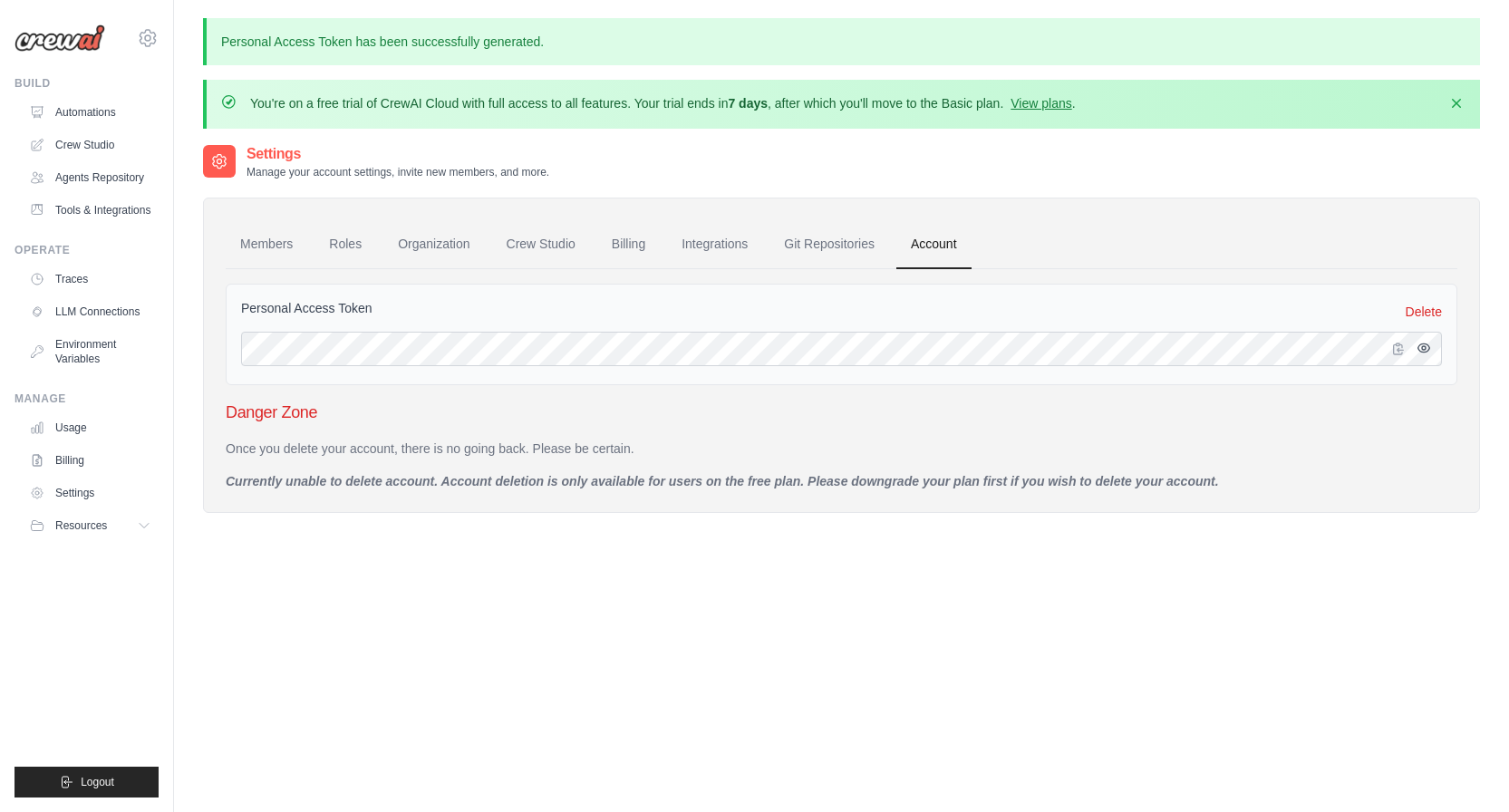
click at [1430, 356] on button "button" at bounding box center [1423, 347] width 22 height 22
click at [1401, 353] on icon "button" at bounding box center [1398, 347] width 10 height 10
